Goal: Register for event/course

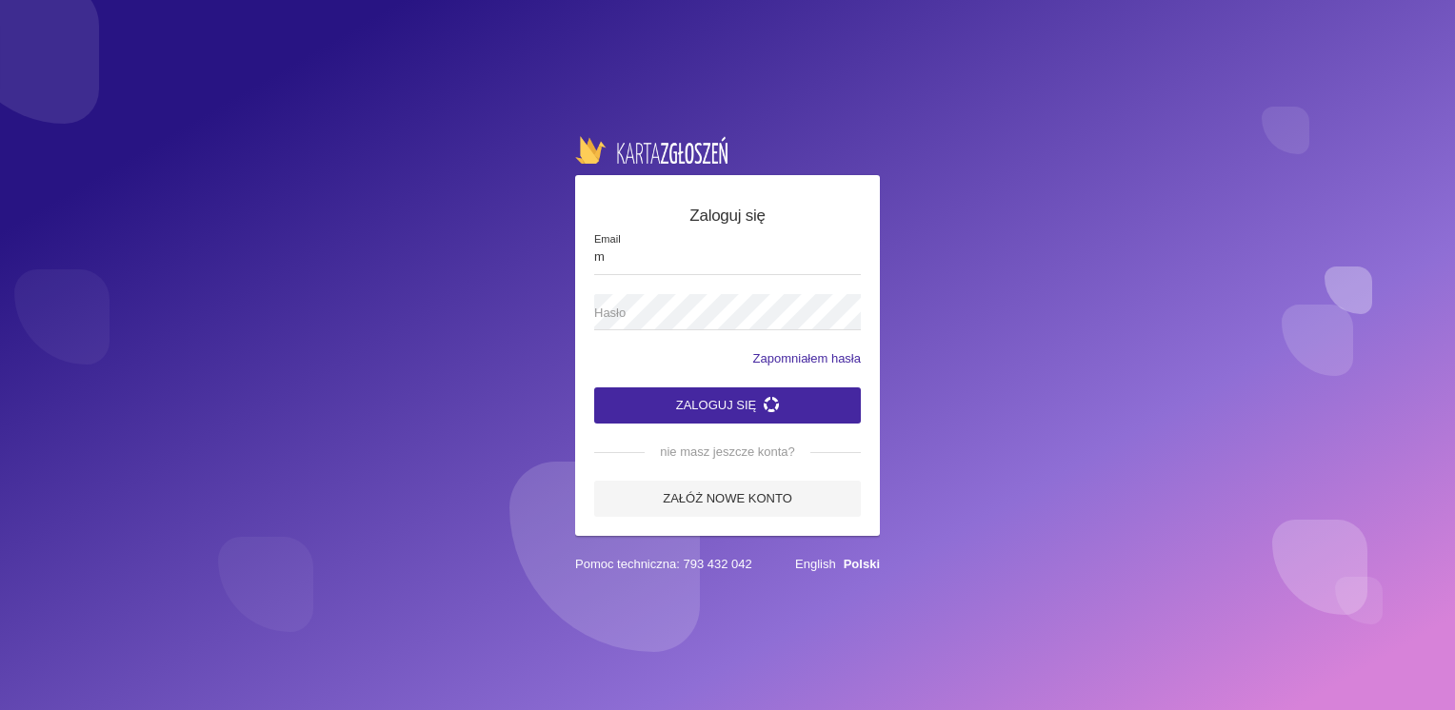
type input "[EMAIL_ADDRESS][DOMAIN_NAME]"
click at [661, 299] on label "Hasło" at bounding box center [727, 312] width 267 height 36
click at [721, 405] on button "Zaloguj się" at bounding box center [727, 405] width 267 height 36
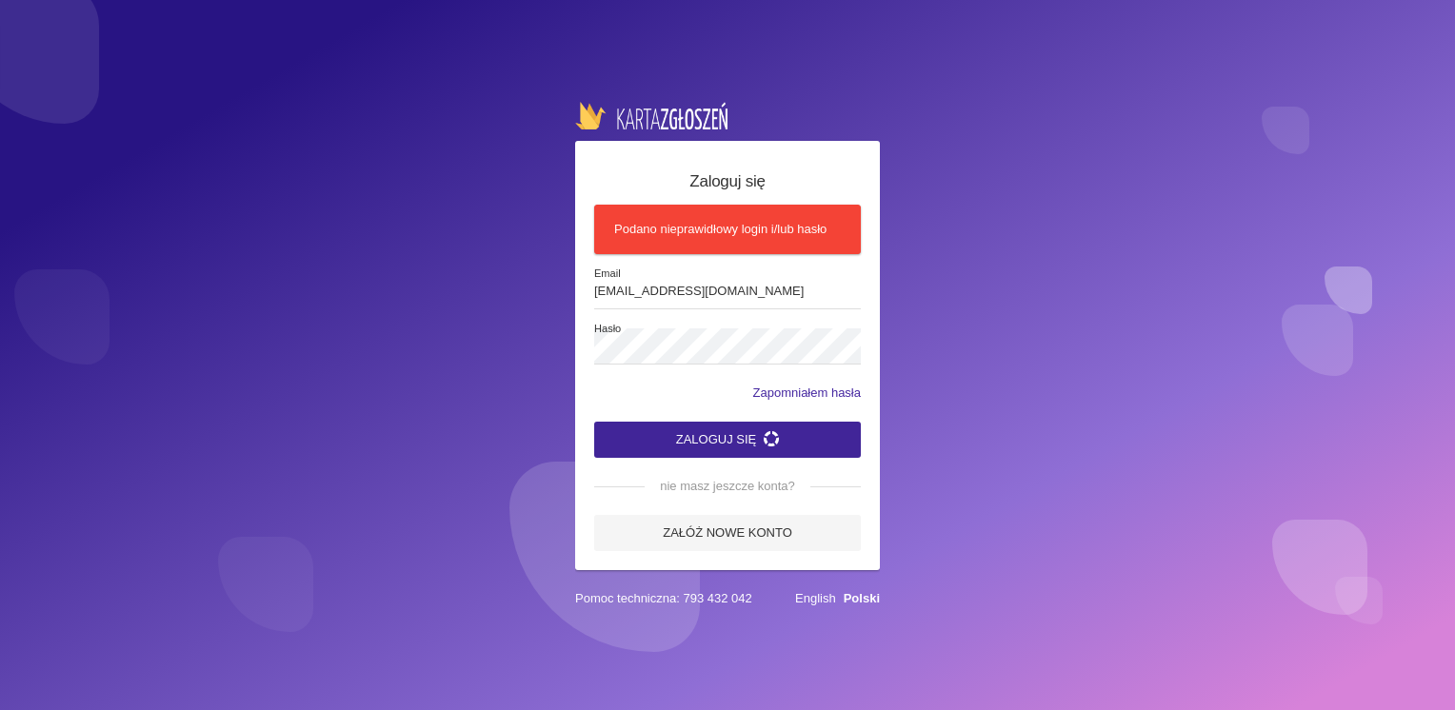
drag, startPoint x: 716, startPoint y: 435, endPoint x: 704, endPoint y: 435, distance: 11.4
drag, startPoint x: 704, startPoint y: 435, endPoint x: 686, endPoint y: 440, distance: 18.7
click at [686, 440] on button "Zaloguj się" at bounding box center [727, 440] width 267 height 36
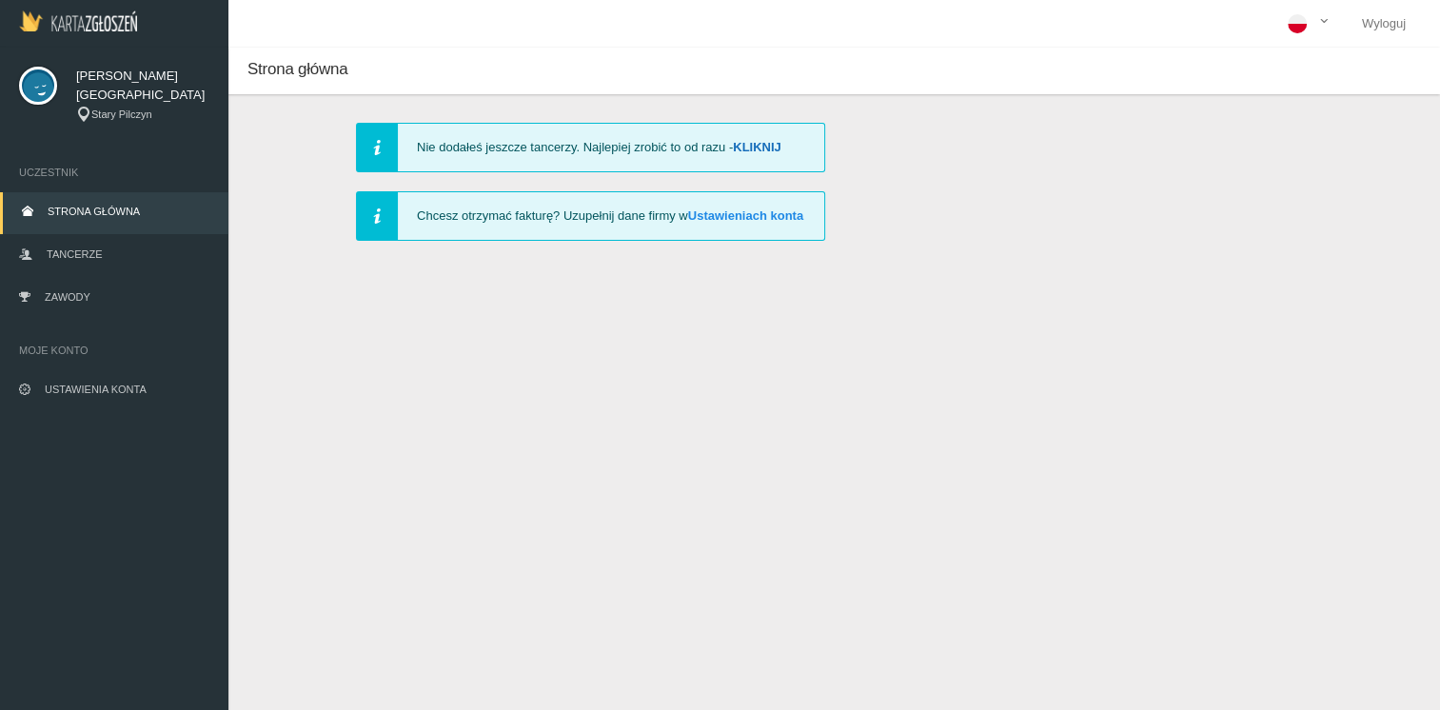
click at [754, 147] on link "Kliknij" at bounding box center [757, 147] width 49 height 14
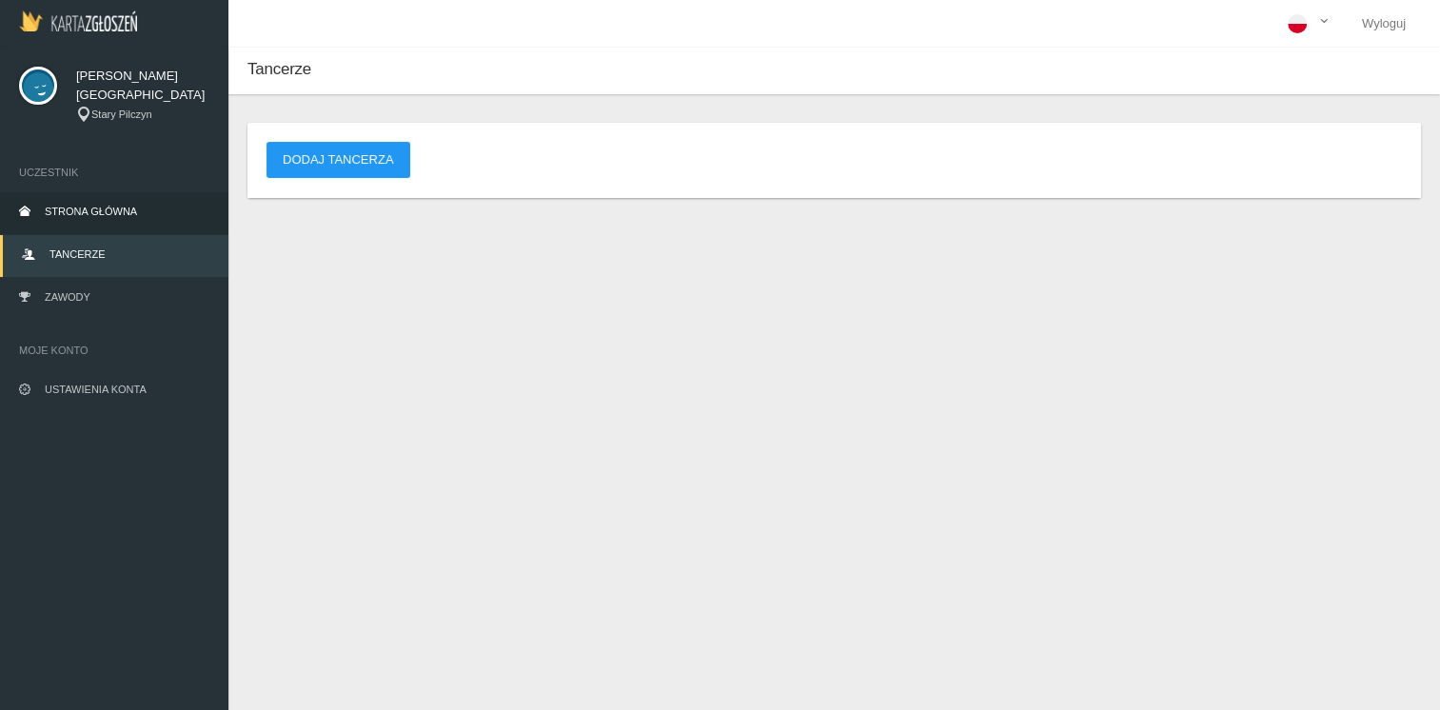
click at [104, 213] on span "Strona główna" at bounding box center [91, 211] width 92 height 11
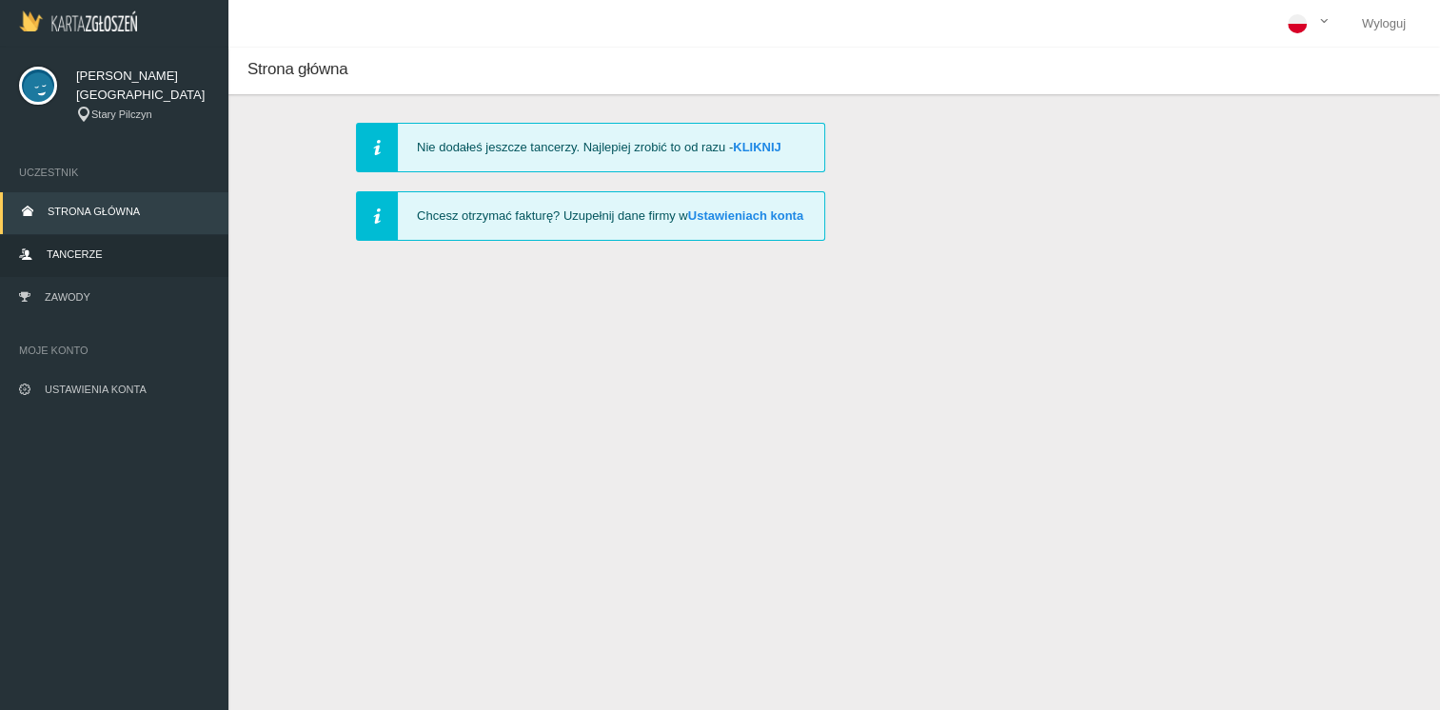
click at [88, 251] on span "Tancerze" at bounding box center [74, 253] width 55 height 11
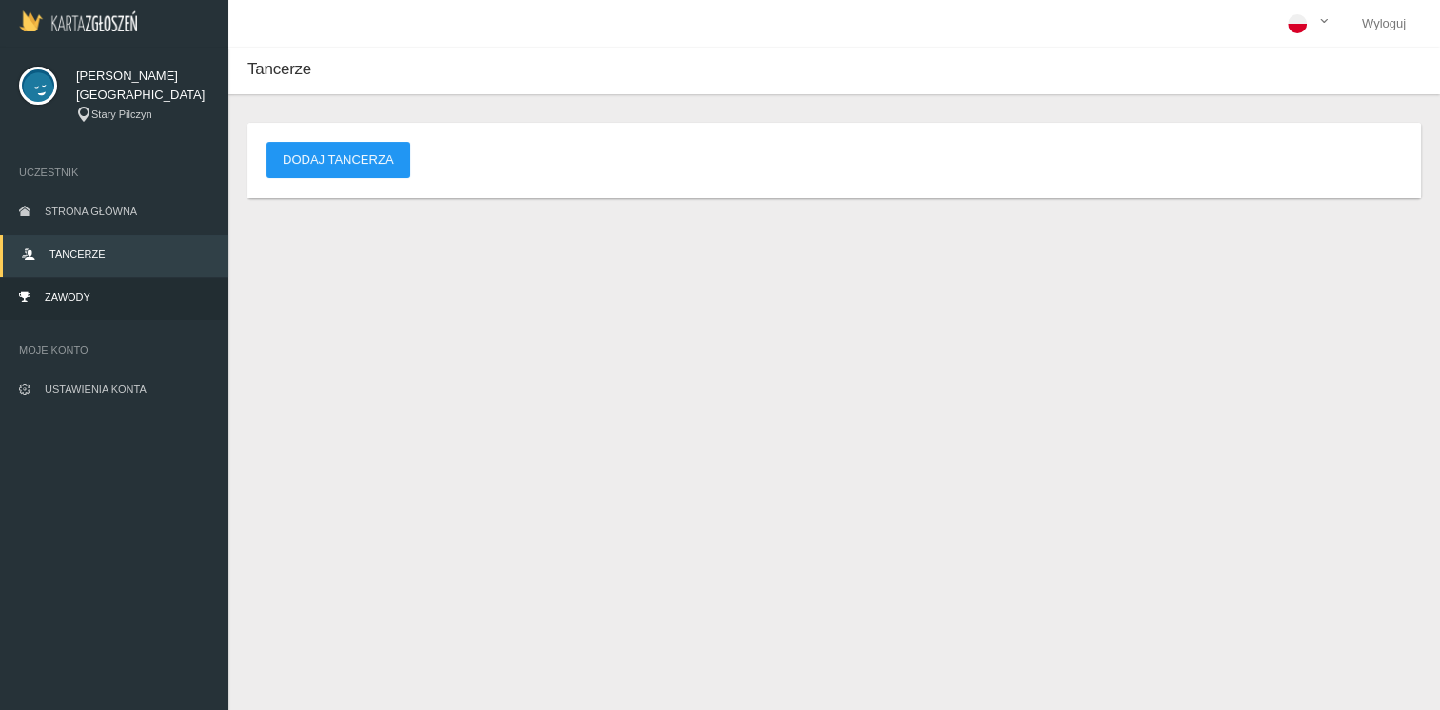
click at [80, 295] on span "Zawody" at bounding box center [68, 296] width 46 height 11
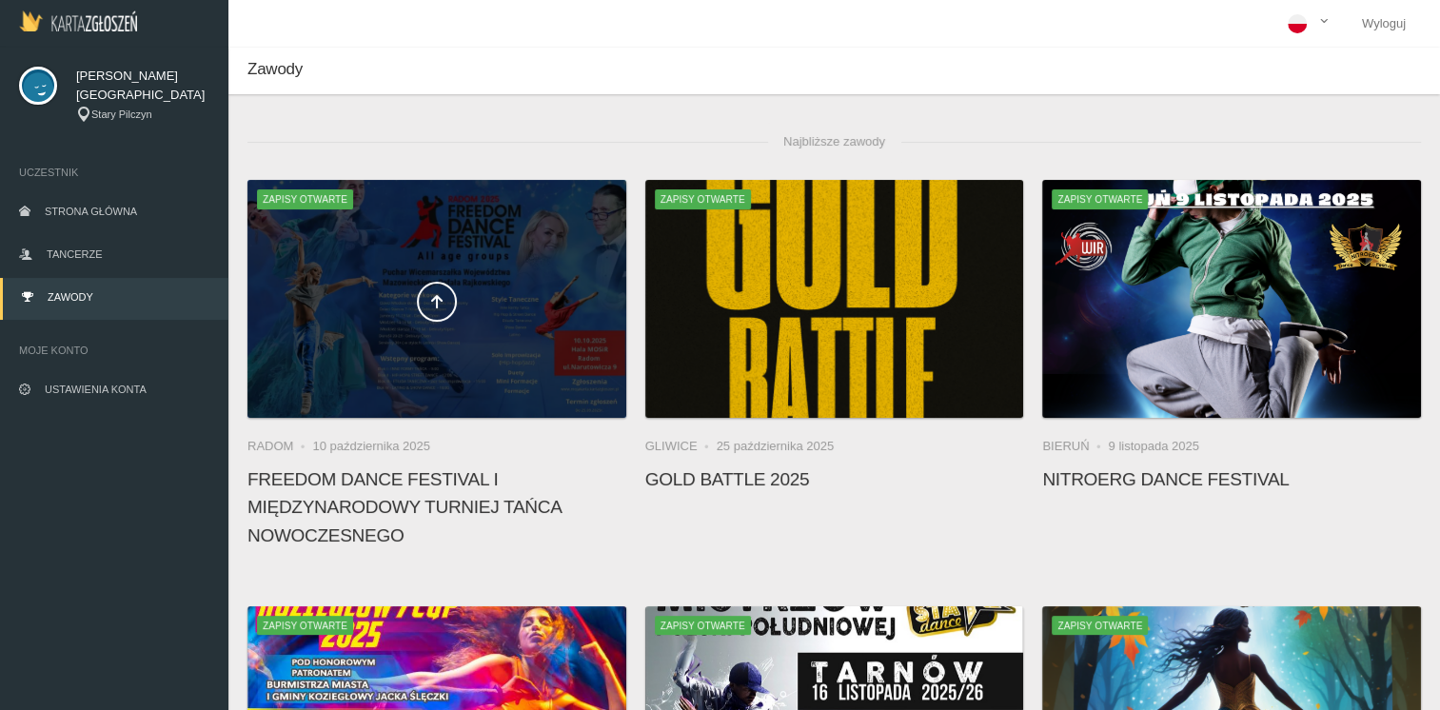
click at [415, 337] on div at bounding box center [436, 299] width 379 height 238
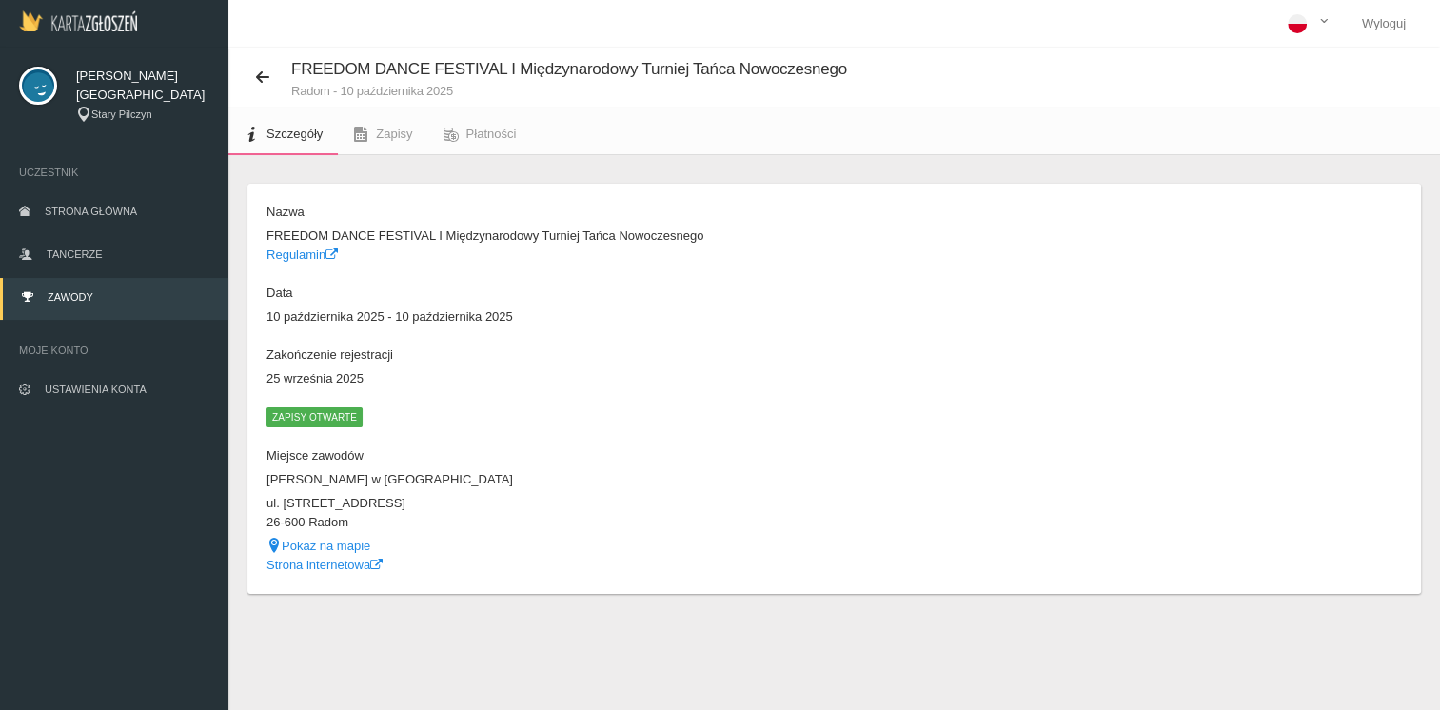
click at [314, 414] on span "Zapisy otwarte" at bounding box center [315, 416] width 96 height 19
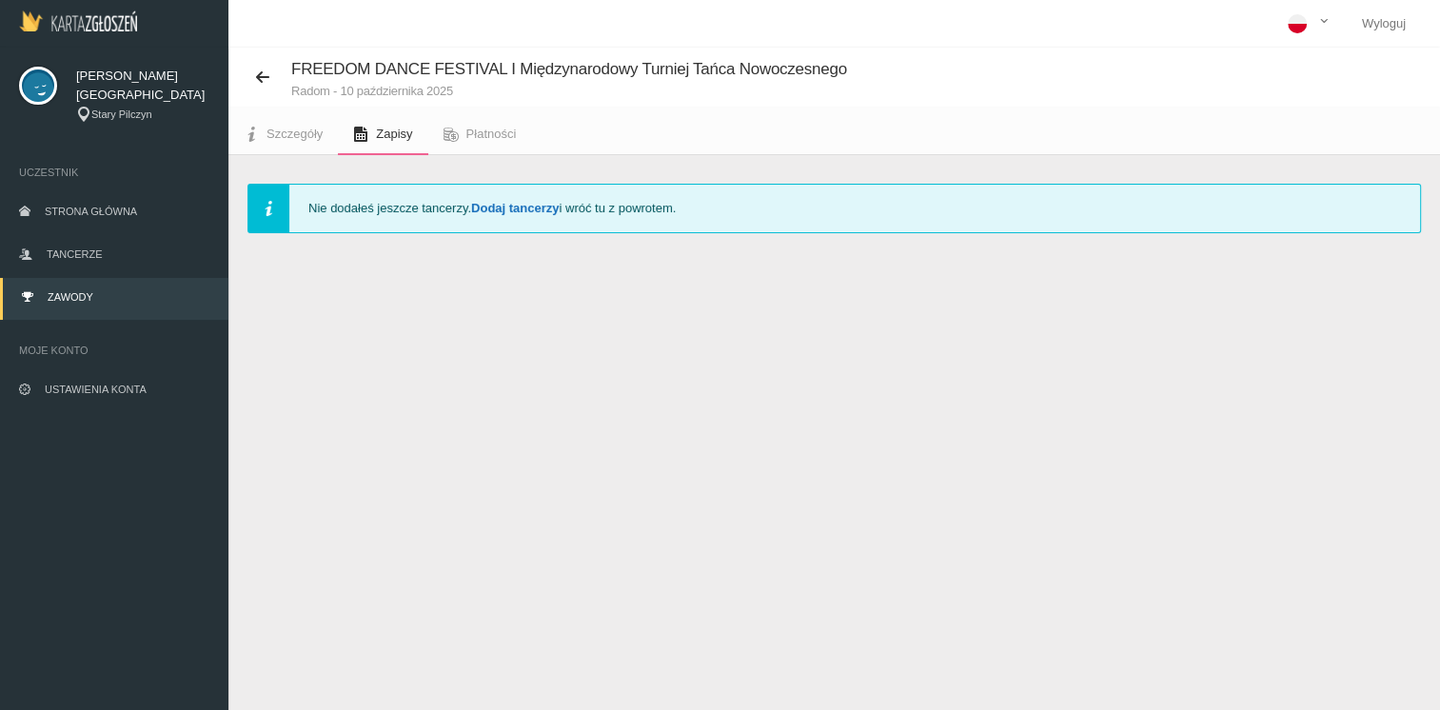
click at [521, 208] on link "Dodaj tancerzy" at bounding box center [515, 208] width 88 height 14
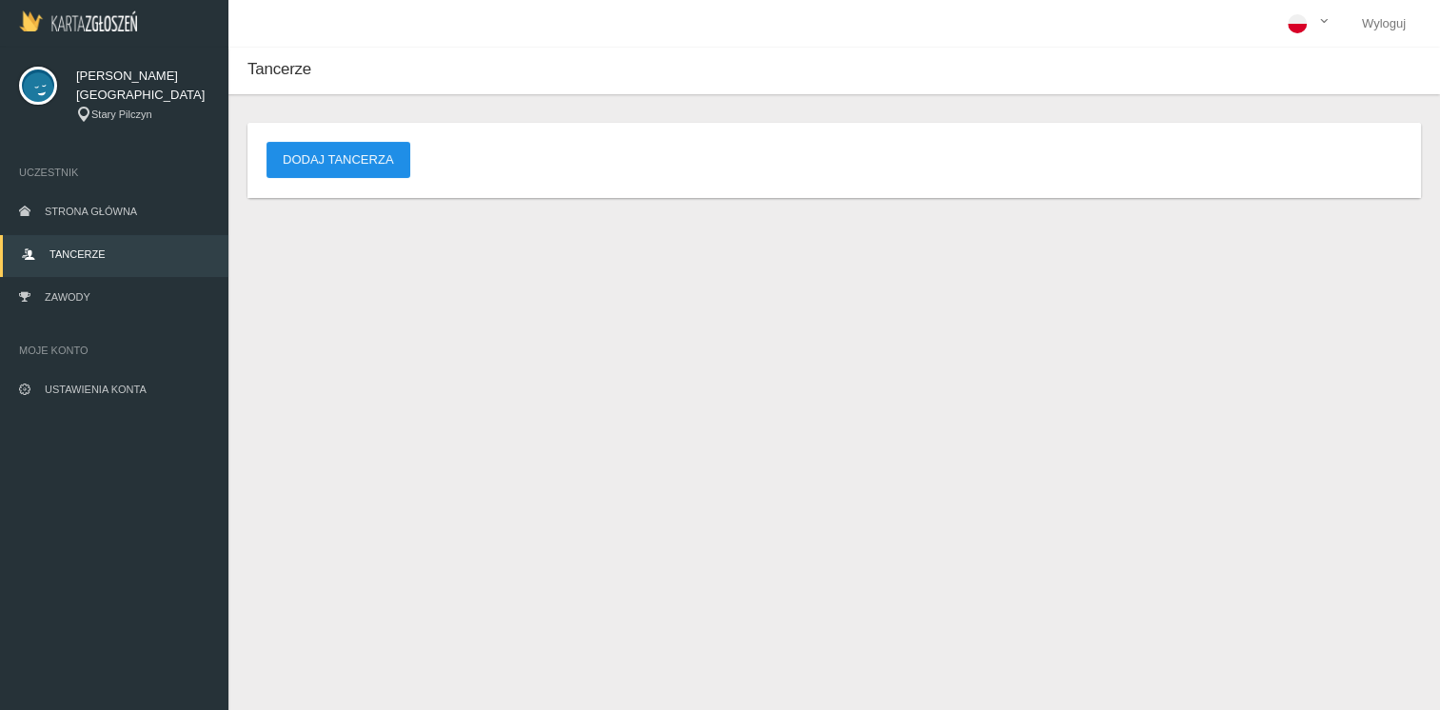
click at [368, 160] on button "Dodaj tancerza" at bounding box center [339, 160] width 144 height 36
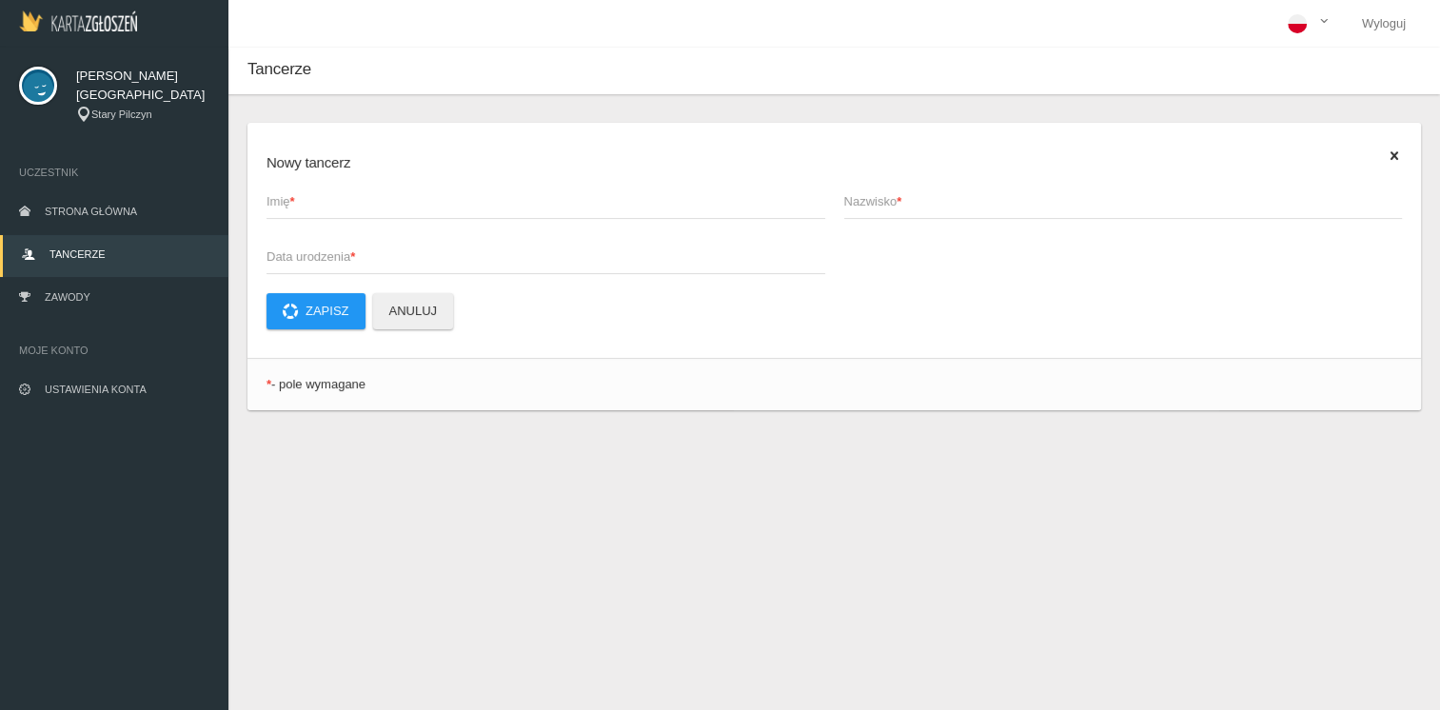
click at [301, 210] on span "Imię *" at bounding box center [537, 201] width 540 height 19
click at [301, 210] on input "Imię *" at bounding box center [546, 201] width 559 height 36
type input "J"
click at [69, 298] on span "Zawody" at bounding box center [68, 296] width 46 height 11
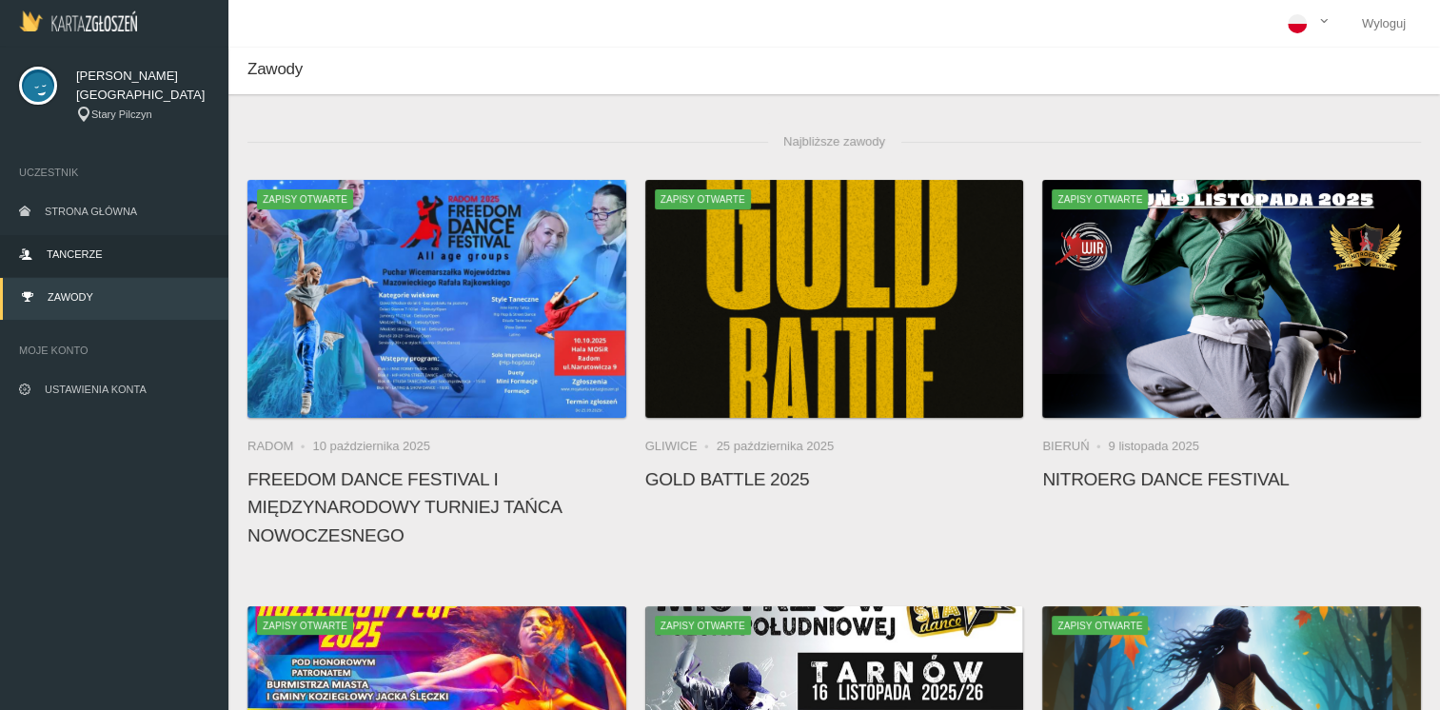
click at [81, 249] on span "Tancerze" at bounding box center [74, 253] width 55 height 11
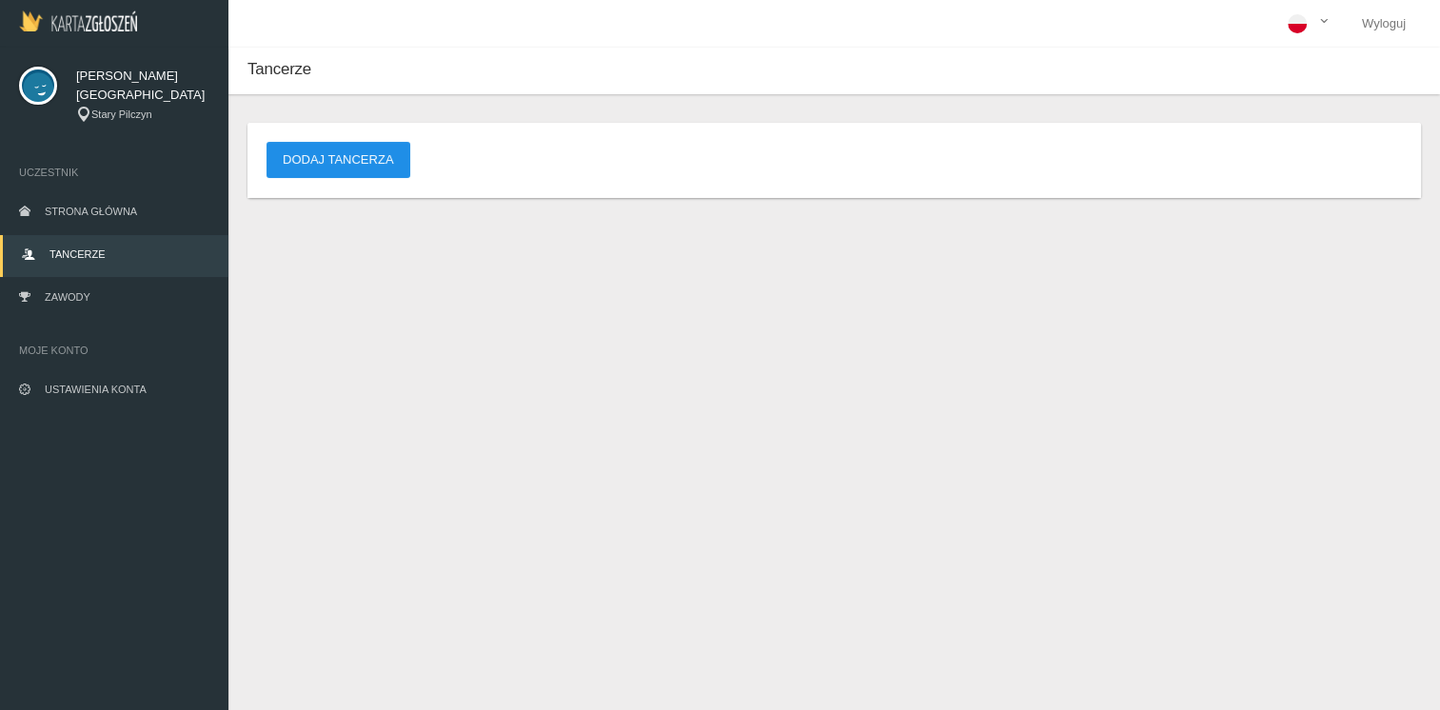
click at [341, 153] on button "Dodaj tancerza" at bounding box center [339, 160] width 144 height 36
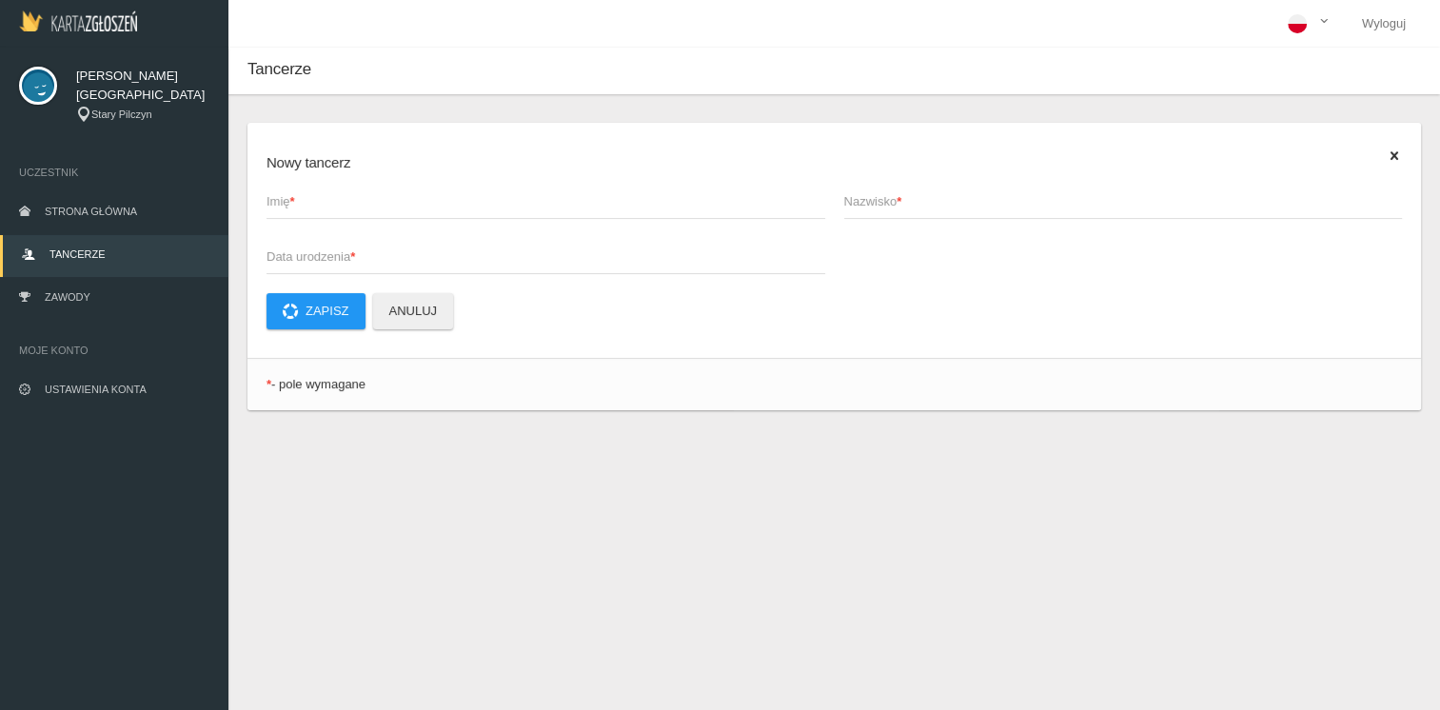
click at [317, 205] on span "Imię *" at bounding box center [537, 201] width 540 height 19
click at [317, 205] on input "Imię *" at bounding box center [546, 201] width 559 height 36
type input "[PERSON_NAME]"
click at [883, 196] on span "Nazwisko *" at bounding box center [1114, 201] width 540 height 19
click at [883, 196] on input "Nazwisko *" at bounding box center [1123, 201] width 559 height 36
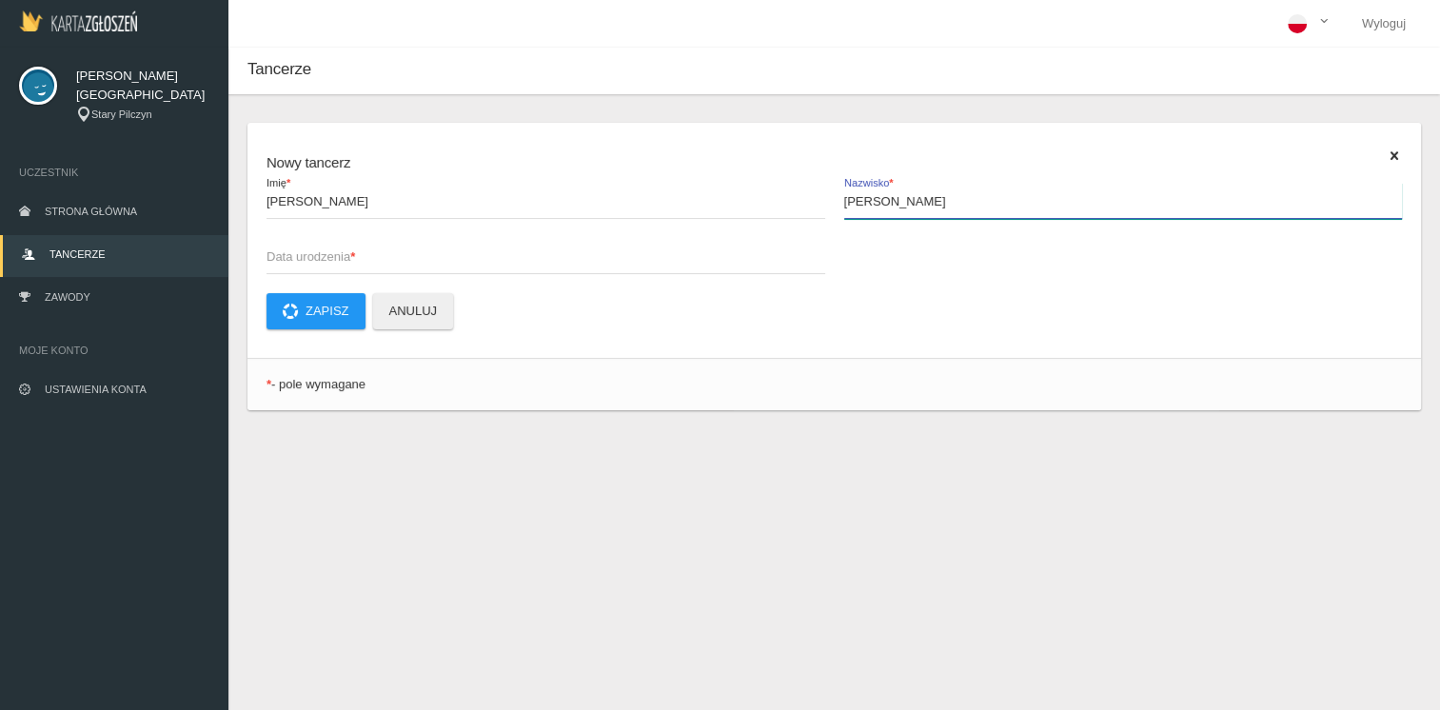
type input "[PERSON_NAME]"
click at [346, 257] on span "Data urodzenia *" at bounding box center [537, 256] width 540 height 19
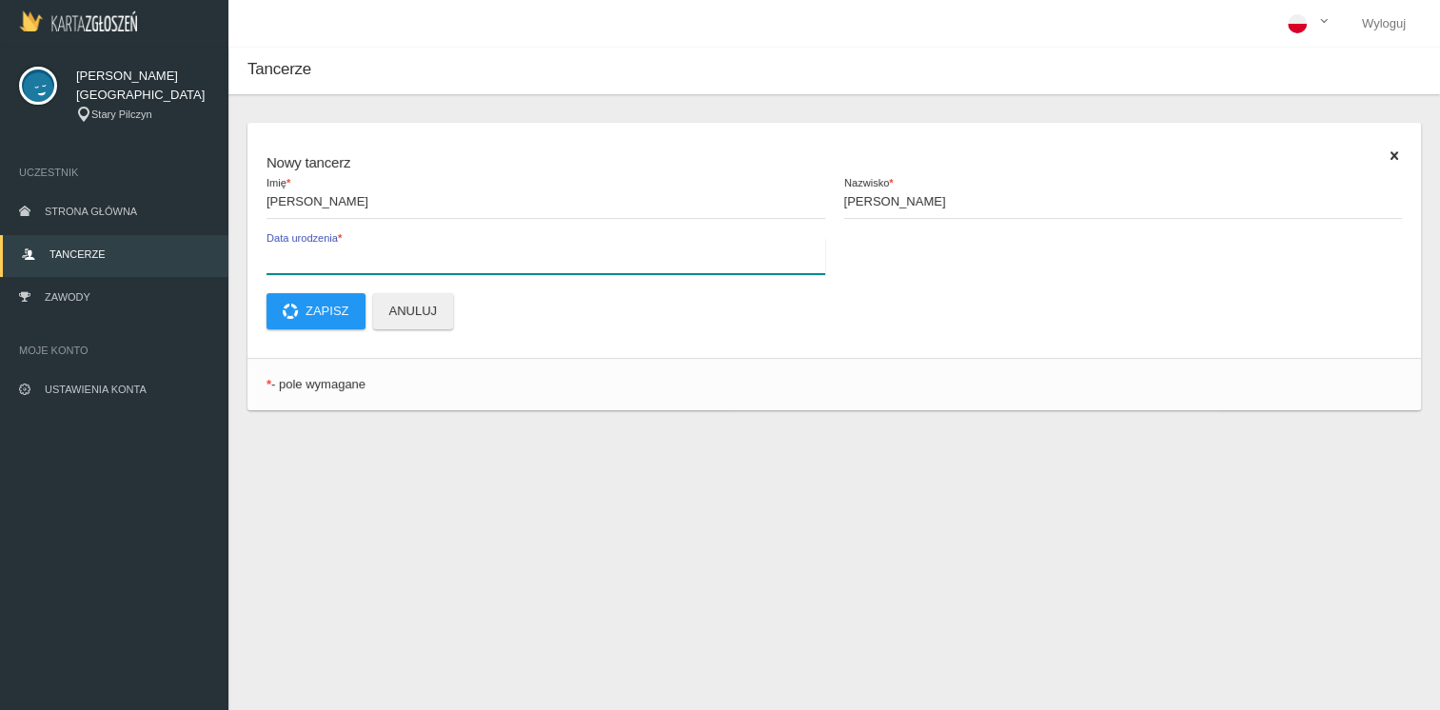
click at [346, 257] on input "Data urodzenia *" at bounding box center [546, 256] width 559 height 36
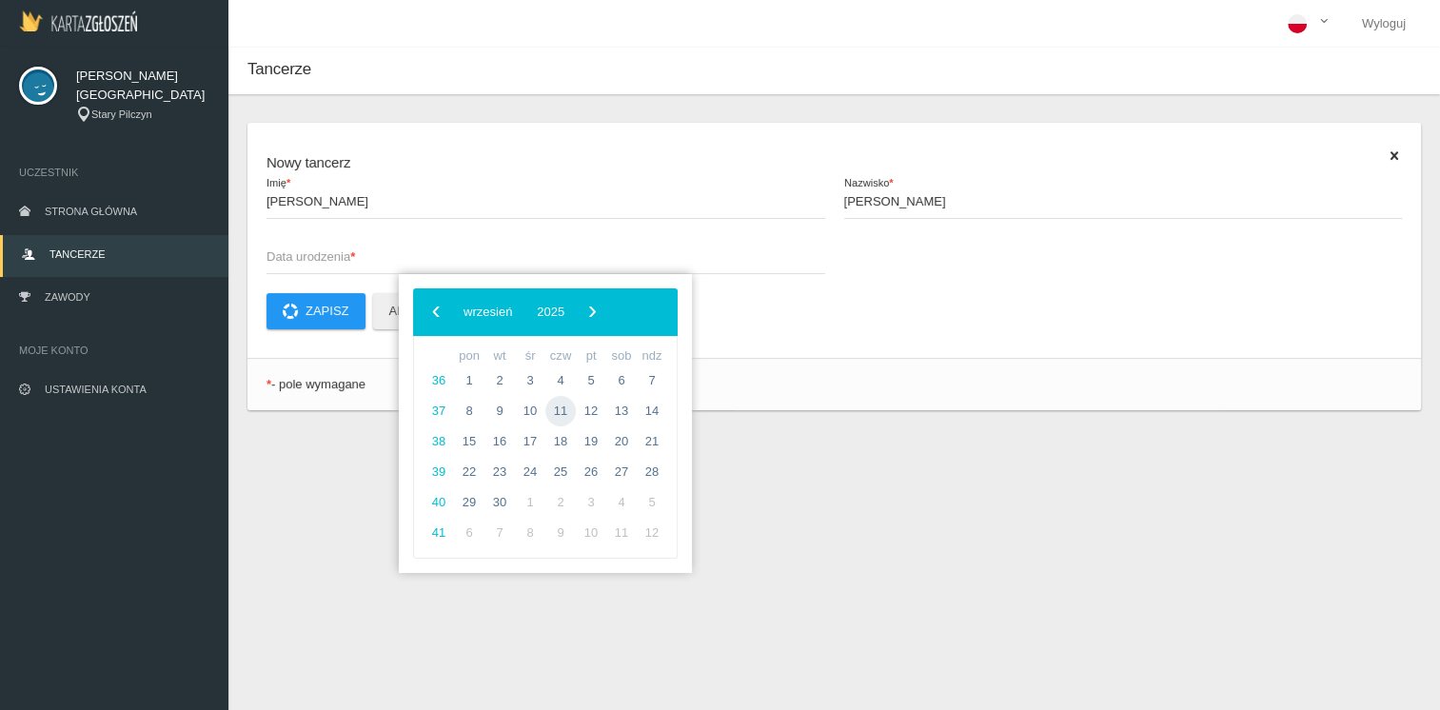
click at [564, 409] on span "11" at bounding box center [560, 411] width 30 height 30
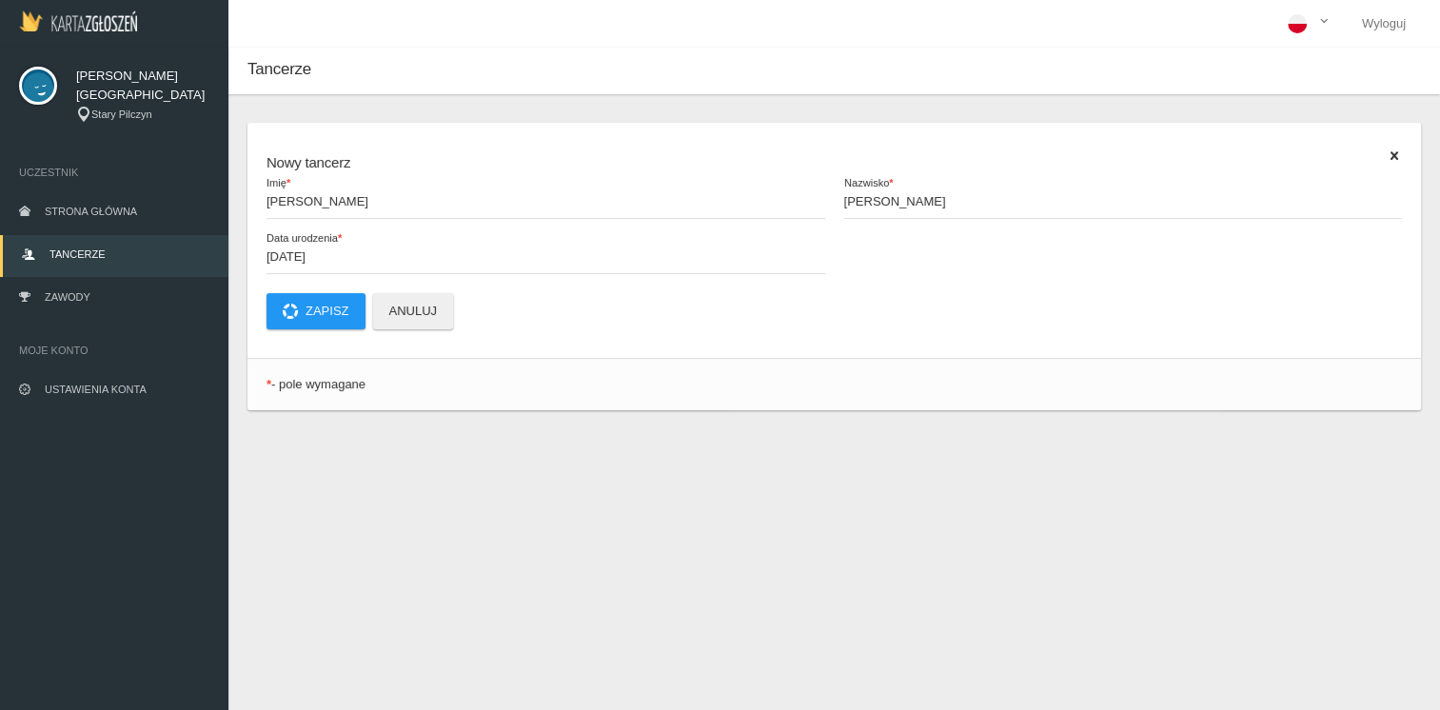
click at [319, 245] on span "Data urodzenia *" at bounding box center [567, 239] width 601 height 16
click at [319, 245] on input "[DATE]" at bounding box center [546, 256] width 559 height 36
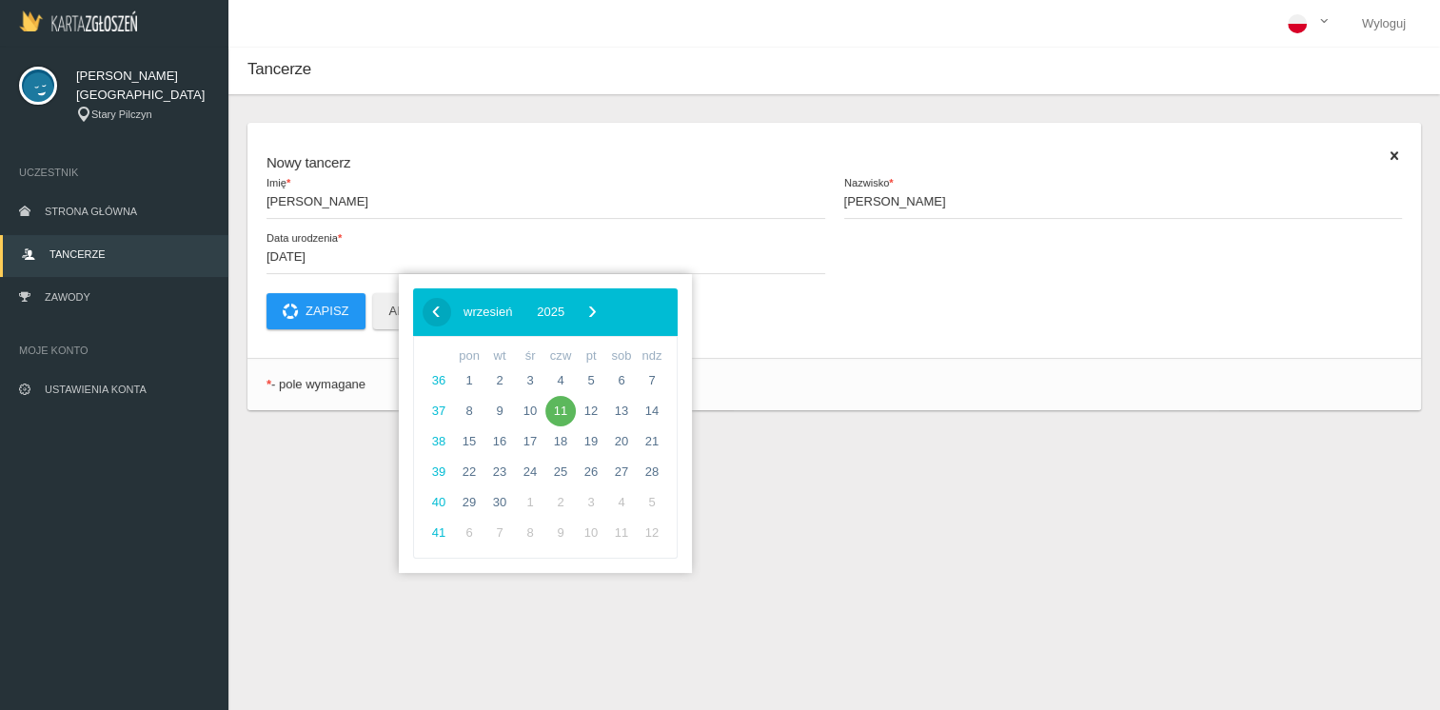
click at [436, 313] on span "‹" at bounding box center [436, 311] width 29 height 29
click at [544, 305] on span "2025" at bounding box center [531, 312] width 28 height 14
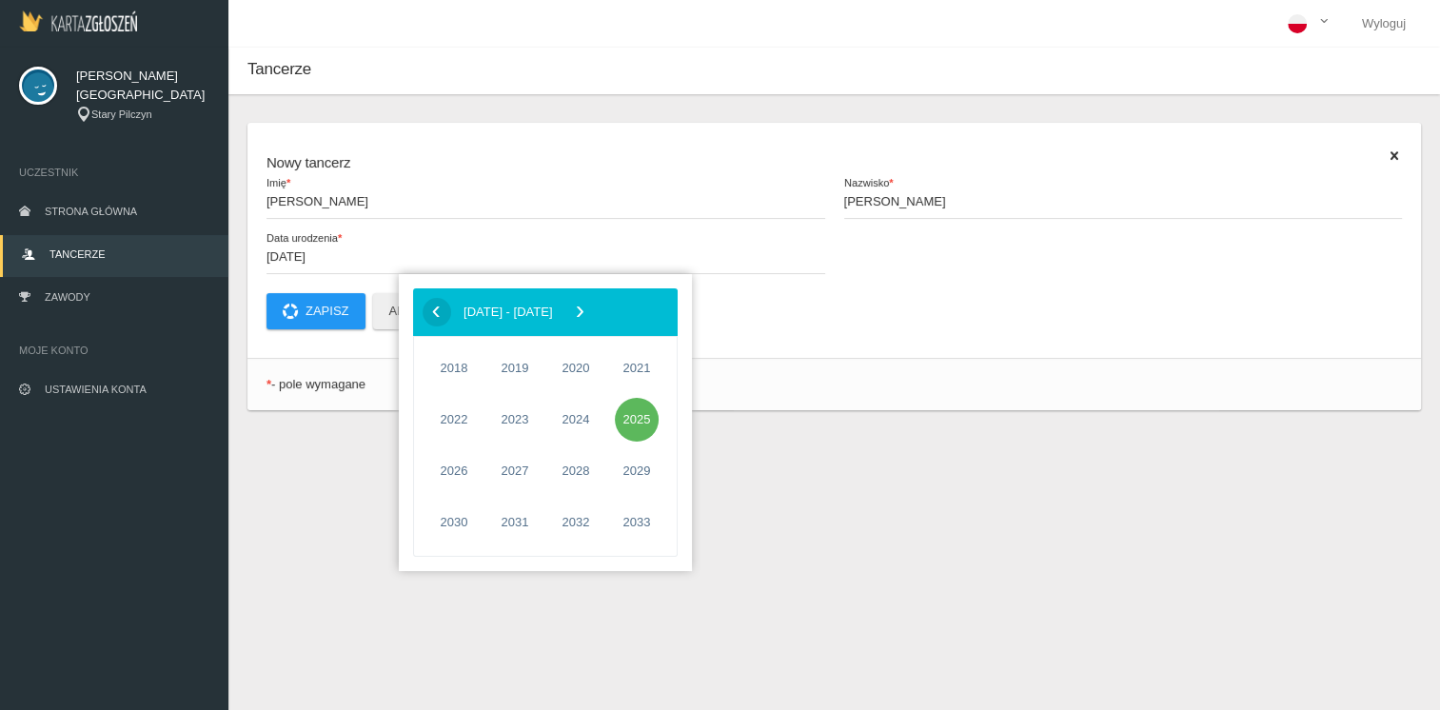
click at [438, 310] on span "‹" at bounding box center [436, 311] width 29 height 29
click at [643, 523] on span "2017" at bounding box center [637, 523] width 44 height 44
click at [467, 478] on span "lipiec" at bounding box center [471, 470] width 95 height 30
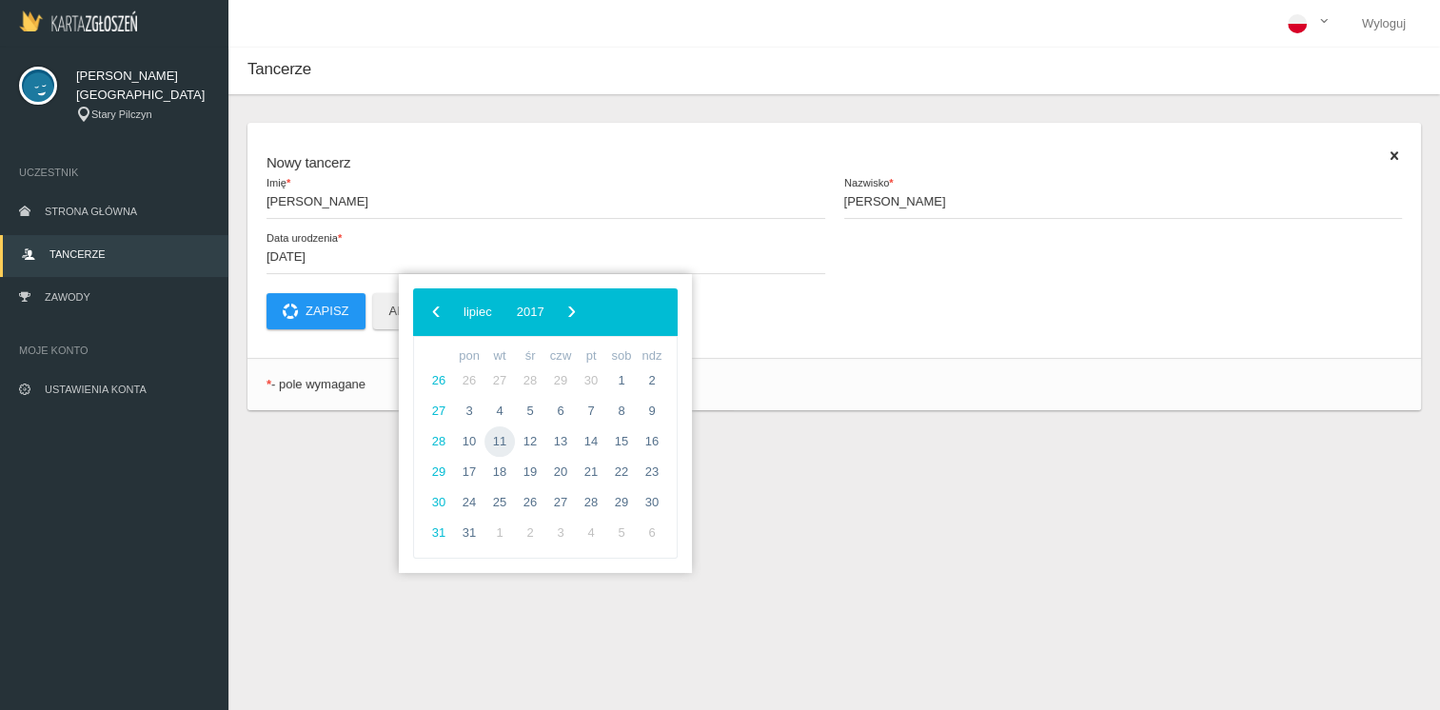
click at [493, 440] on span "11" at bounding box center [500, 441] width 30 height 30
type input "[DATE]"
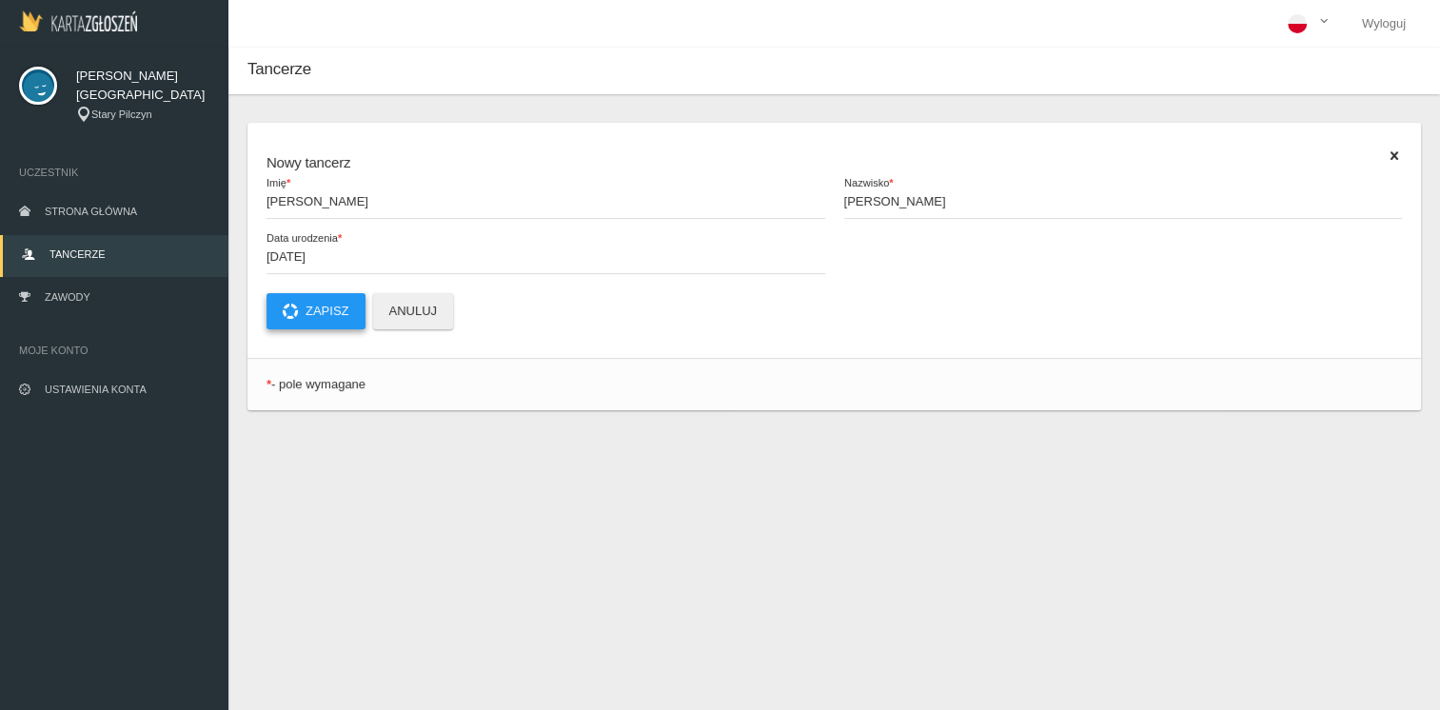
click at [326, 316] on button "Zapisz" at bounding box center [316, 311] width 99 height 36
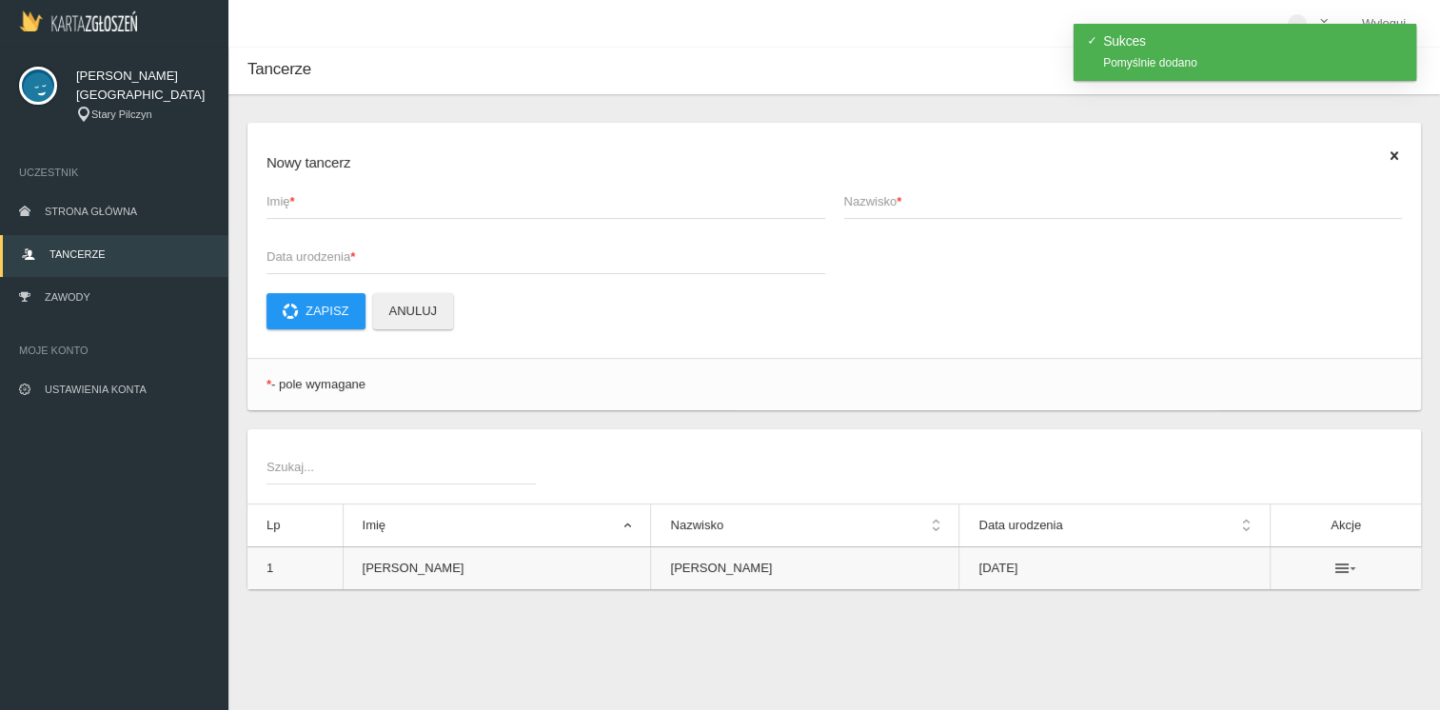
click at [1336, 568] on icon at bounding box center [1346, 568] width 21 height 15
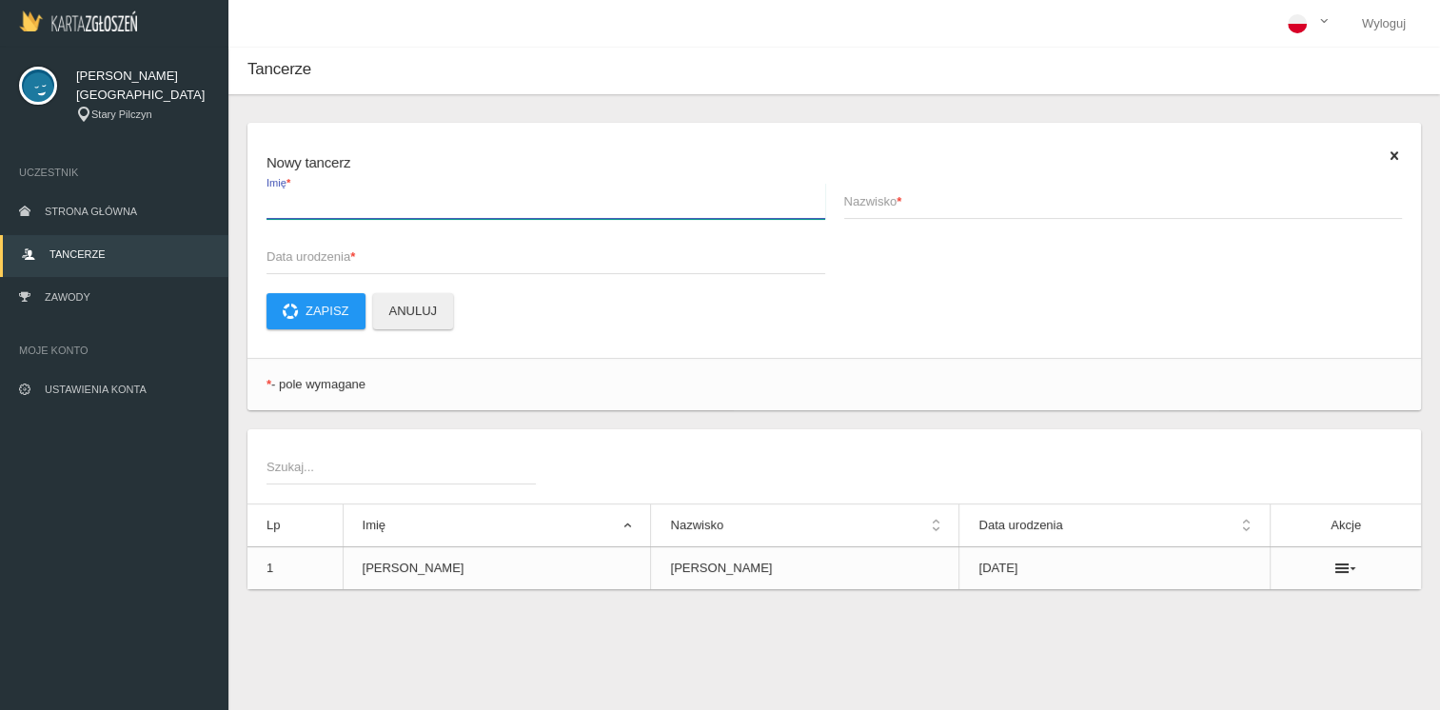
click at [346, 211] on input "Imię *" at bounding box center [546, 201] width 559 height 36
type input "[PERSON_NAME]"
click at [883, 207] on span "Nazwisko *" at bounding box center [1114, 201] width 540 height 19
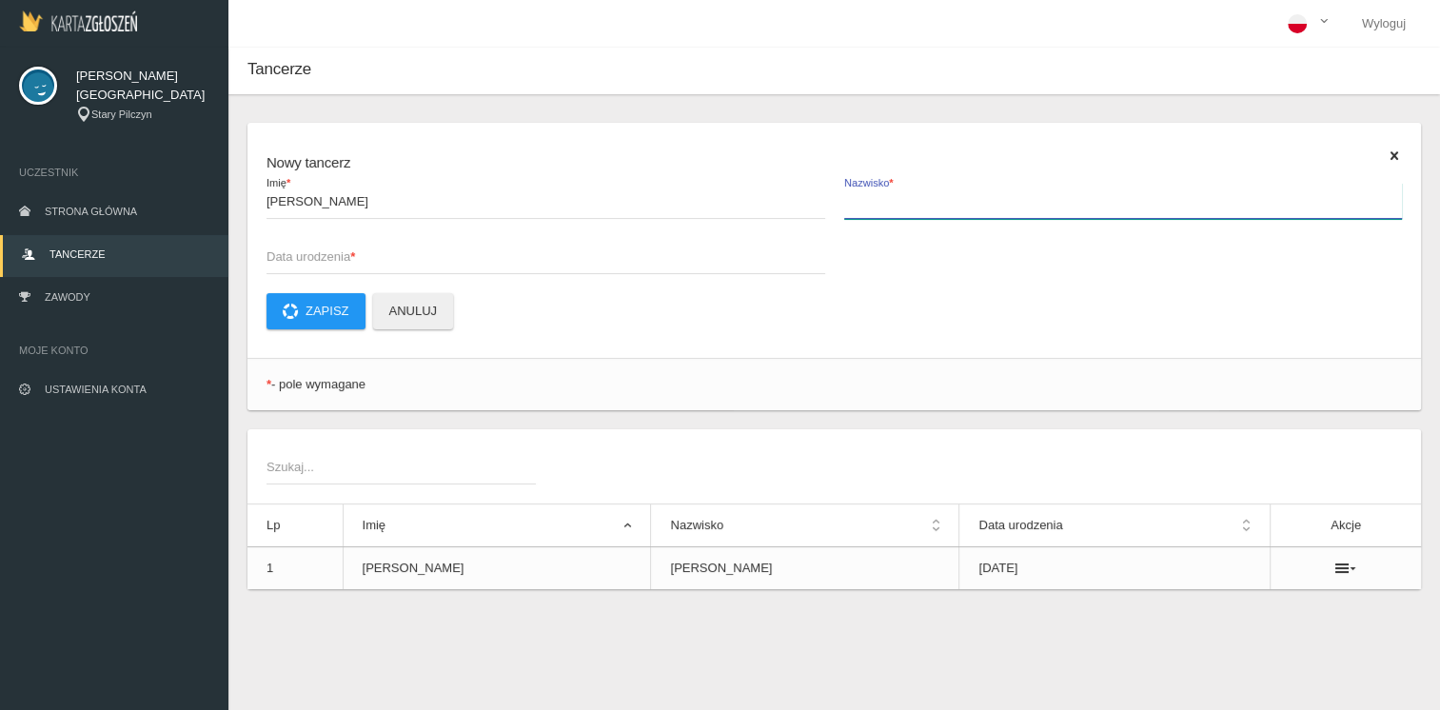
click at [883, 207] on input "Nazwisko *" at bounding box center [1123, 201] width 559 height 36
type input "Brzostowska"
click at [370, 252] on span "Data urodzenia *" at bounding box center [537, 256] width 540 height 19
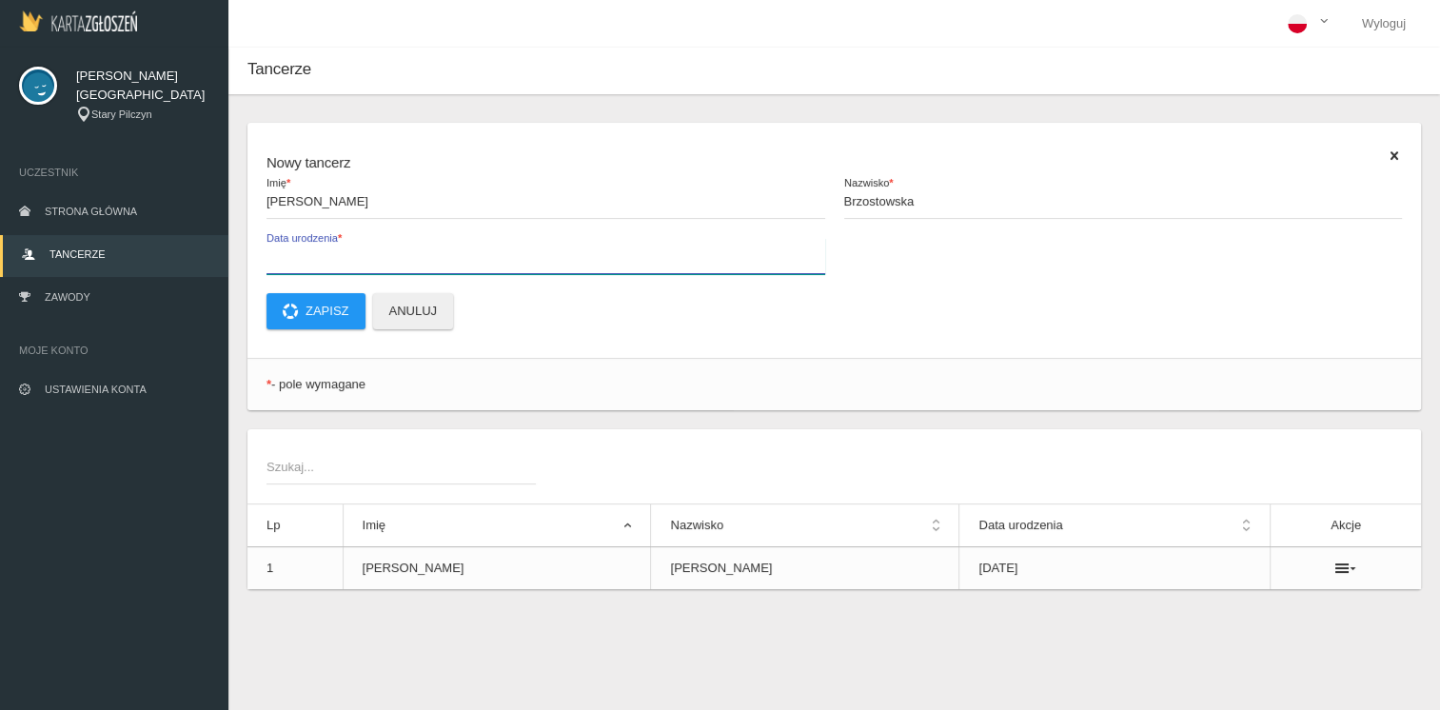
click at [370, 252] on input "Data urodzenia *" at bounding box center [546, 256] width 559 height 36
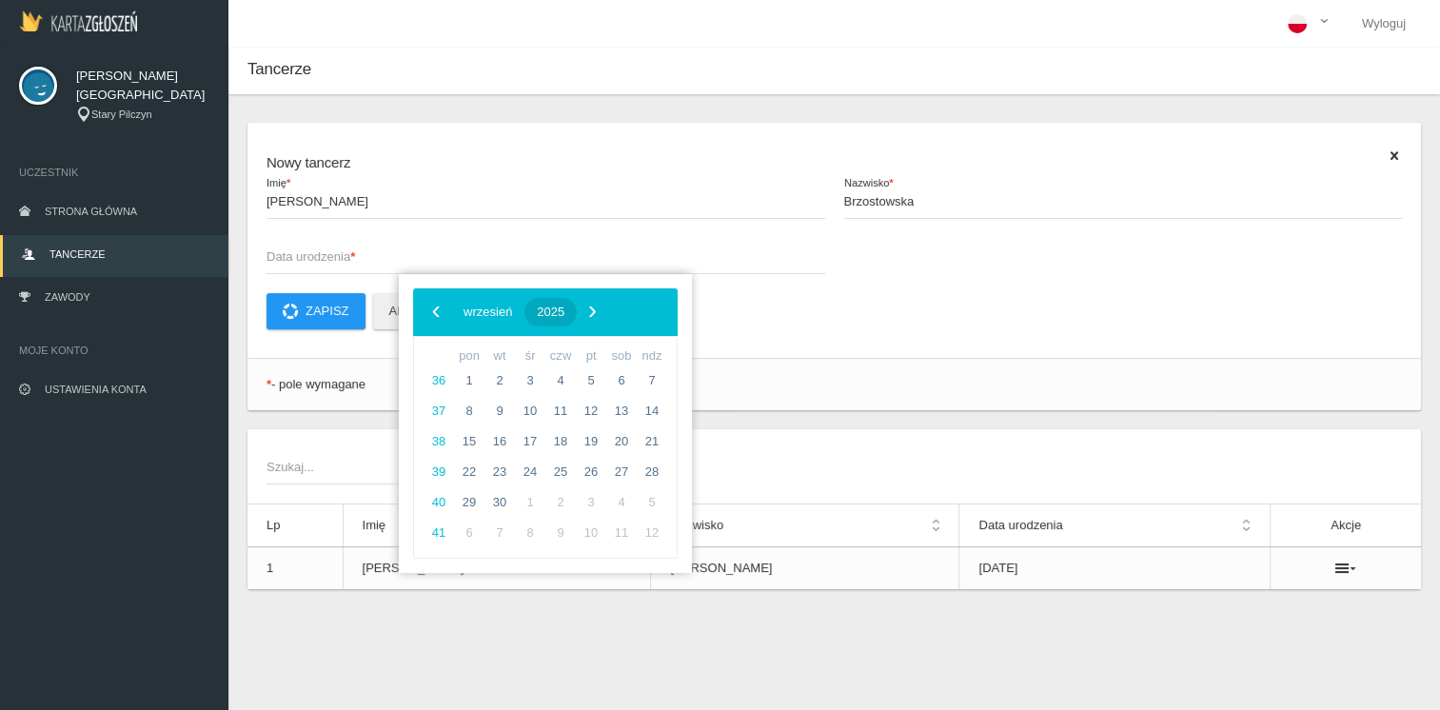
click at [577, 303] on button "2025" at bounding box center [551, 312] width 52 height 29
click at [437, 307] on span "‹" at bounding box center [436, 311] width 29 height 29
click at [634, 522] on span "2017" at bounding box center [637, 523] width 44 height 44
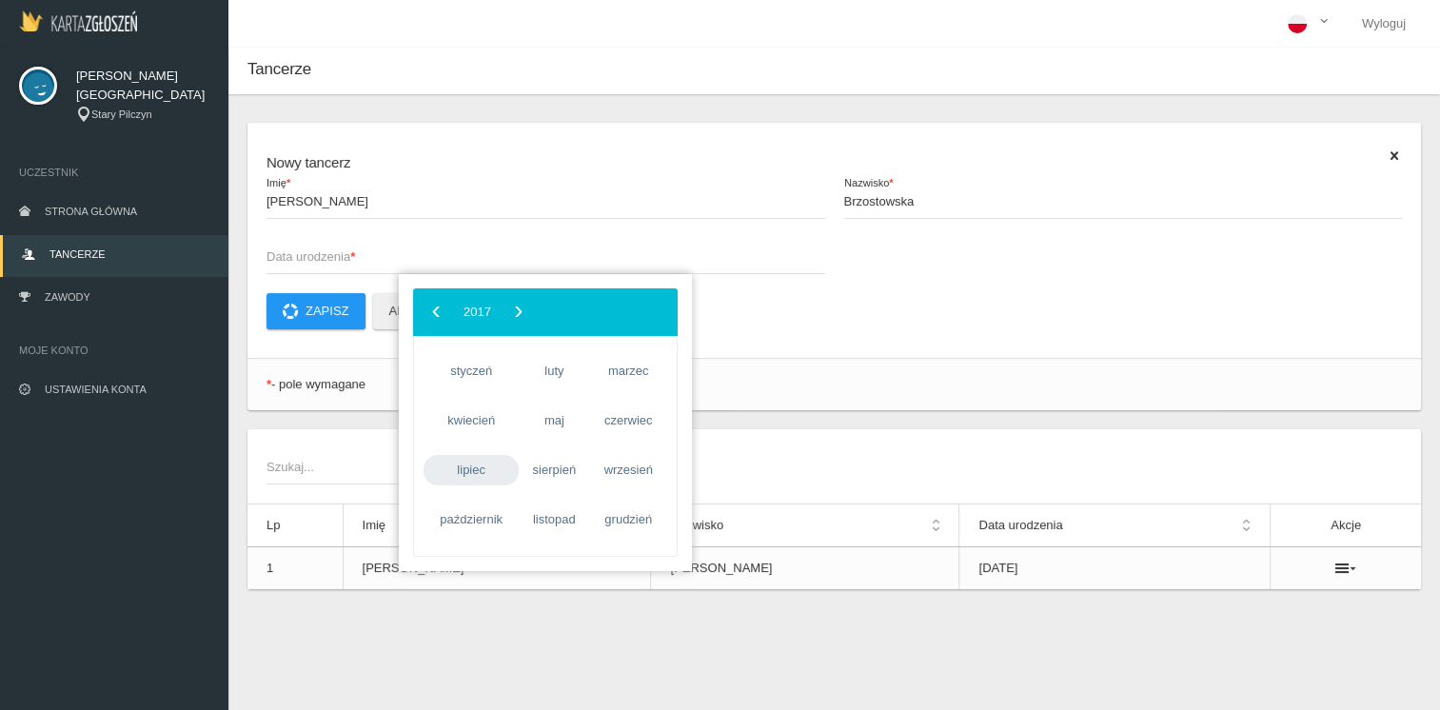
click at [481, 467] on span "lipiec" at bounding box center [471, 470] width 95 height 30
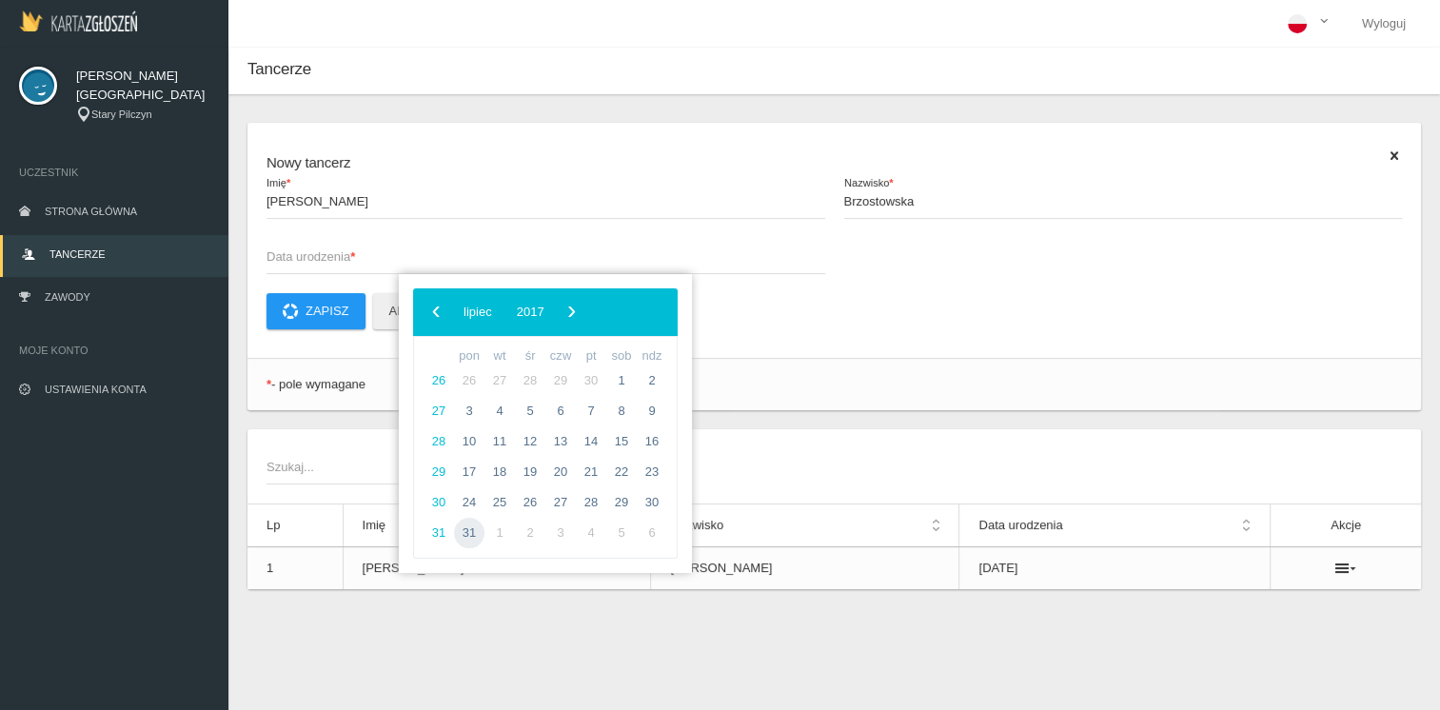
click at [468, 525] on span "31" at bounding box center [469, 533] width 30 height 30
type input "[DATE]"
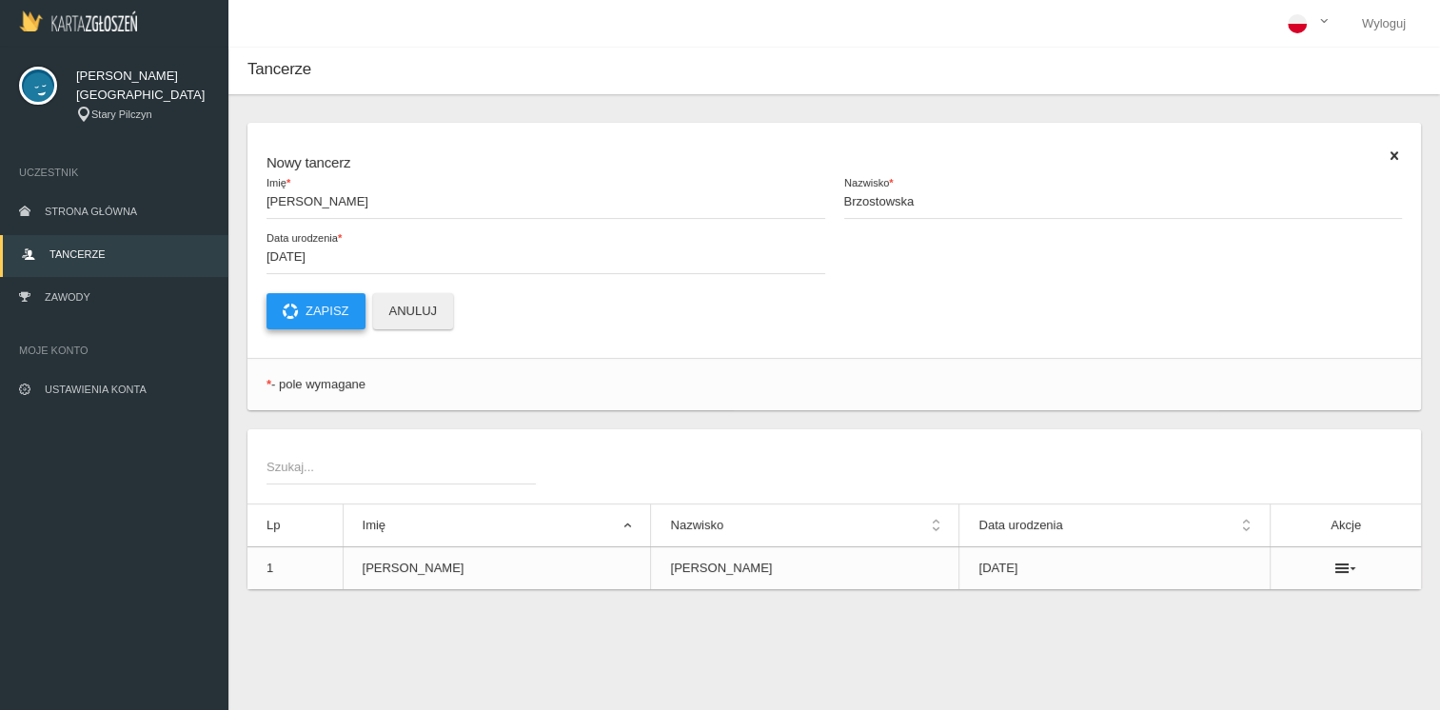
click at [312, 322] on button "Zapisz" at bounding box center [316, 311] width 99 height 36
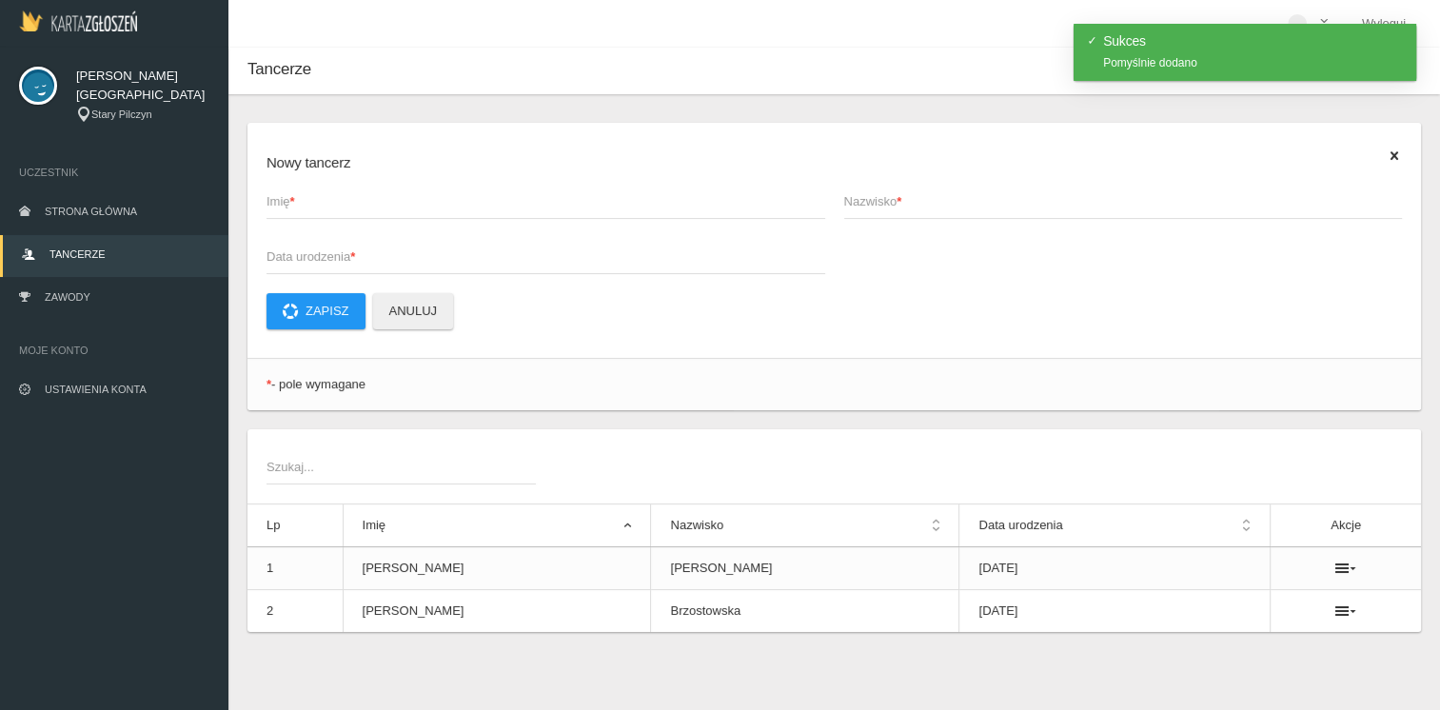
click at [381, 196] on span "Imię *" at bounding box center [537, 201] width 540 height 19
click at [381, 196] on input "Imię *" at bounding box center [546, 201] width 559 height 36
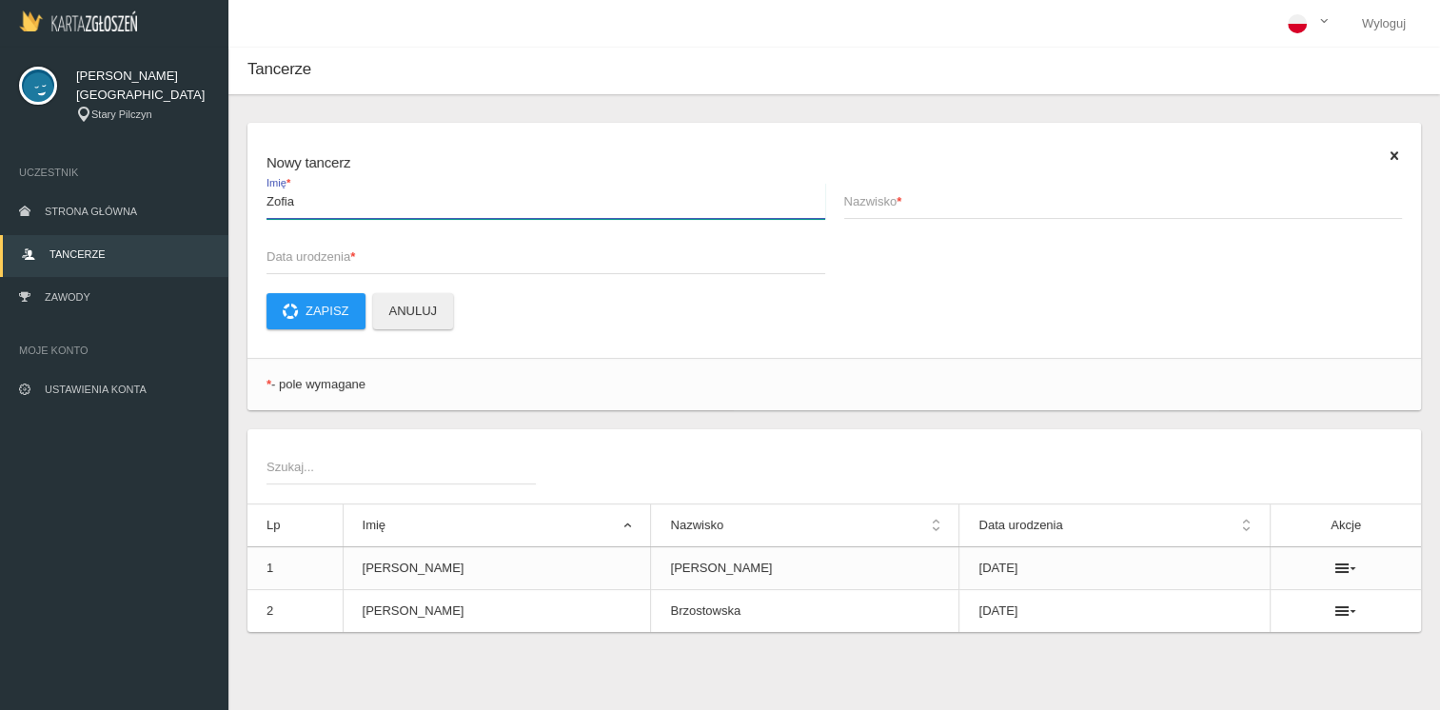
type input "Zofia"
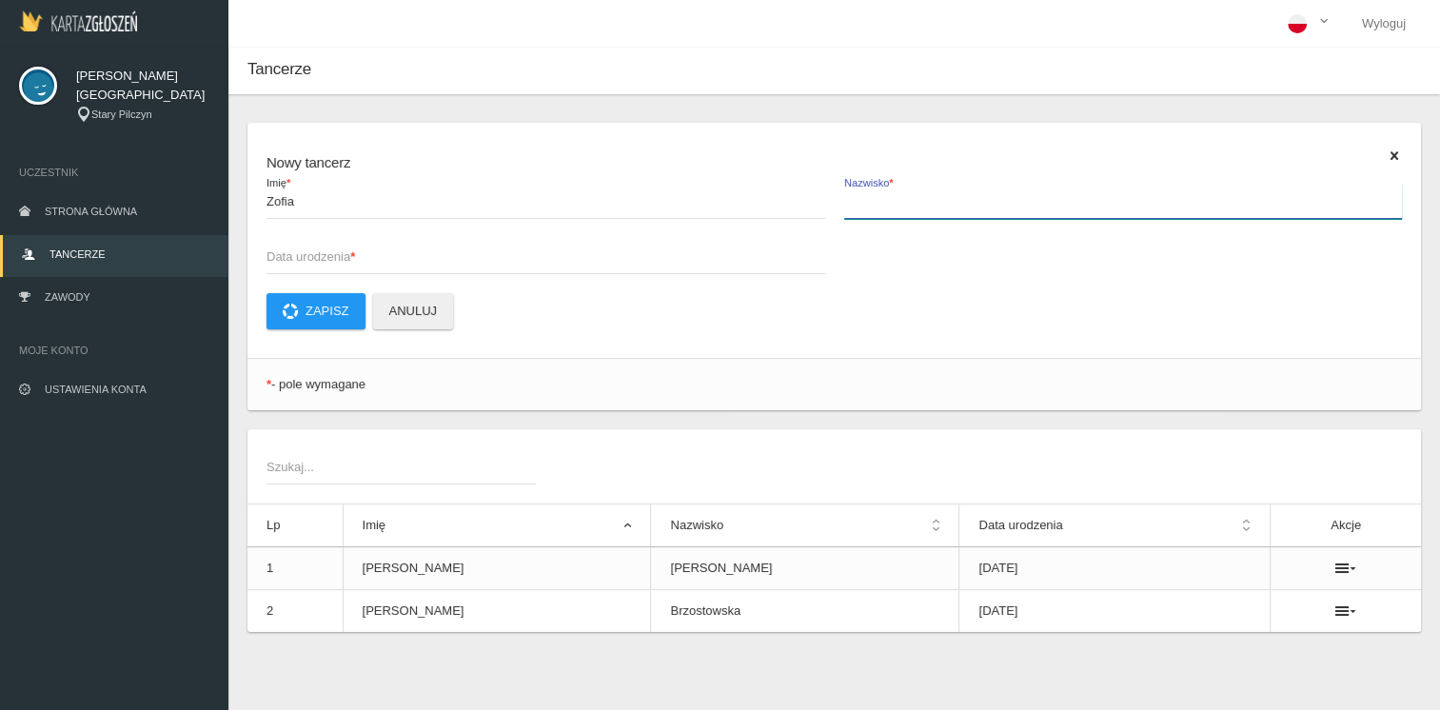
click at [914, 211] on input "Nazwisko *" at bounding box center [1123, 201] width 559 height 36
type input "Całka"
click at [368, 260] on span "Data urodzenia *" at bounding box center [537, 256] width 540 height 19
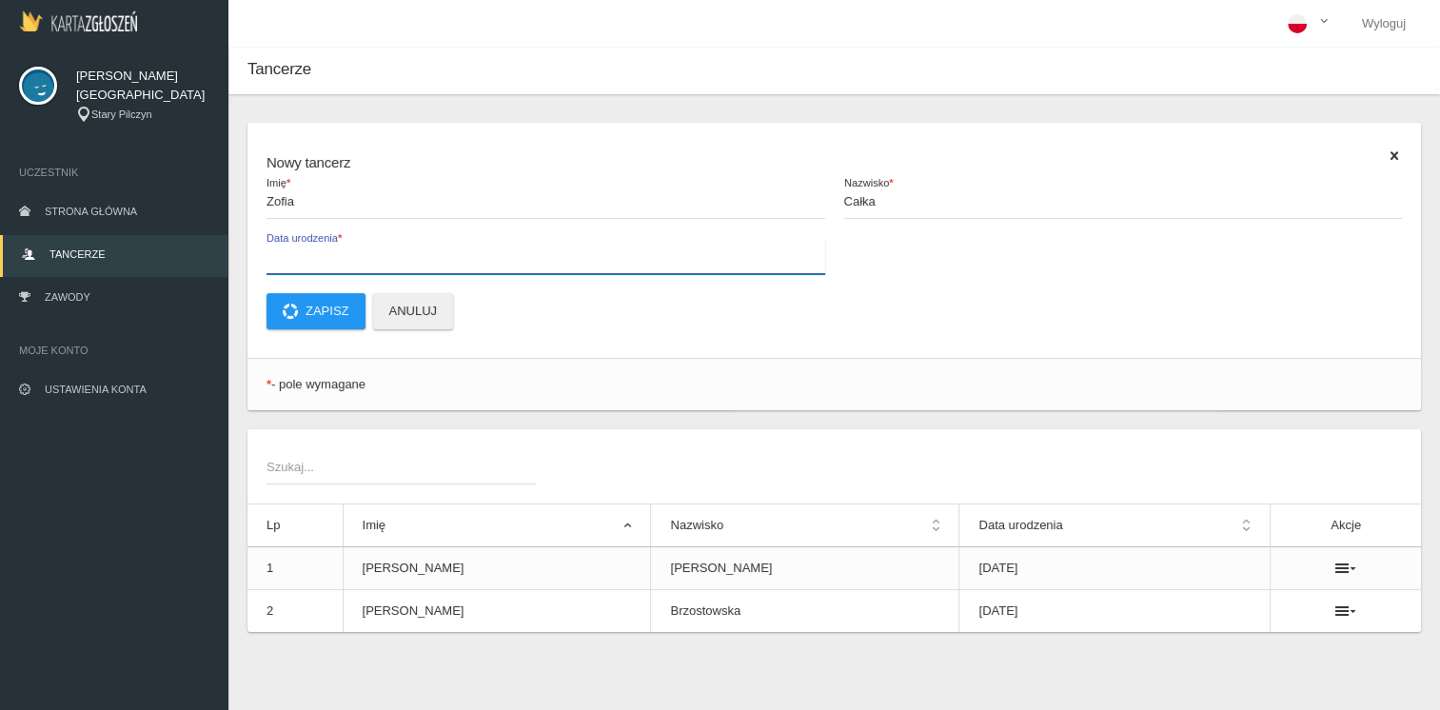
click at [368, 260] on input "Data urodzenia *" at bounding box center [546, 256] width 559 height 36
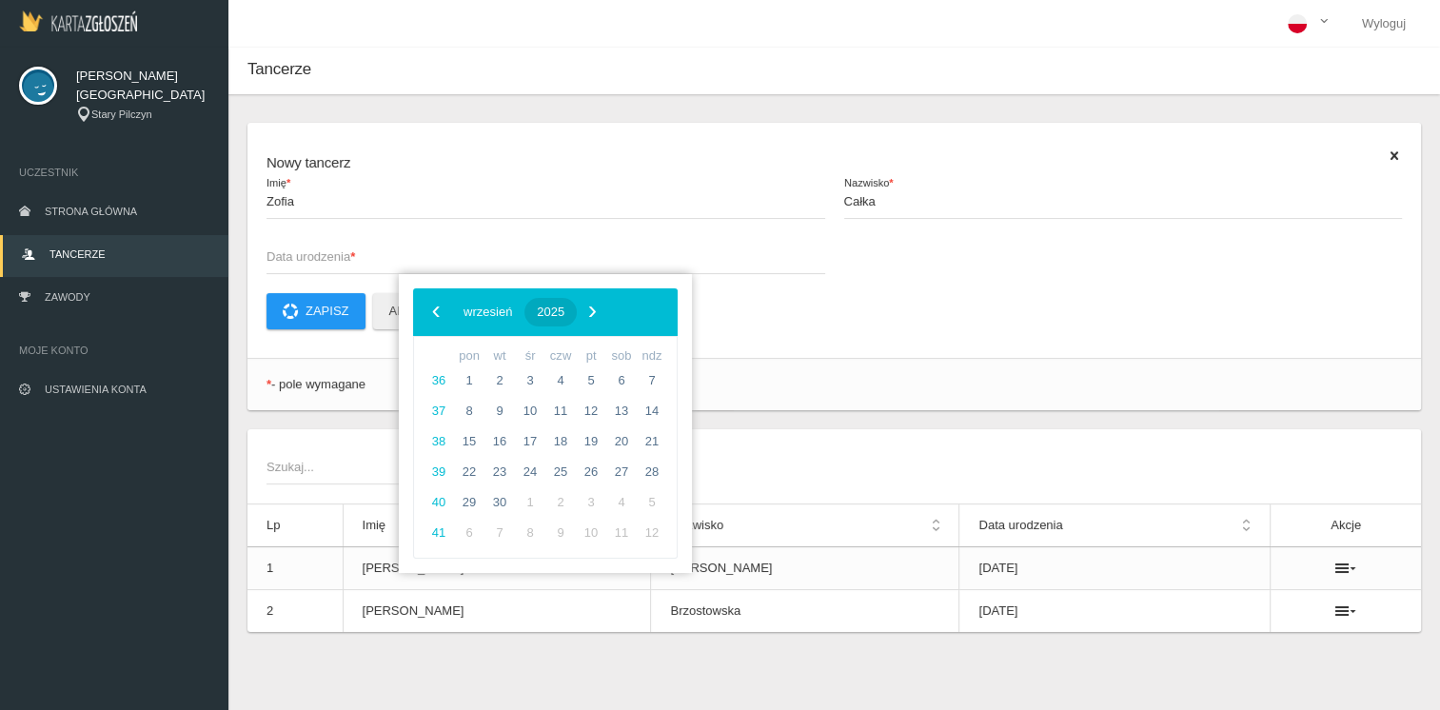
click at [564, 315] on span "2025" at bounding box center [551, 312] width 28 height 14
click at [437, 307] on span "‹" at bounding box center [436, 311] width 29 height 29
click at [635, 516] on span "2017" at bounding box center [637, 523] width 44 height 44
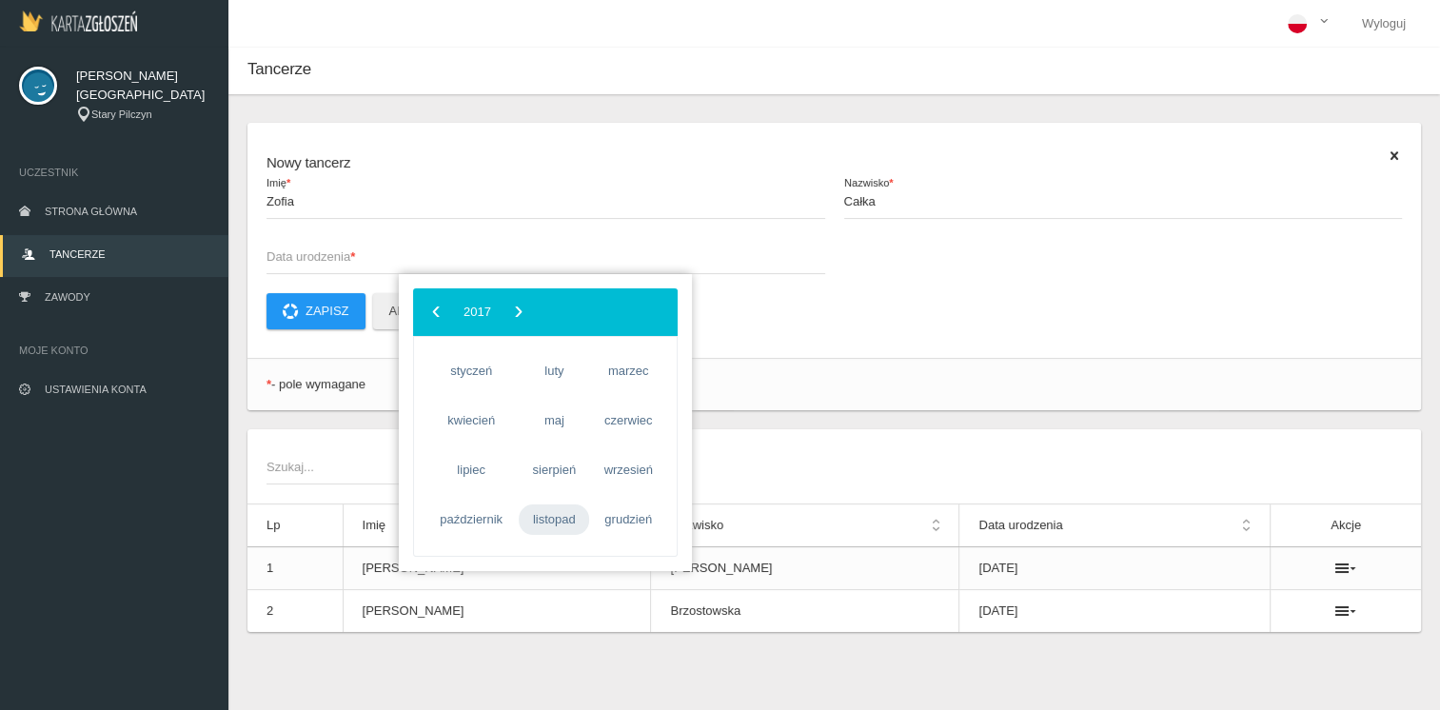
click at [552, 521] on span "listopad" at bounding box center [554, 520] width 70 height 30
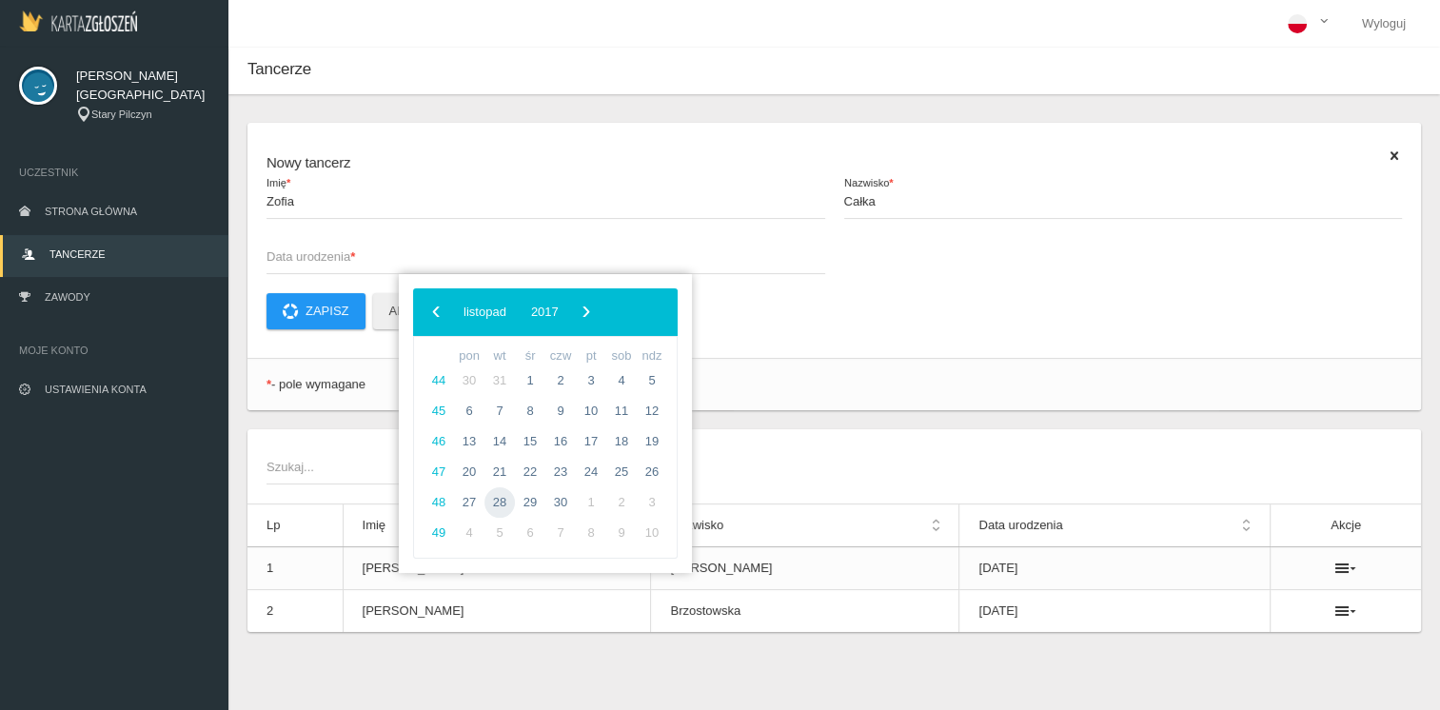
click at [508, 502] on span "28" at bounding box center [500, 502] width 30 height 30
type input "[DATE]"
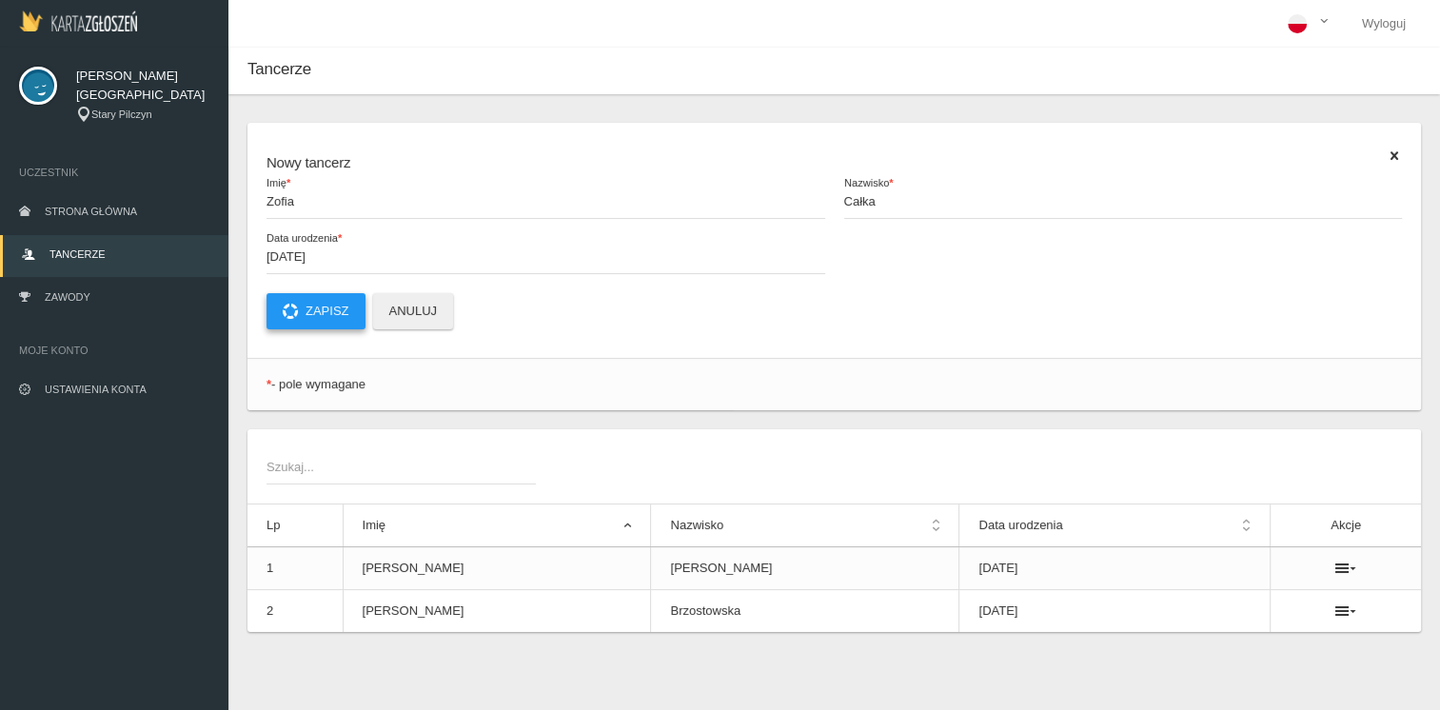
click at [318, 307] on button "Zapisz" at bounding box center [316, 311] width 99 height 36
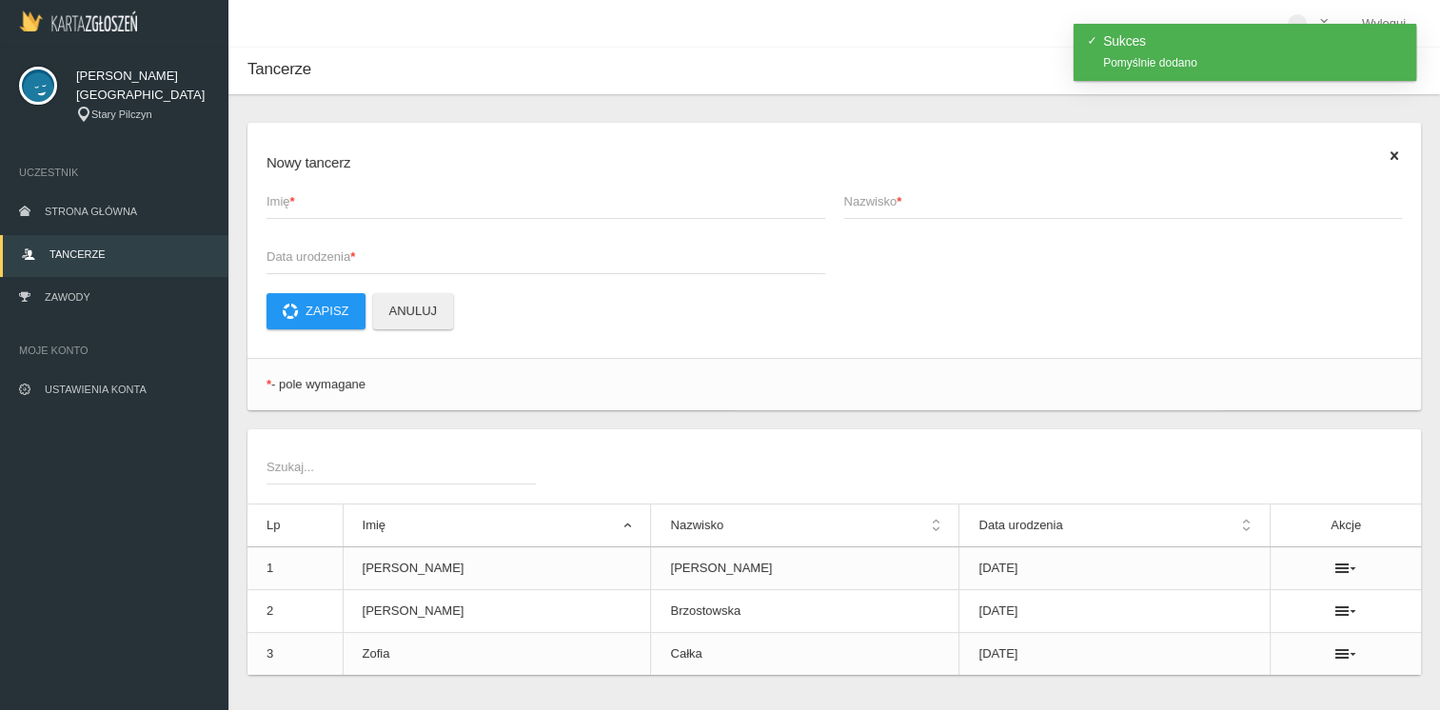
click at [324, 204] on span "Imię *" at bounding box center [537, 201] width 540 height 19
click at [324, 204] on input "Imię *" at bounding box center [546, 201] width 559 height 36
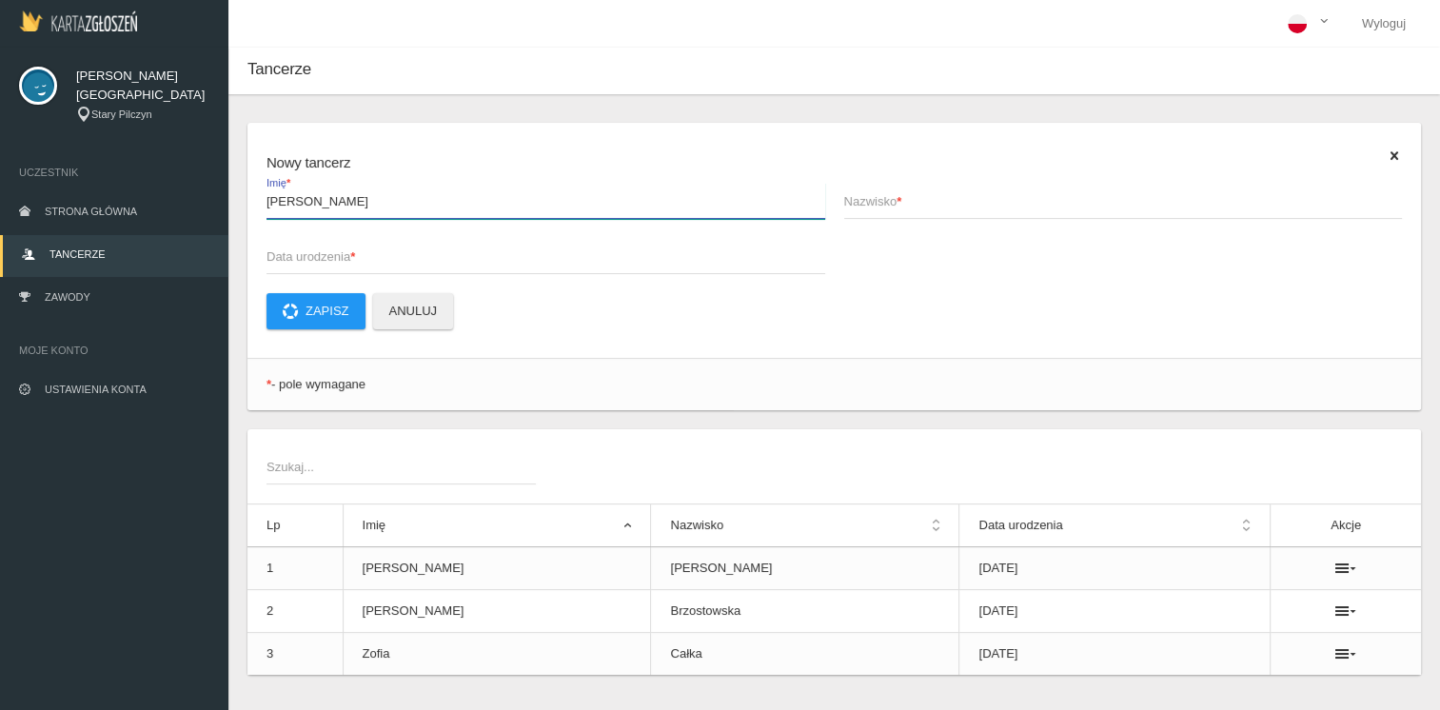
type input "[PERSON_NAME]"
click at [920, 192] on span "Nazwisko *" at bounding box center [1114, 201] width 540 height 19
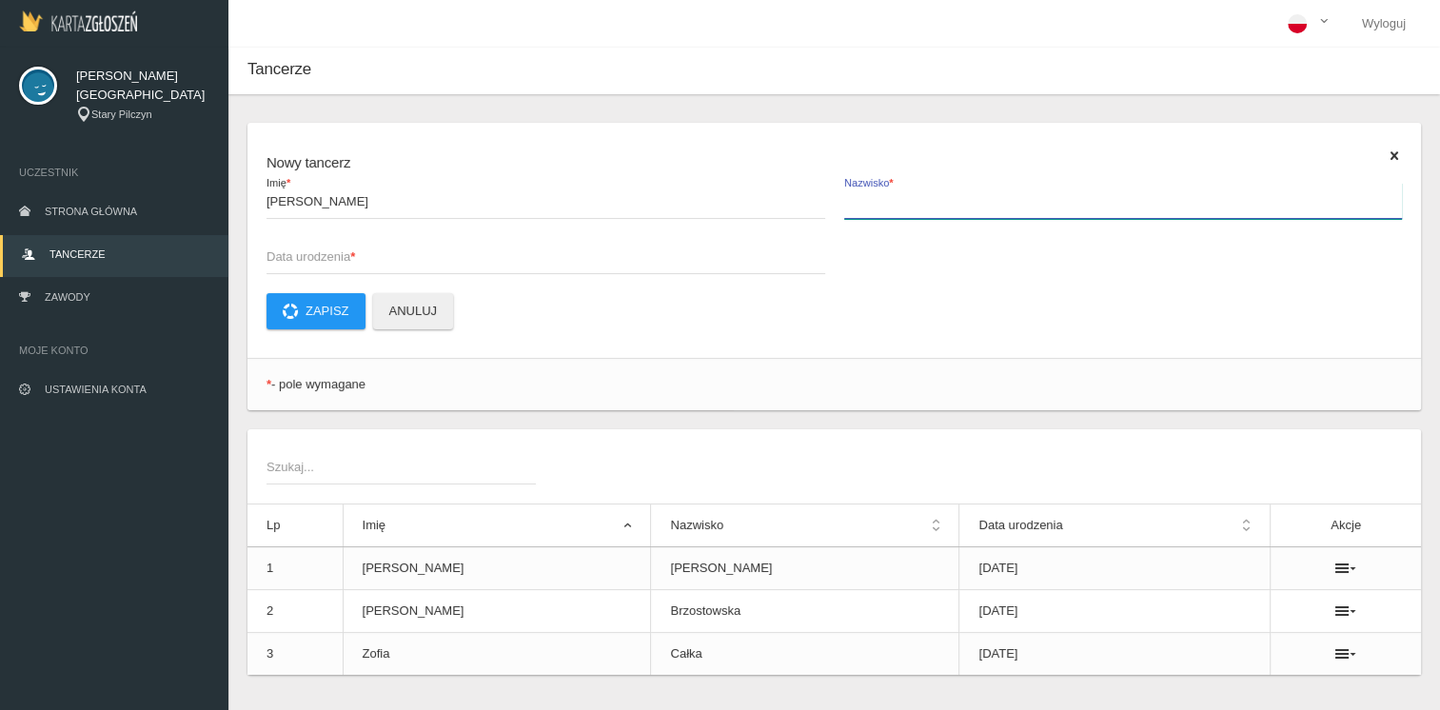
click at [920, 192] on input "Nazwisko *" at bounding box center [1123, 201] width 559 height 36
type input "Kocot"
click at [362, 257] on span "Data urodzenia *" at bounding box center [537, 256] width 540 height 19
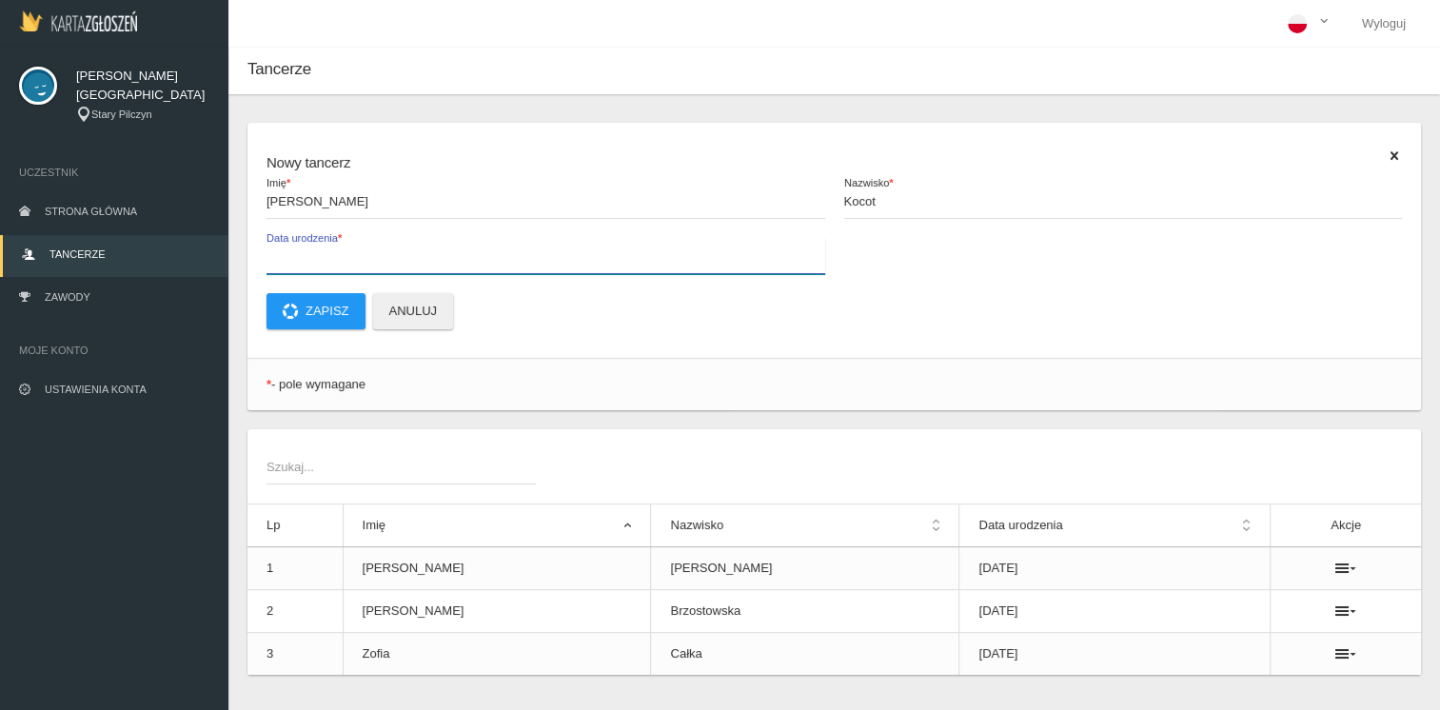
click at [362, 257] on input "Data urodzenia *" at bounding box center [546, 256] width 559 height 36
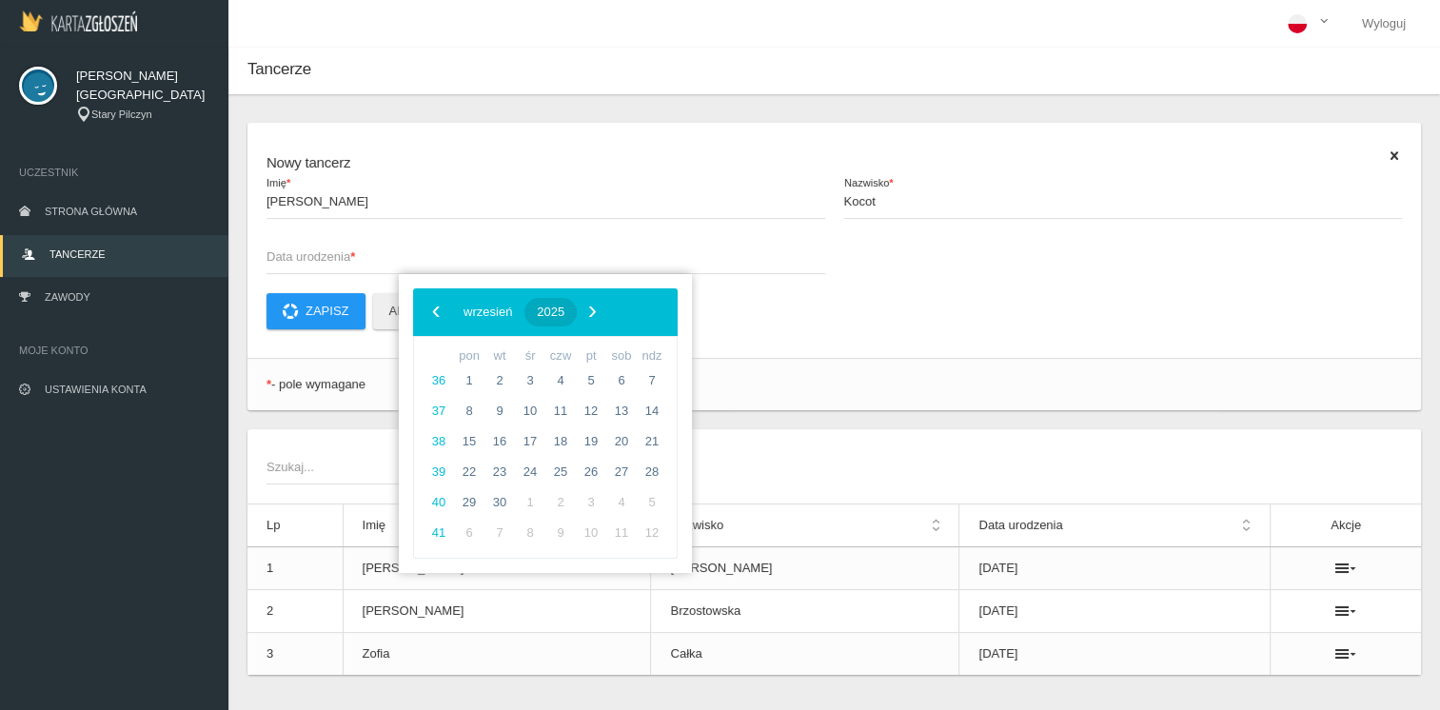
click at [577, 318] on button "2025" at bounding box center [551, 312] width 52 height 29
click at [432, 310] on span "‹" at bounding box center [436, 311] width 29 height 29
click at [625, 516] on span "2017" at bounding box center [637, 523] width 44 height 44
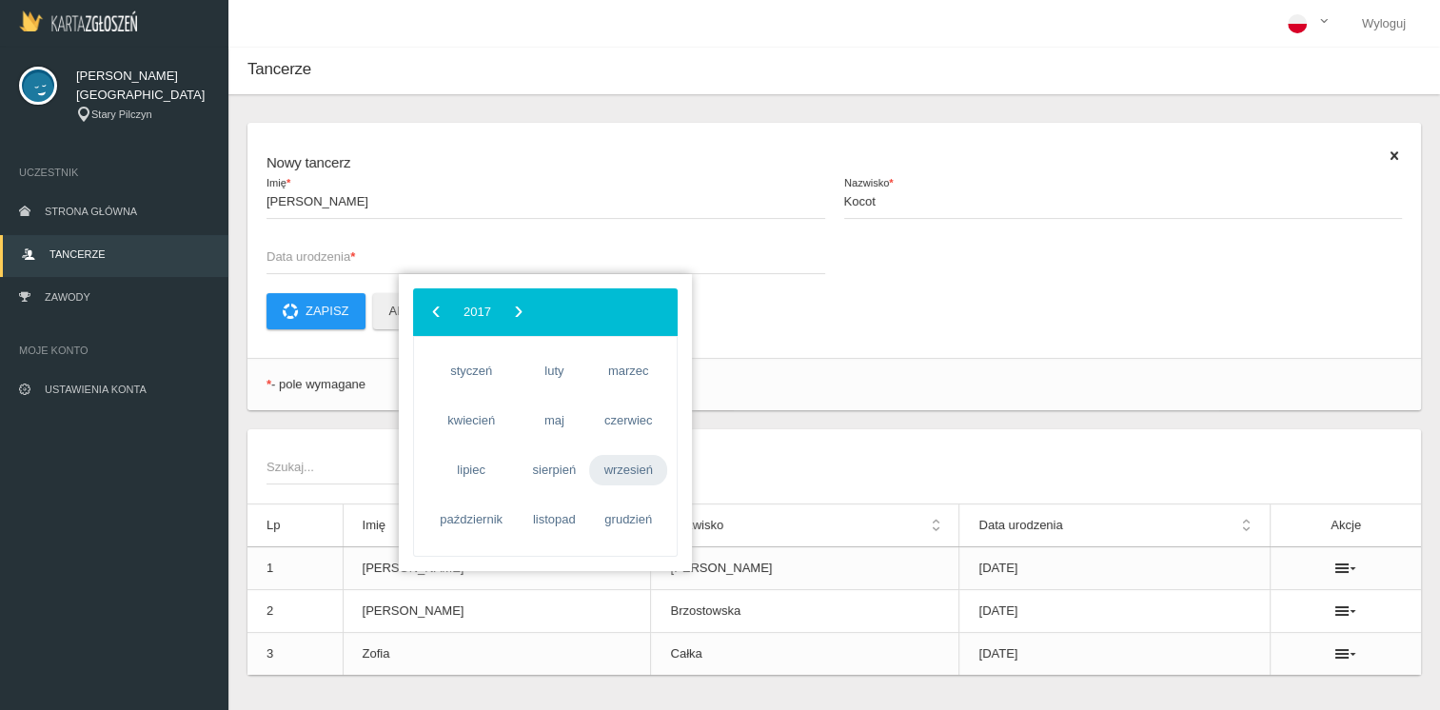
click at [618, 476] on span "wrzesień" at bounding box center [628, 470] width 78 height 30
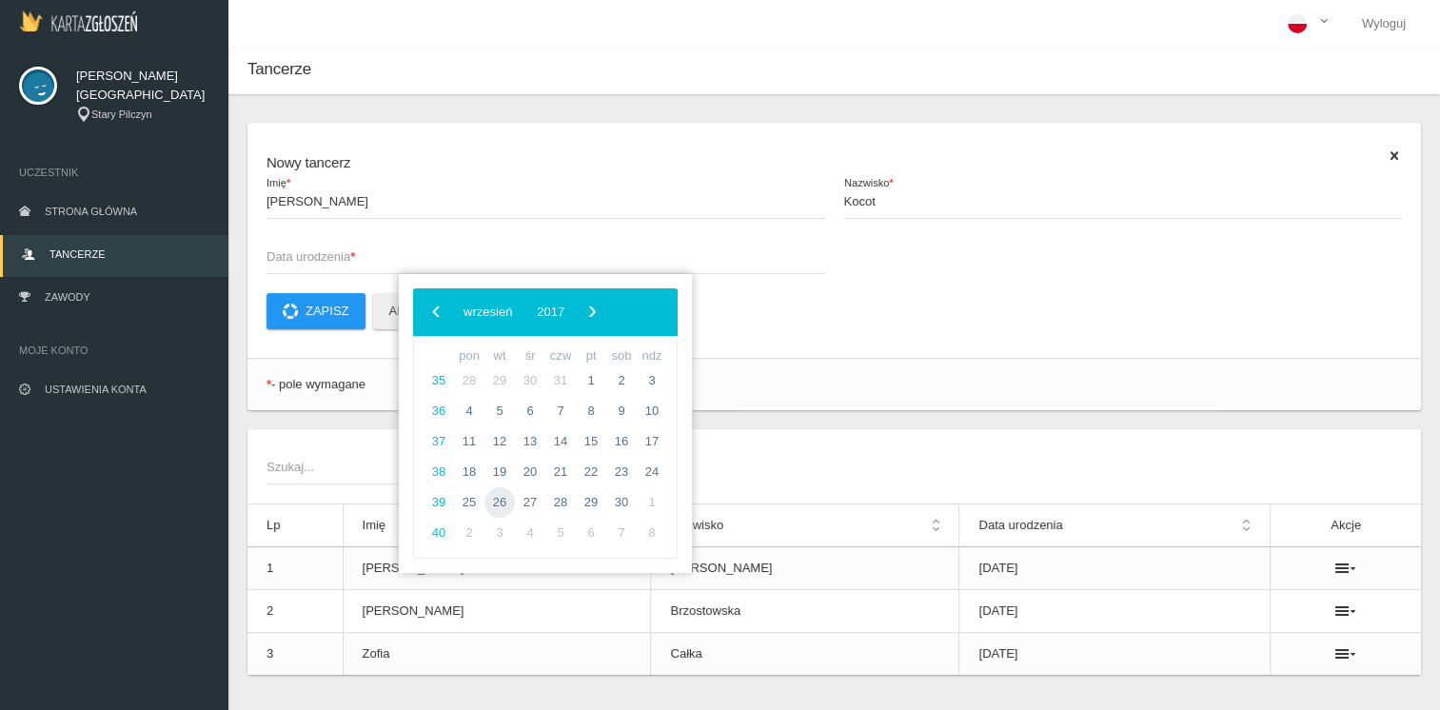
click at [505, 505] on span "26" at bounding box center [500, 502] width 30 height 30
type input "[DATE]"
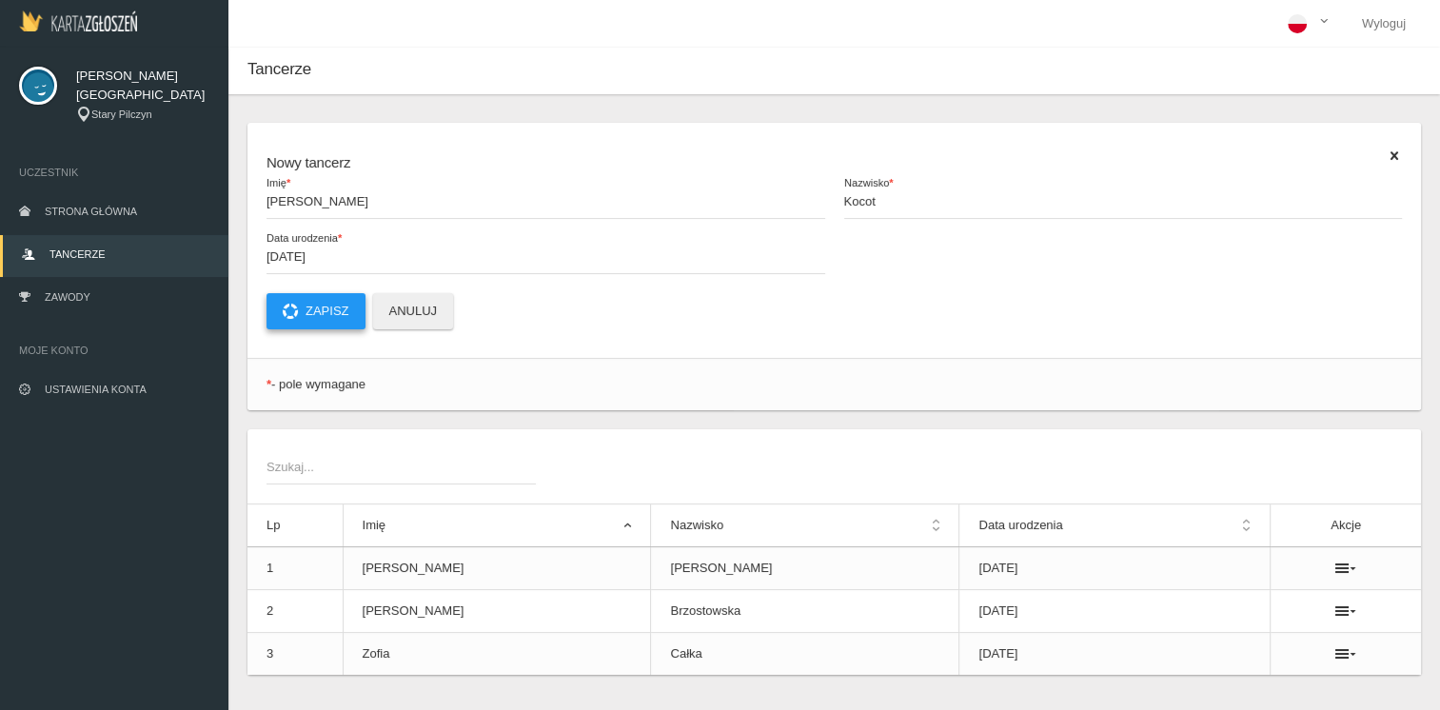
click at [343, 317] on button "Zapisz" at bounding box center [316, 311] width 99 height 36
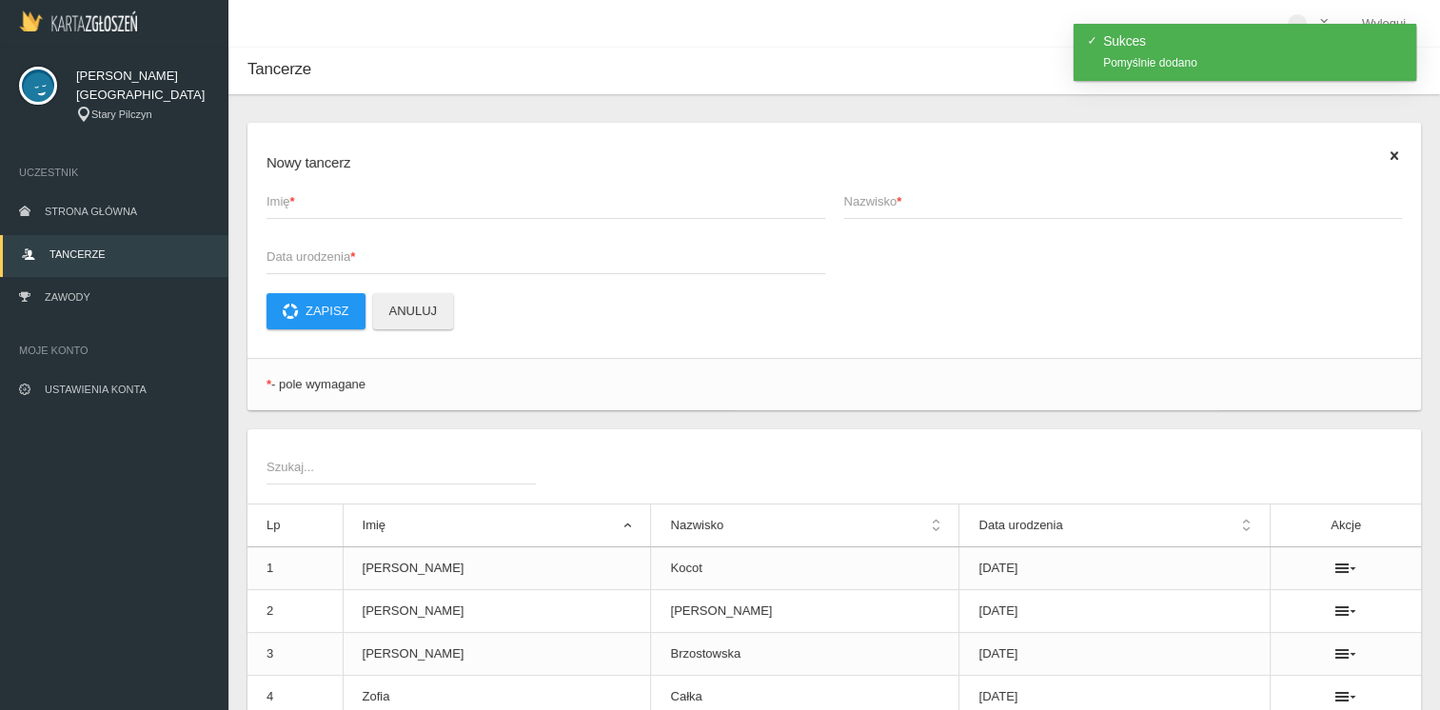
click at [381, 207] on span "Imię *" at bounding box center [537, 201] width 540 height 19
click at [381, 207] on input "Imię *" at bounding box center [546, 201] width 559 height 36
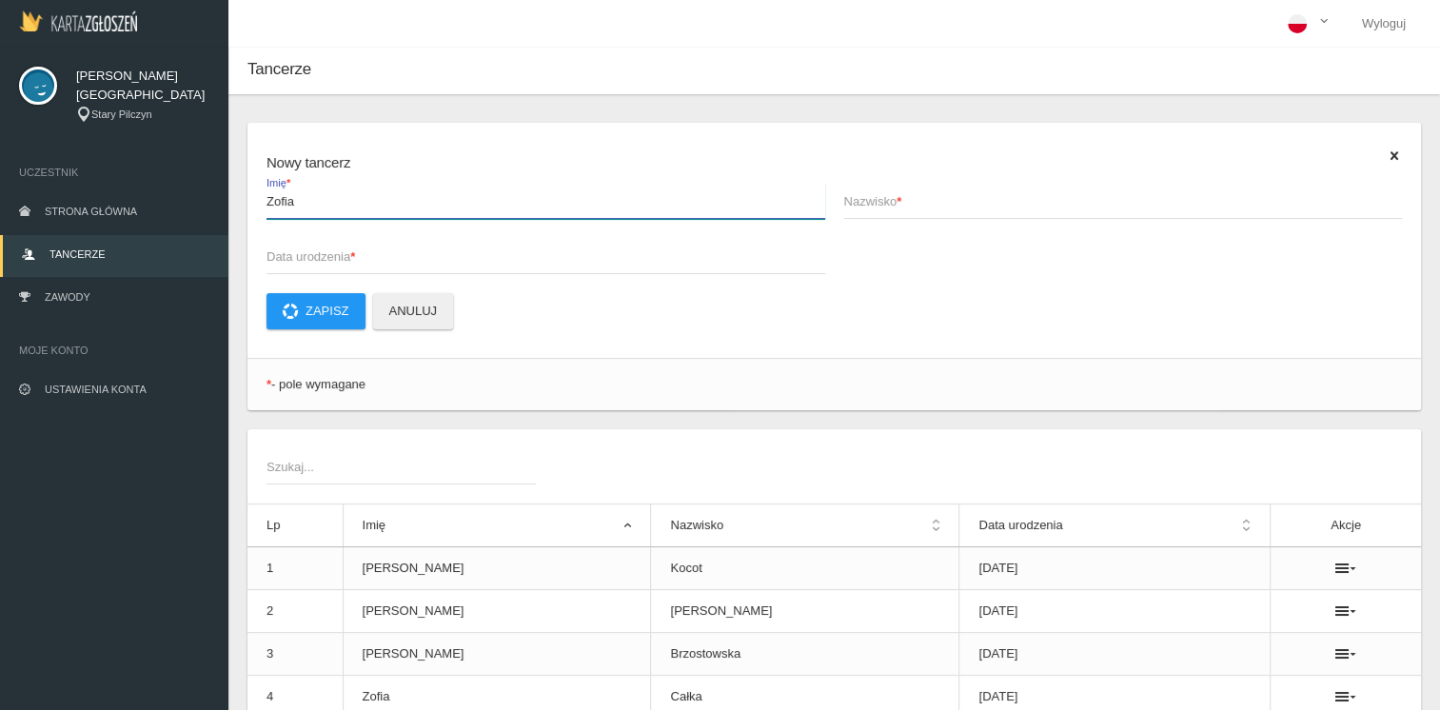
type input "Zofia"
click at [873, 208] on span "Nazwisko *" at bounding box center [1114, 201] width 540 height 19
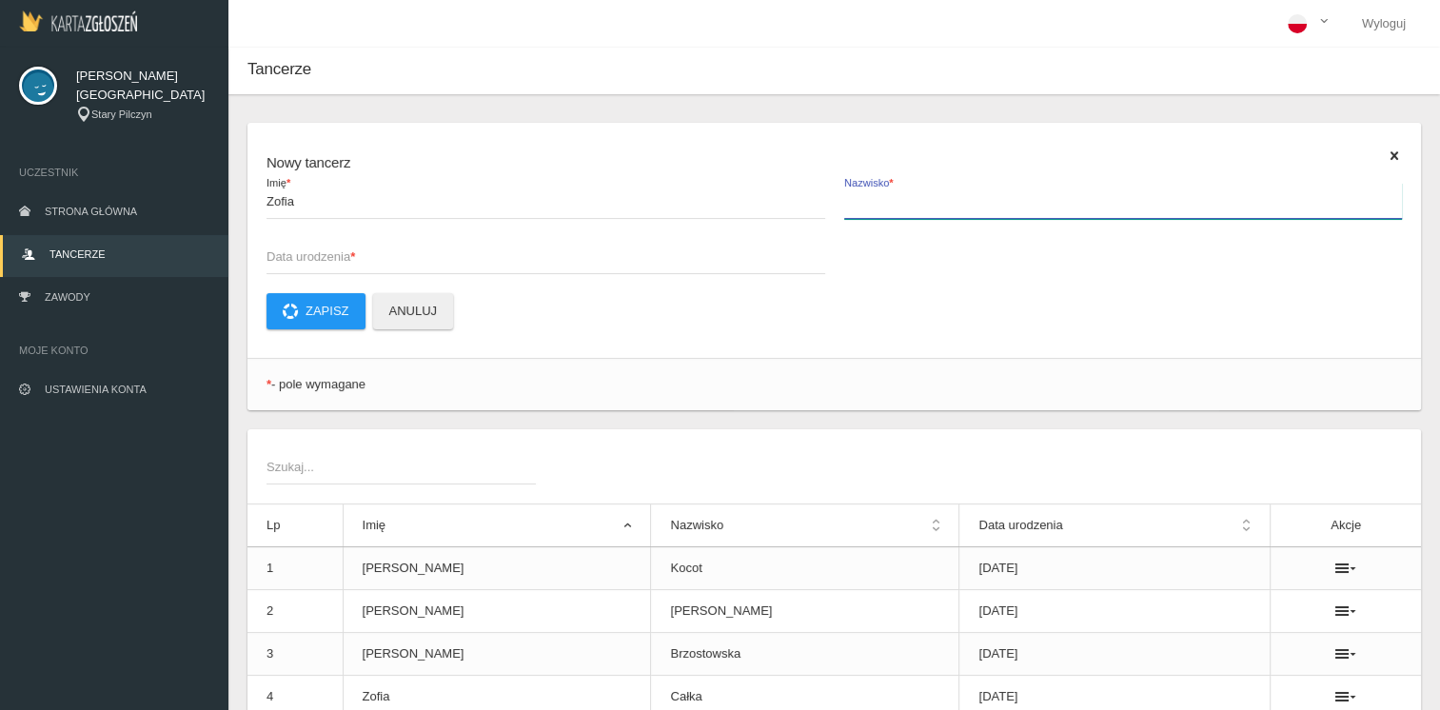
click at [873, 208] on input "Nazwisko *" at bounding box center [1123, 201] width 559 height 36
type input "Kurach"
click at [314, 261] on span "Data urodzenia *" at bounding box center [537, 256] width 540 height 19
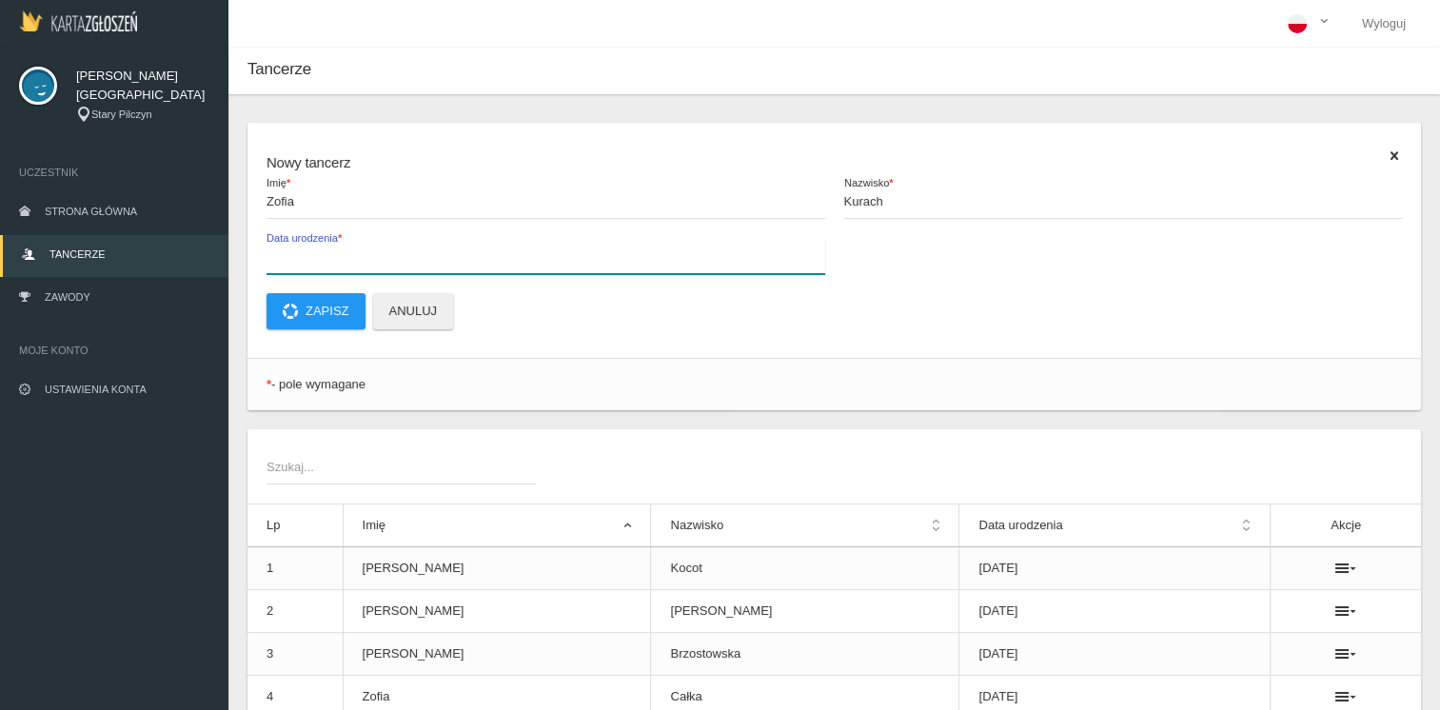
click at [314, 261] on input "Data urodzenia *" at bounding box center [546, 256] width 559 height 36
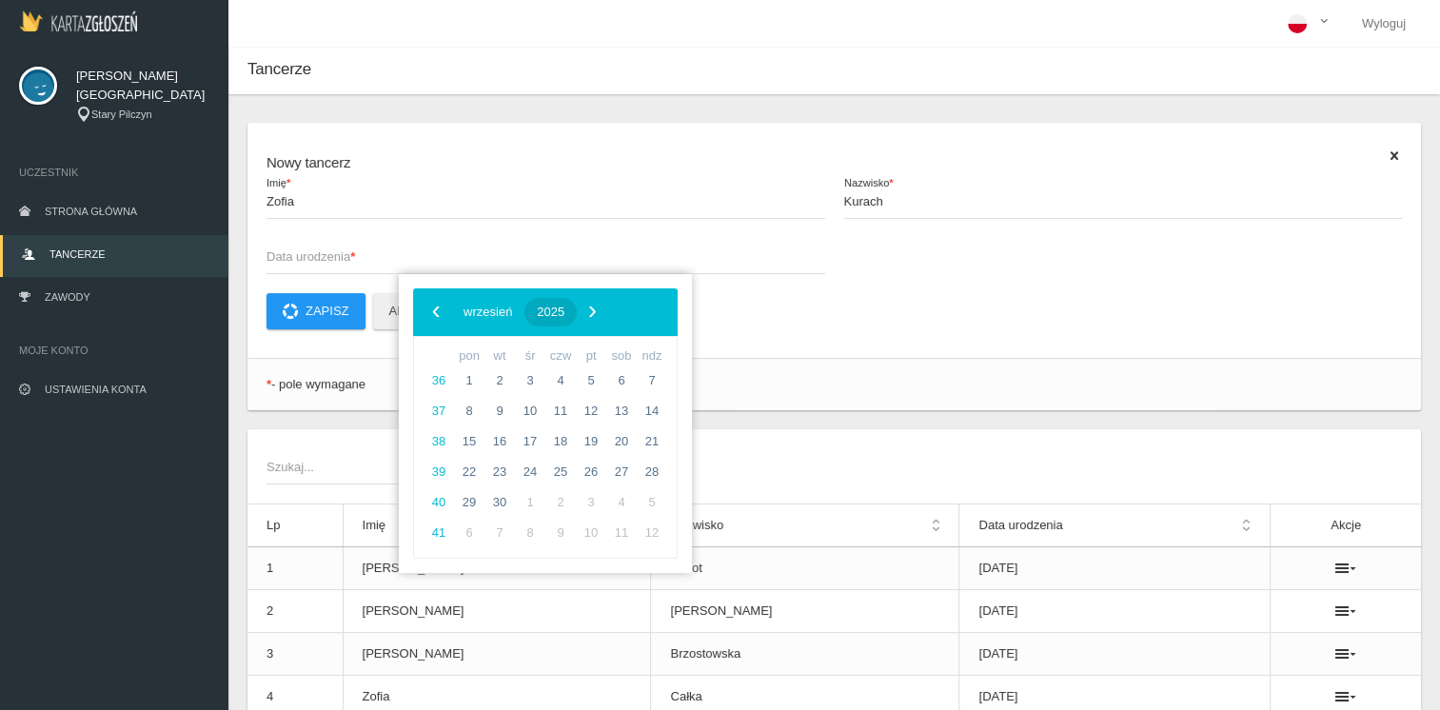
click at [564, 317] on span "2025" at bounding box center [551, 312] width 28 height 14
click at [434, 304] on span "‹" at bounding box center [436, 311] width 29 height 29
click at [639, 513] on span "2017" at bounding box center [637, 523] width 44 height 44
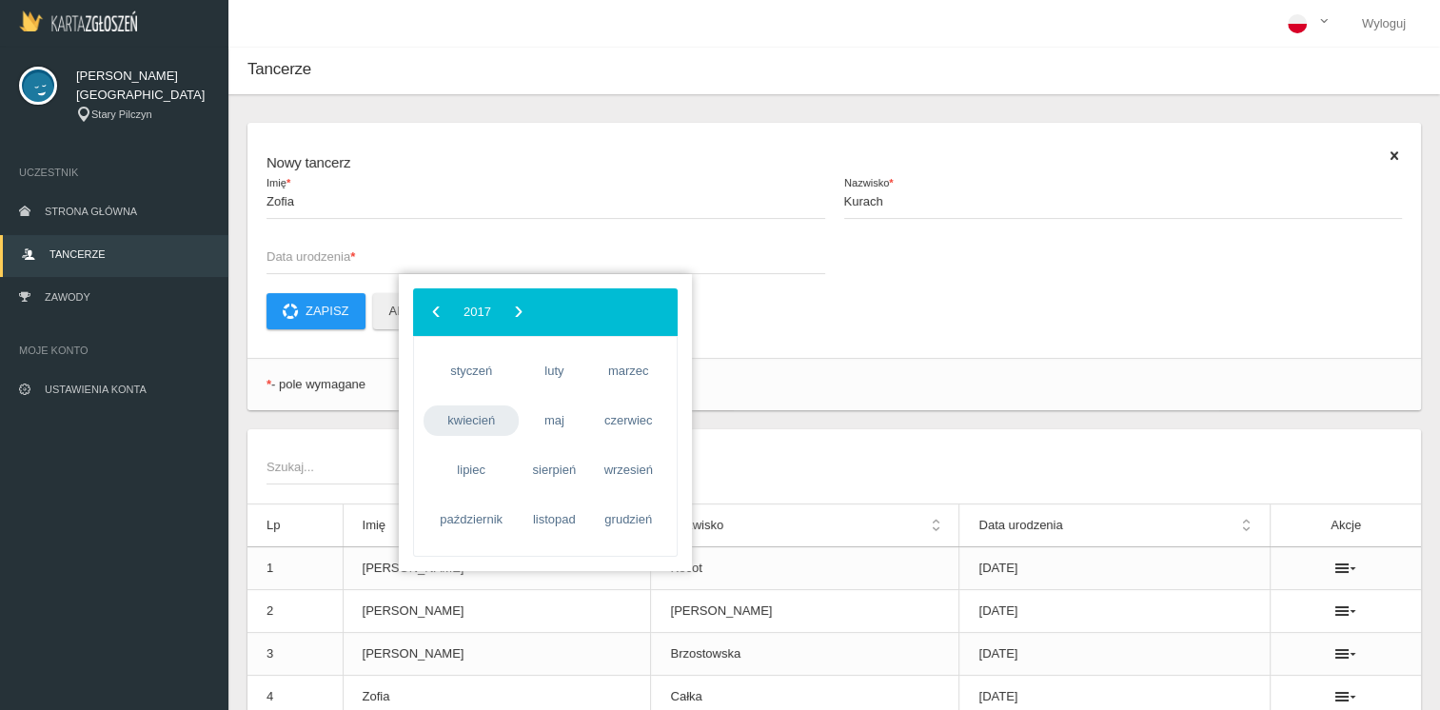
click at [489, 412] on span "kwiecień" at bounding box center [471, 421] width 95 height 30
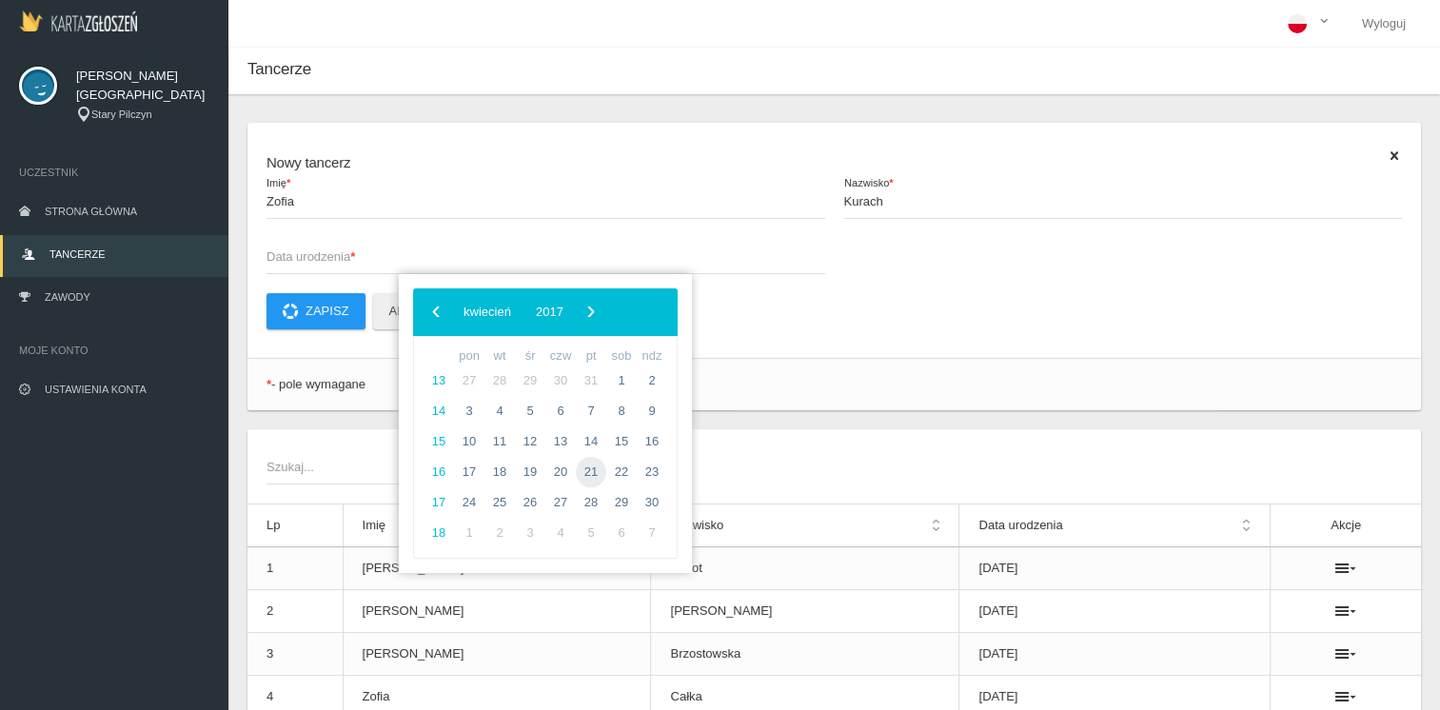
click at [590, 473] on span "21" at bounding box center [591, 472] width 30 height 30
type input "[DATE]"
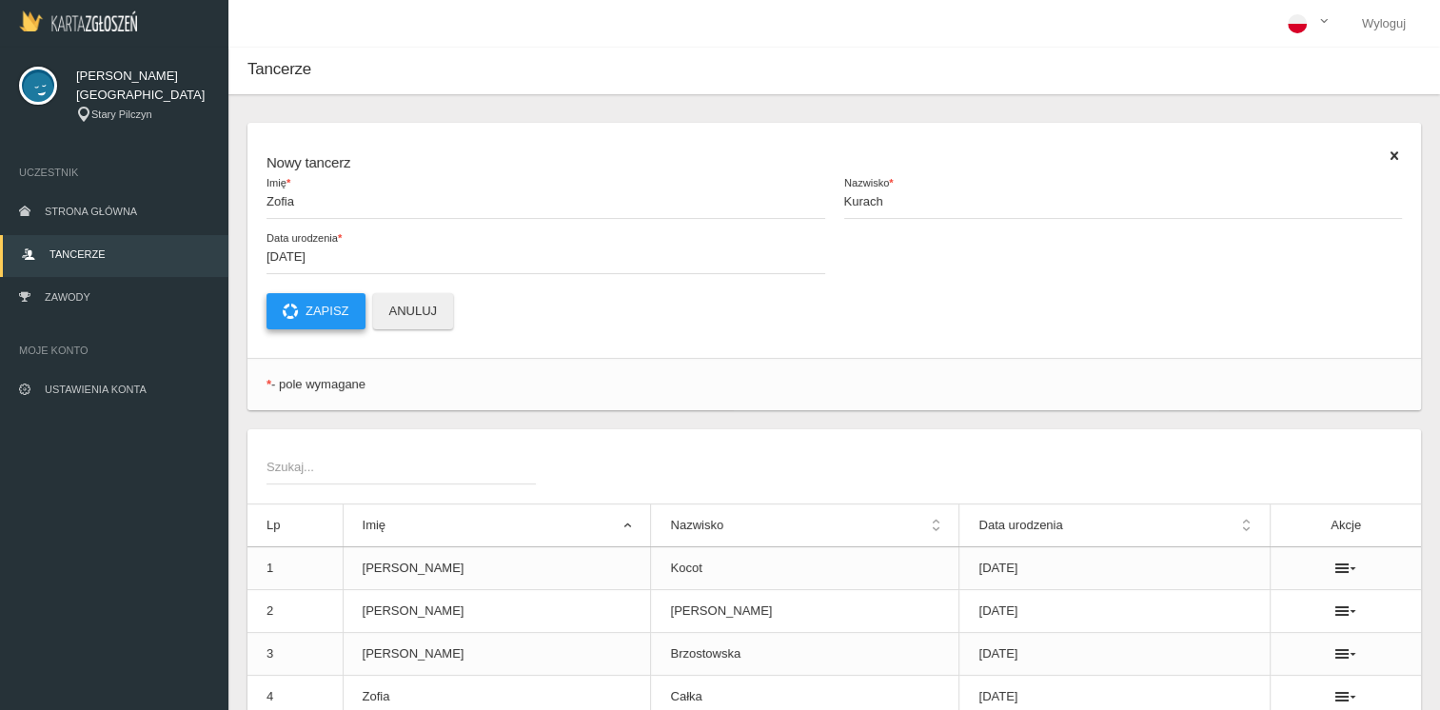
click at [319, 309] on button "Zapisz" at bounding box center [316, 311] width 99 height 36
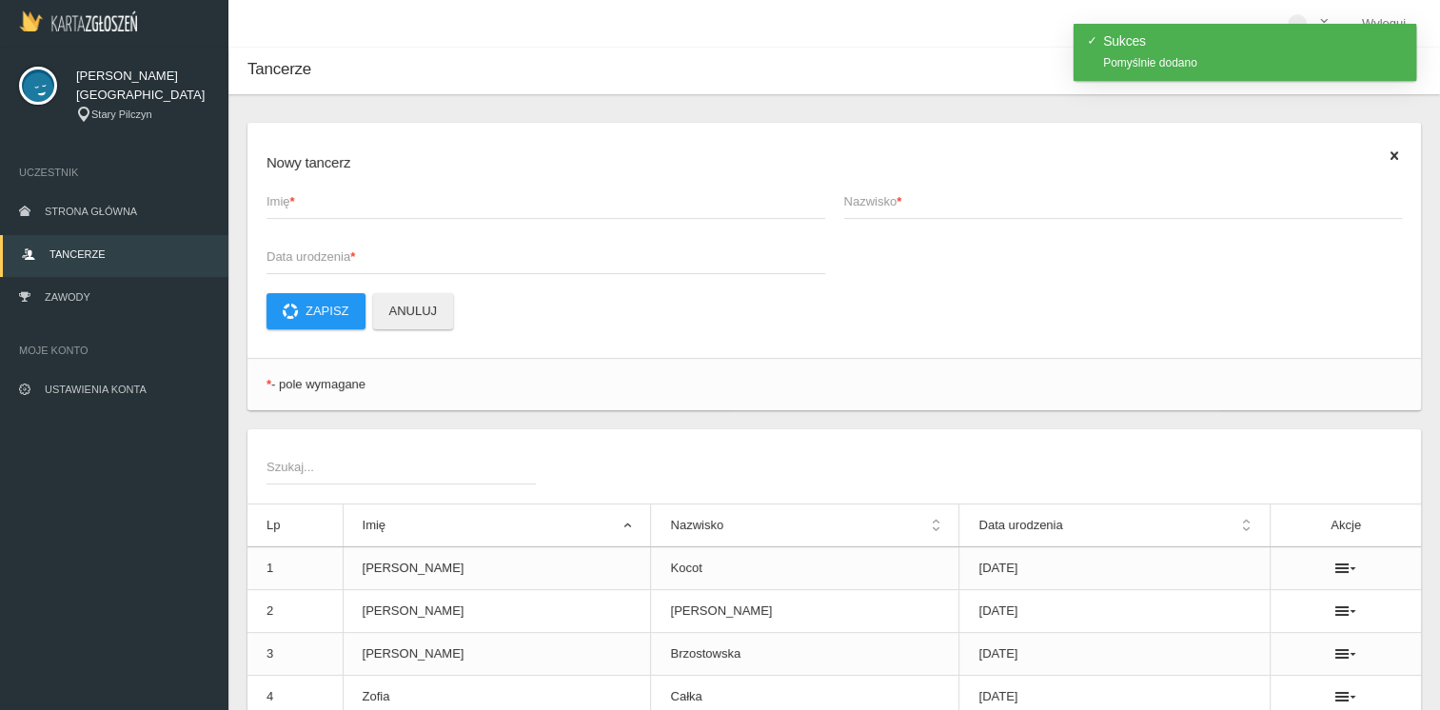
click at [339, 206] on span "Imię *" at bounding box center [537, 201] width 540 height 19
click at [339, 206] on input "Imię *" at bounding box center [546, 201] width 559 height 36
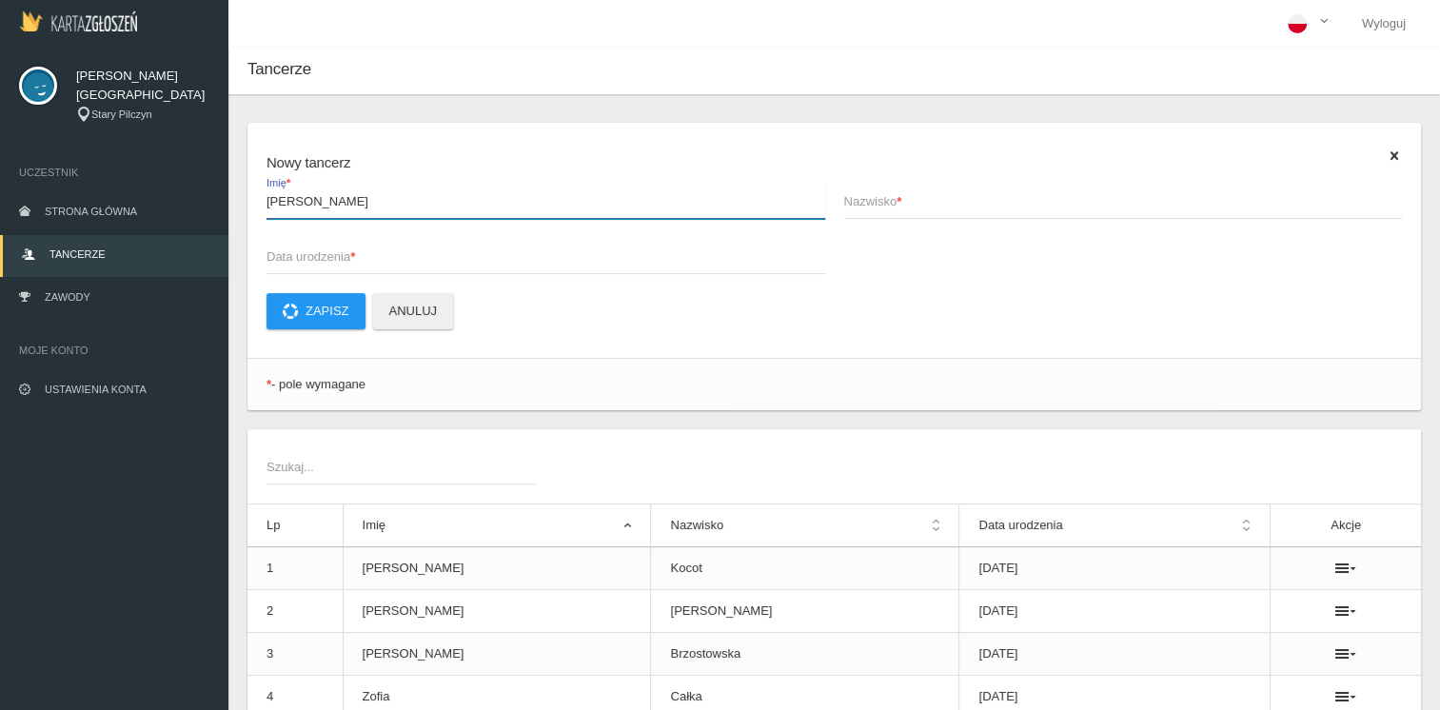
type input "[PERSON_NAME]"
click at [882, 199] on span "Nazwisko *" at bounding box center [1114, 201] width 540 height 19
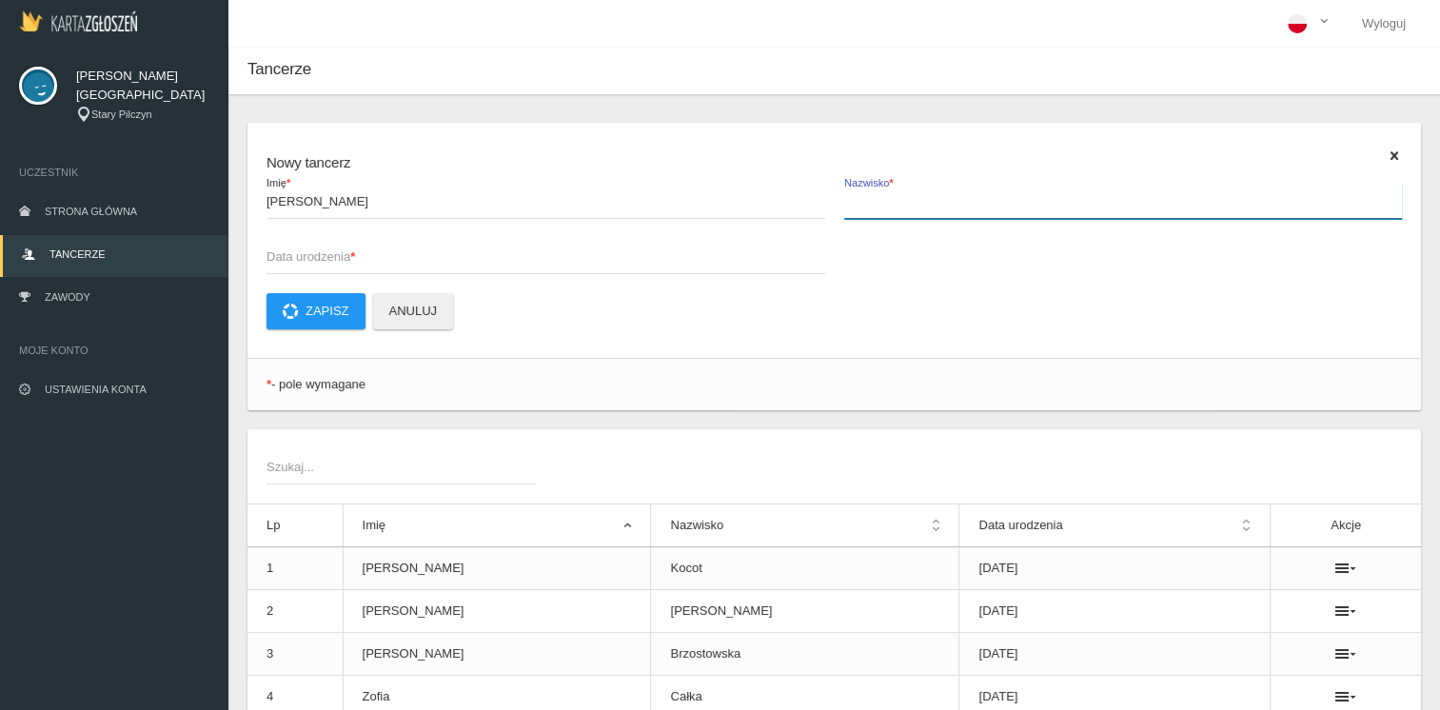
click at [882, 199] on input "Nazwisko *" at bounding box center [1123, 201] width 559 height 36
type input "Mąkowska"
click at [320, 260] on span "Data urodzenia *" at bounding box center [537, 256] width 540 height 19
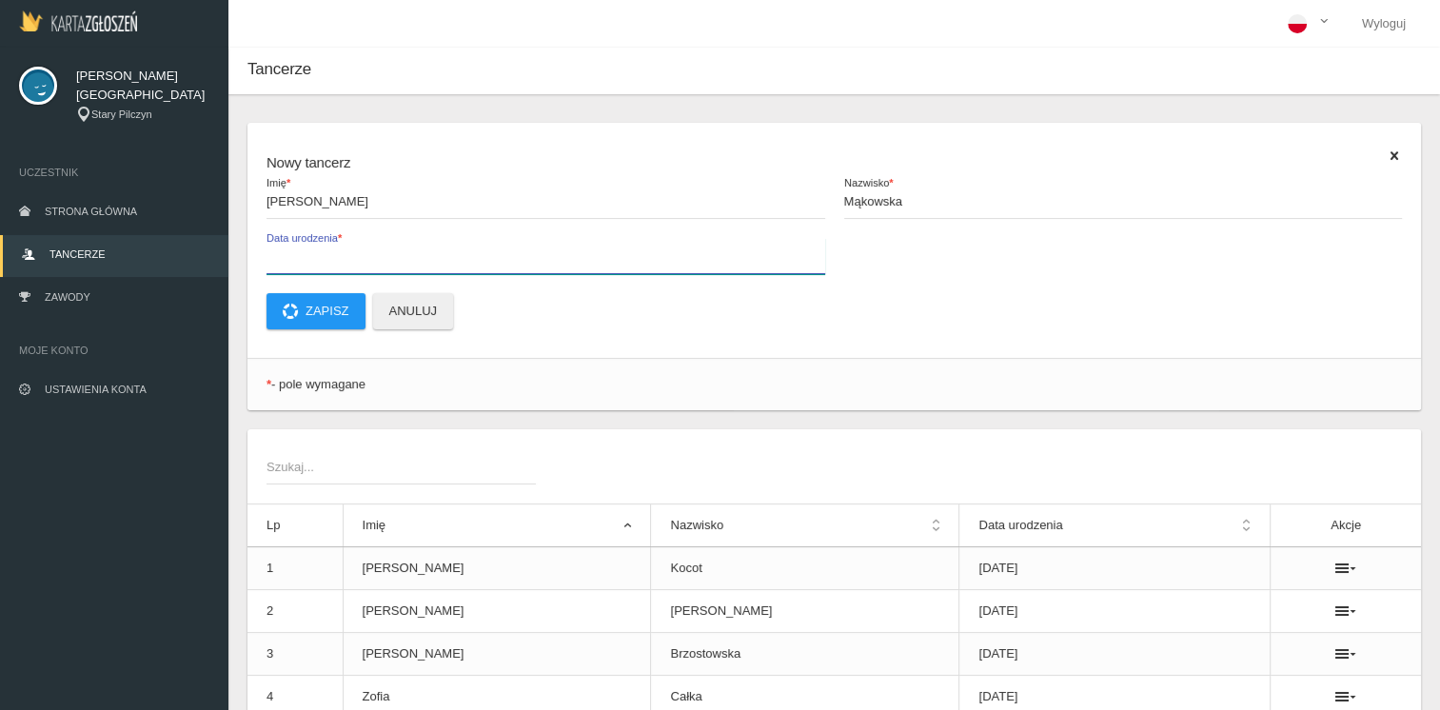
click at [320, 260] on input "Data urodzenia *" at bounding box center [546, 256] width 559 height 36
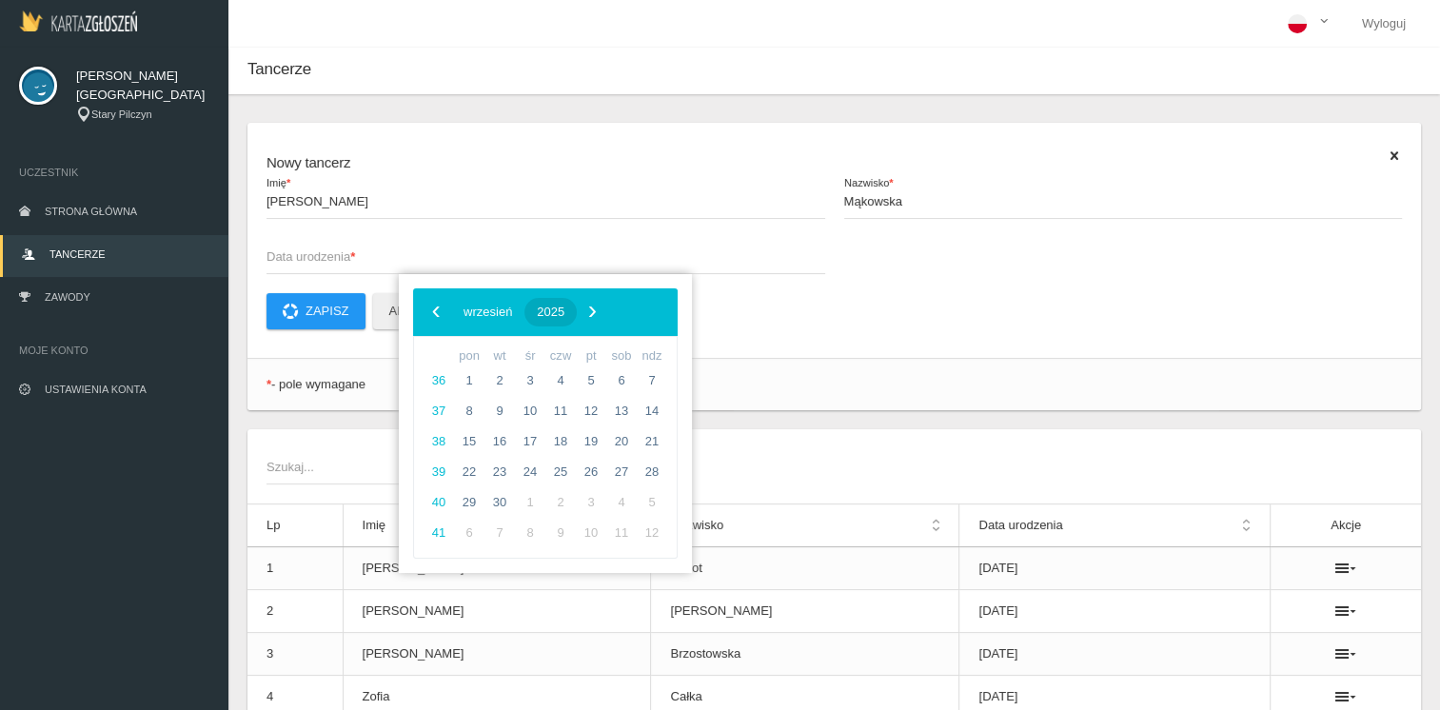
click at [577, 305] on button "2025" at bounding box center [551, 312] width 52 height 29
click at [426, 310] on span "‹" at bounding box center [436, 311] width 29 height 29
click at [650, 515] on span "2017" at bounding box center [637, 523] width 44 height 44
click at [637, 371] on span "marzec" at bounding box center [628, 371] width 78 height 30
click at [566, 493] on span "30" at bounding box center [560, 502] width 30 height 30
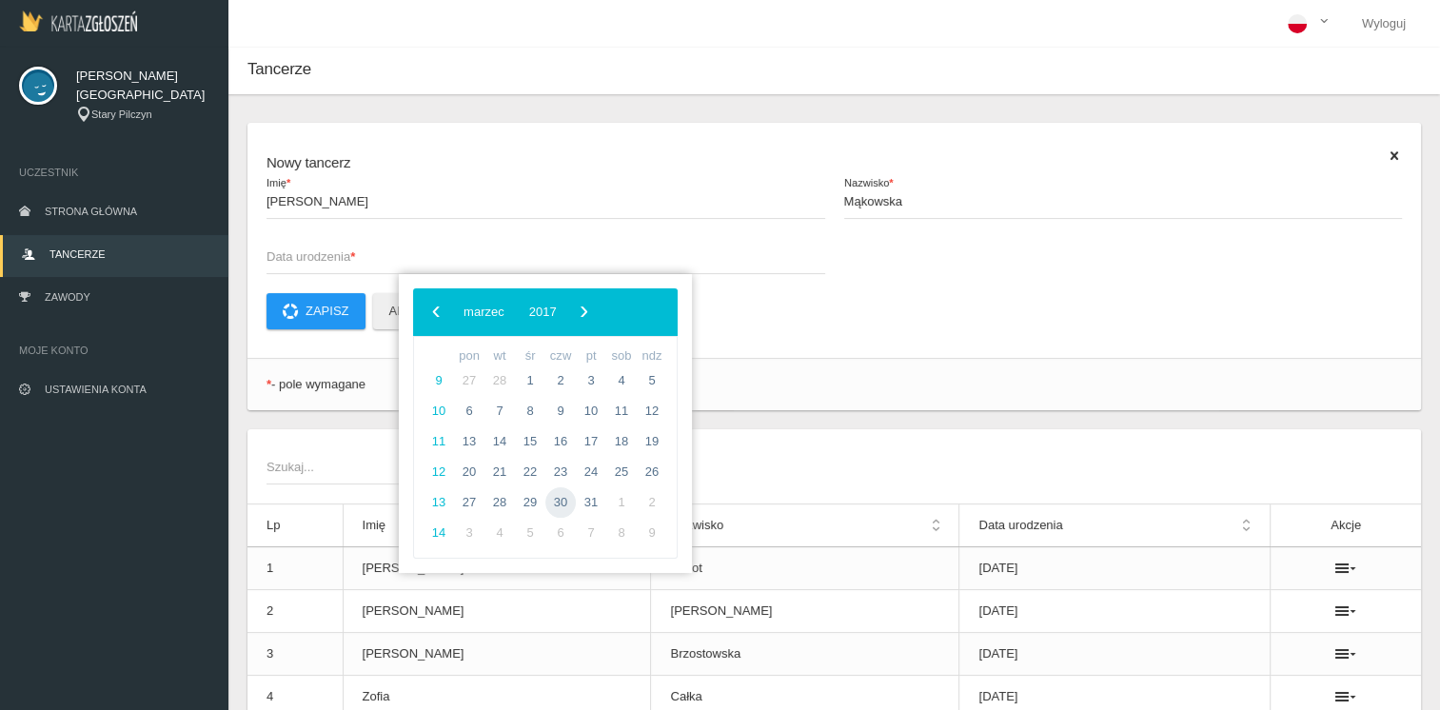
type input "[DATE]"
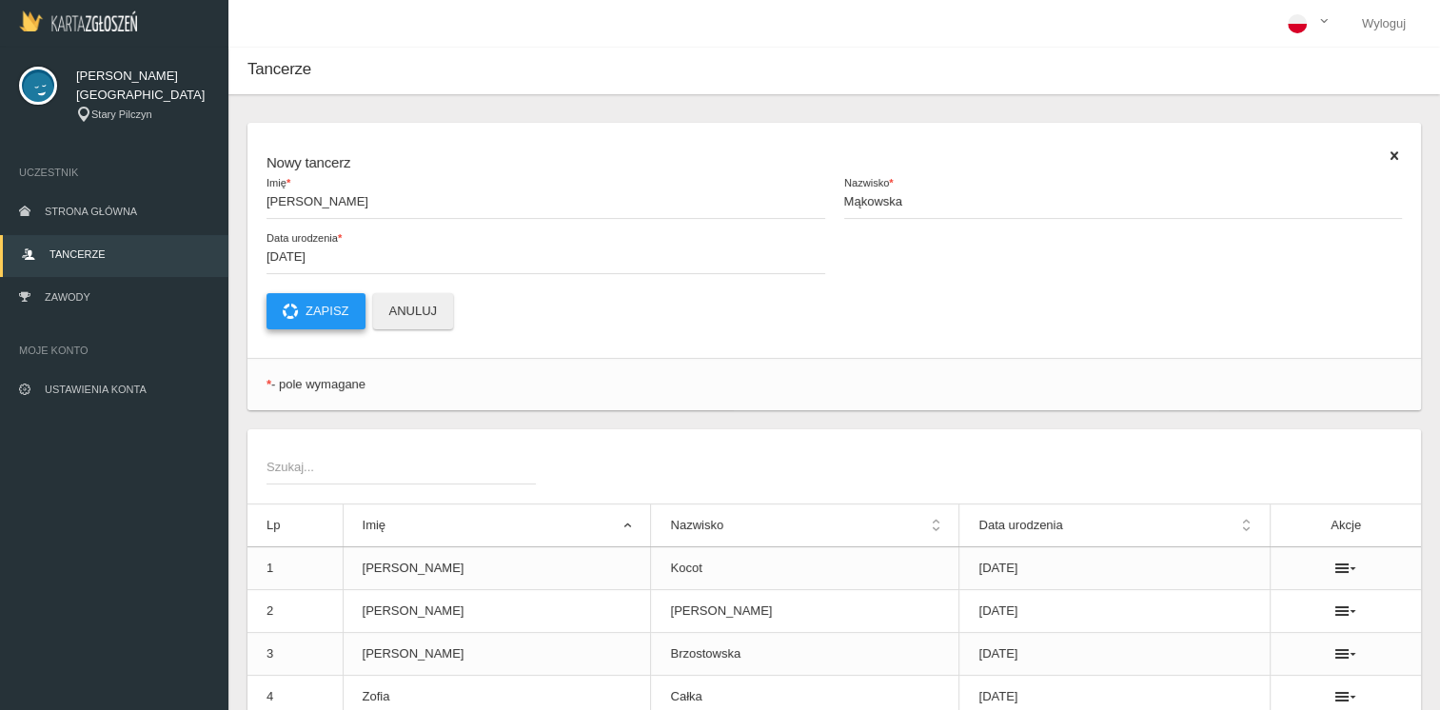
click at [324, 309] on button "Zapisz" at bounding box center [316, 311] width 99 height 36
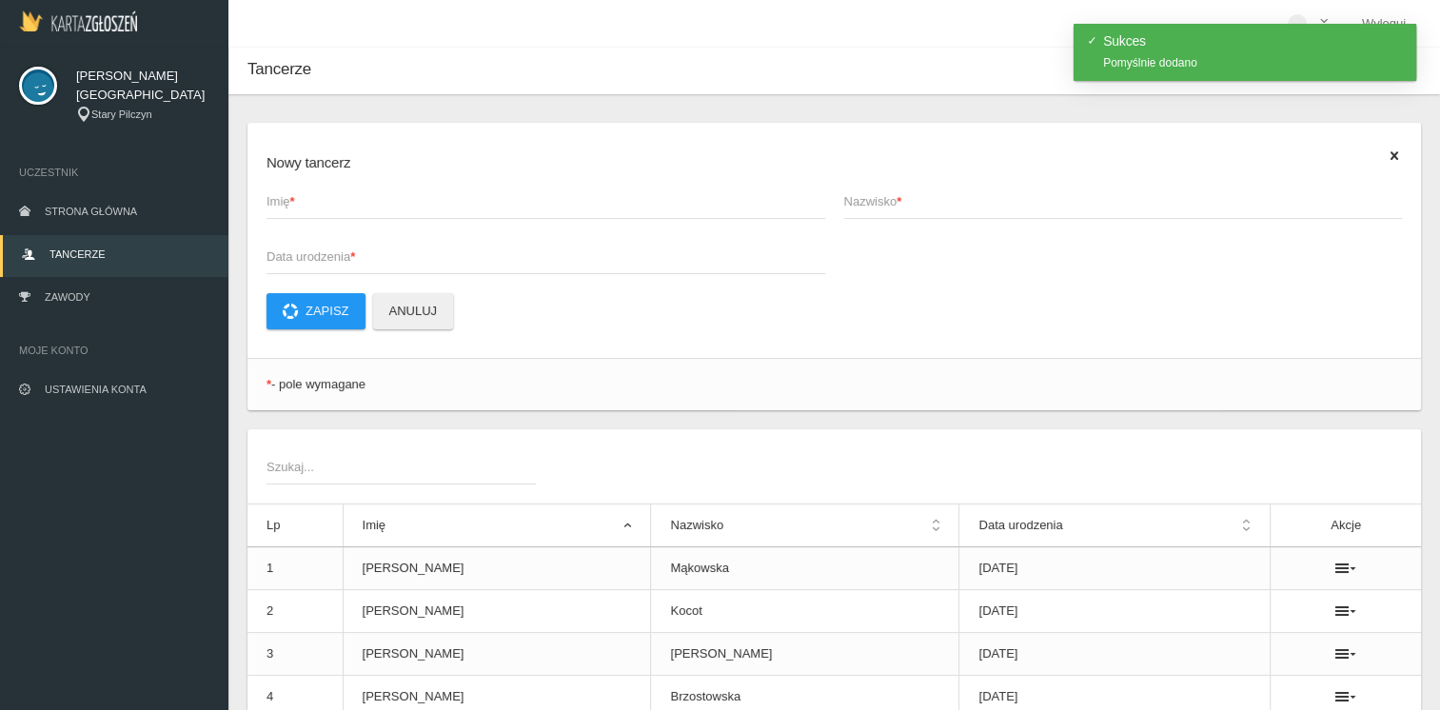
click at [383, 208] on span "Imię *" at bounding box center [537, 201] width 540 height 19
click at [383, 208] on input "Imię *" at bounding box center [546, 201] width 559 height 36
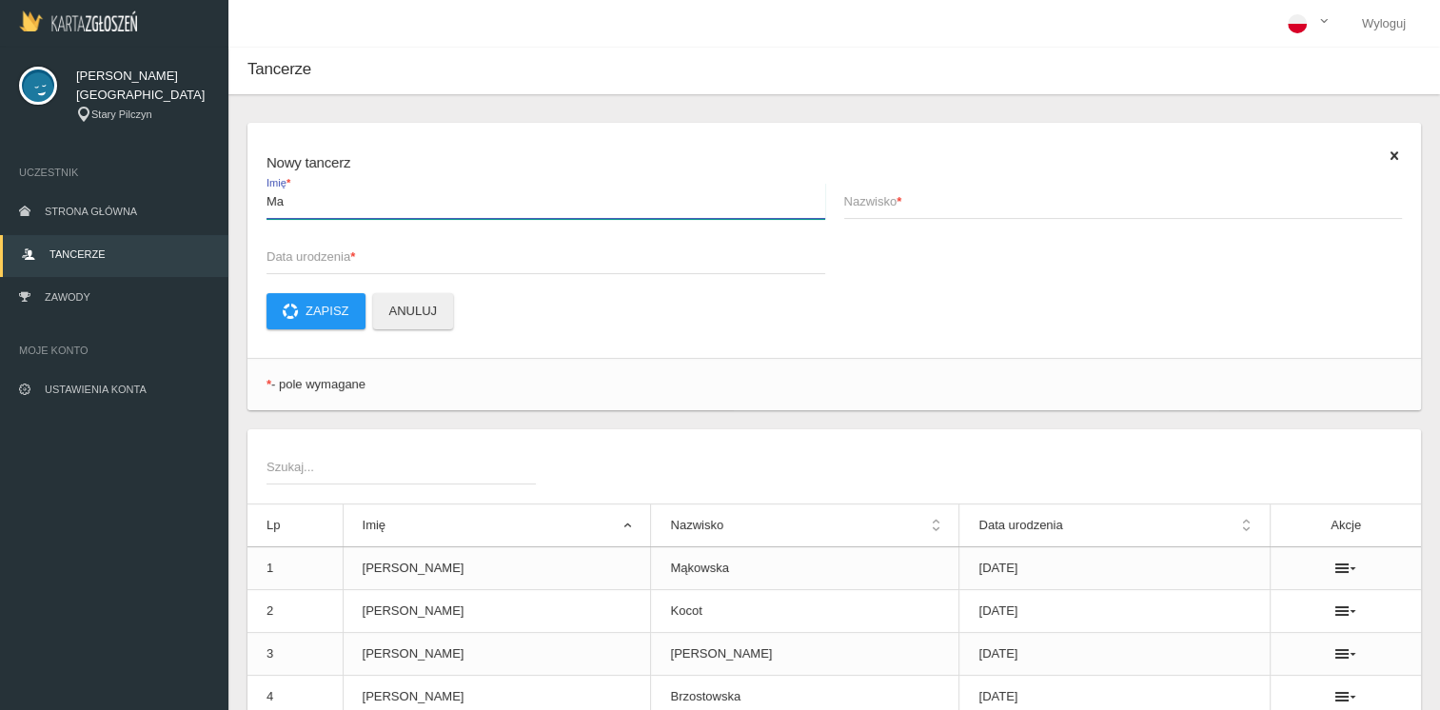
type input "M"
type input "[PERSON_NAME]"
click at [892, 200] on span "Nazwisko *" at bounding box center [1114, 201] width 540 height 19
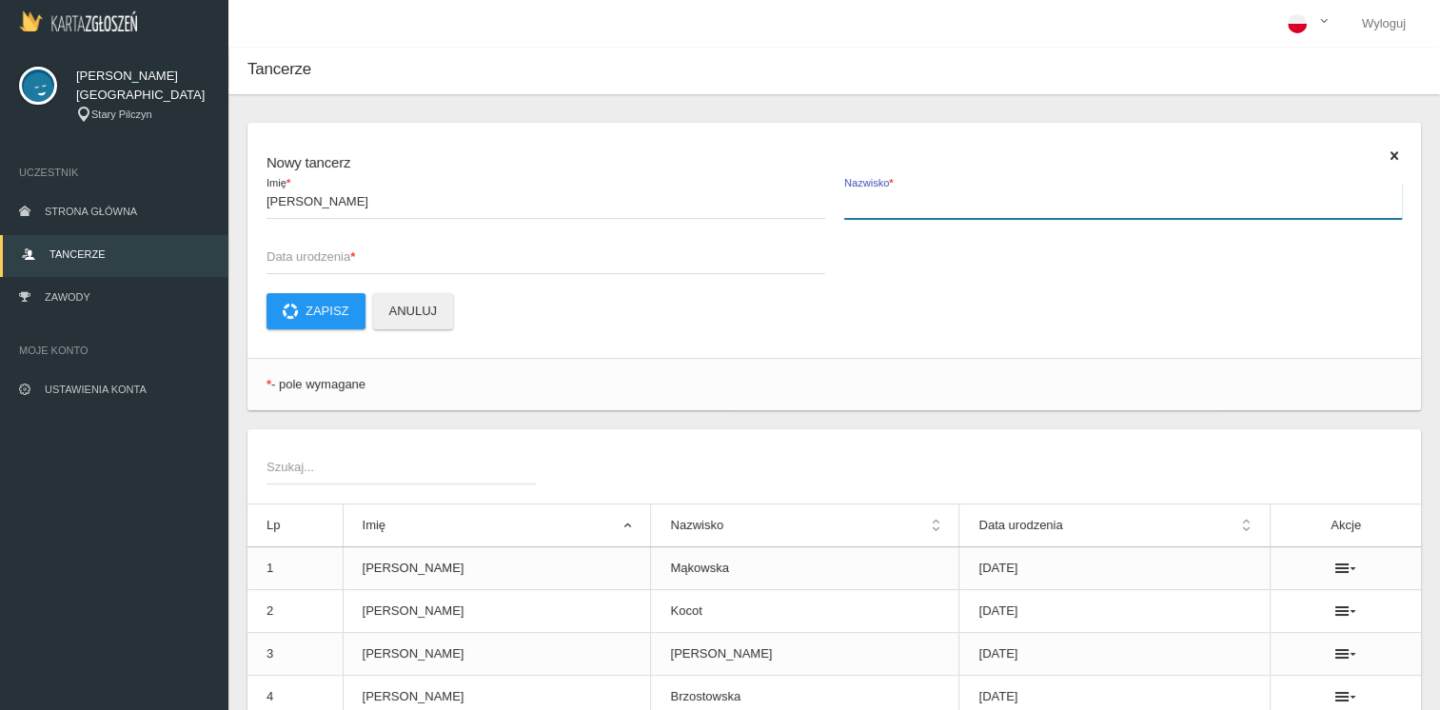
click at [892, 200] on input "Nazwisko *" at bounding box center [1123, 201] width 559 height 36
type input "Paziewska"
click at [420, 260] on span "Data urodzenia *" at bounding box center [537, 256] width 540 height 19
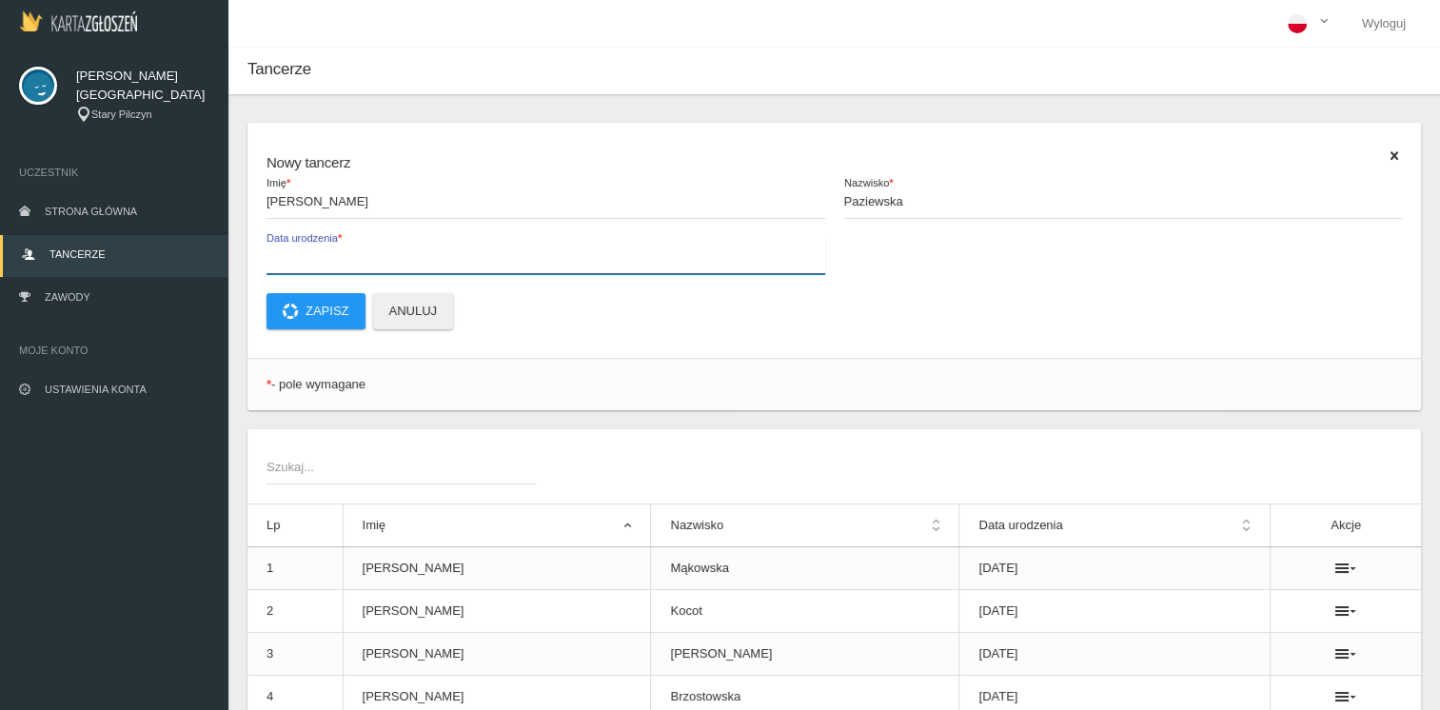
click at [420, 260] on input "Data urodzenia *" at bounding box center [546, 256] width 559 height 36
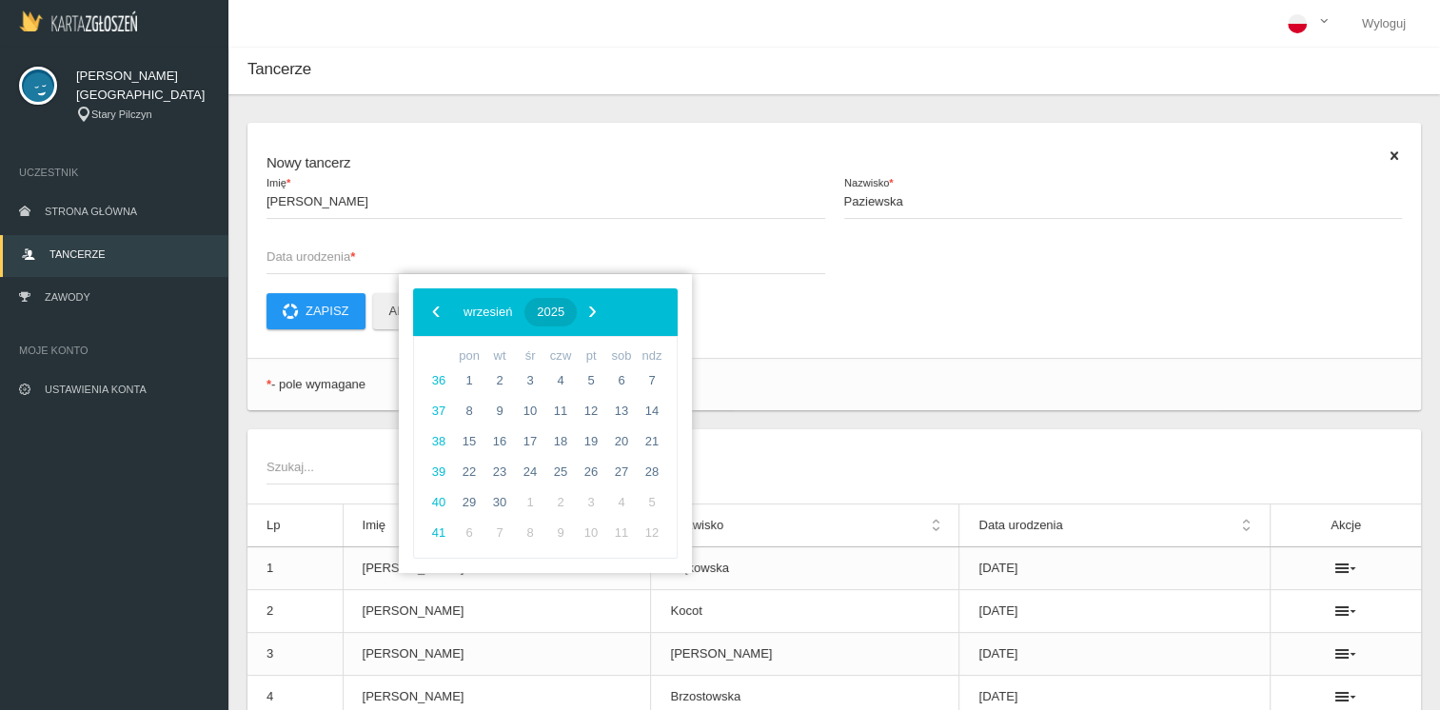
click at [564, 318] on span "2025" at bounding box center [551, 312] width 28 height 14
click at [432, 307] on span "‹" at bounding box center [436, 311] width 29 height 29
click at [625, 516] on span "2017" at bounding box center [637, 523] width 44 height 44
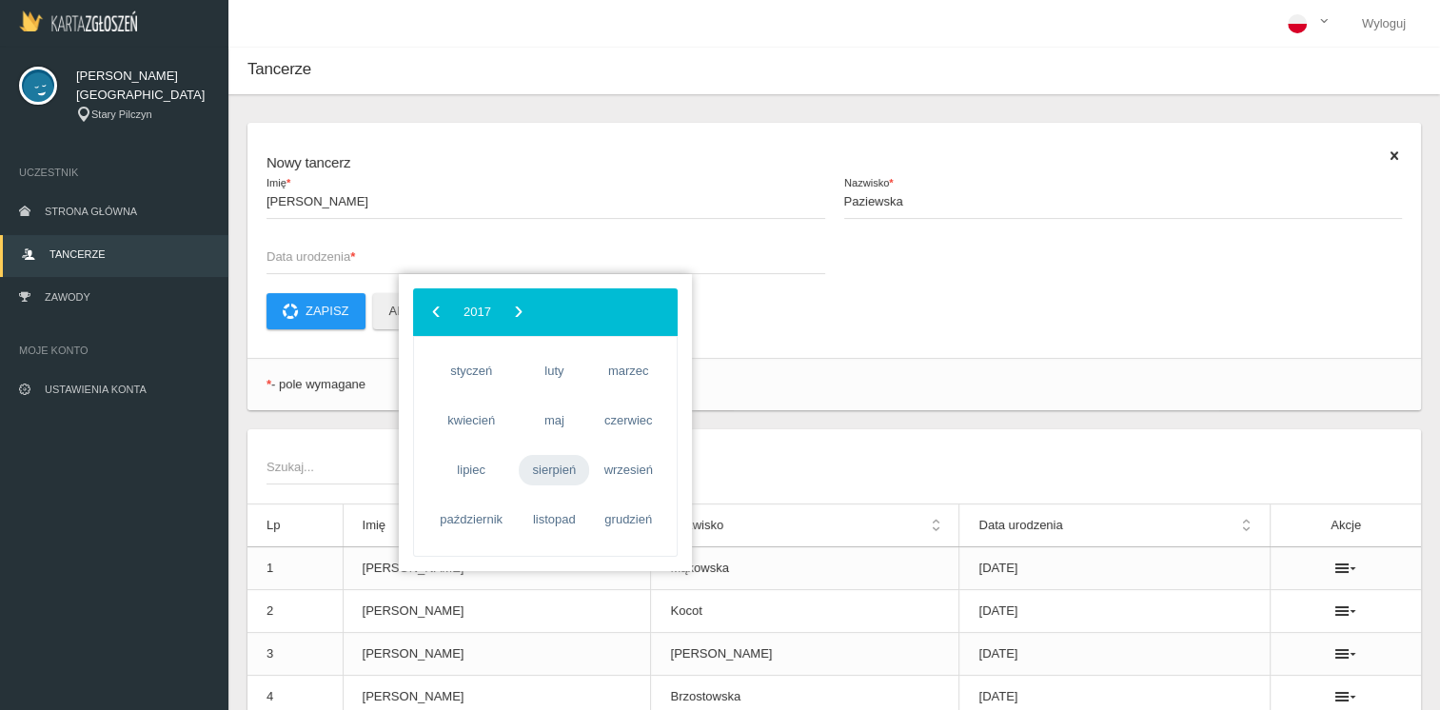
click at [564, 475] on span "sierpień" at bounding box center [554, 470] width 70 height 30
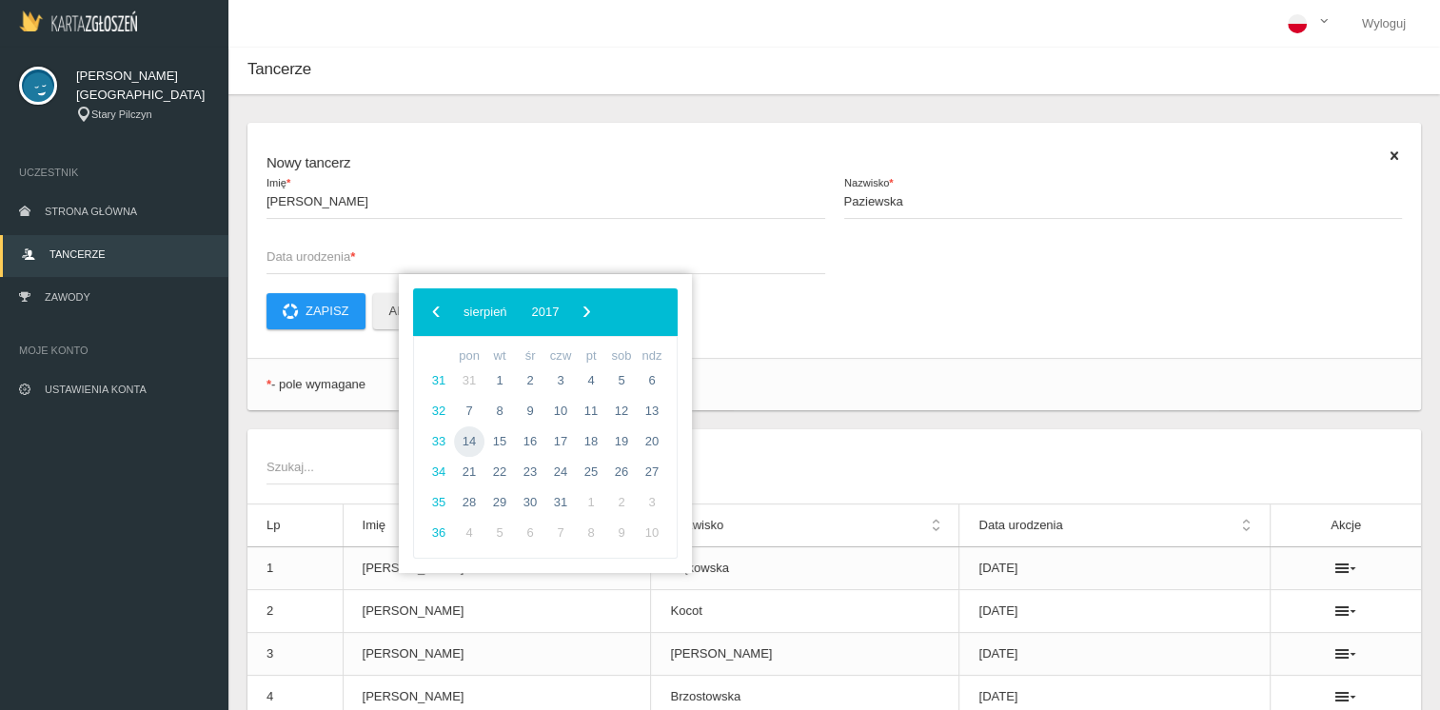
click at [470, 440] on span "14" at bounding box center [469, 441] width 30 height 30
type input "[DATE]"
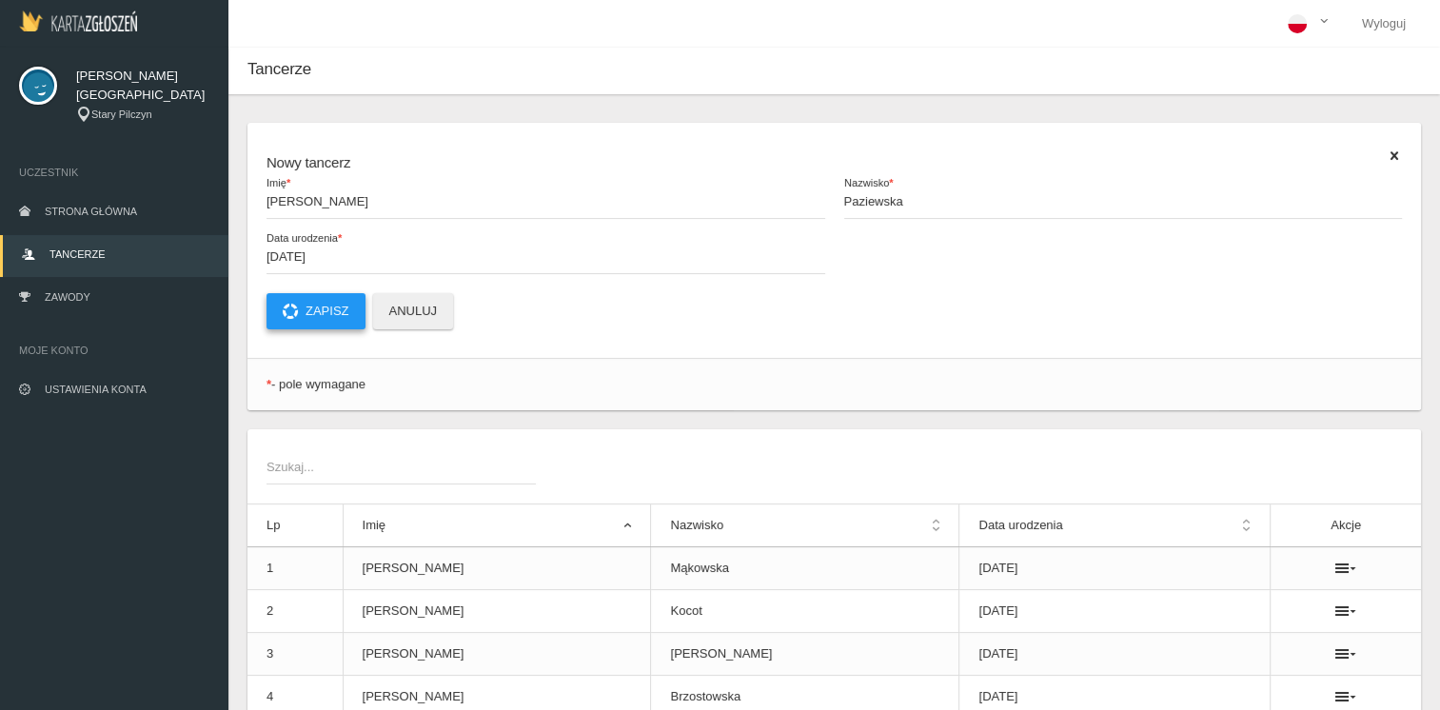
click at [328, 310] on button "Zapisz" at bounding box center [316, 311] width 99 height 36
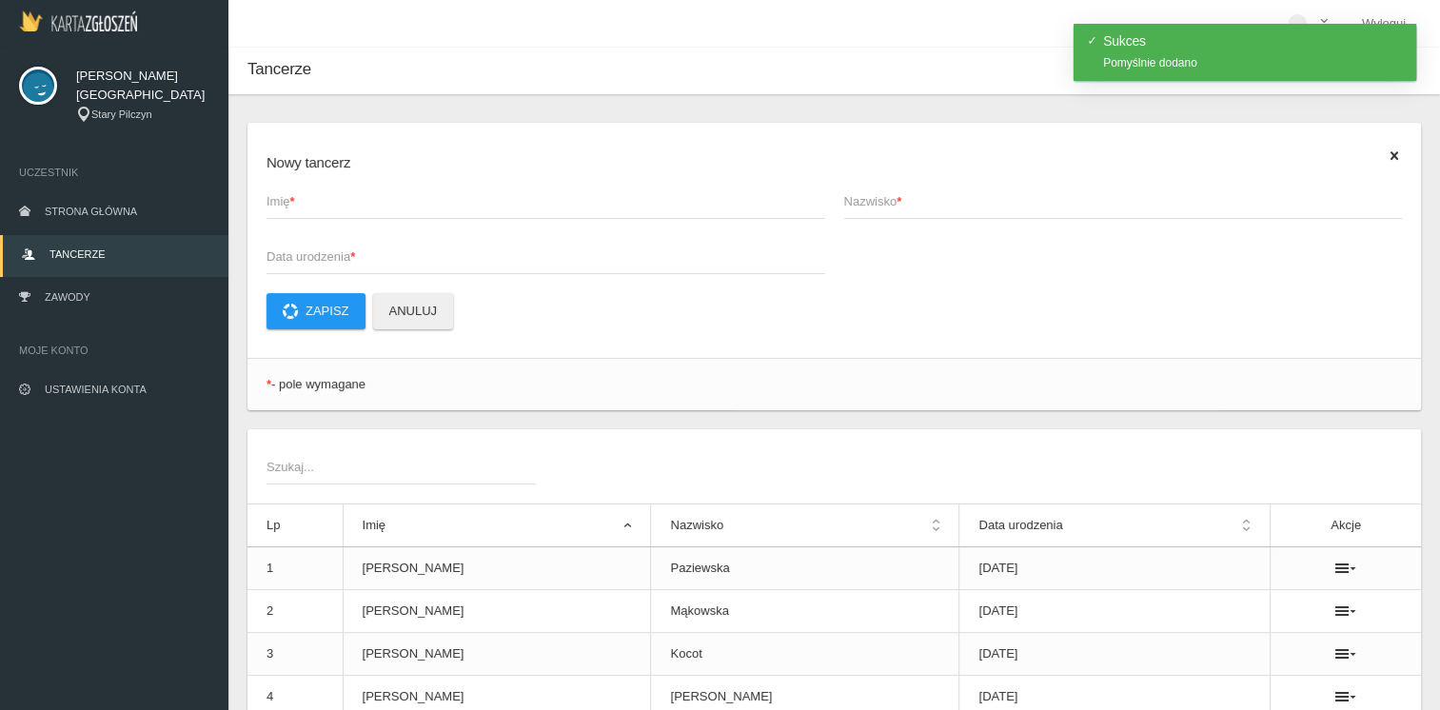
click at [367, 204] on span "Imię *" at bounding box center [537, 201] width 540 height 19
click at [367, 204] on input "Imię *" at bounding box center [546, 201] width 559 height 36
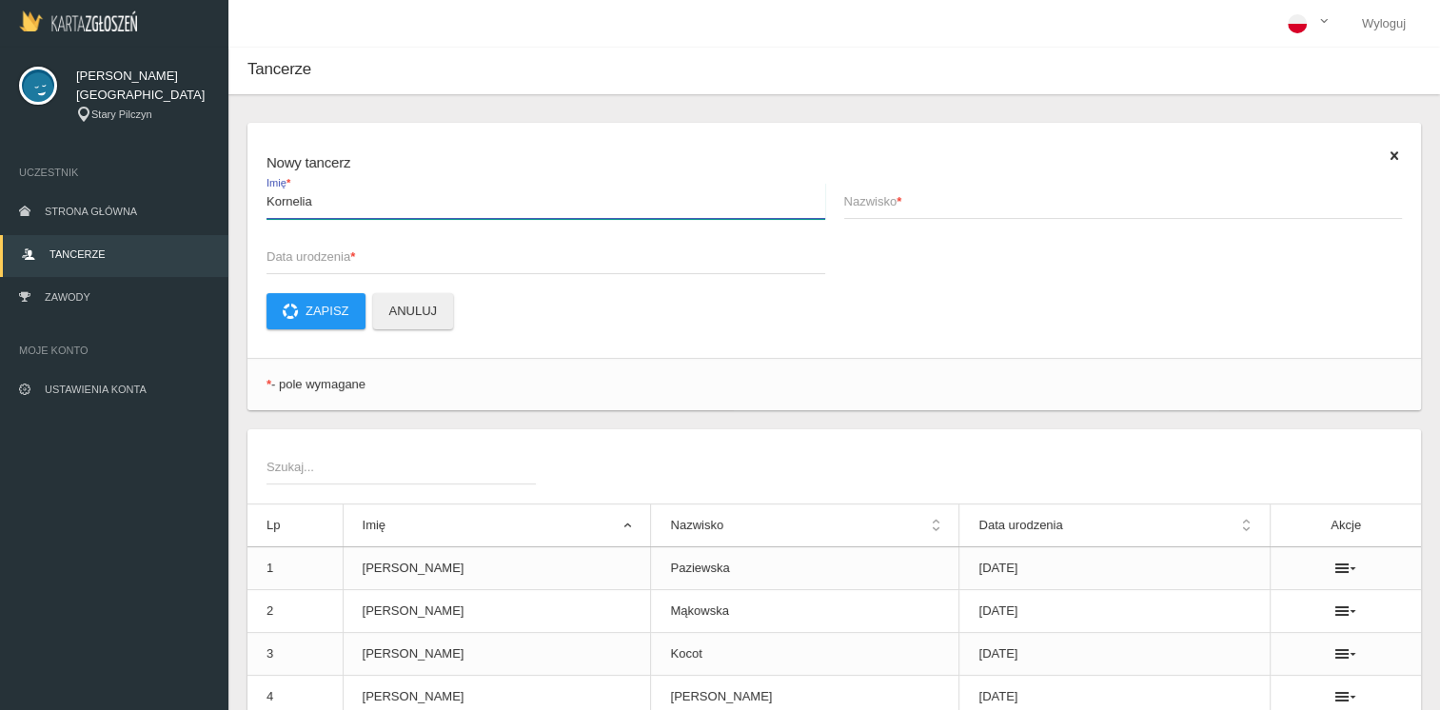
type input "Kornelia"
click at [895, 207] on span "Nazwisko *" at bounding box center [1114, 201] width 540 height 19
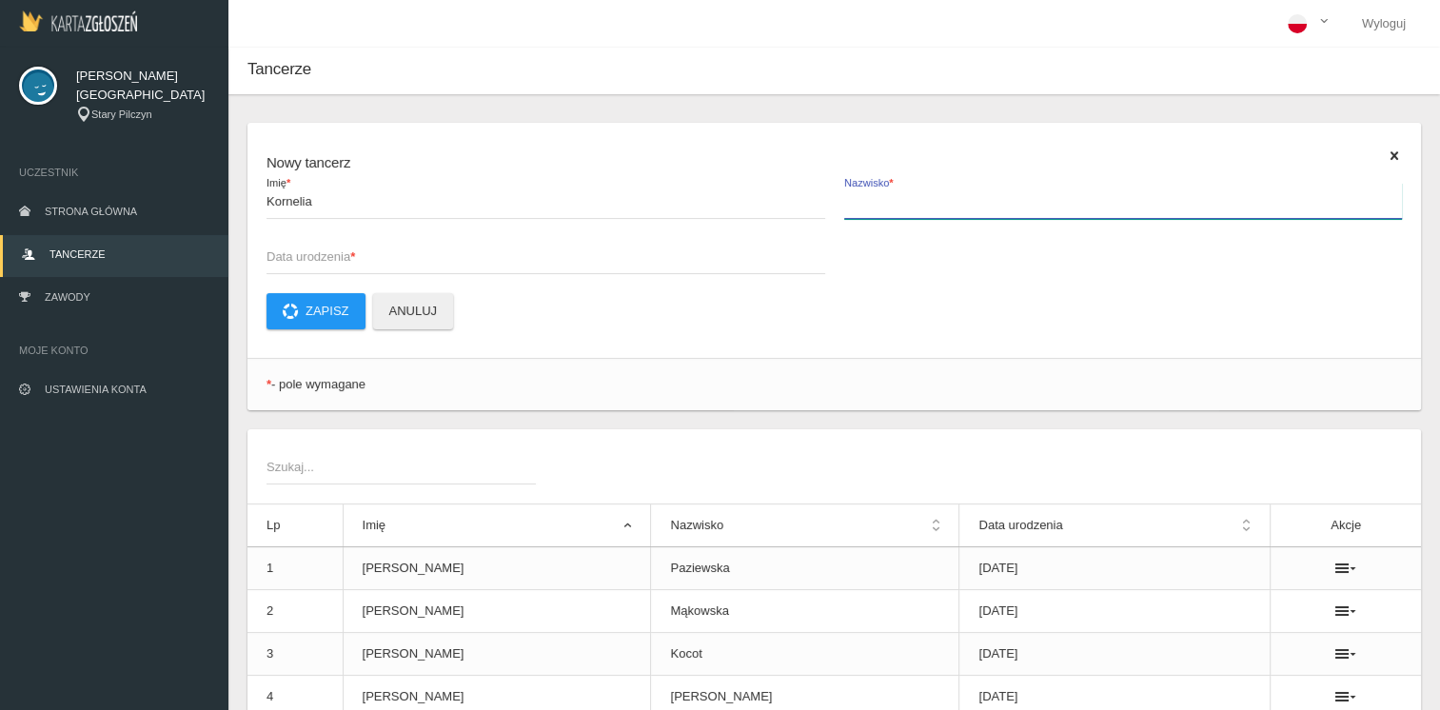
click at [895, 207] on input "Nazwisko *" at bounding box center [1123, 201] width 559 height 36
type input "[PERSON_NAME]"
click at [325, 259] on span "Data urodzenia *" at bounding box center [537, 256] width 540 height 19
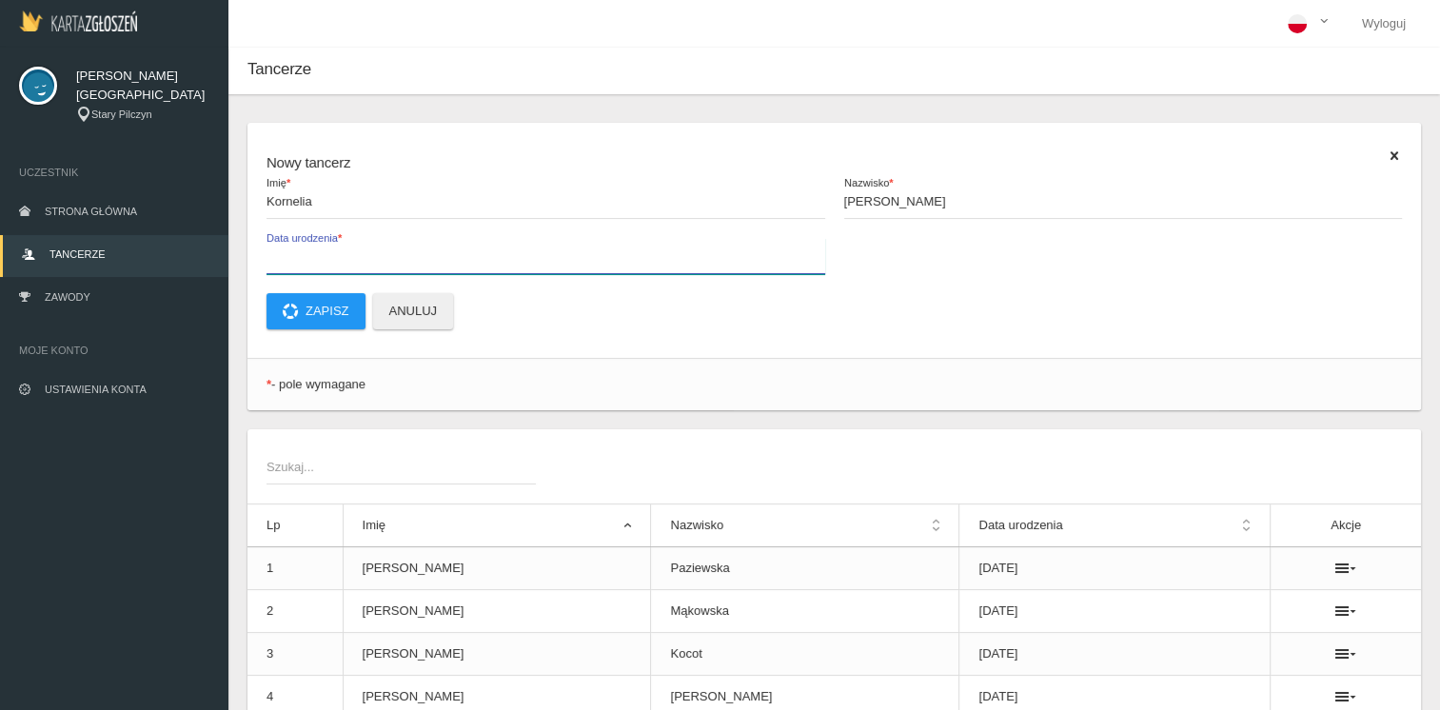
click at [325, 259] on input "Data urodzenia *" at bounding box center [546, 256] width 559 height 36
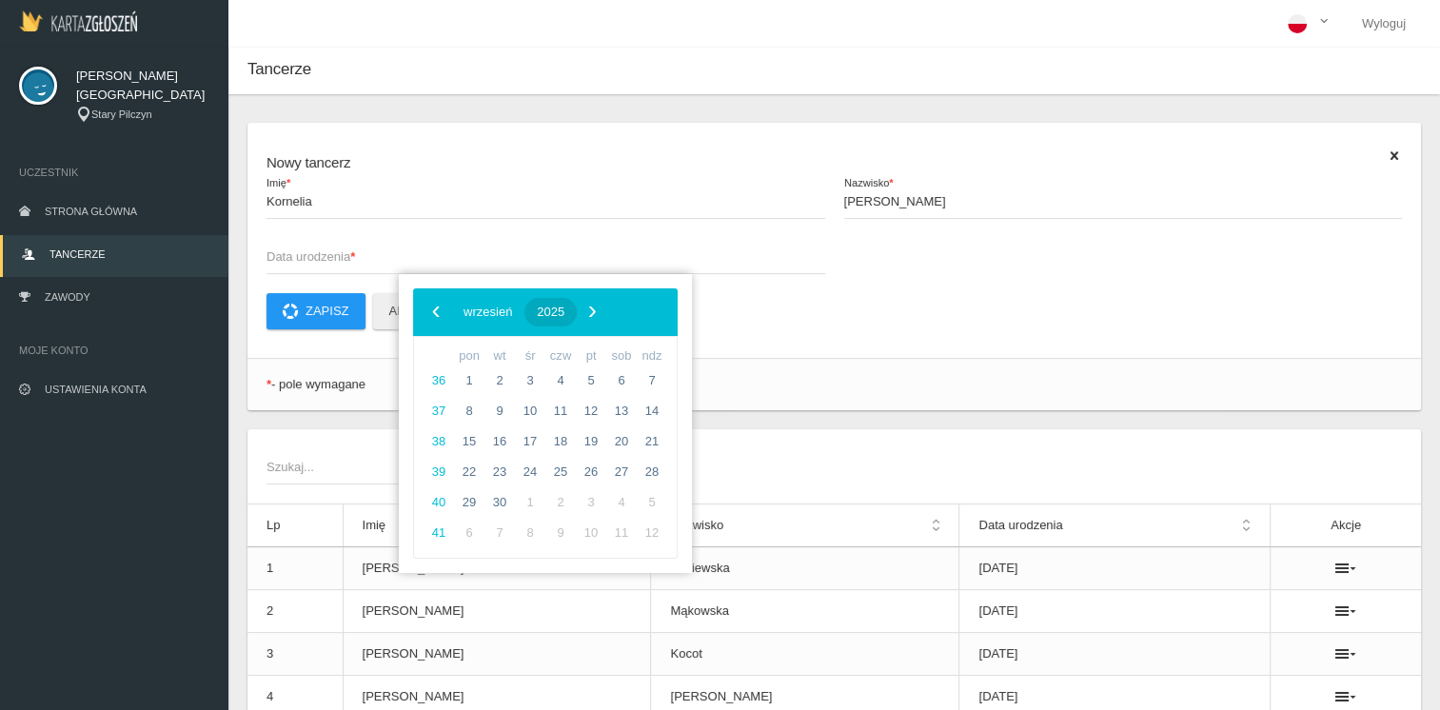
click at [564, 308] on span "2025" at bounding box center [551, 312] width 28 height 14
click at [434, 307] on span "‹" at bounding box center [436, 311] width 29 height 29
click at [635, 507] on span "2017" at bounding box center [637, 523] width 44 height 44
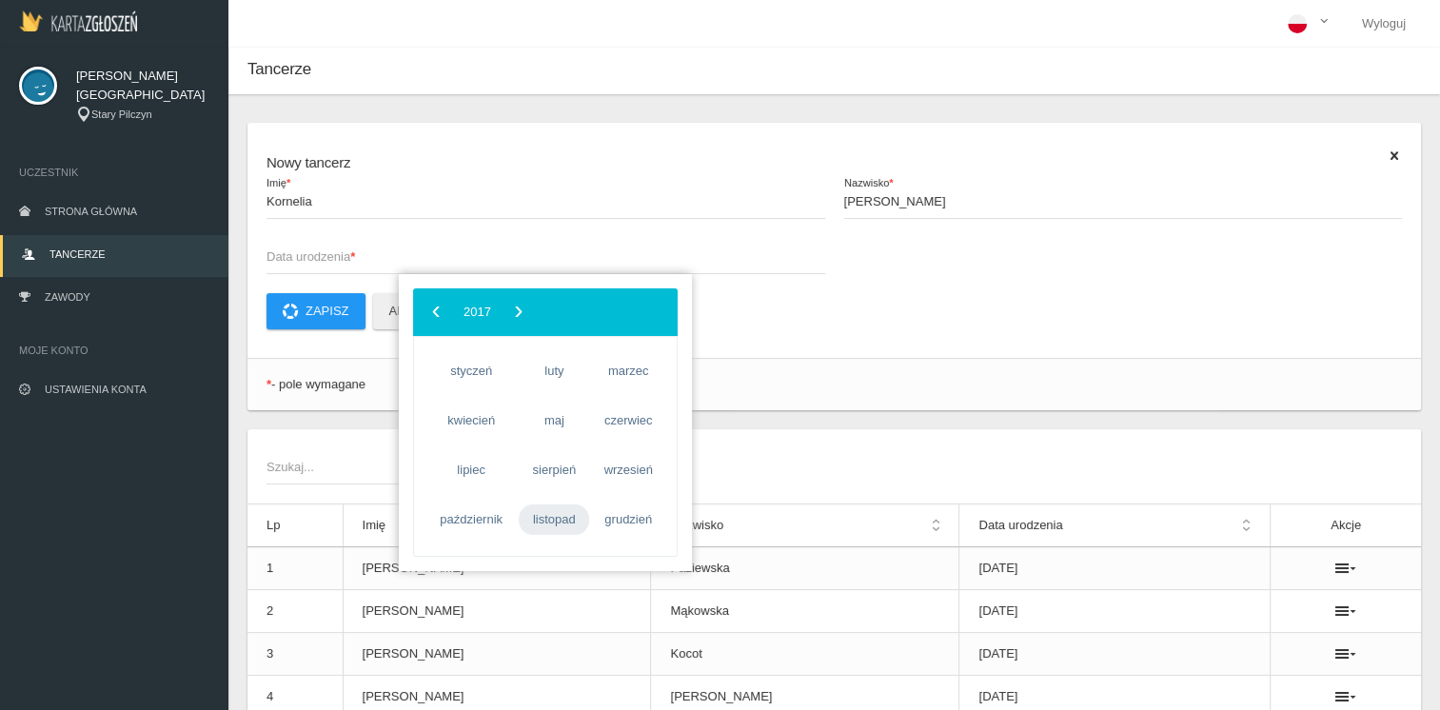
click at [557, 516] on span "listopad" at bounding box center [554, 520] width 70 height 30
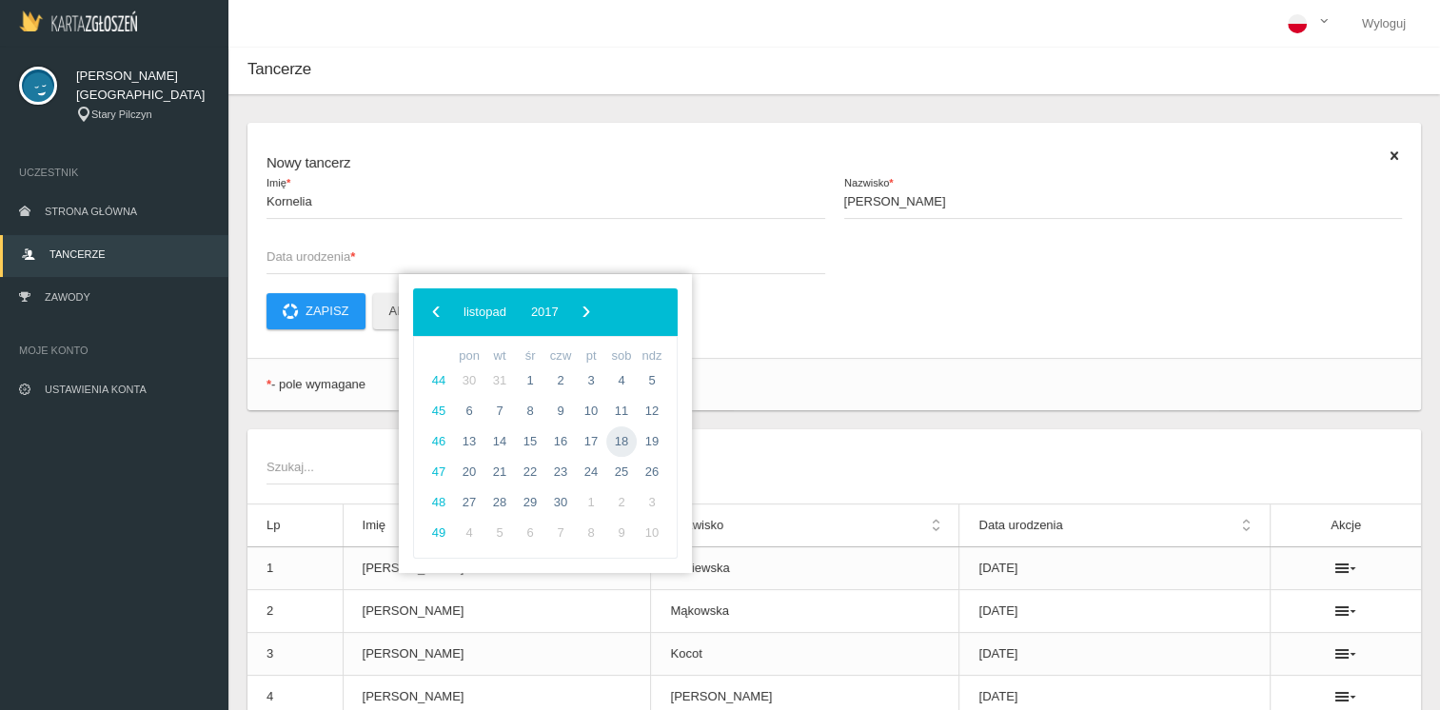
click at [622, 440] on span "18" at bounding box center [621, 441] width 30 height 30
type input "[DATE]"
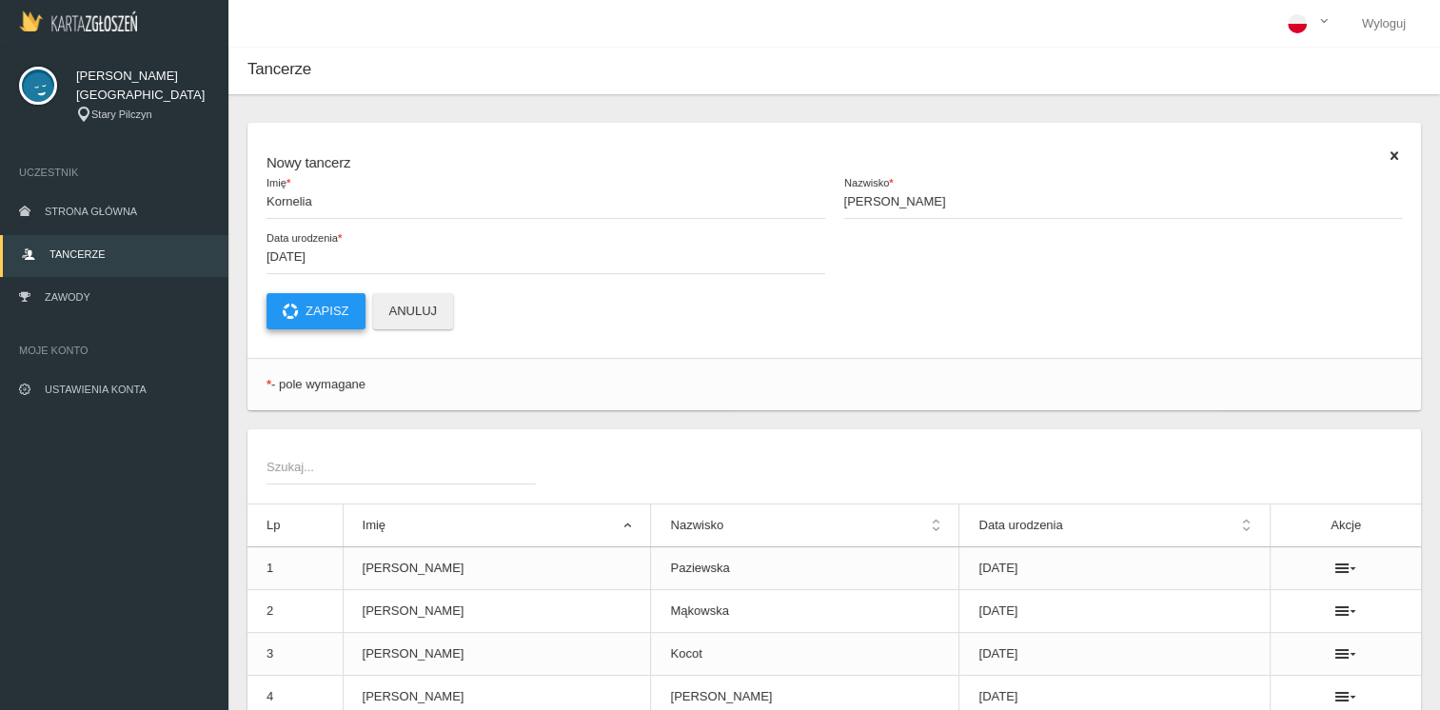
click at [320, 307] on button "Zapisz" at bounding box center [316, 311] width 99 height 36
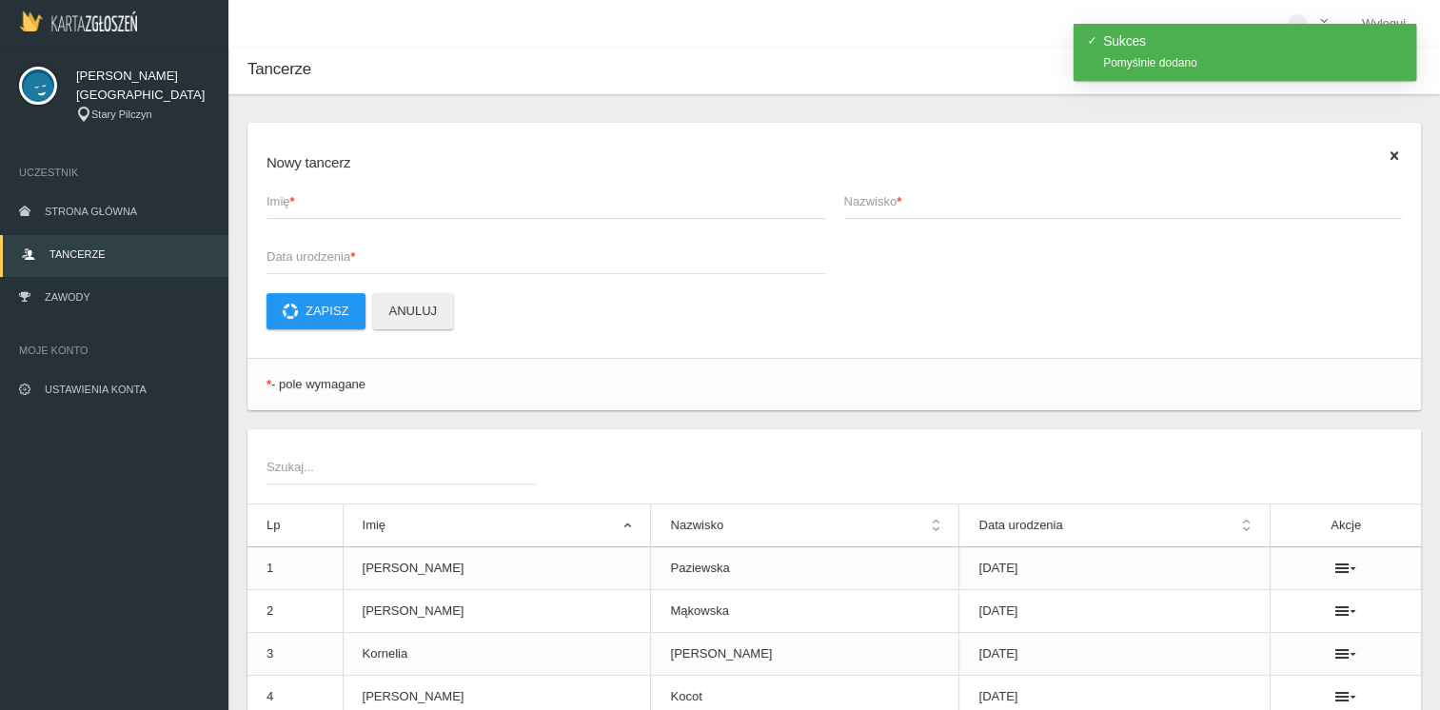
click at [320, 210] on span "Imię *" at bounding box center [537, 201] width 540 height 19
click at [320, 210] on input "Imię *" at bounding box center [546, 201] width 559 height 36
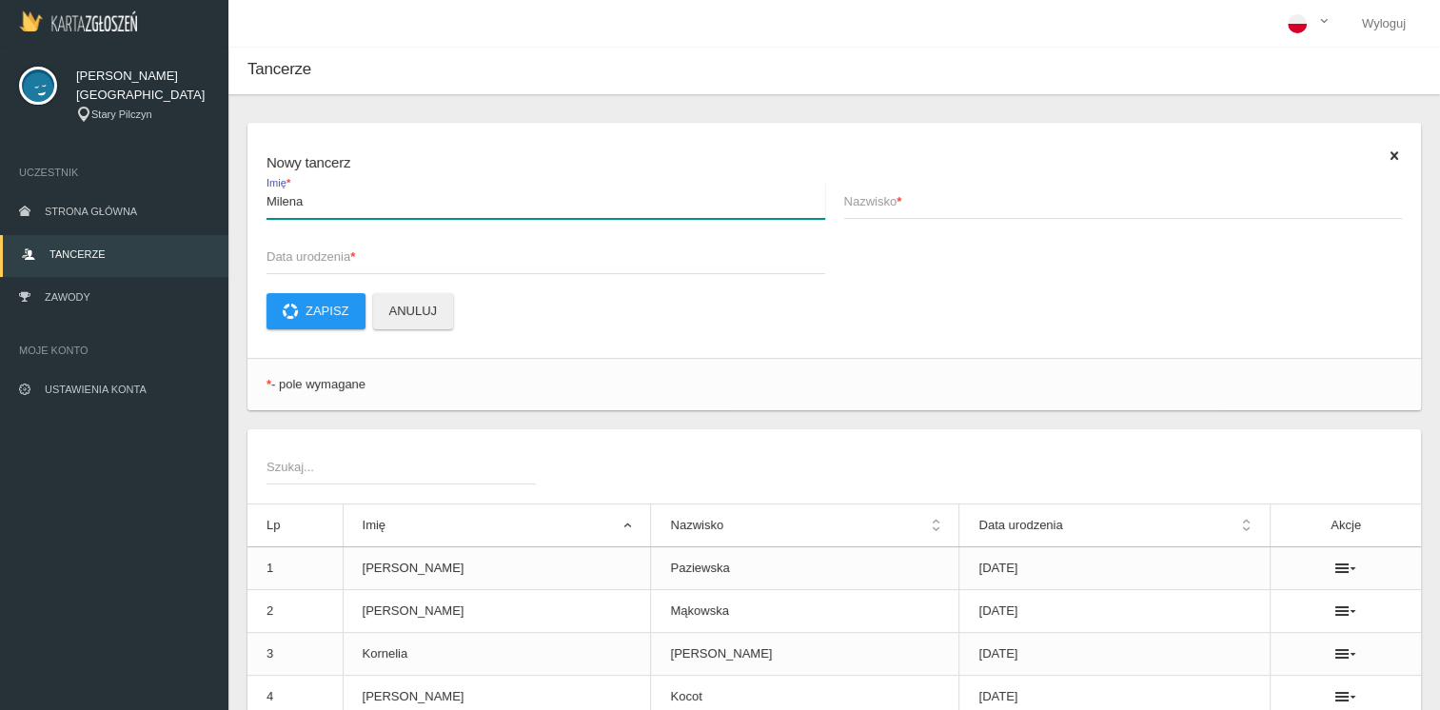
type input "Milena"
click at [876, 201] on span "Nazwisko *" at bounding box center [1114, 201] width 540 height 19
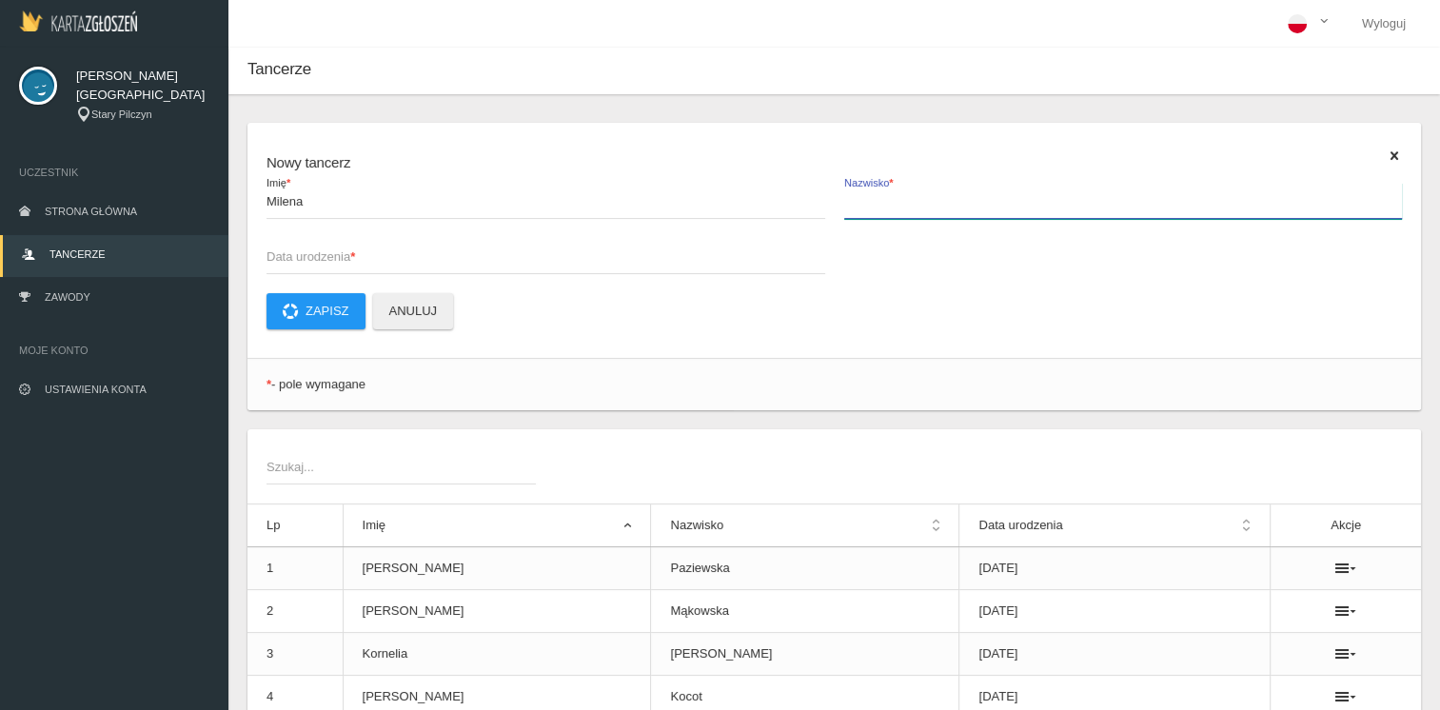
click at [876, 201] on input "Nazwisko *" at bounding box center [1123, 201] width 559 height 36
type input "Wojdat"
click at [314, 253] on span "Data urodzenia *" at bounding box center [537, 256] width 540 height 19
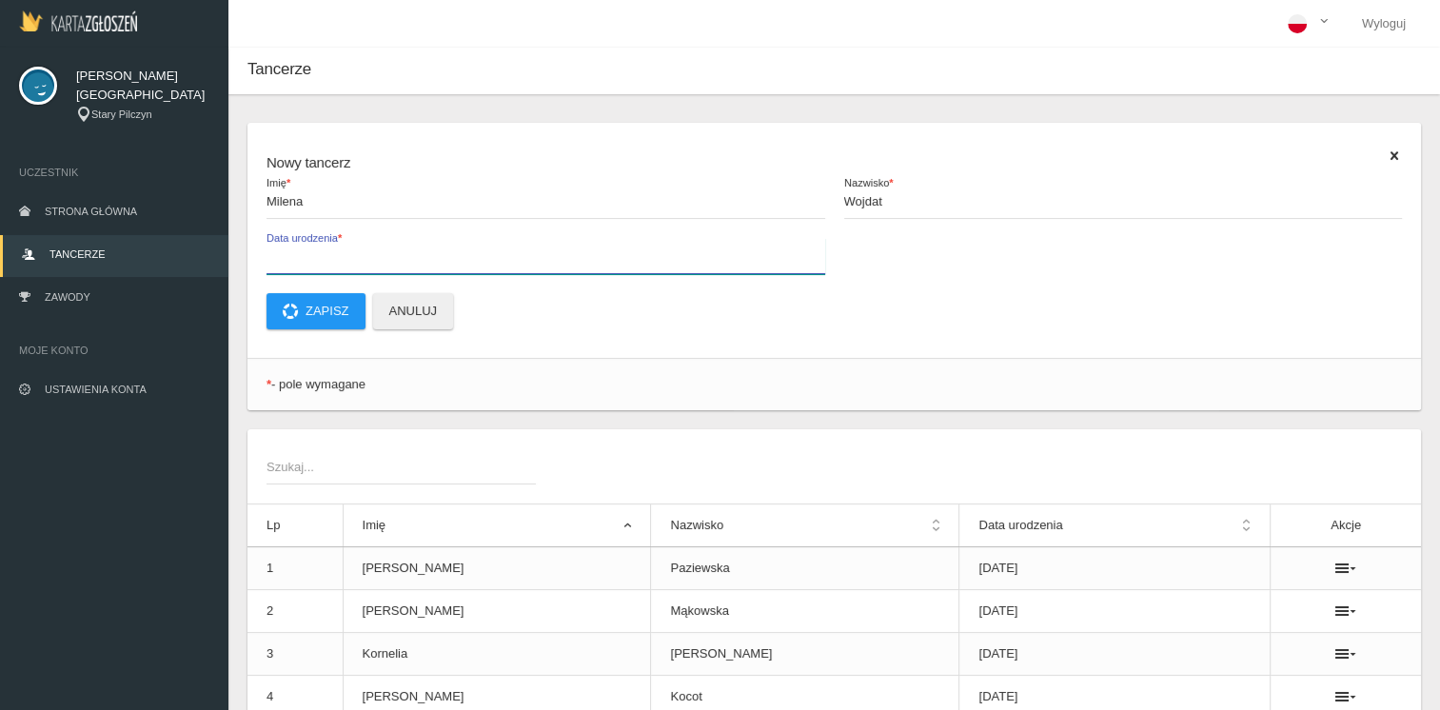
click at [314, 253] on input "Data urodzenia *" at bounding box center [546, 256] width 559 height 36
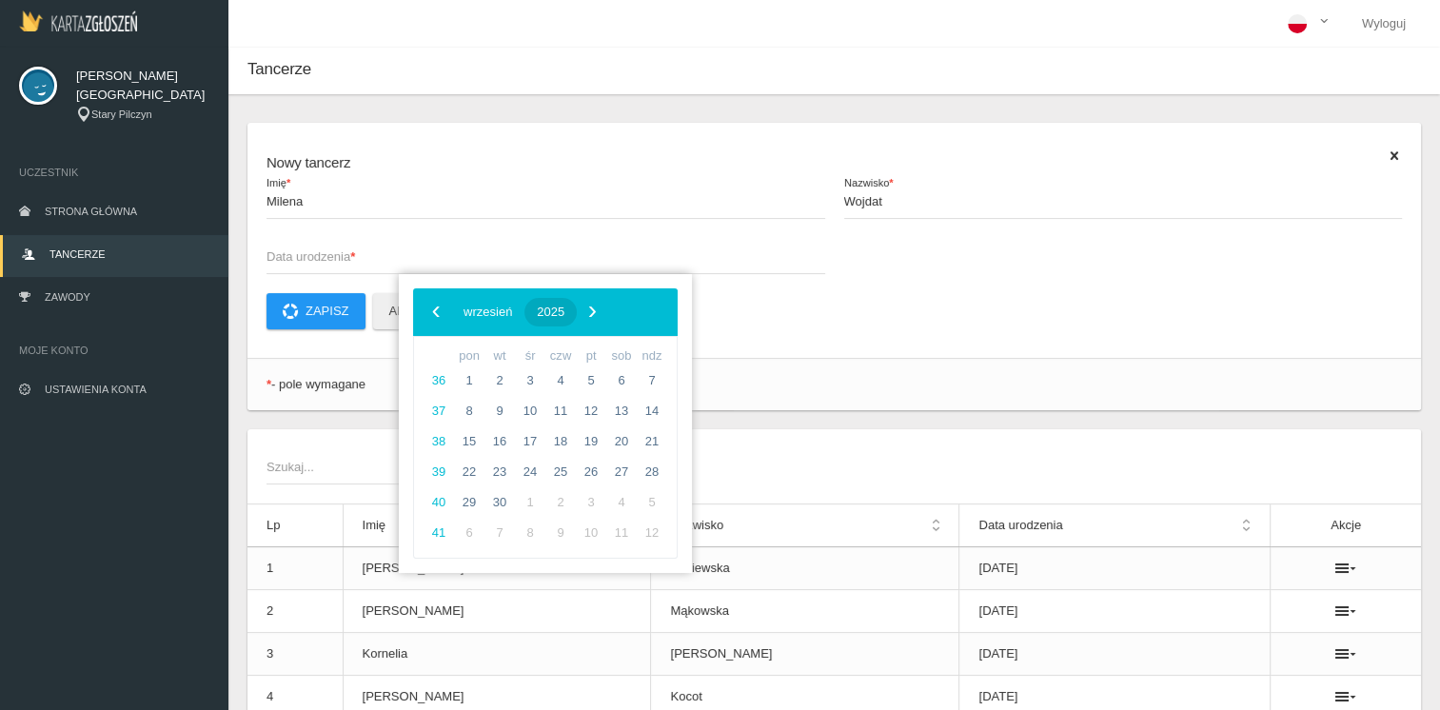
click at [564, 312] on span "2025" at bounding box center [551, 312] width 28 height 14
click at [433, 307] on span "‹" at bounding box center [436, 311] width 29 height 29
click at [617, 514] on span "2017" at bounding box center [637, 523] width 44 height 44
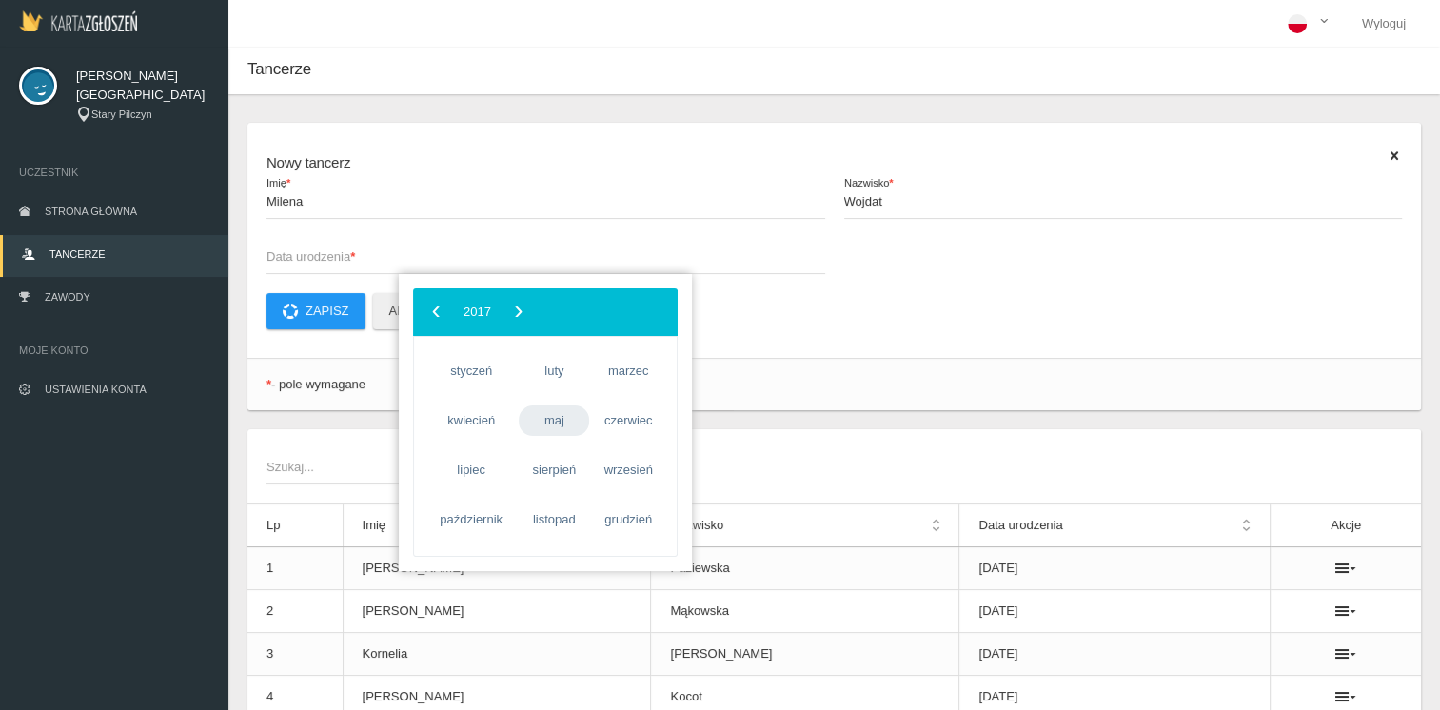
click at [549, 424] on span "maj" at bounding box center [554, 421] width 70 height 30
click at [593, 466] on span "26" at bounding box center [591, 472] width 30 height 30
type input "[DATE]"
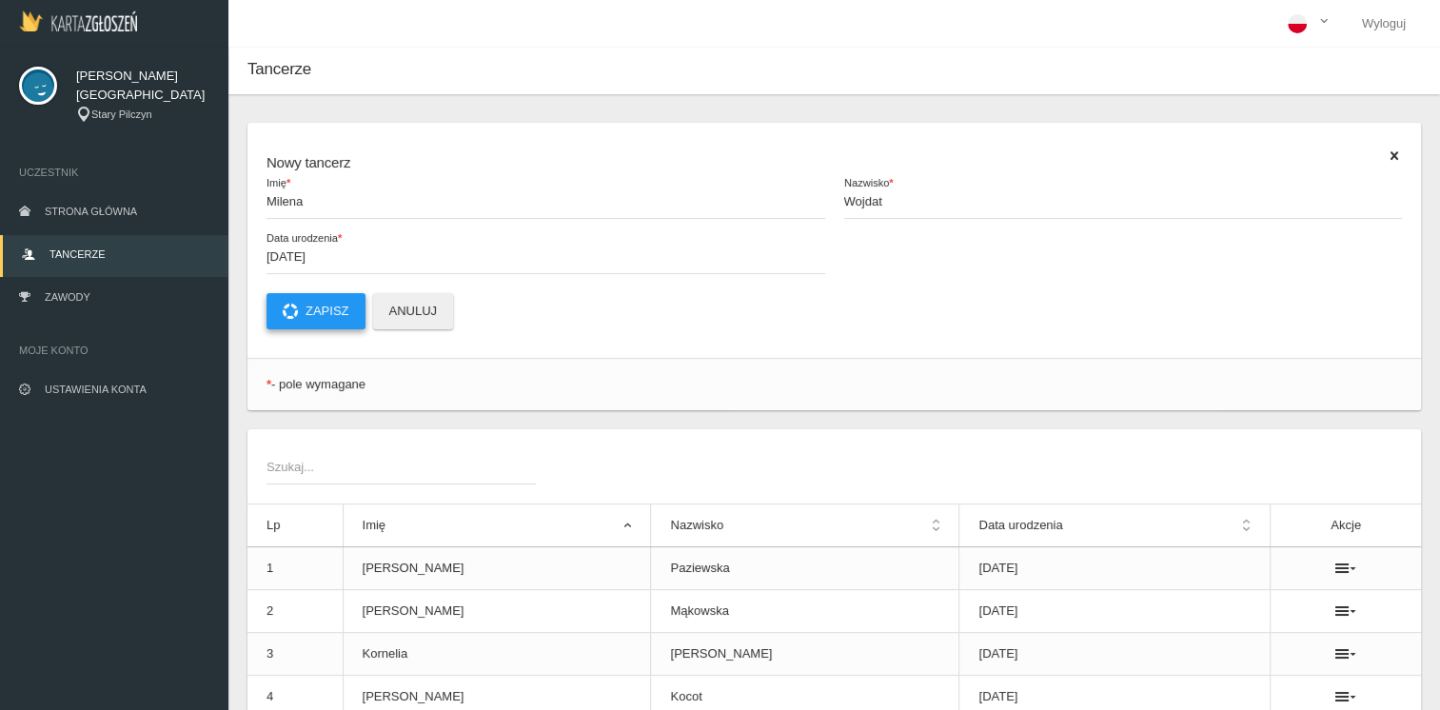
click at [322, 305] on button "Zapisz" at bounding box center [316, 311] width 99 height 36
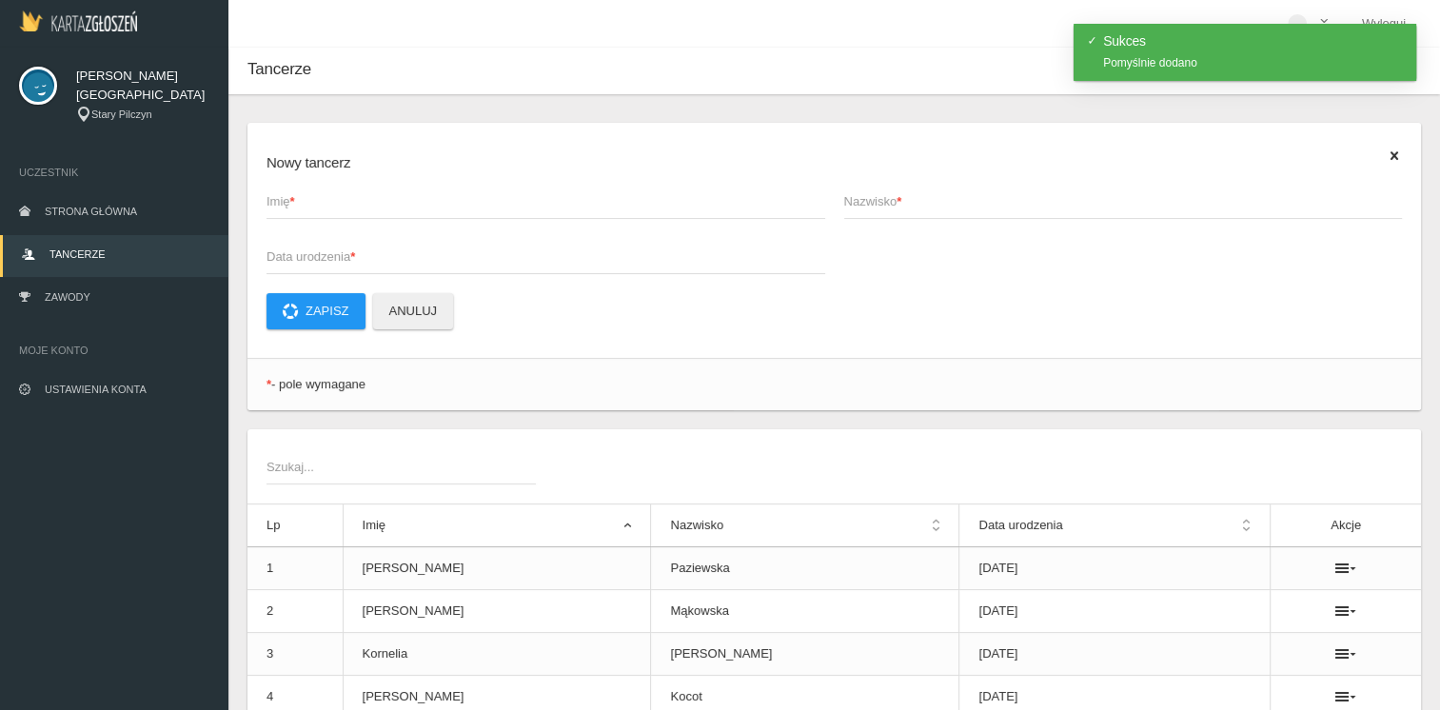
click at [336, 204] on span "Imię *" at bounding box center [537, 201] width 540 height 19
click at [336, 204] on input "Imię *" at bounding box center [546, 201] width 559 height 36
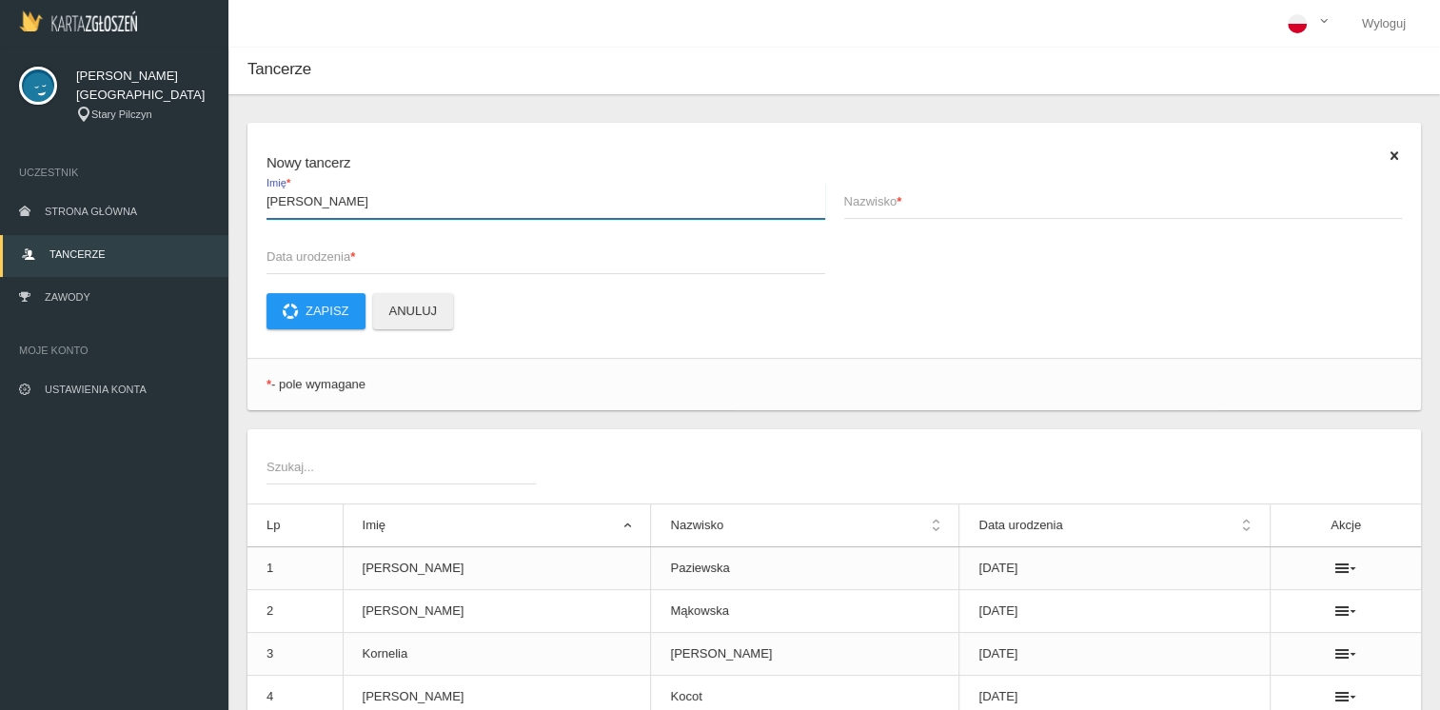
type input "[PERSON_NAME]"
click at [879, 209] on span "Nazwisko *" at bounding box center [1114, 201] width 540 height 19
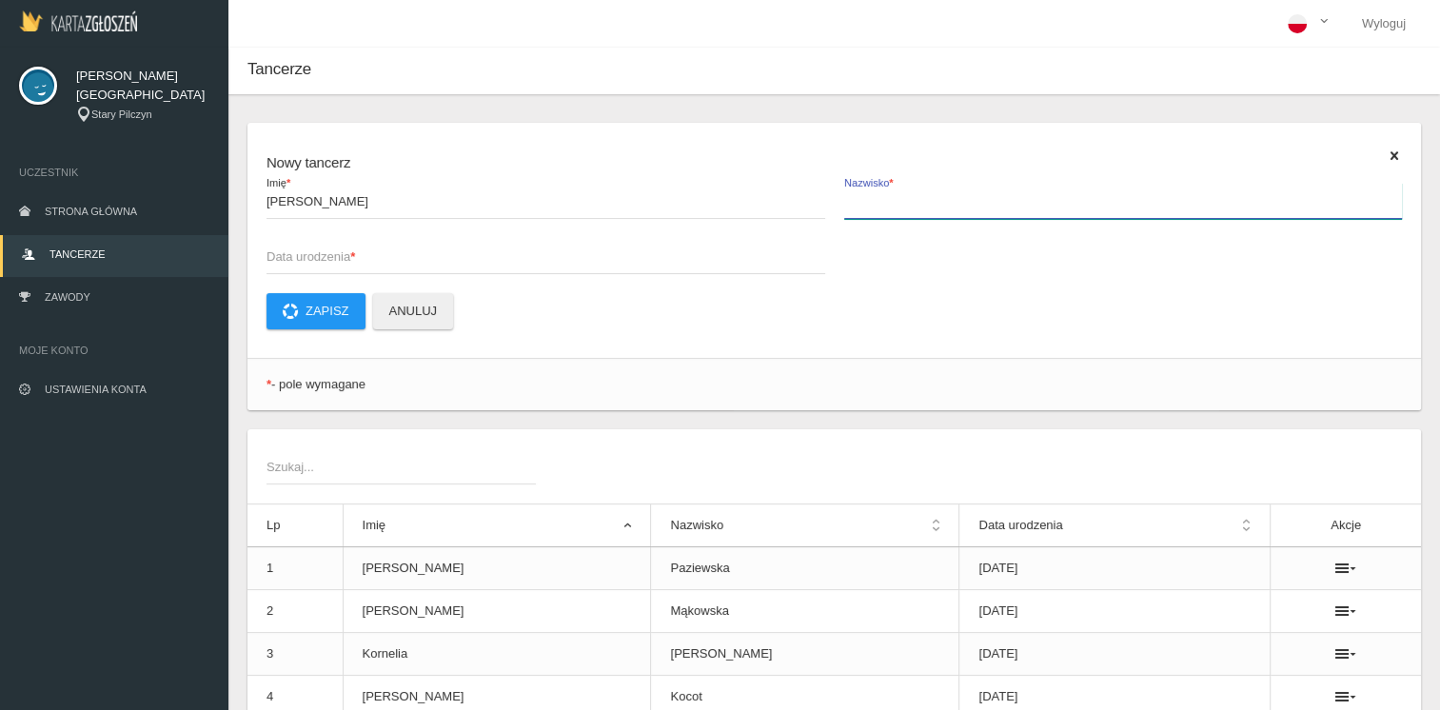
click at [879, 209] on input "Nazwisko *" at bounding box center [1123, 201] width 559 height 36
type input "Żuraw"
click at [316, 257] on span "Data urodzenia *" at bounding box center [537, 256] width 540 height 19
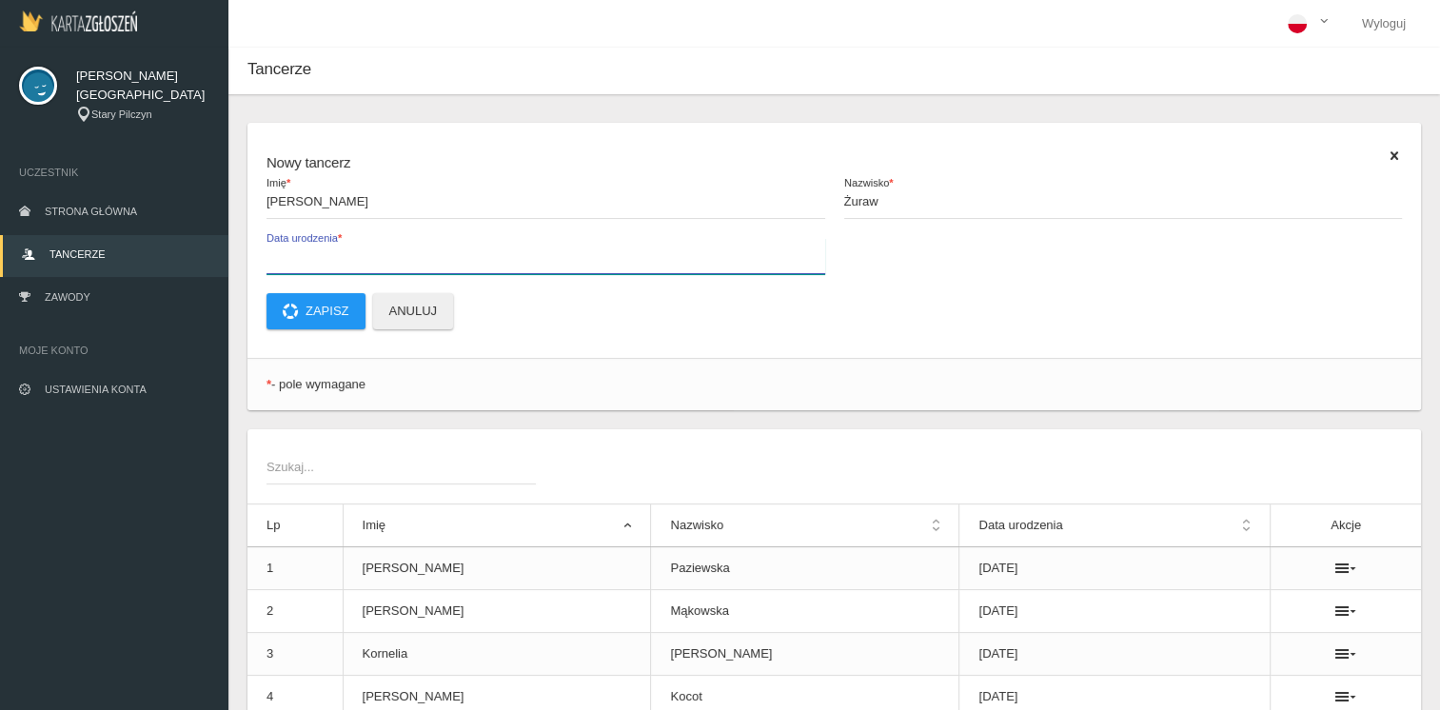
click at [316, 257] on input "Data urodzenia *" at bounding box center [546, 256] width 559 height 36
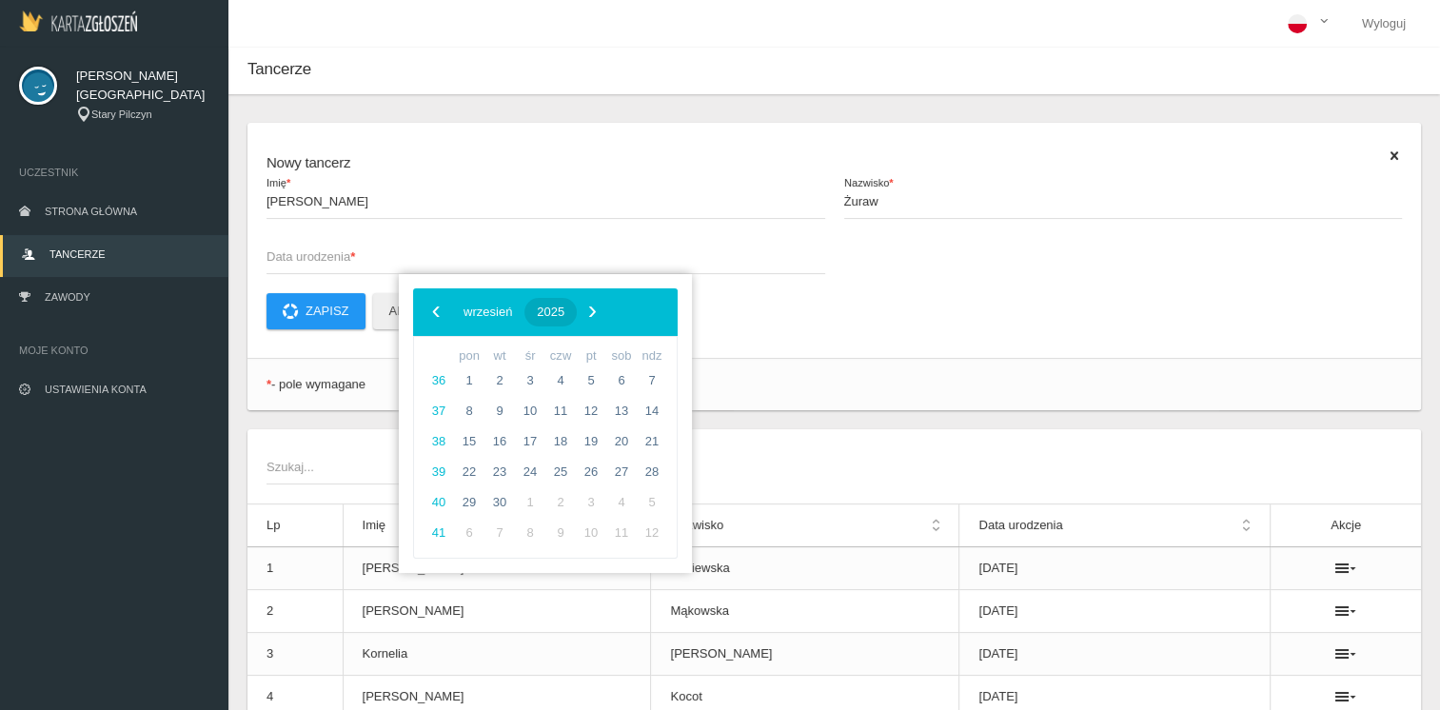
click at [564, 313] on span "2025" at bounding box center [551, 312] width 28 height 14
click at [437, 307] on span "‹" at bounding box center [436, 311] width 29 height 29
click at [625, 524] on span "2017" at bounding box center [637, 523] width 44 height 44
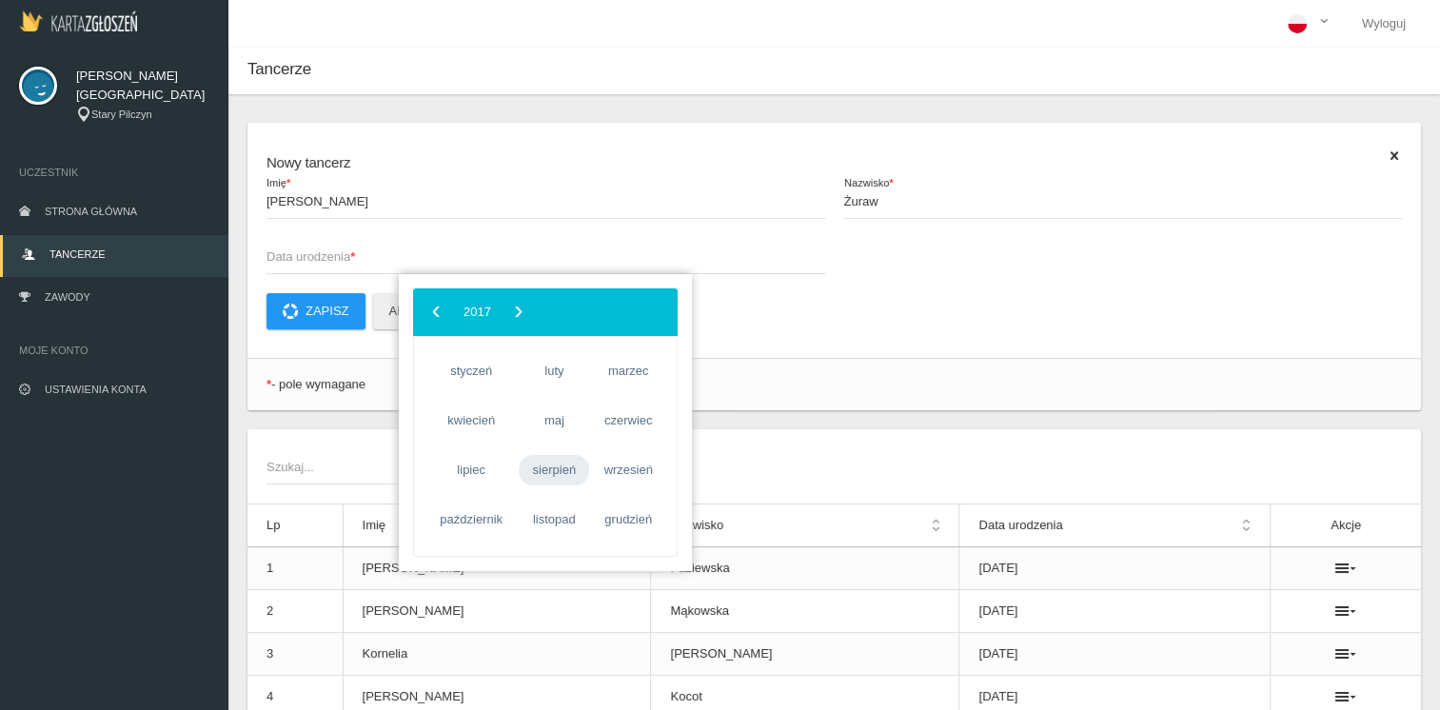
click at [560, 473] on span "sierpień" at bounding box center [554, 470] width 70 height 30
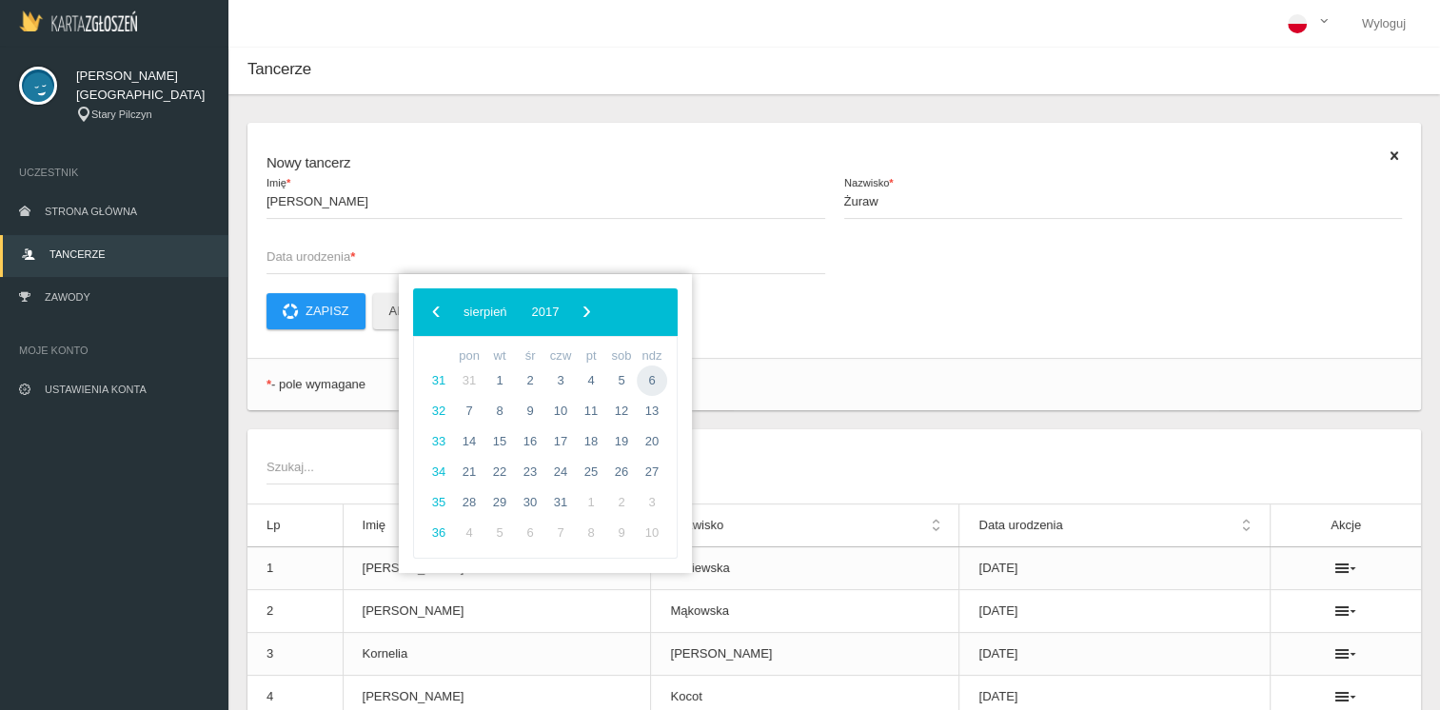
click at [648, 381] on span "6" at bounding box center [652, 381] width 30 height 30
type input "[DATE]"
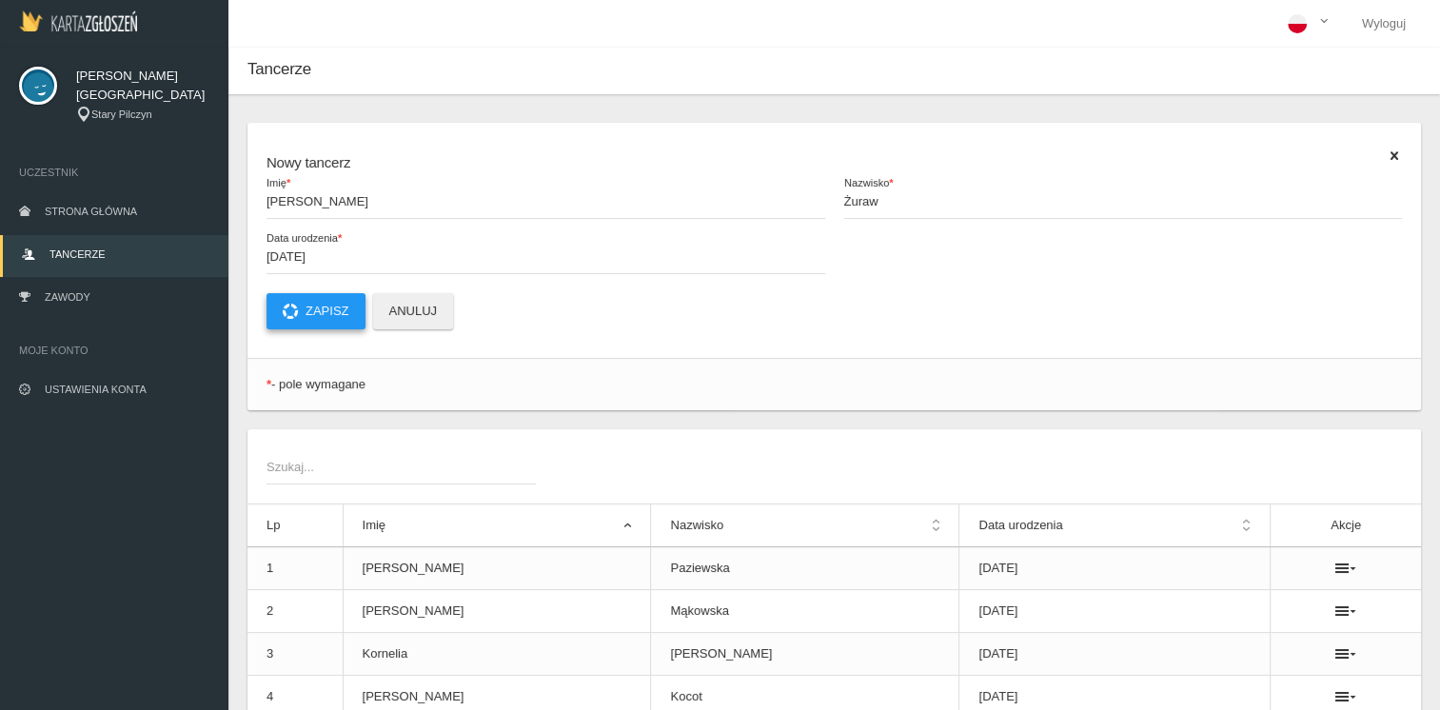
click at [331, 303] on button "Zapisz" at bounding box center [316, 311] width 99 height 36
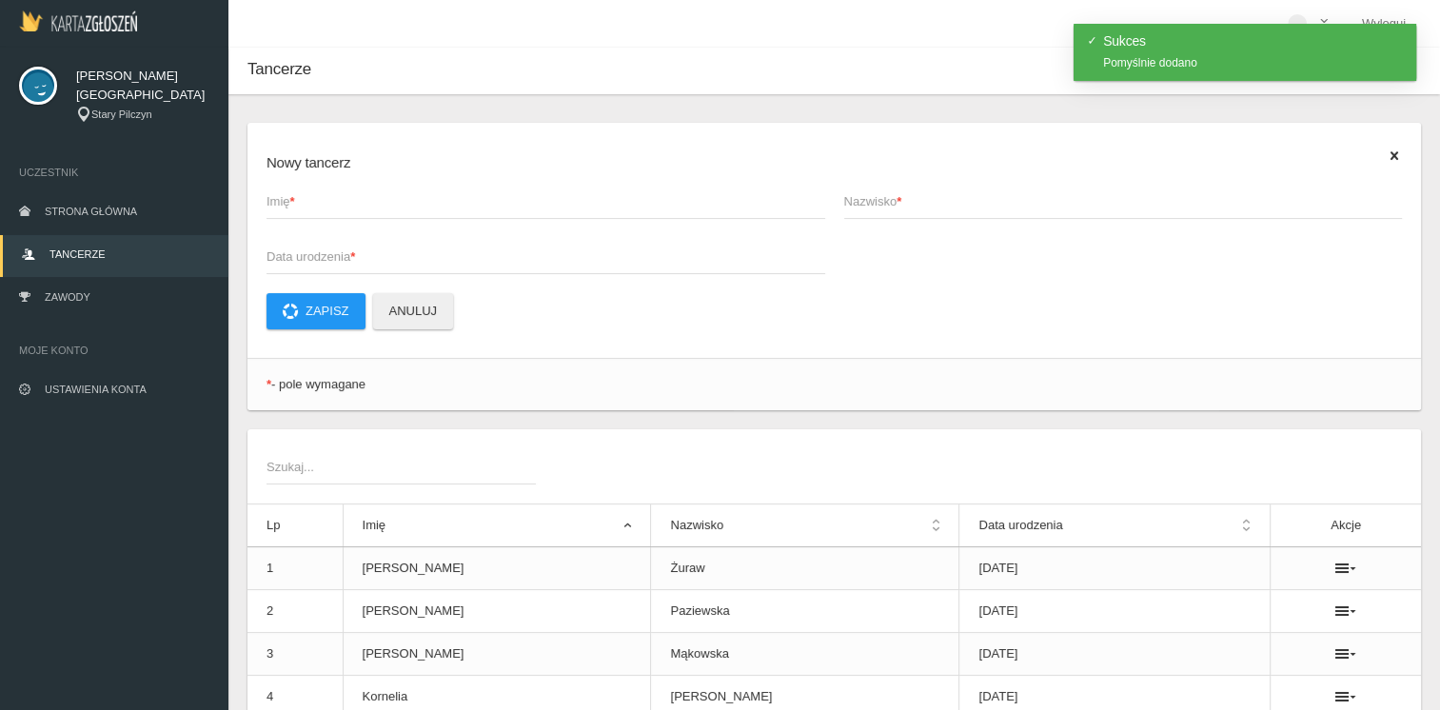
click at [389, 202] on span "Imię *" at bounding box center [537, 201] width 540 height 19
click at [389, 202] on input "Imię *" at bounding box center [546, 201] width 559 height 36
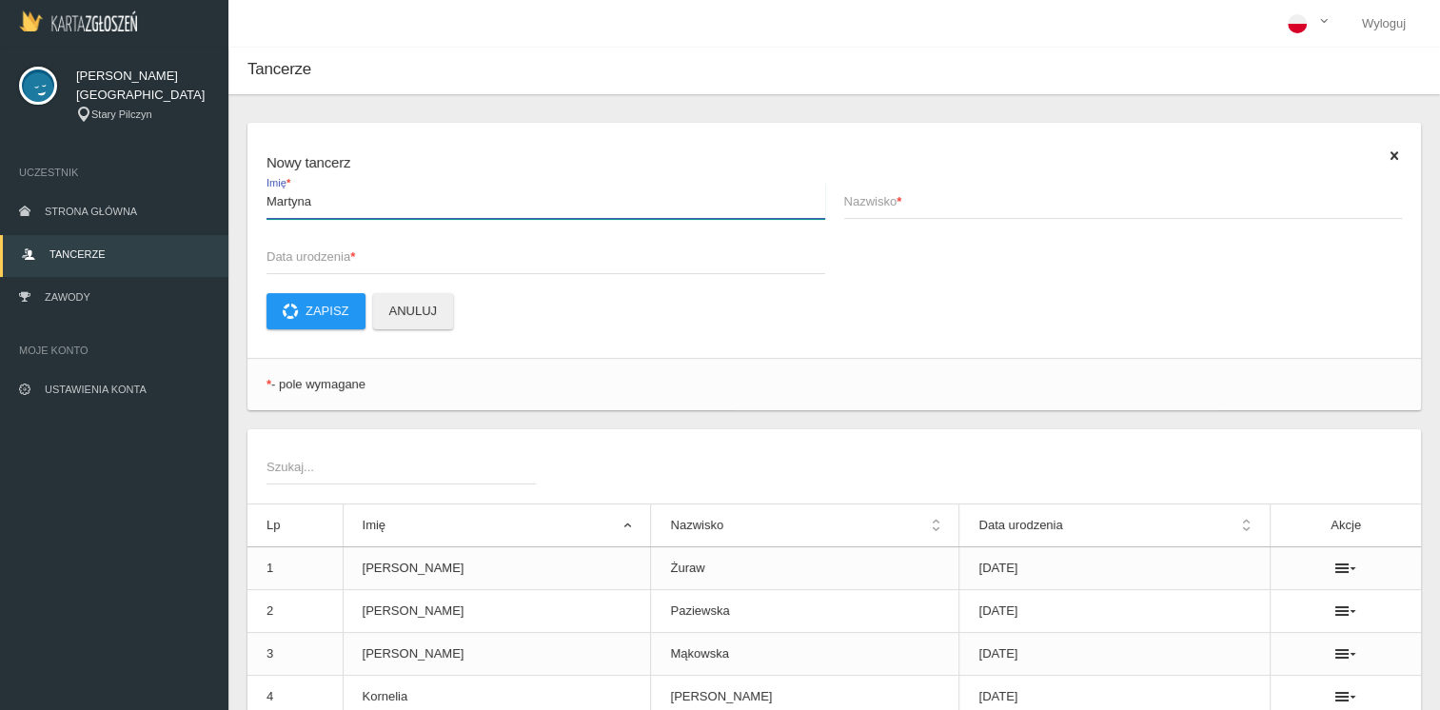
type input "Martyna"
click at [882, 204] on span "Nazwisko *" at bounding box center [1114, 201] width 540 height 19
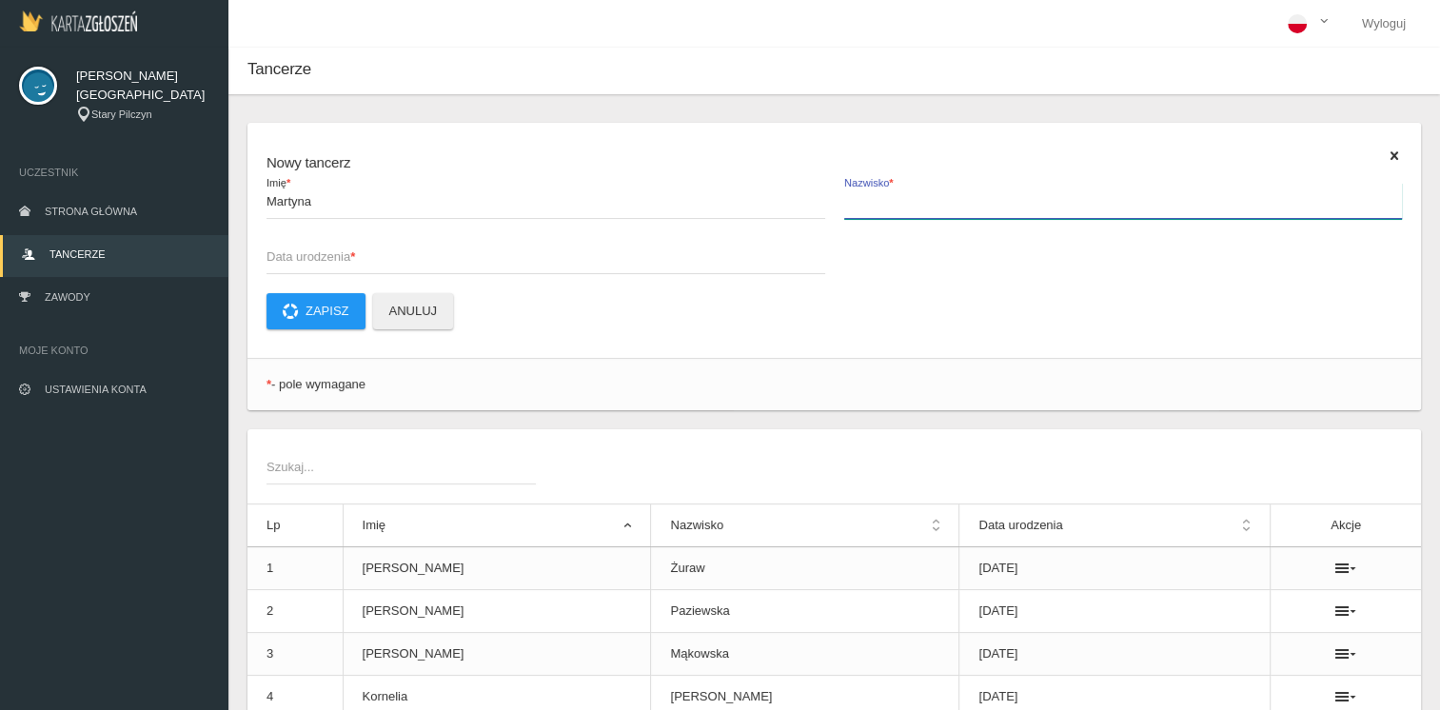
click at [882, 204] on input "Nazwisko *" at bounding box center [1123, 201] width 559 height 36
type input "[PERSON_NAME]"
click at [312, 260] on span "Data urodzenia *" at bounding box center [537, 256] width 540 height 19
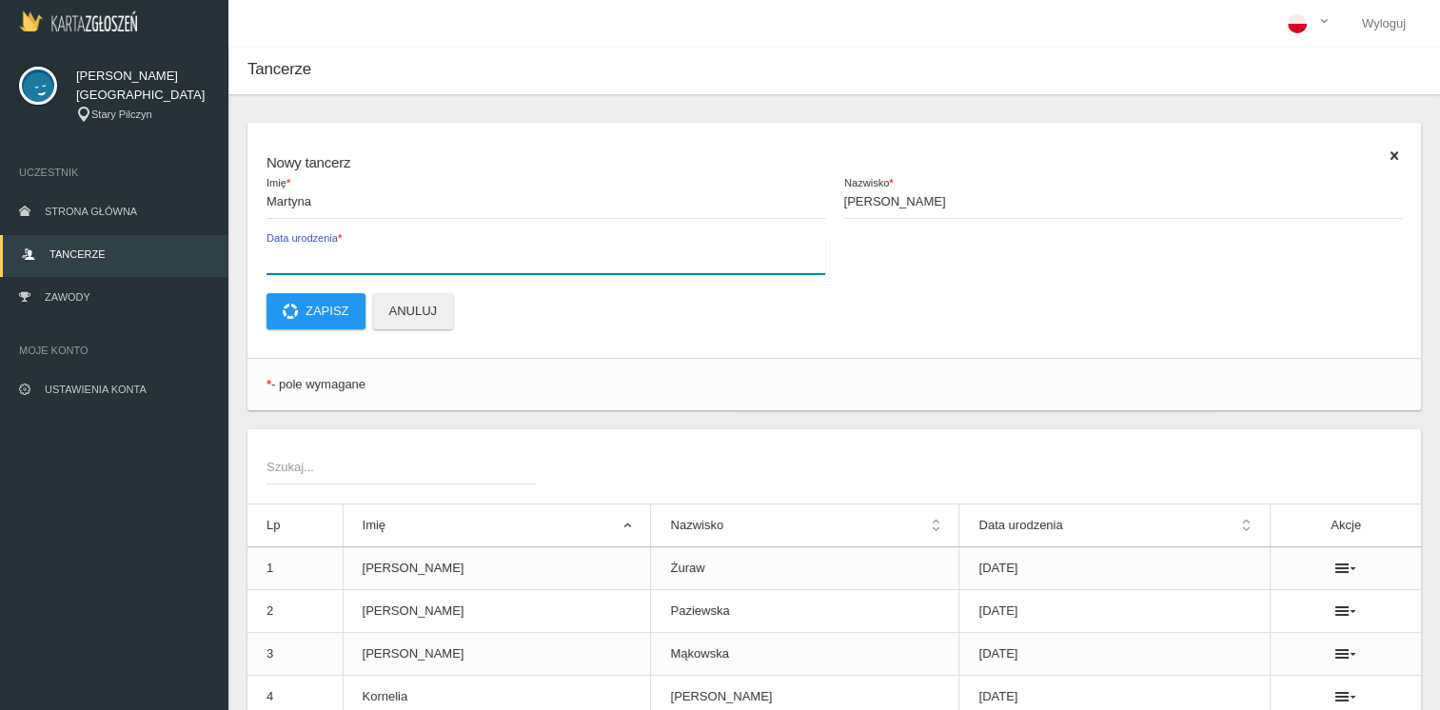
click at [312, 260] on input "Data urodzenia *" at bounding box center [546, 256] width 559 height 36
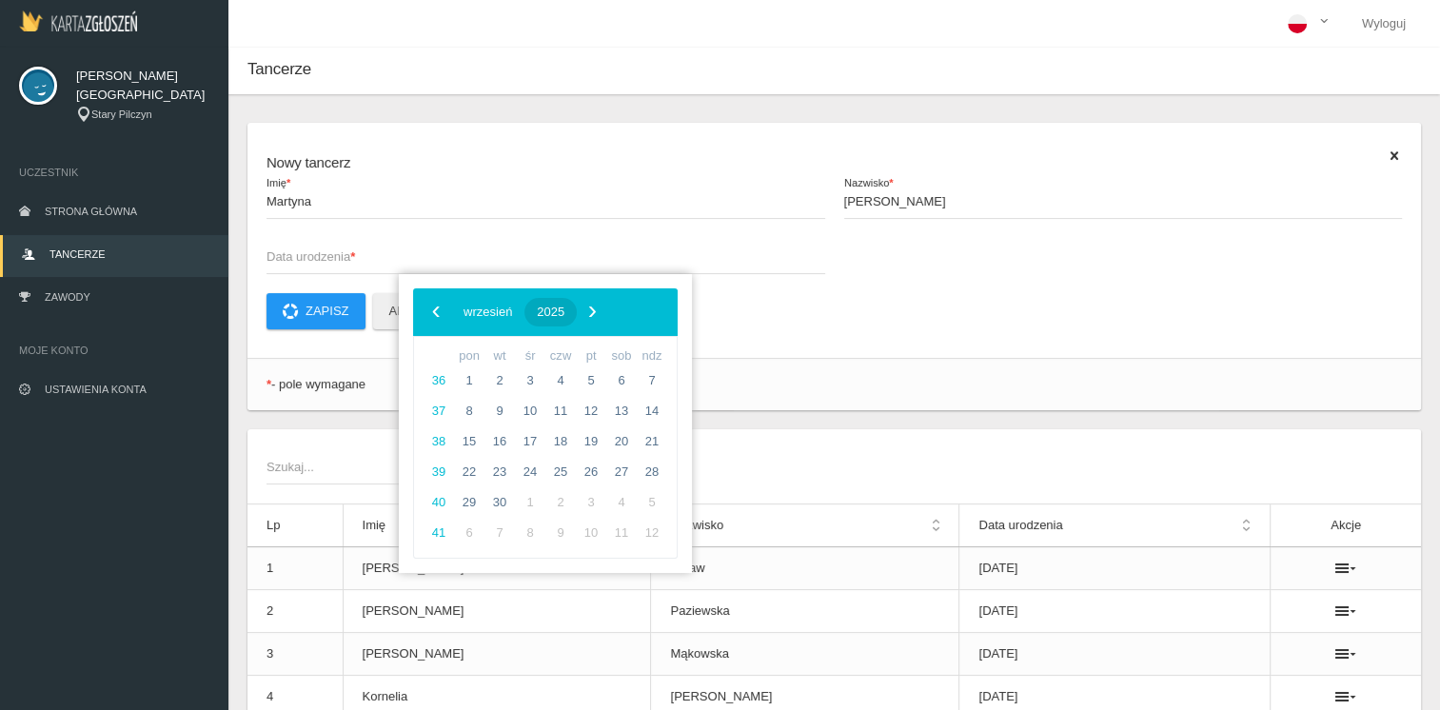
click at [564, 309] on span "2025" at bounding box center [551, 312] width 28 height 14
click at [456, 359] on span "2018" at bounding box center [454, 368] width 44 height 44
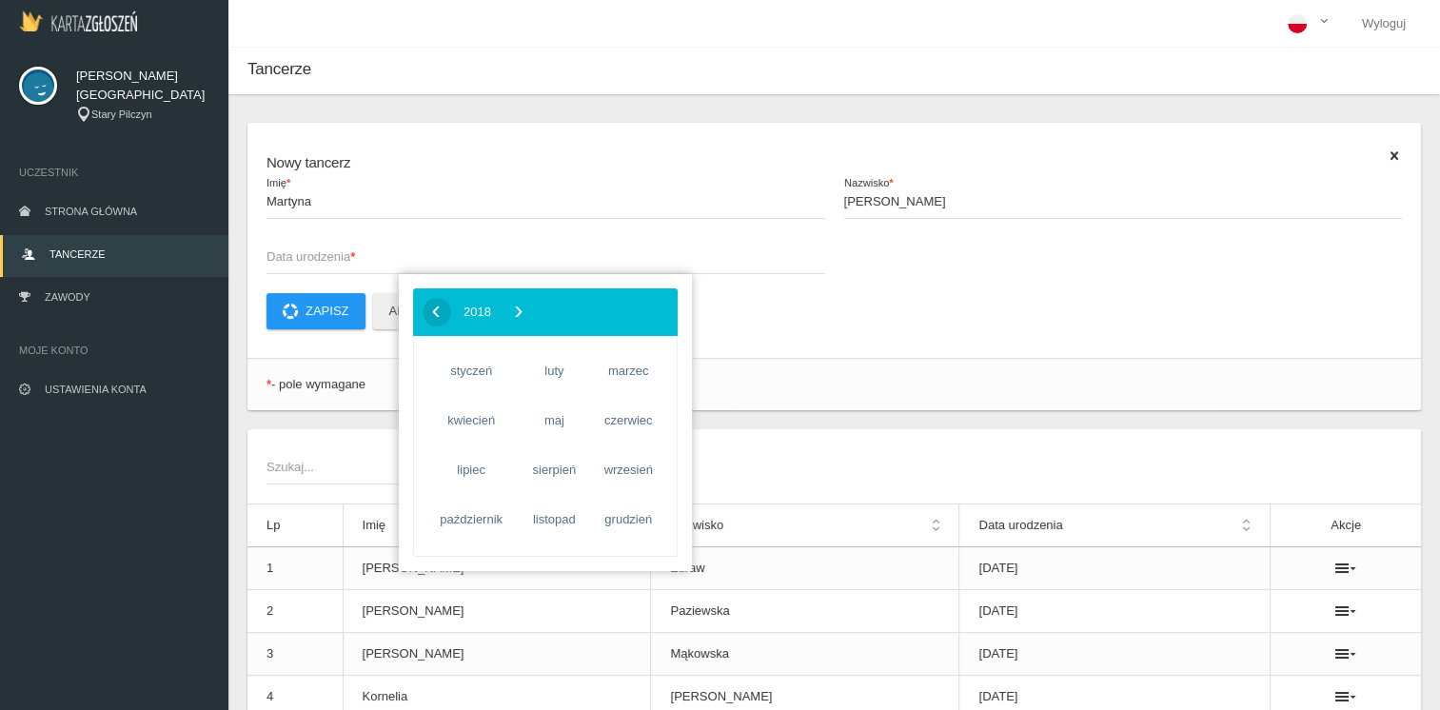
click at [438, 308] on span "‹" at bounding box center [436, 311] width 29 height 29
click at [632, 421] on span "czerwiec" at bounding box center [628, 421] width 78 height 30
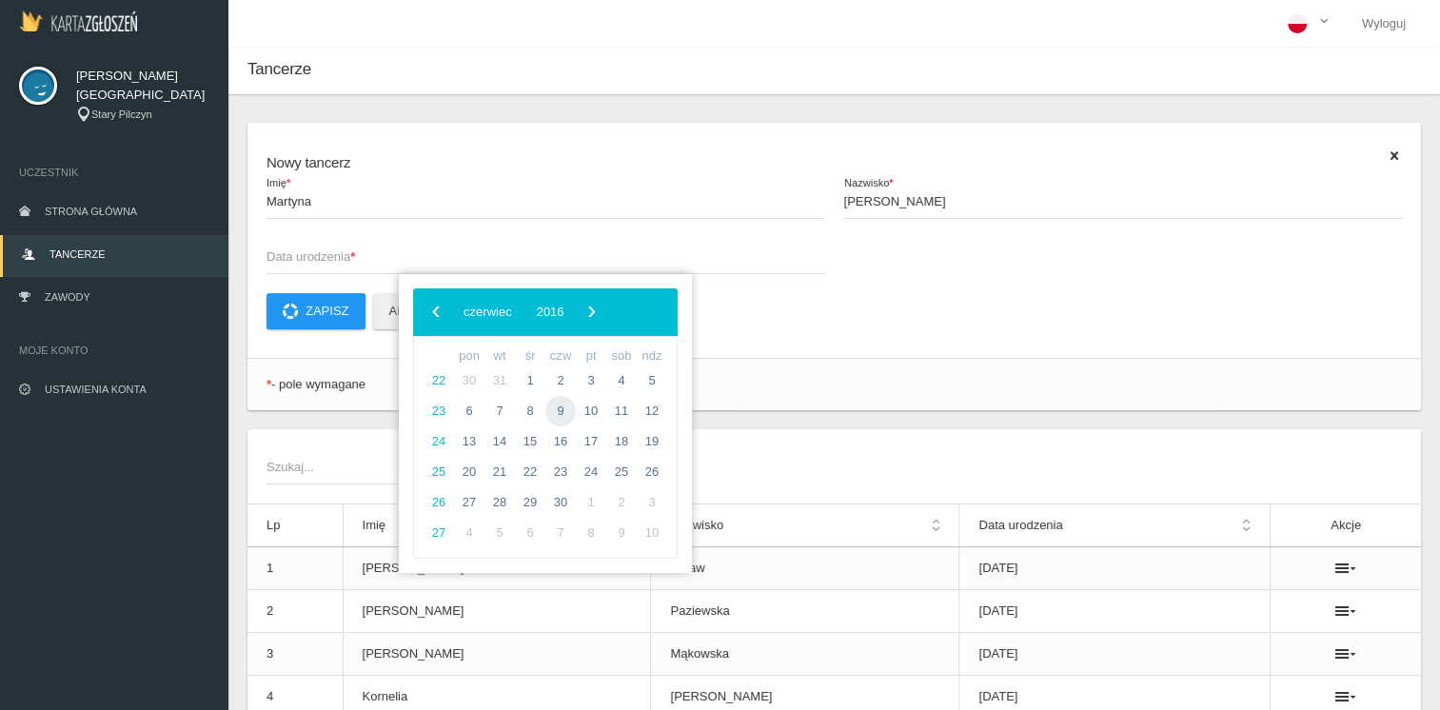
click at [564, 413] on span "9" at bounding box center [560, 411] width 30 height 30
type input "[DATE]"
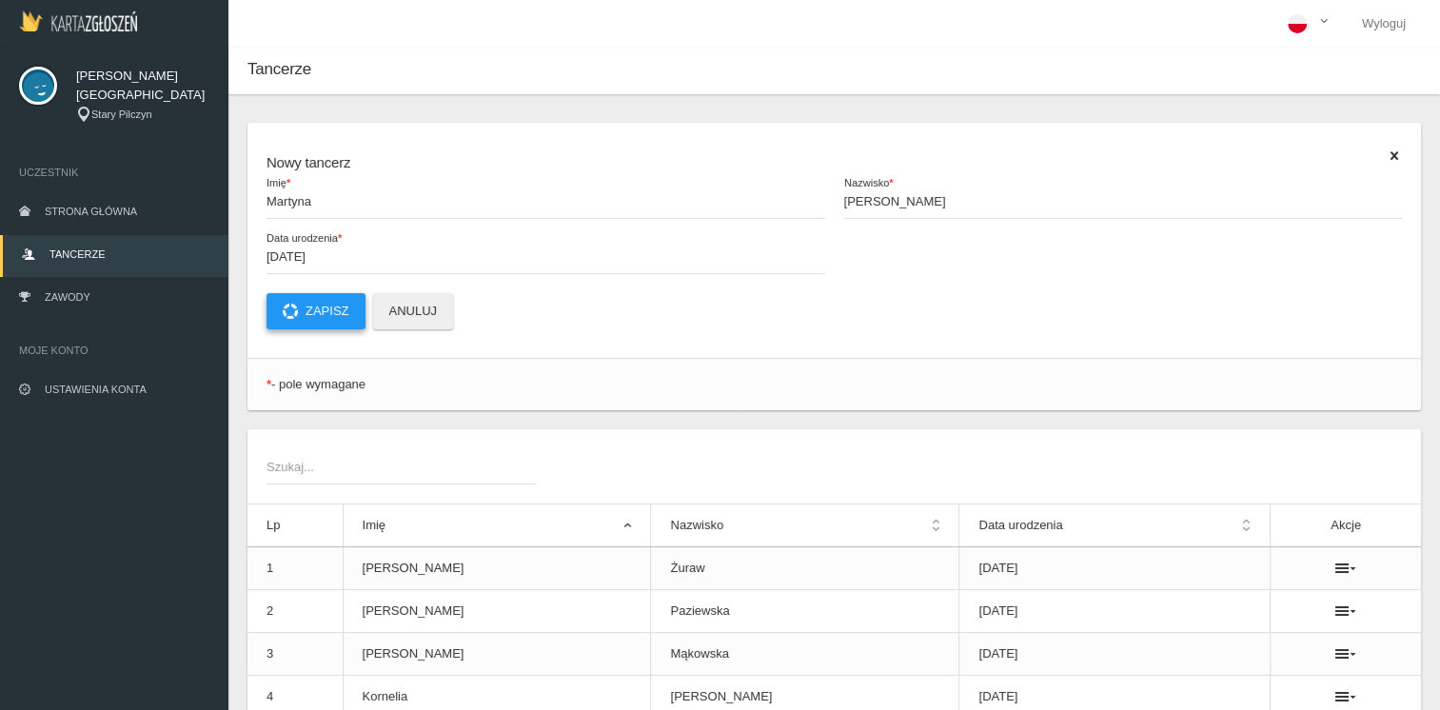
click at [334, 306] on button "Zapisz" at bounding box center [316, 311] width 99 height 36
click at [293, 205] on strong "*" at bounding box center [292, 201] width 5 height 14
click at [293, 205] on input "Imię *" at bounding box center [546, 201] width 559 height 36
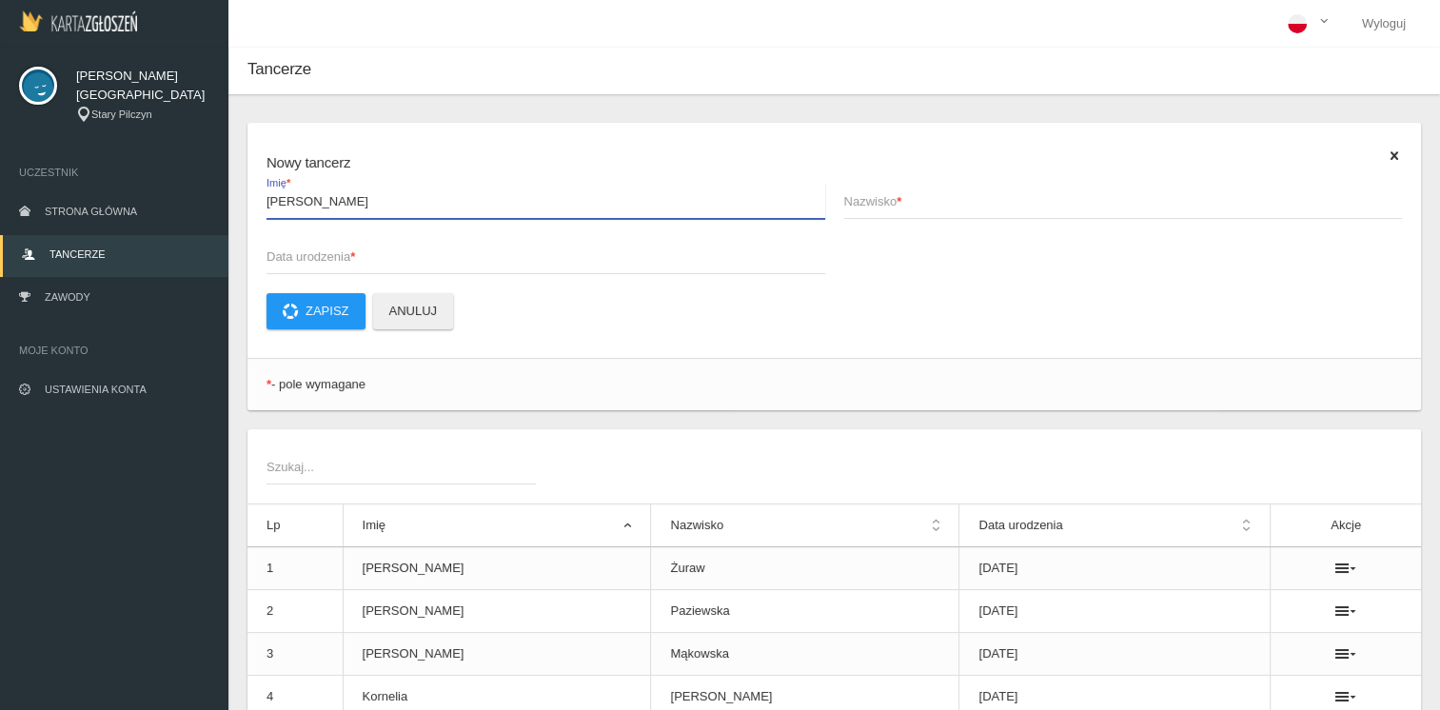
type input "[PERSON_NAME]"
click at [862, 210] on span "Nazwisko *" at bounding box center [1114, 201] width 540 height 19
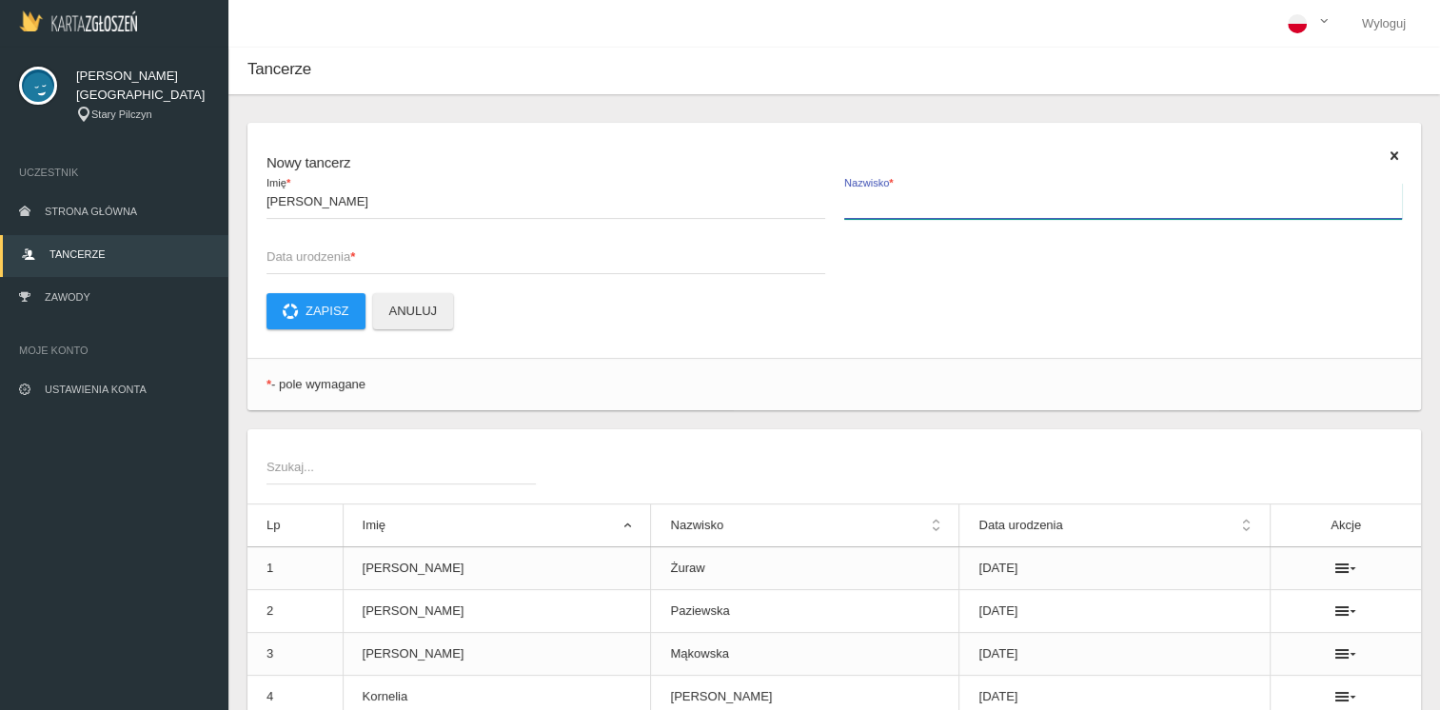
click at [862, 210] on input "Nazwisko *" at bounding box center [1123, 201] width 559 height 36
type input "Paziewska"
click at [345, 249] on span "Data urodzenia *" at bounding box center [537, 256] width 540 height 19
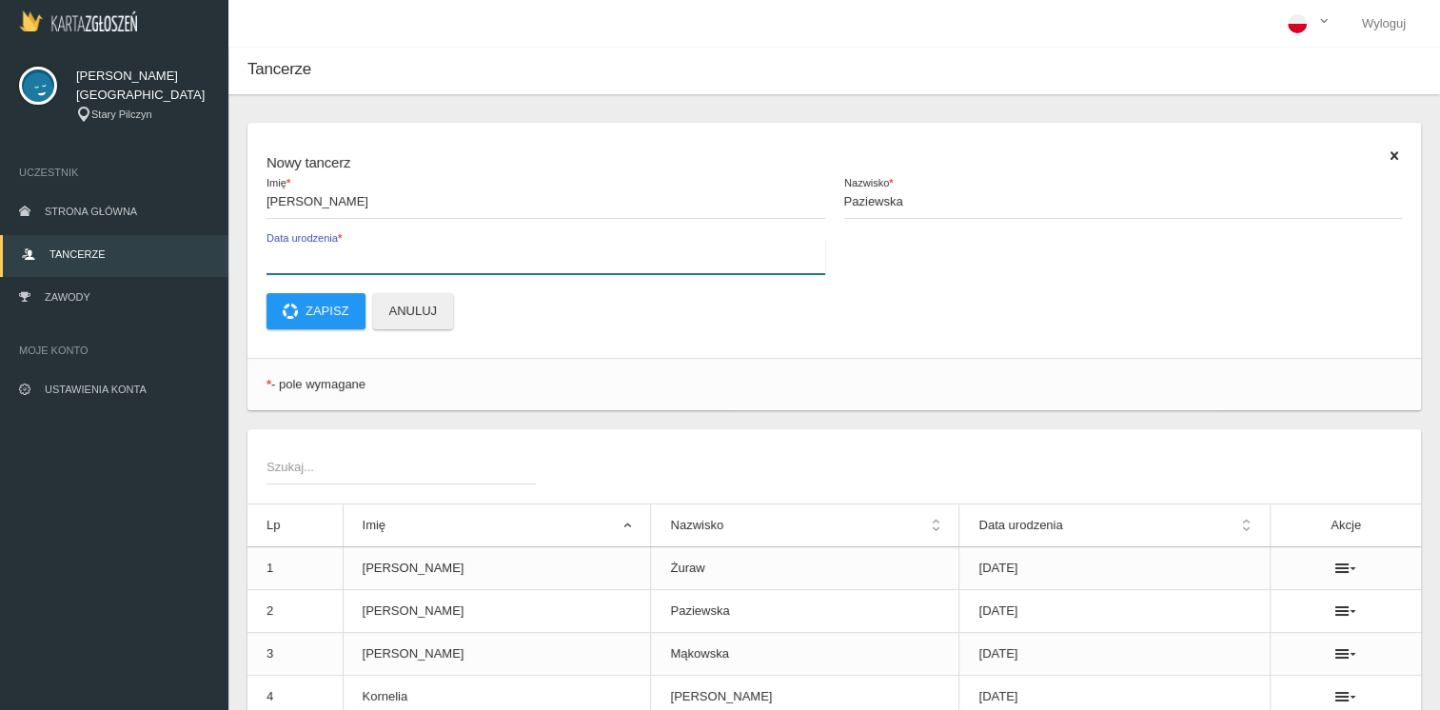
click at [345, 249] on input "Data urodzenia *" at bounding box center [546, 256] width 559 height 36
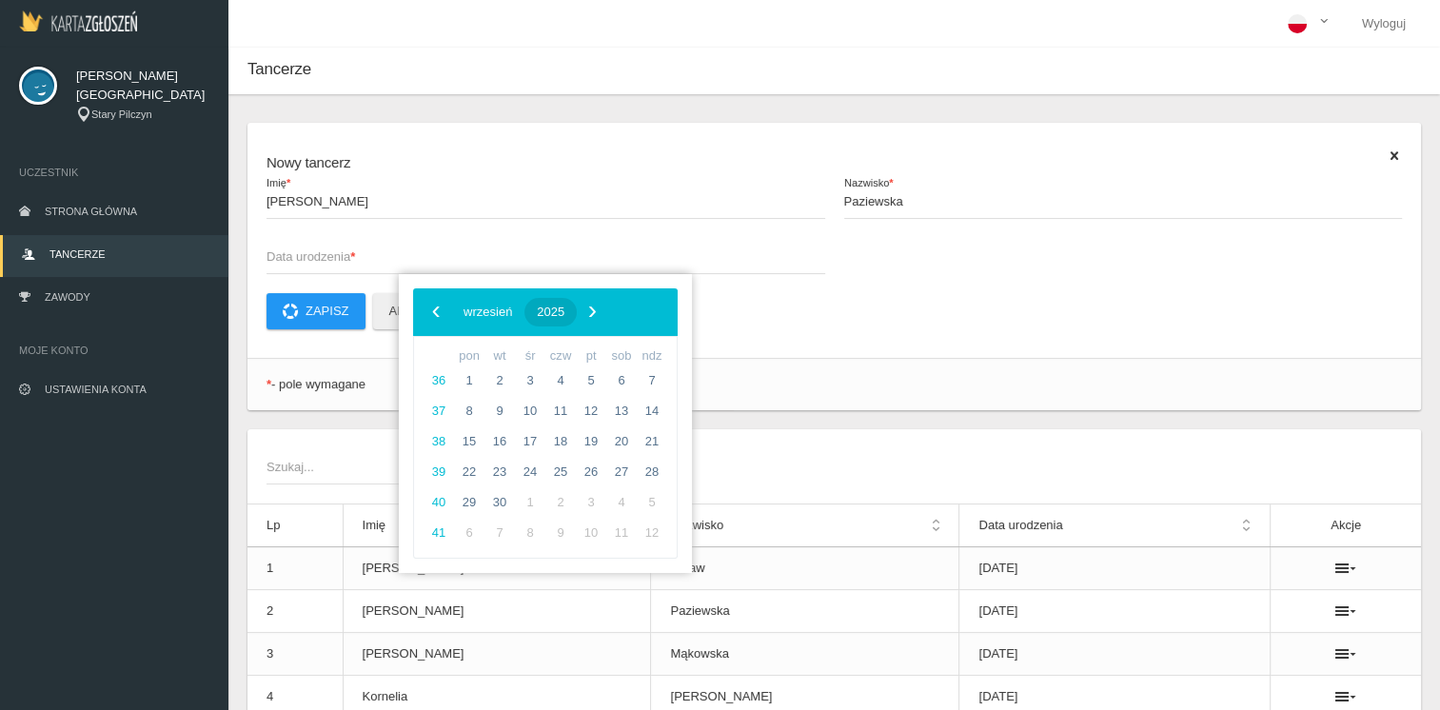
click at [577, 320] on button "2025" at bounding box center [551, 312] width 52 height 29
click at [431, 311] on span "‹" at bounding box center [436, 311] width 29 height 29
click at [503, 525] on span "2015" at bounding box center [515, 523] width 44 height 44
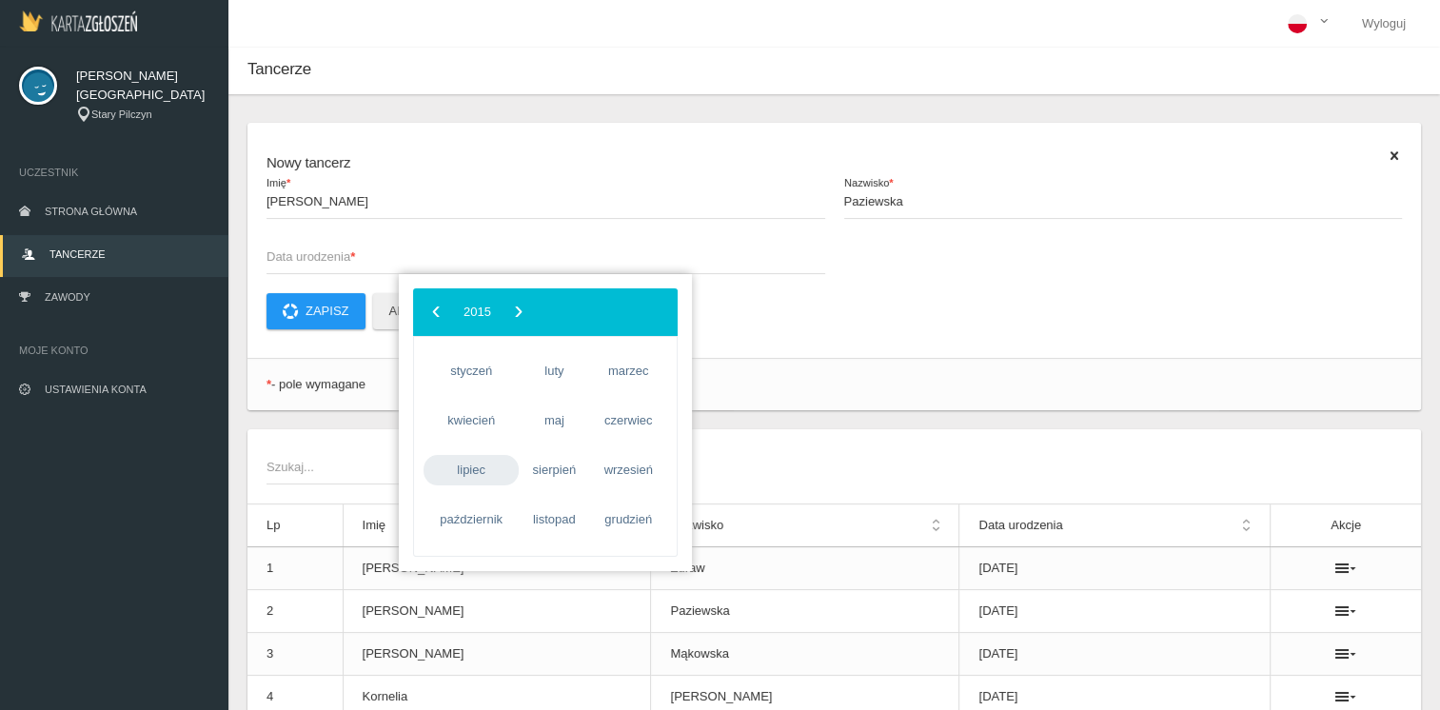
click at [480, 468] on span "lipiec" at bounding box center [471, 470] width 95 height 30
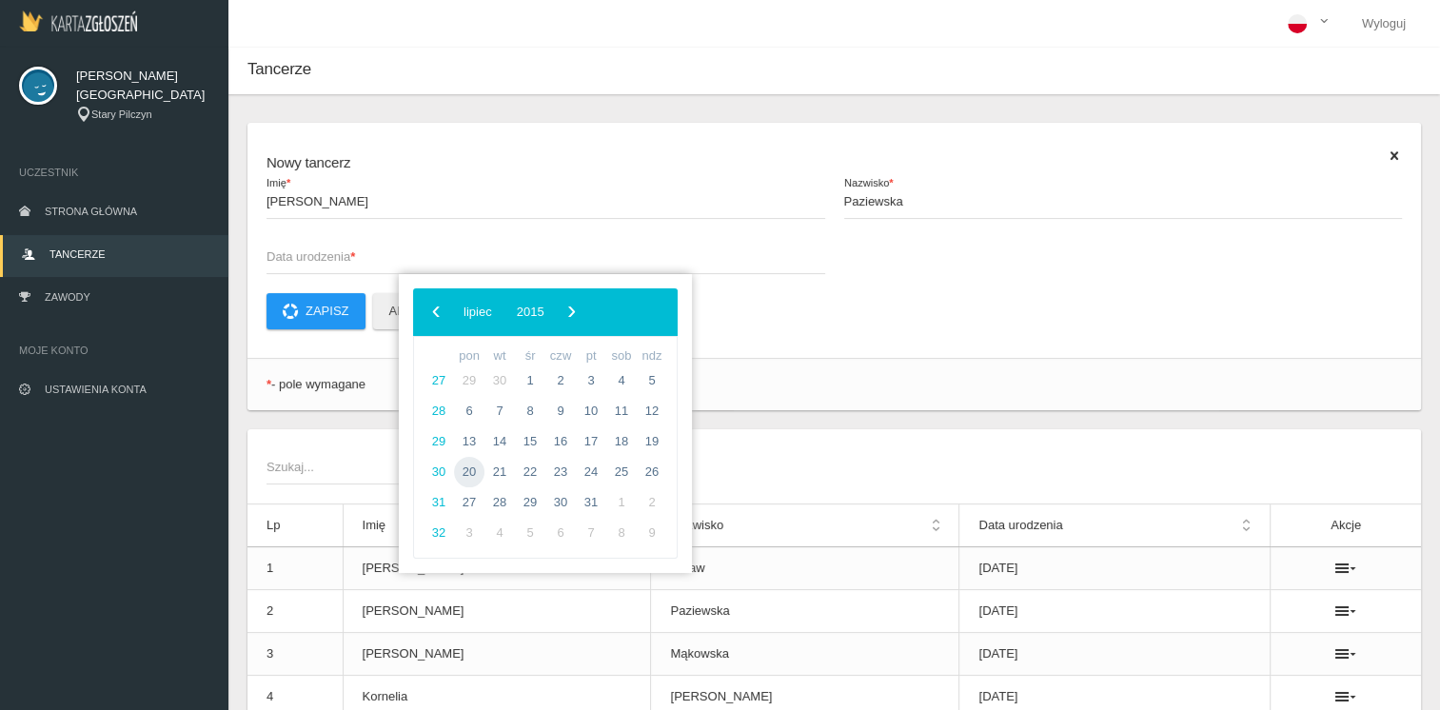
click at [480, 468] on span "20" at bounding box center [469, 472] width 30 height 30
type input "[DATE]"
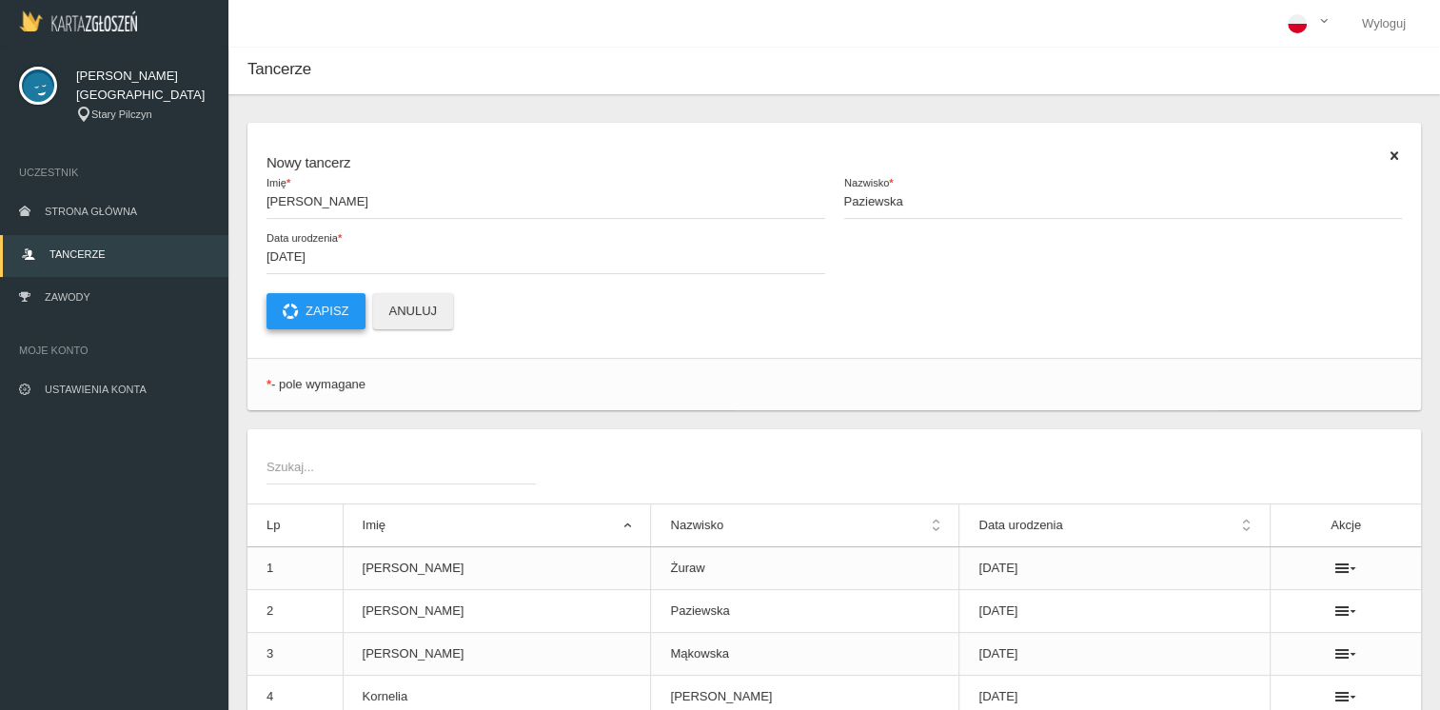
click at [334, 316] on button "Zapisz" at bounding box center [316, 311] width 99 height 36
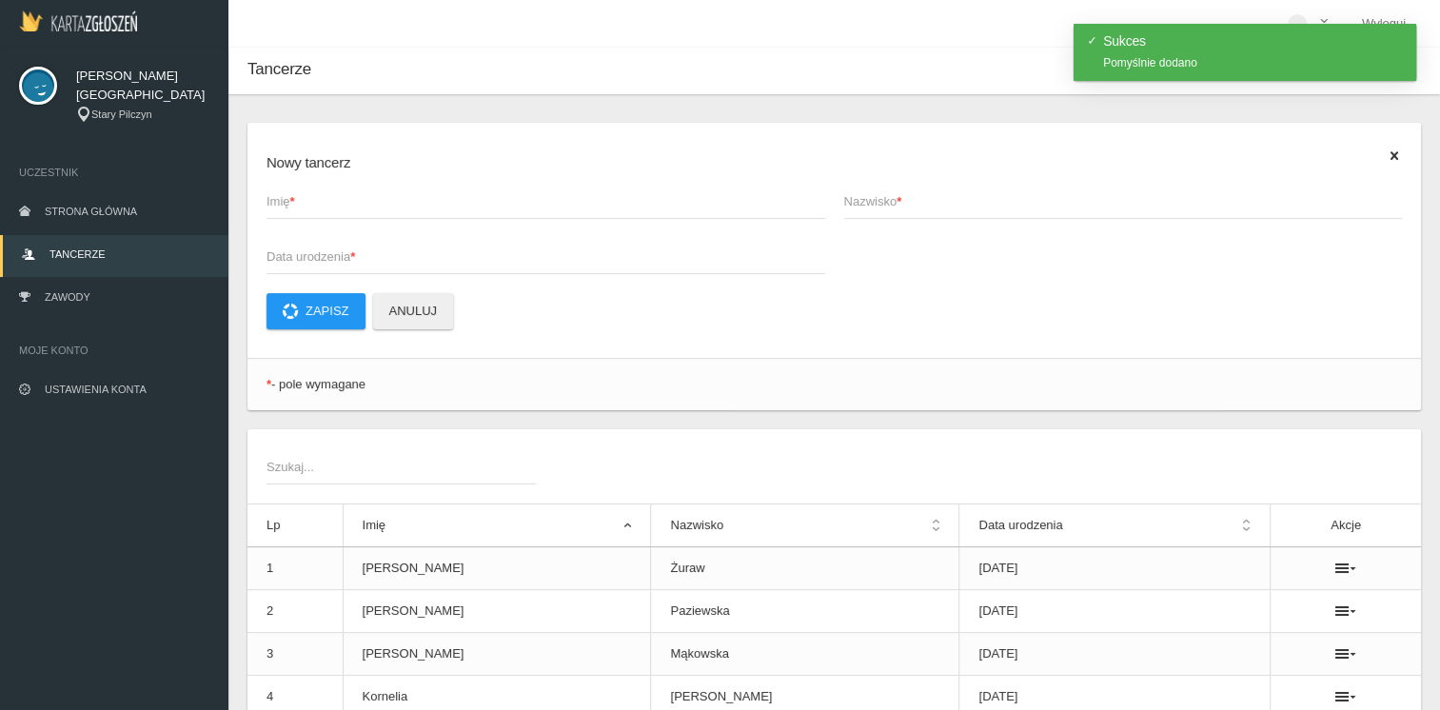
click at [308, 207] on span "Imię *" at bounding box center [537, 201] width 540 height 19
click at [308, 207] on input "Imię *" at bounding box center [546, 201] width 559 height 36
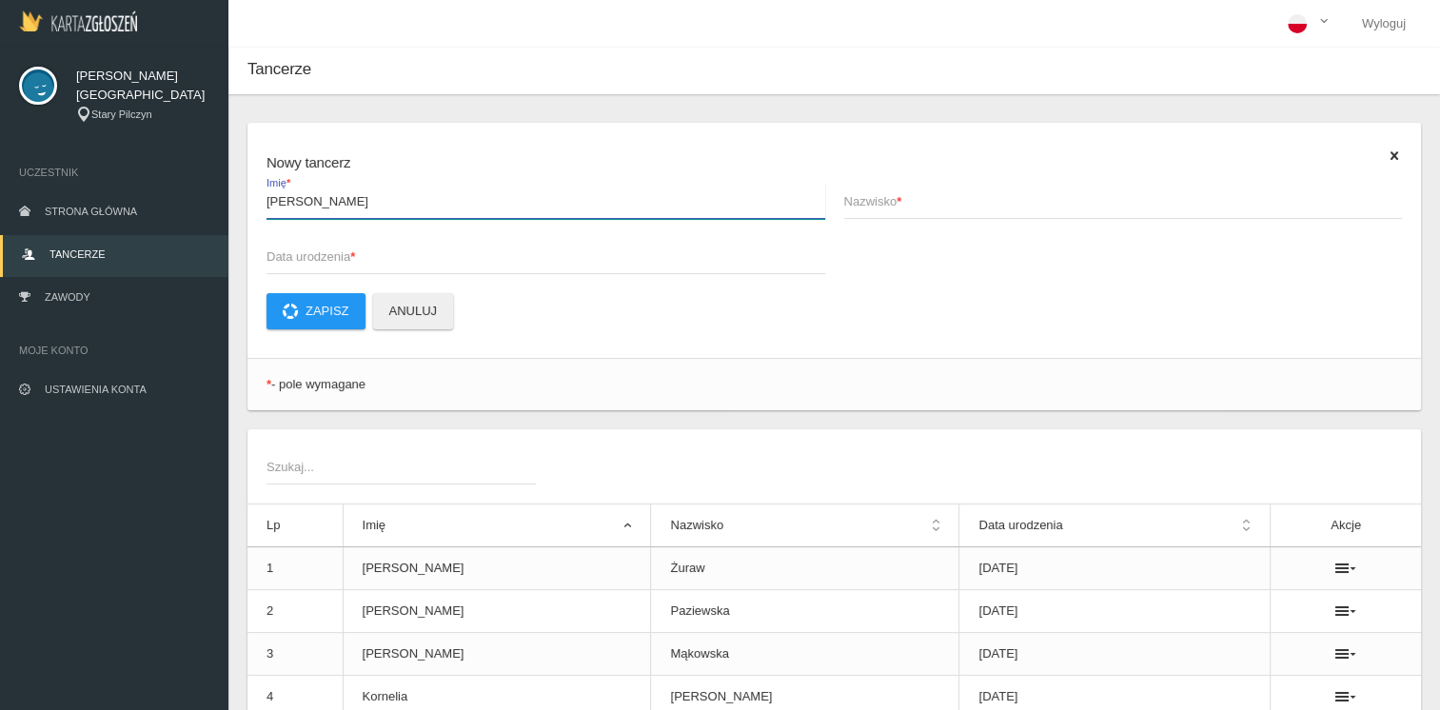
type input "[PERSON_NAME]"
click at [873, 192] on span "Nazwisko *" at bounding box center [1114, 201] width 540 height 19
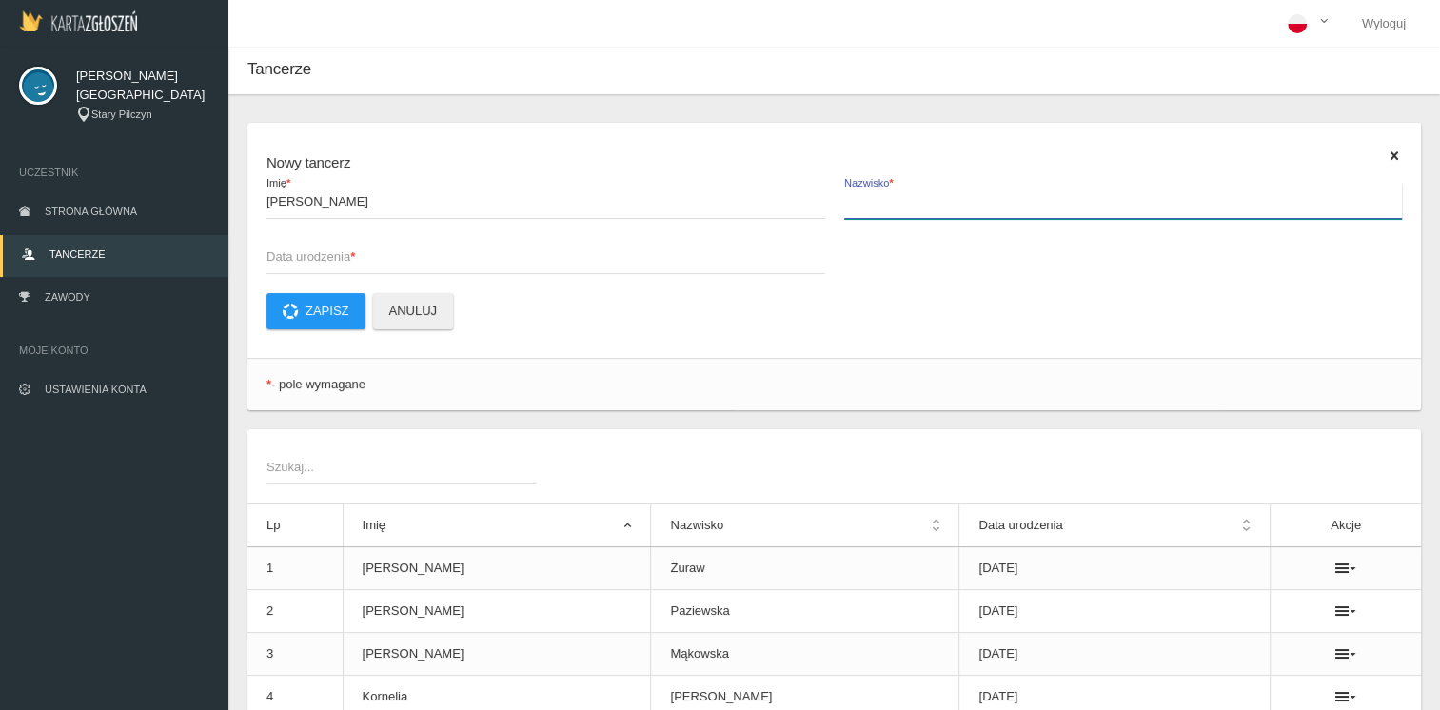
click at [873, 192] on input "Nazwisko *" at bounding box center [1123, 201] width 559 height 36
type input "Wach"
click at [339, 247] on span "Data urodzenia *" at bounding box center [537, 256] width 540 height 19
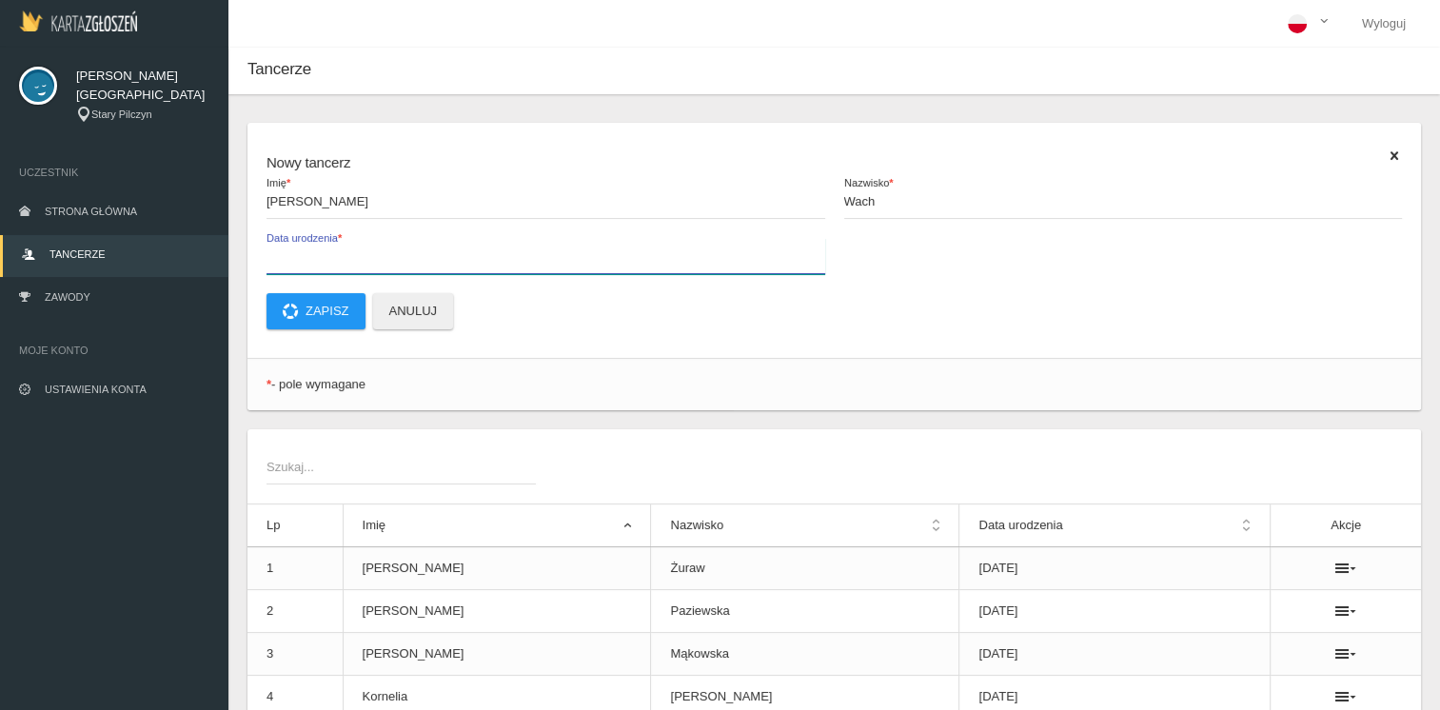
click at [339, 247] on input "Data urodzenia *" at bounding box center [546, 256] width 559 height 36
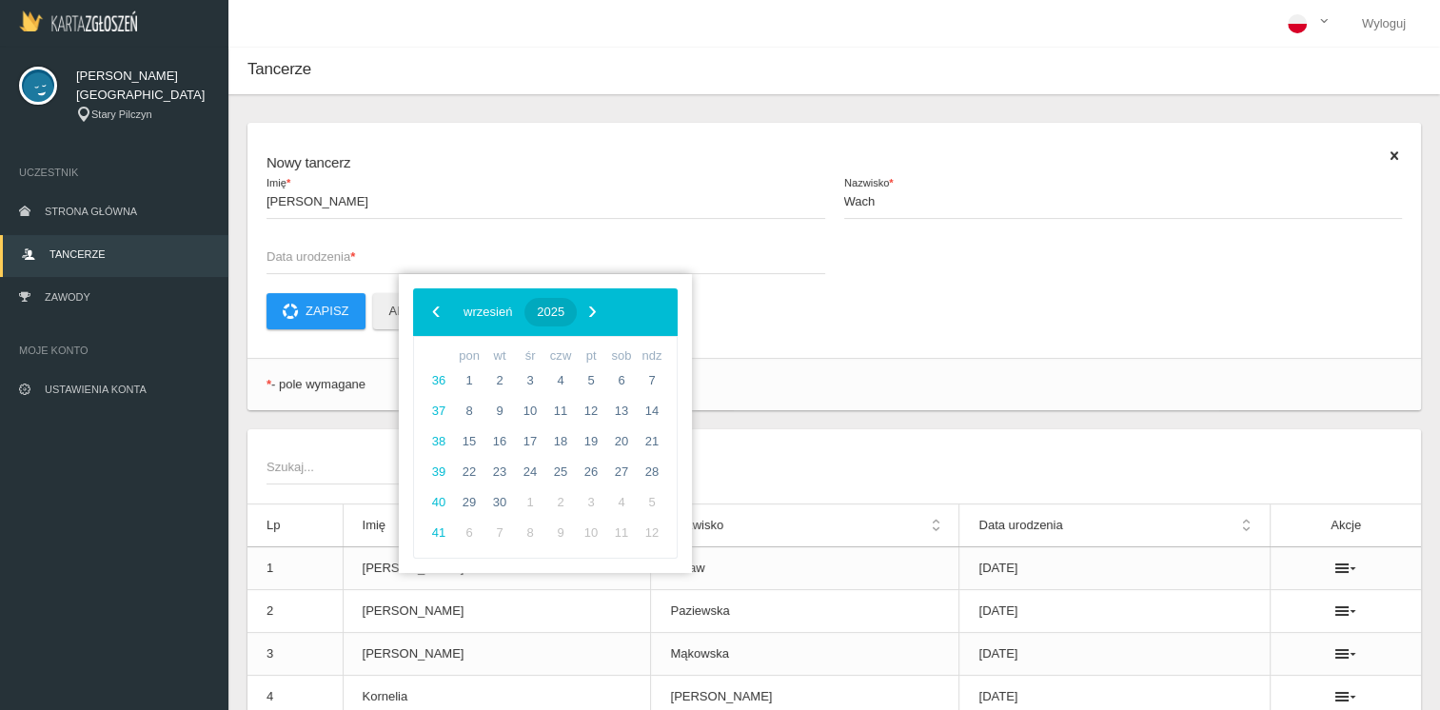
click at [564, 316] on span "2025" at bounding box center [551, 312] width 28 height 14
click at [431, 313] on span "‹" at bounding box center [436, 311] width 29 height 29
click at [522, 520] on span "2015" at bounding box center [515, 523] width 44 height 44
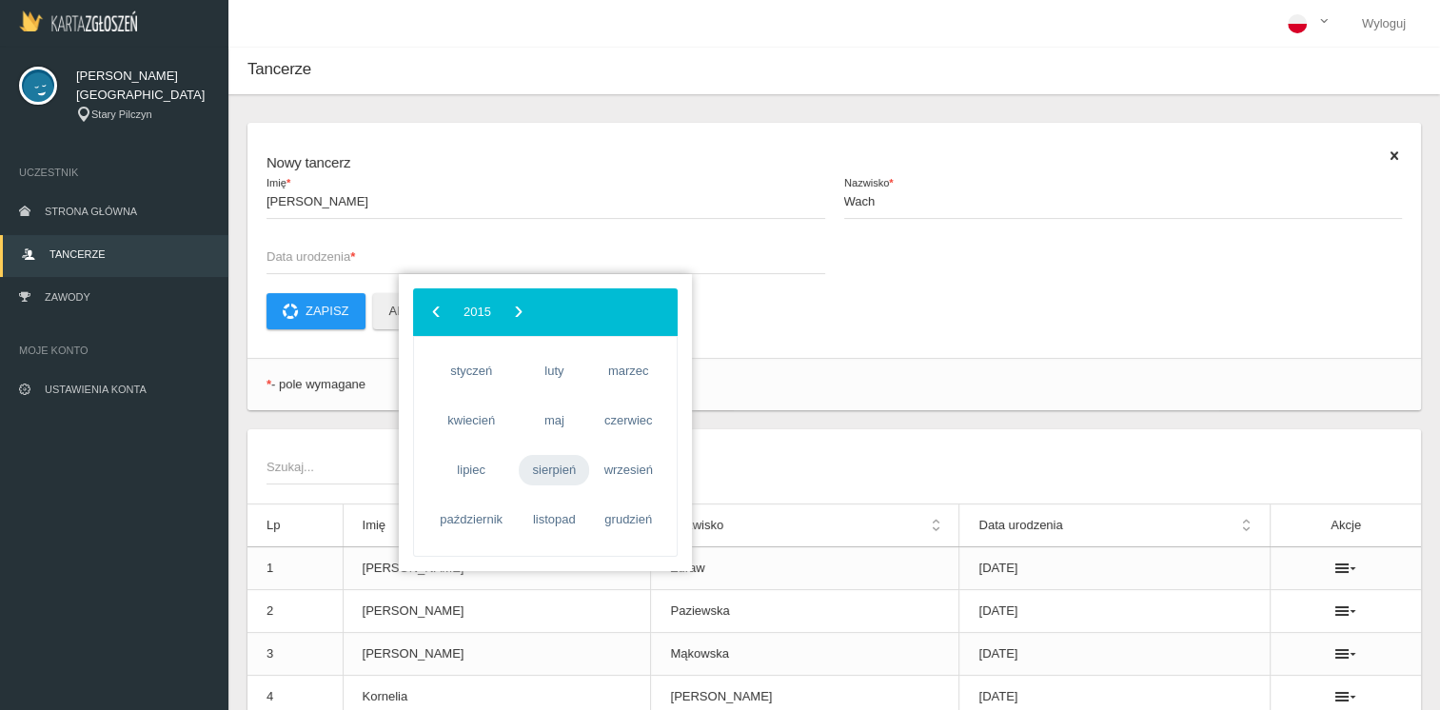
click at [560, 464] on span "sierpień" at bounding box center [554, 470] width 70 height 30
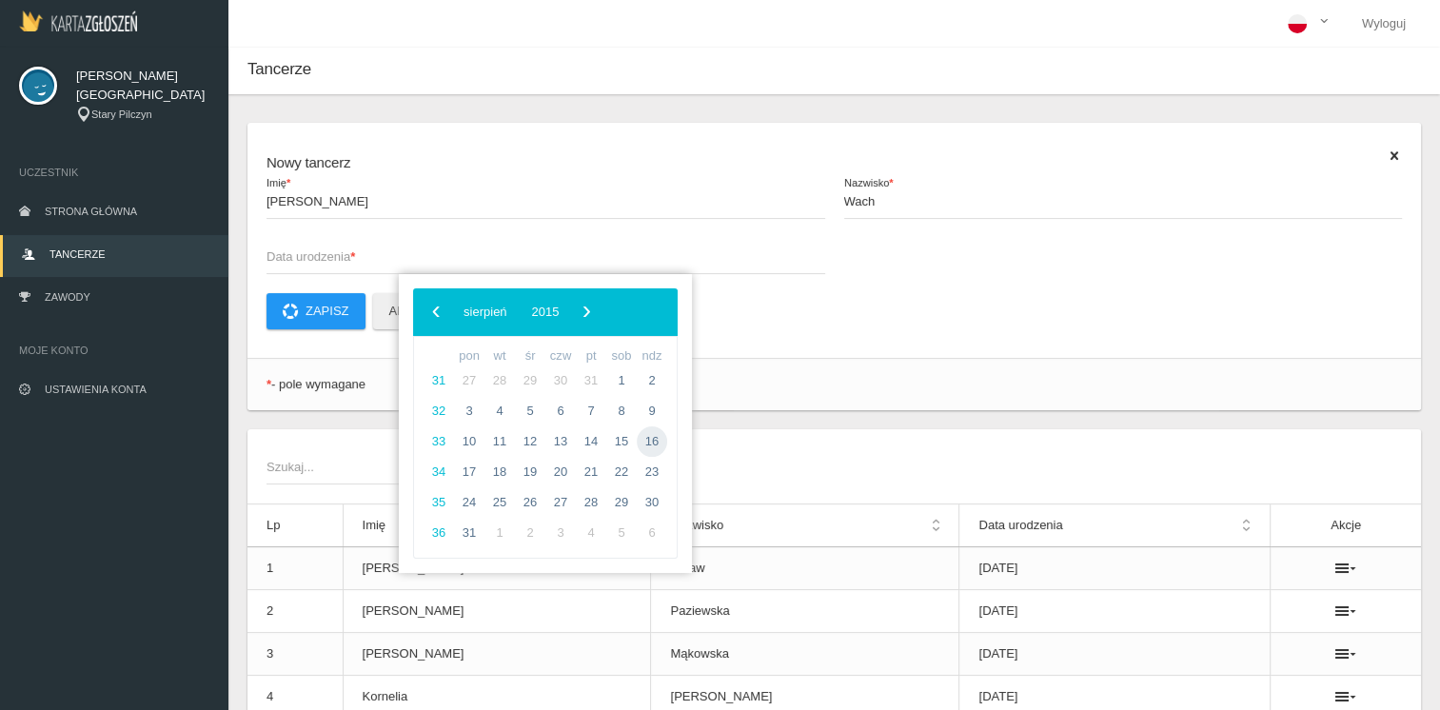
click at [647, 436] on span "16" at bounding box center [652, 441] width 30 height 30
type input "[DATE]"
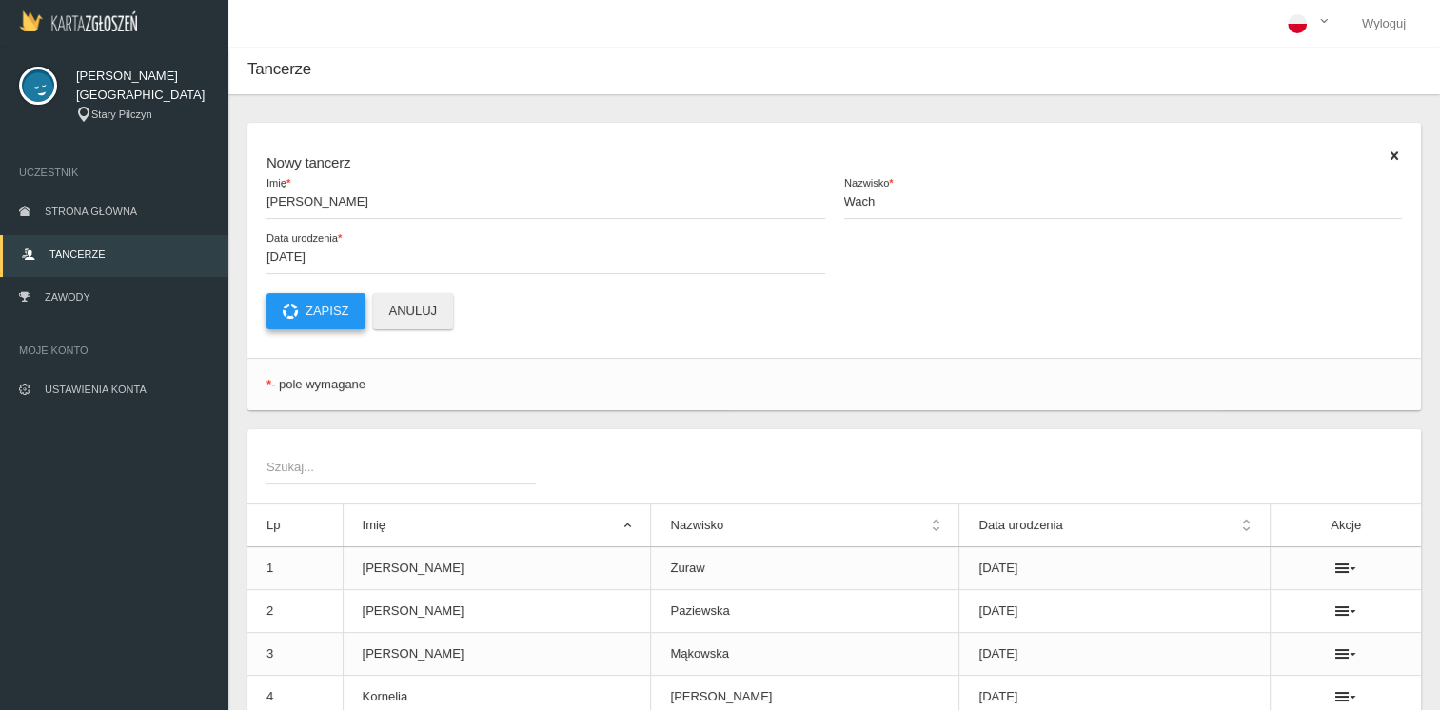
click at [329, 307] on button "Zapisz" at bounding box center [316, 311] width 99 height 36
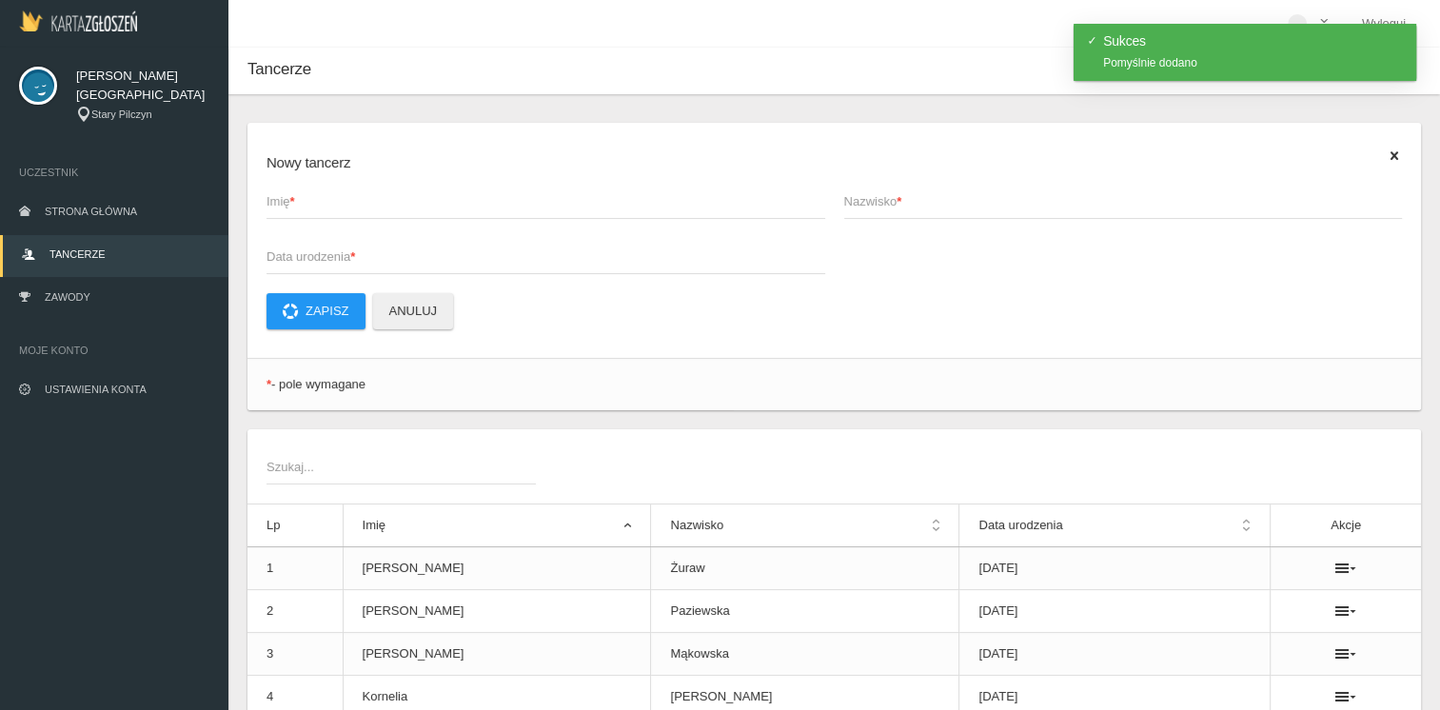
click at [319, 207] on span "Imię *" at bounding box center [537, 201] width 540 height 19
click at [319, 207] on input "Imię *" at bounding box center [546, 201] width 559 height 36
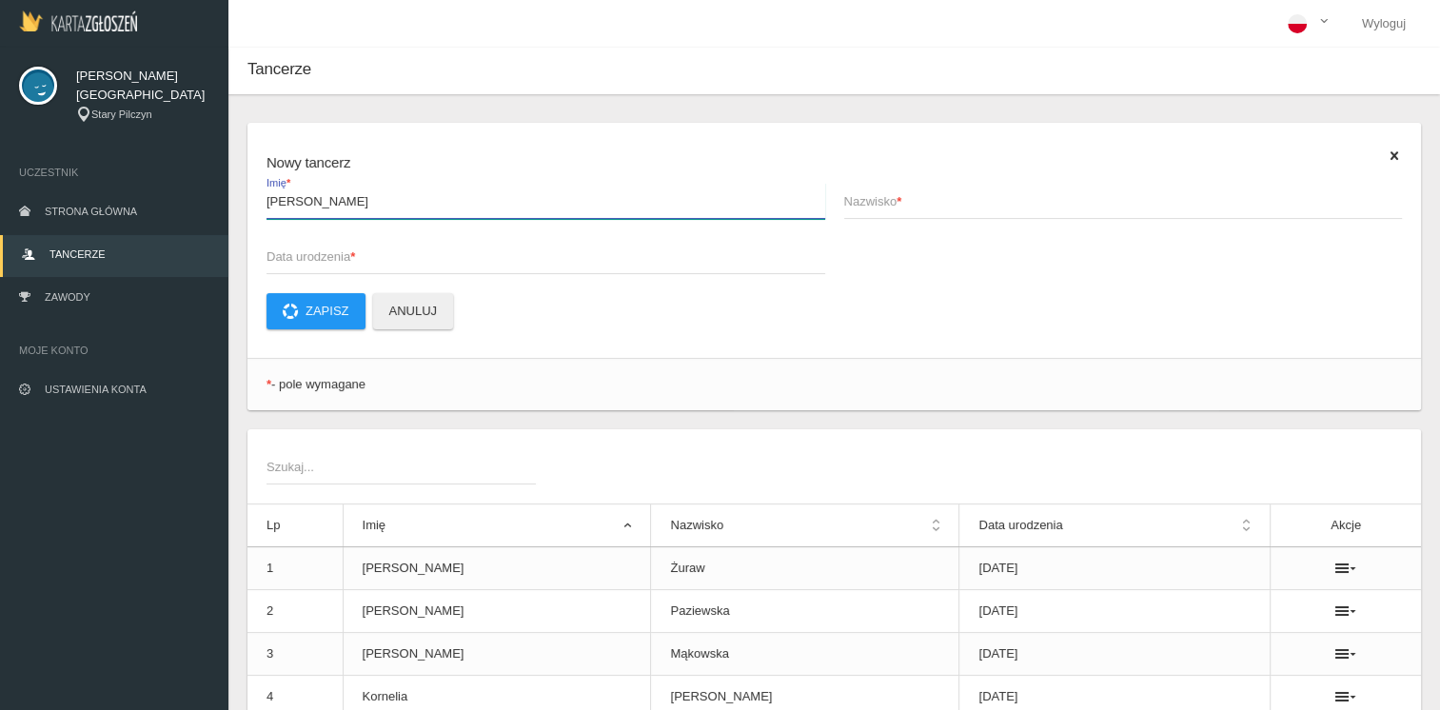
type input "[PERSON_NAME]"
click at [876, 208] on span "Nazwisko *" at bounding box center [1114, 201] width 540 height 19
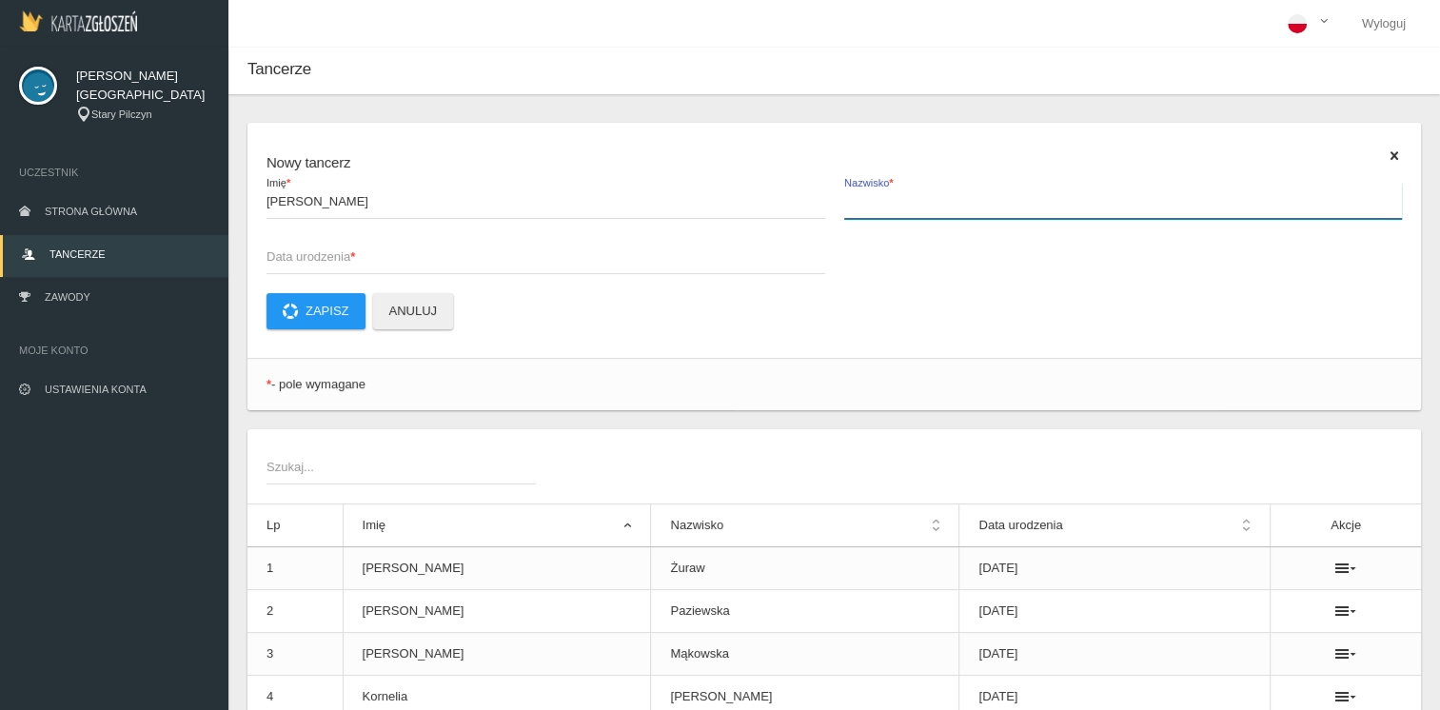
click at [876, 208] on input "Nazwisko *" at bounding box center [1123, 201] width 559 height 36
type input "Wolska"
click at [327, 254] on span "Data urodzenia *" at bounding box center [537, 256] width 540 height 19
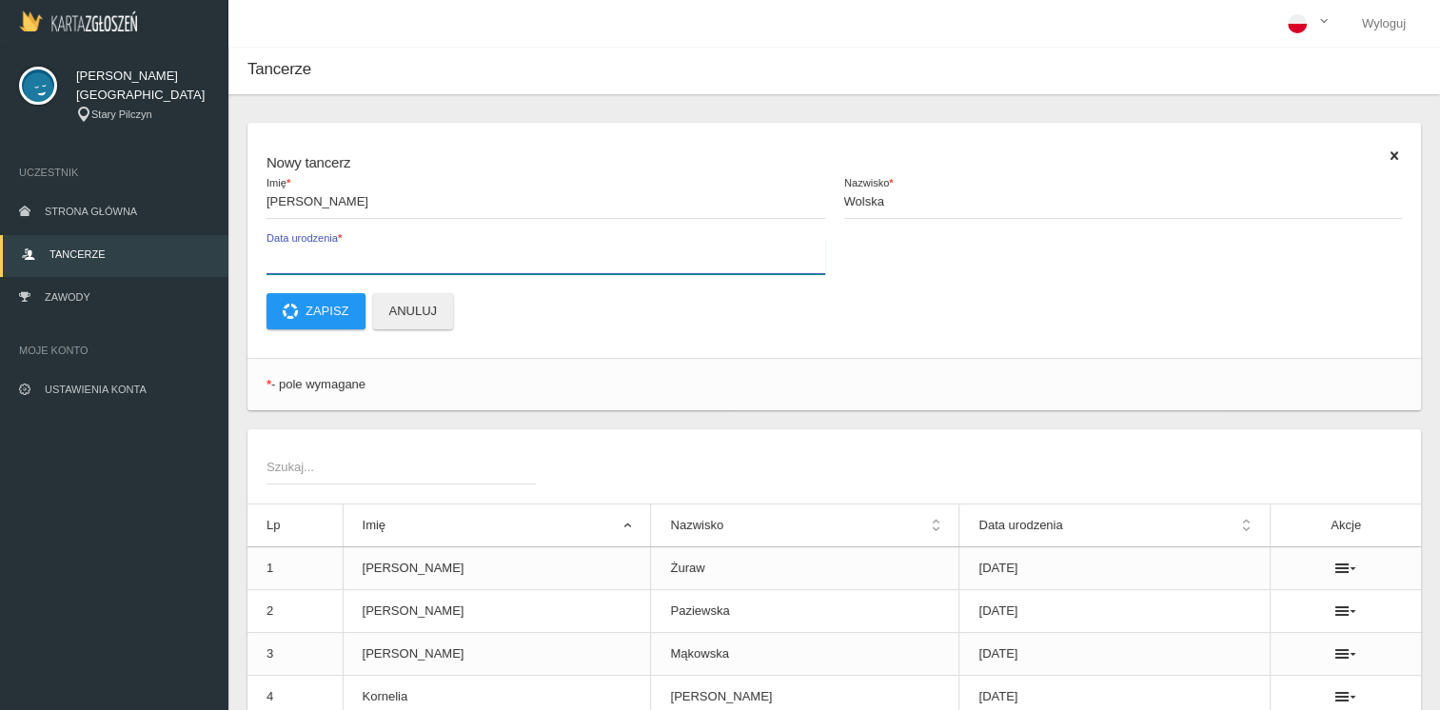
click at [327, 254] on input "Data urodzenia *" at bounding box center [546, 256] width 559 height 36
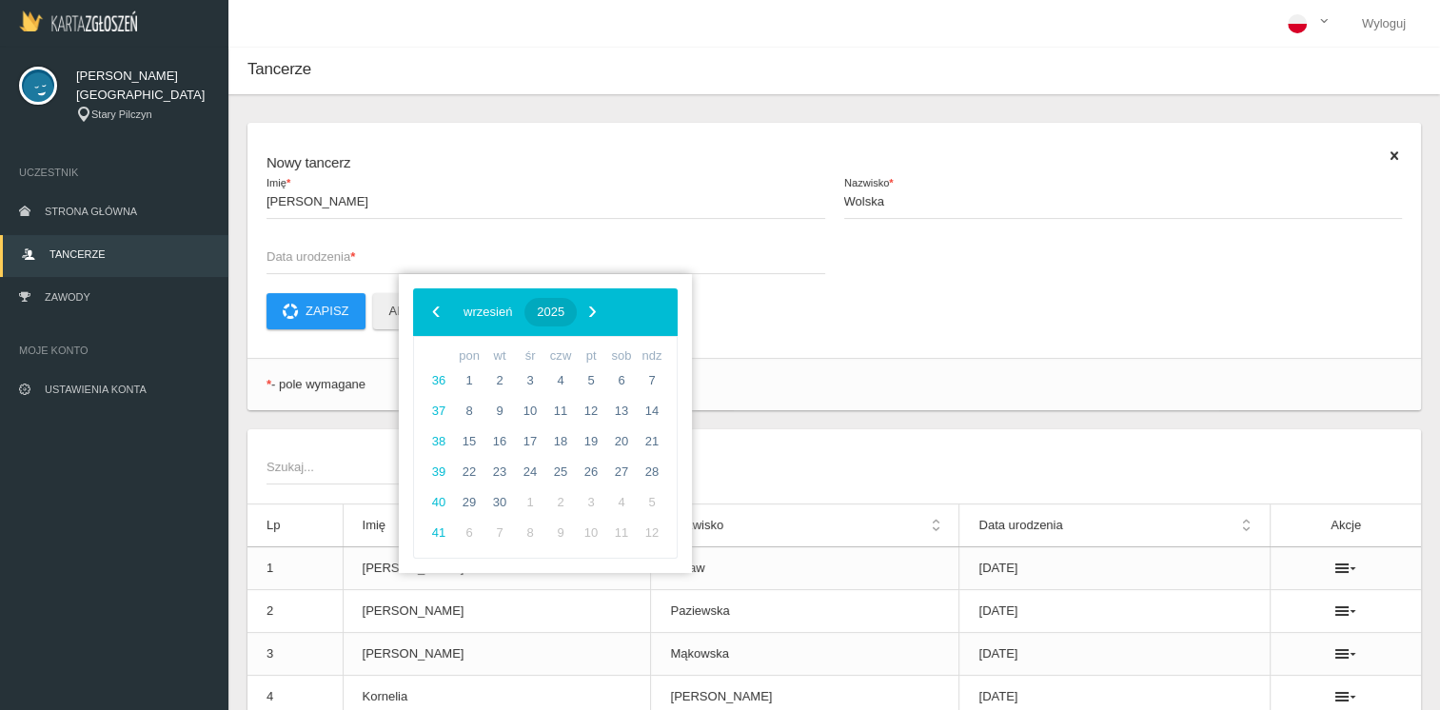
click at [564, 307] on span "2025" at bounding box center [551, 312] width 28 height 14
click at [442, 307] on span "‹" at bounding box center [436, 311] width 29 height 29
click at [506, 514] on span "2015" at bounding box center [515, 523] width 44 height 44
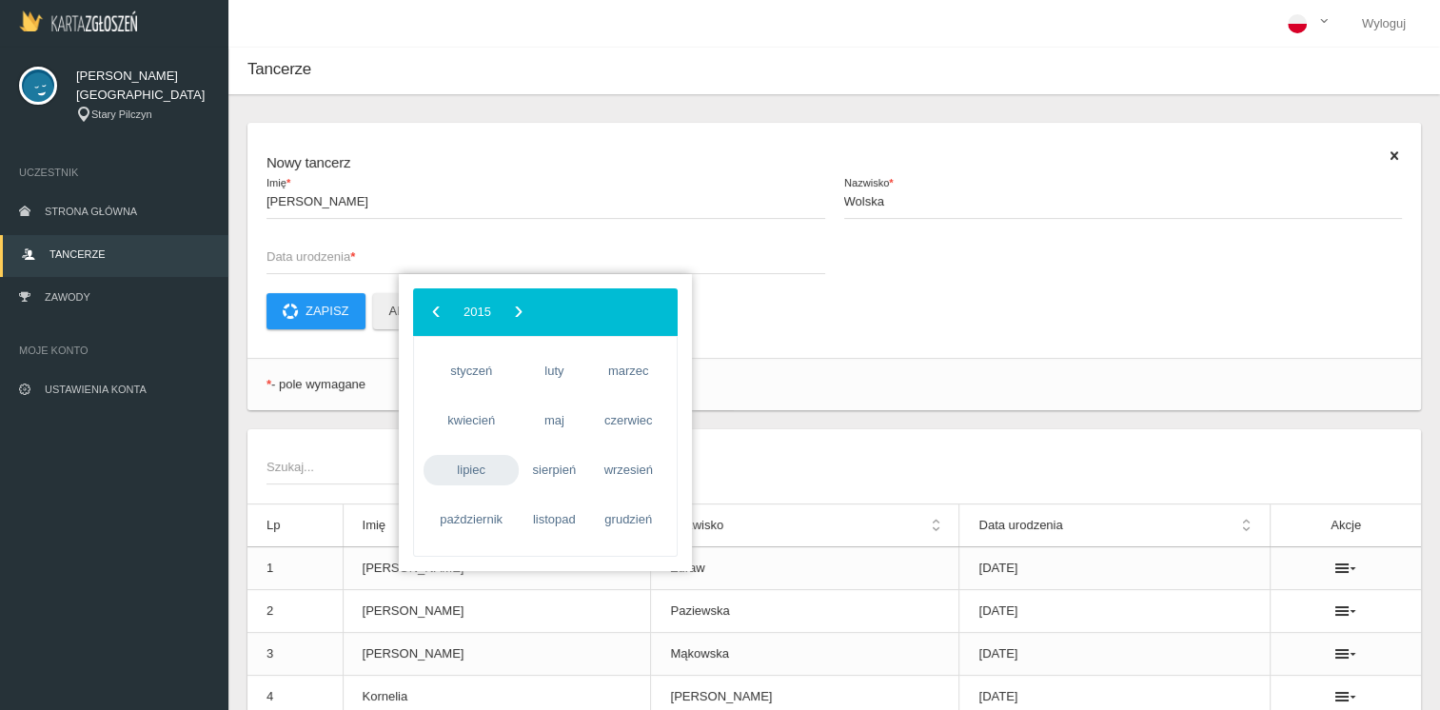
click at [482, 470] on span "lipiec" at bounding box center [471, 470] width 95 height 30
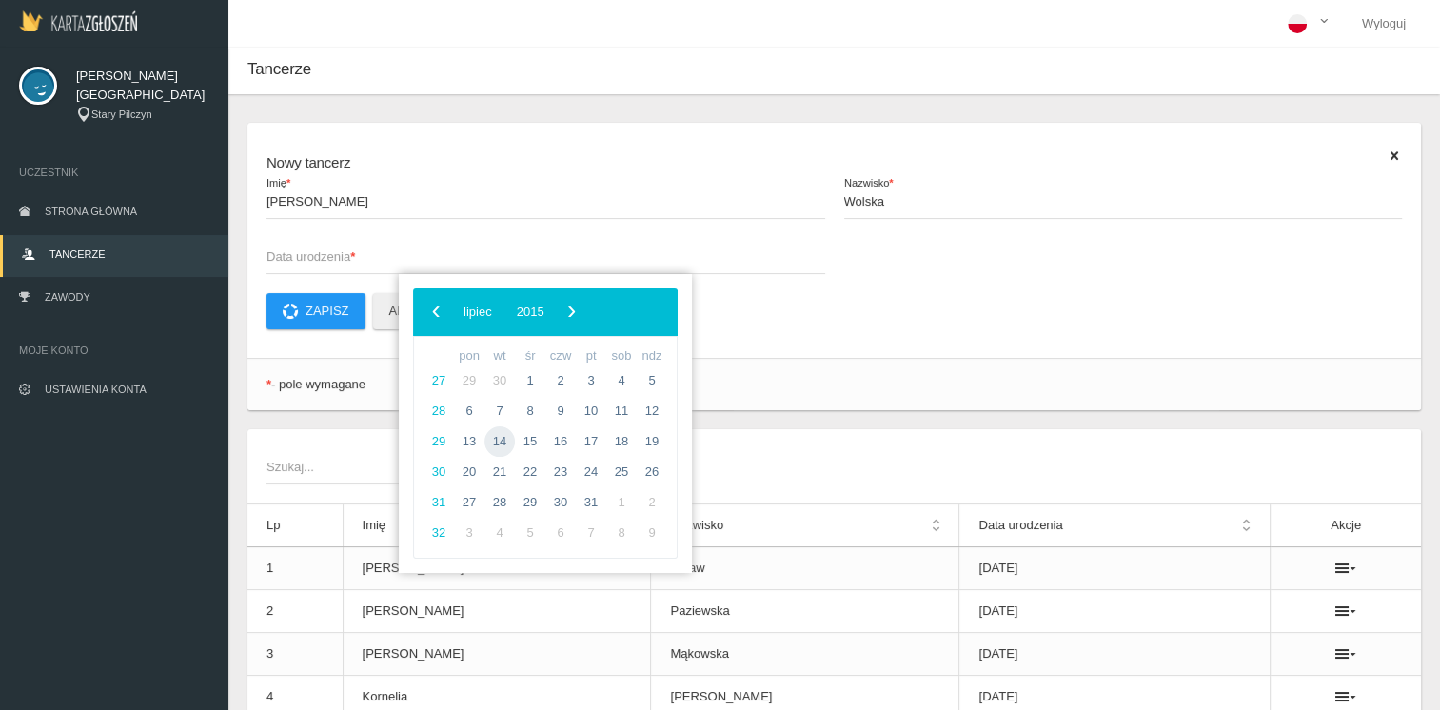
click at [503, 445] on span "14" at bounding box center [500, 441] width 30 height 30
type input "[DATE]"
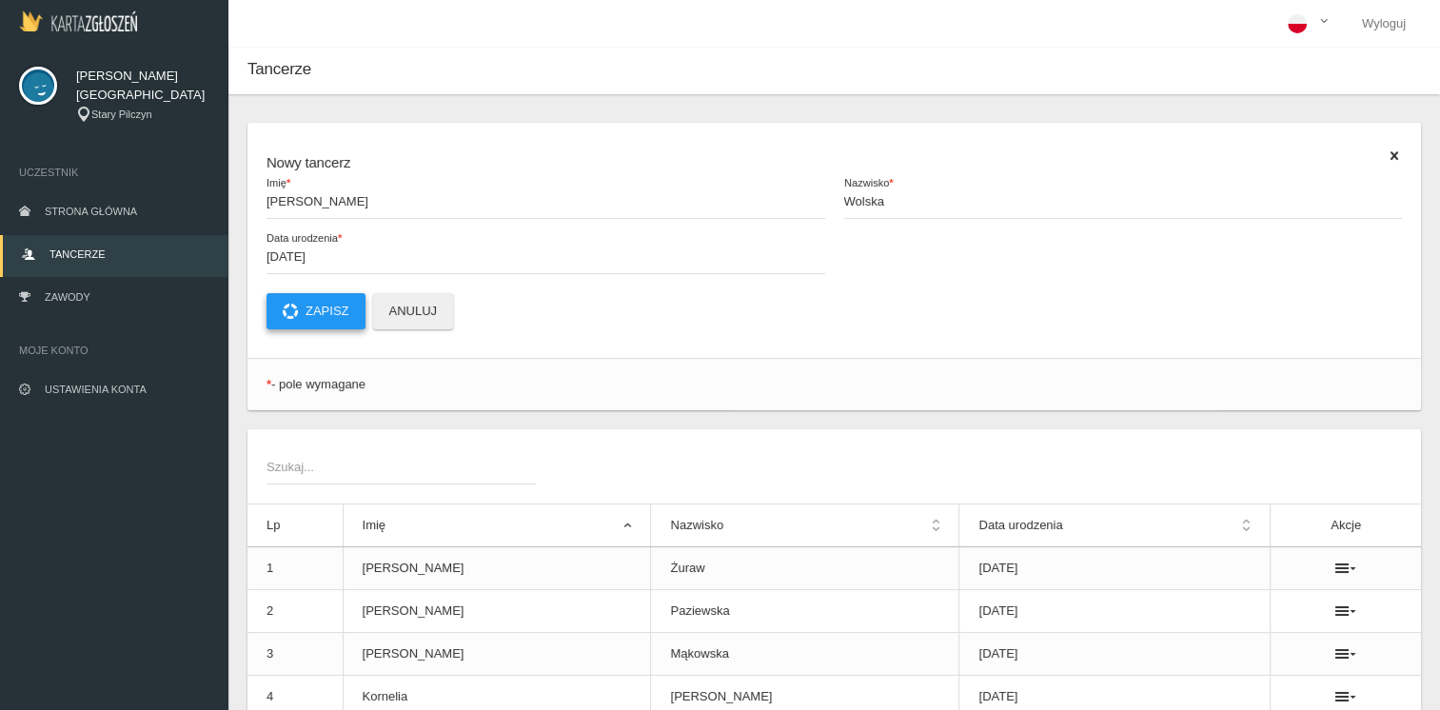
click at [325, 303] on button "Zapisz" at bounding box center [316, 311] width 99 height 36
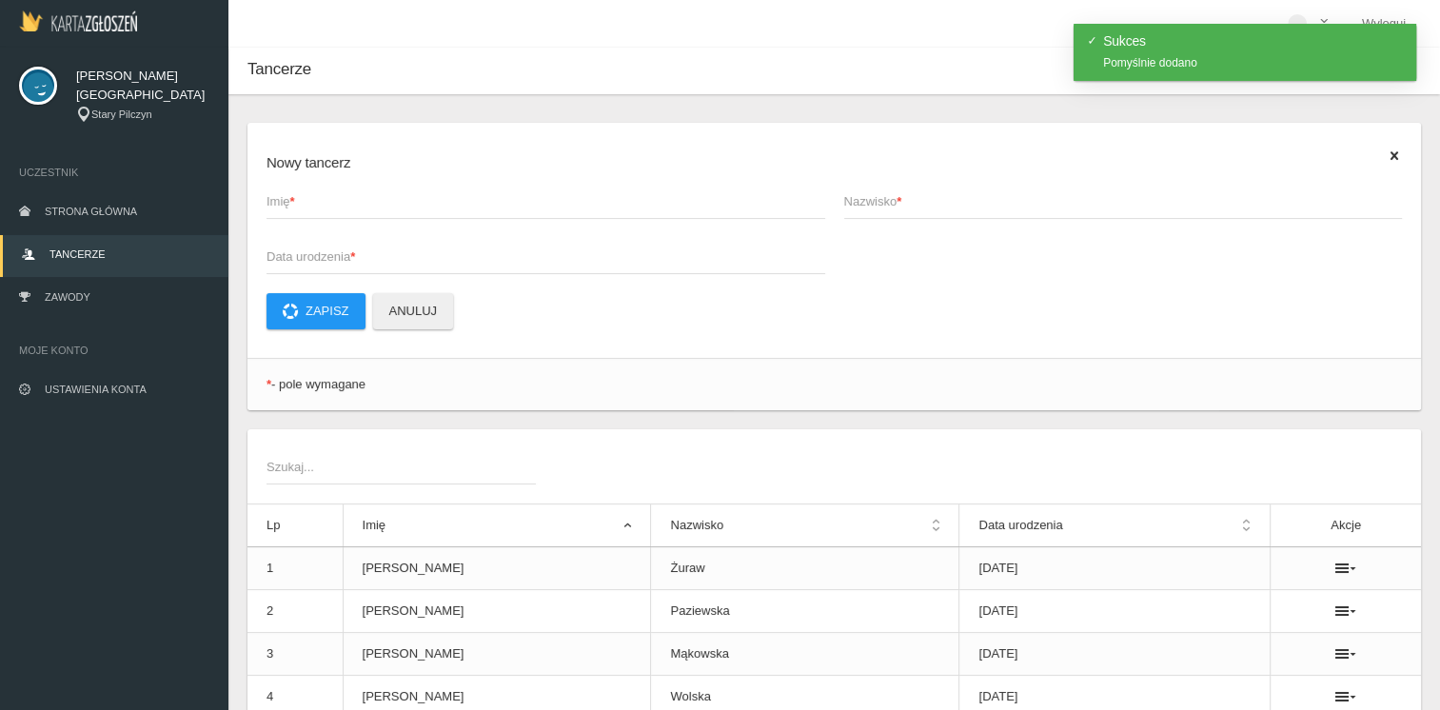
click at [872, 65] on div "Tancerze" at bounding box center [834, 71] width 1212 height 47
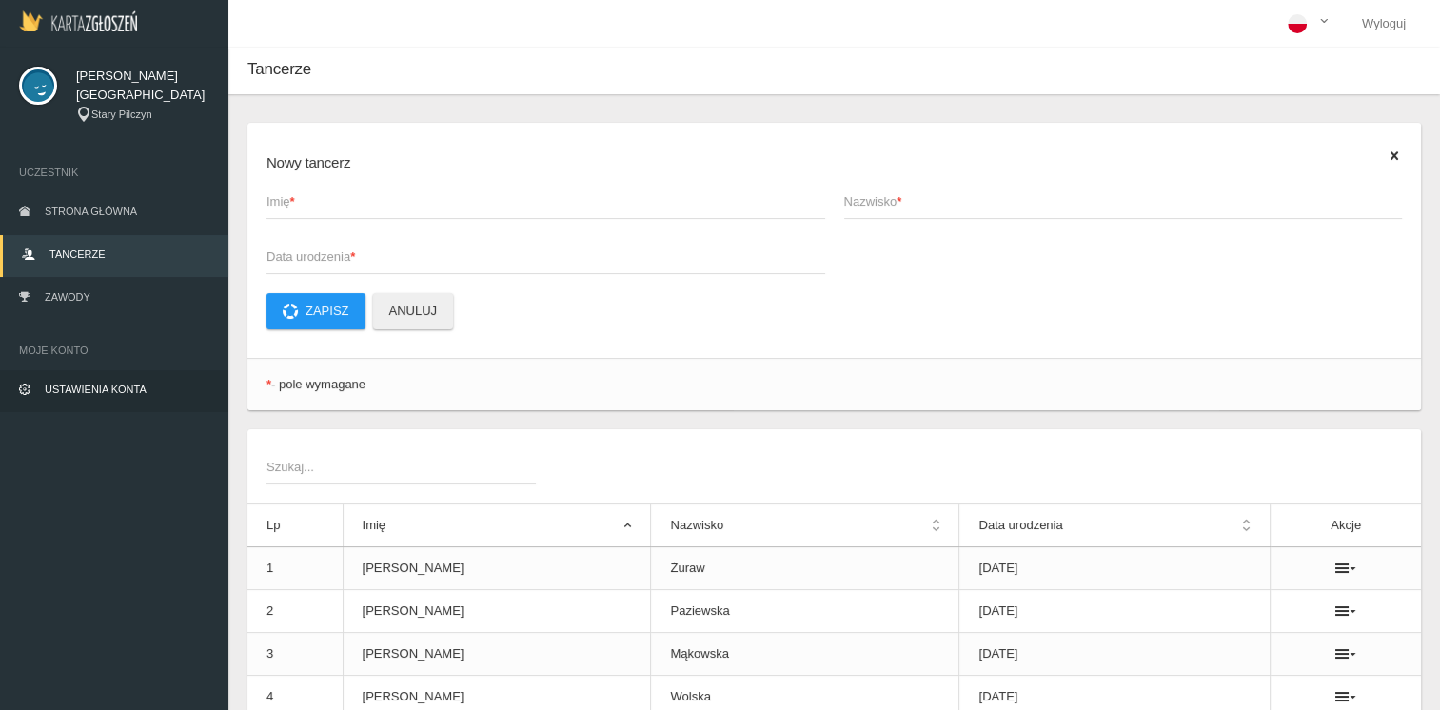
click at [78, 386] on span "Ustawienia konta" at bounding box center [96, 389] width 102 height 11
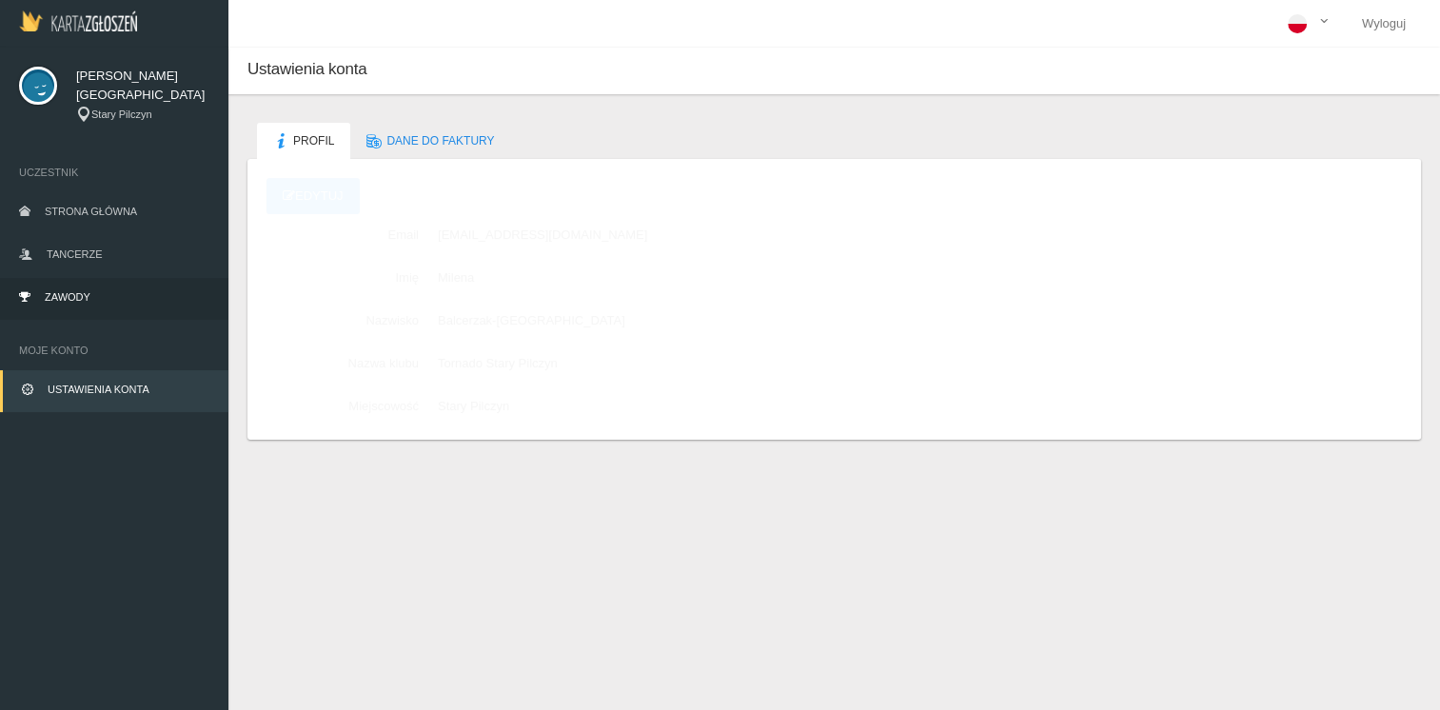
click at [69, 303] on link "Zawody" at bounding box center [114, 299] width 228 height 42
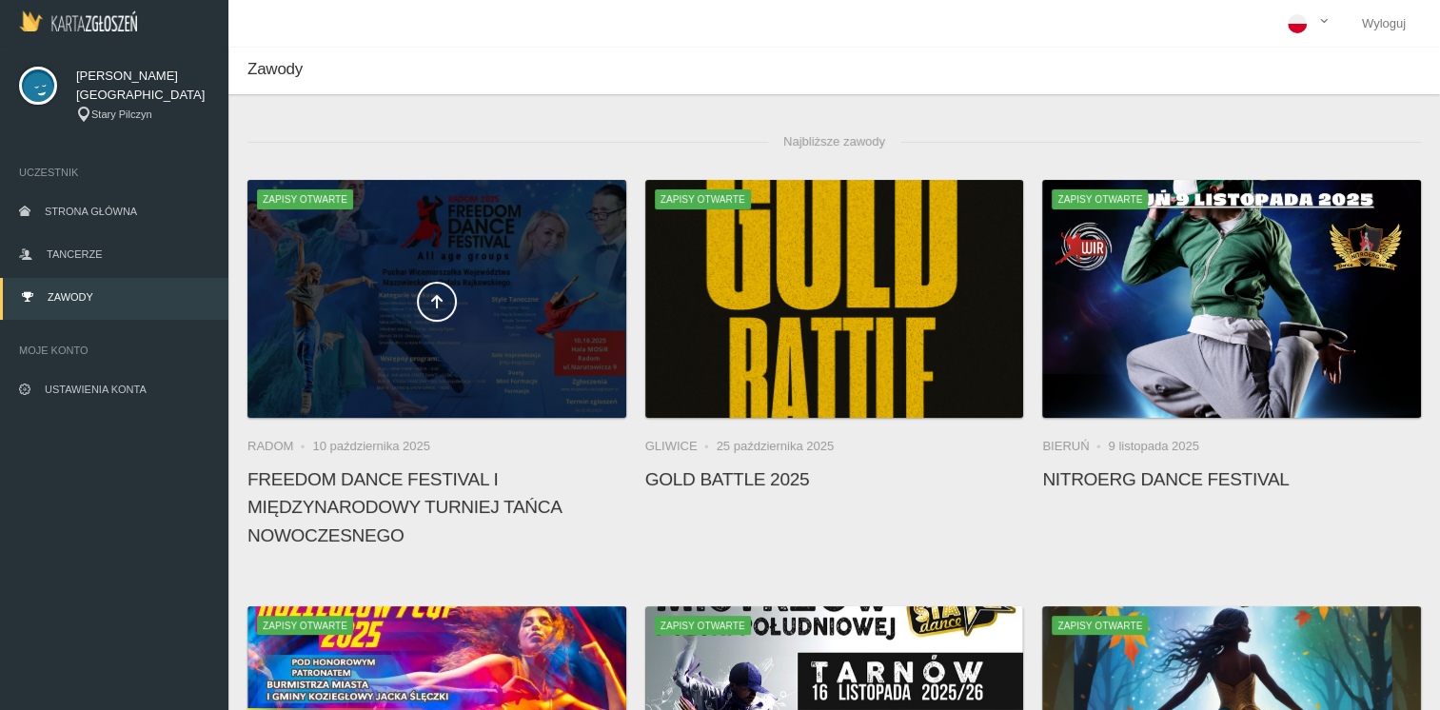
click at [338, 329] on div at bounding box center [436, 299] width 379 height 238
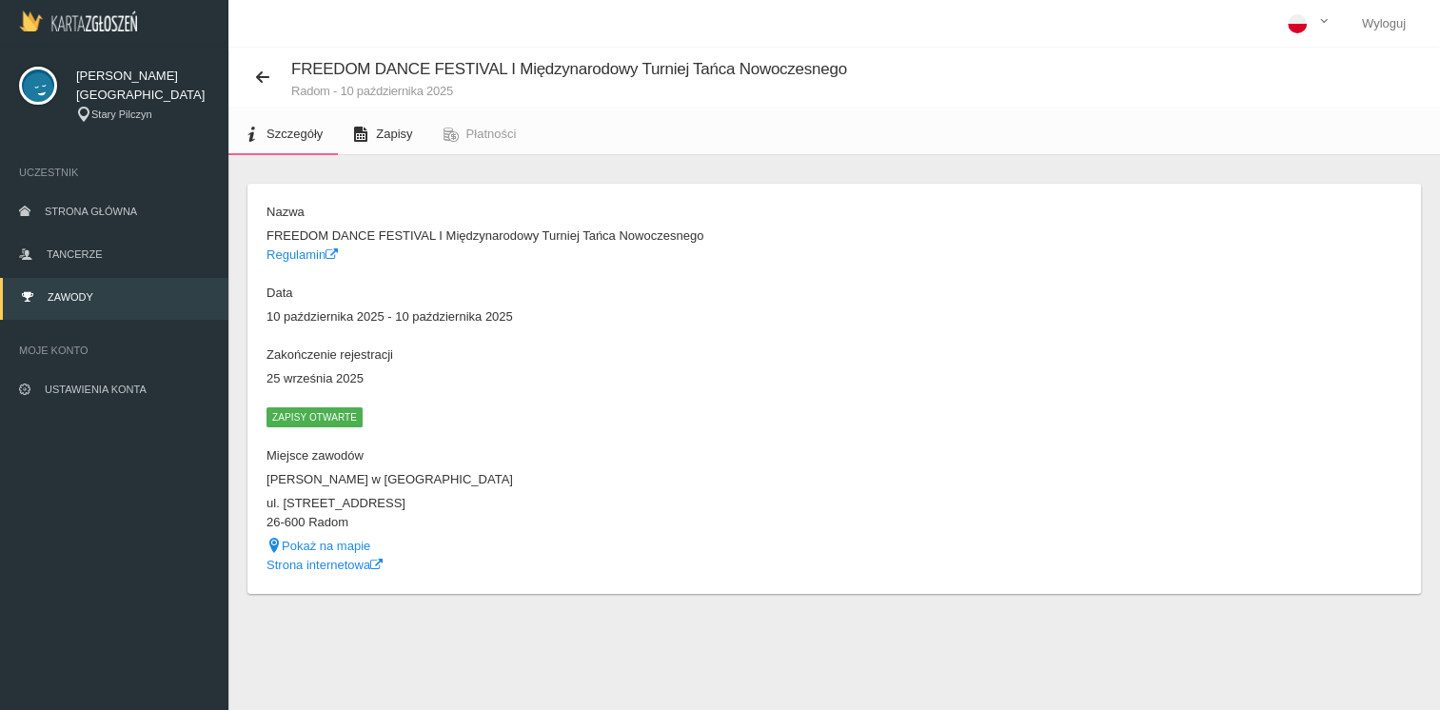
click at [372, 131] on link "Zapisy" at bounding box center [382, 134] width 89 height 42
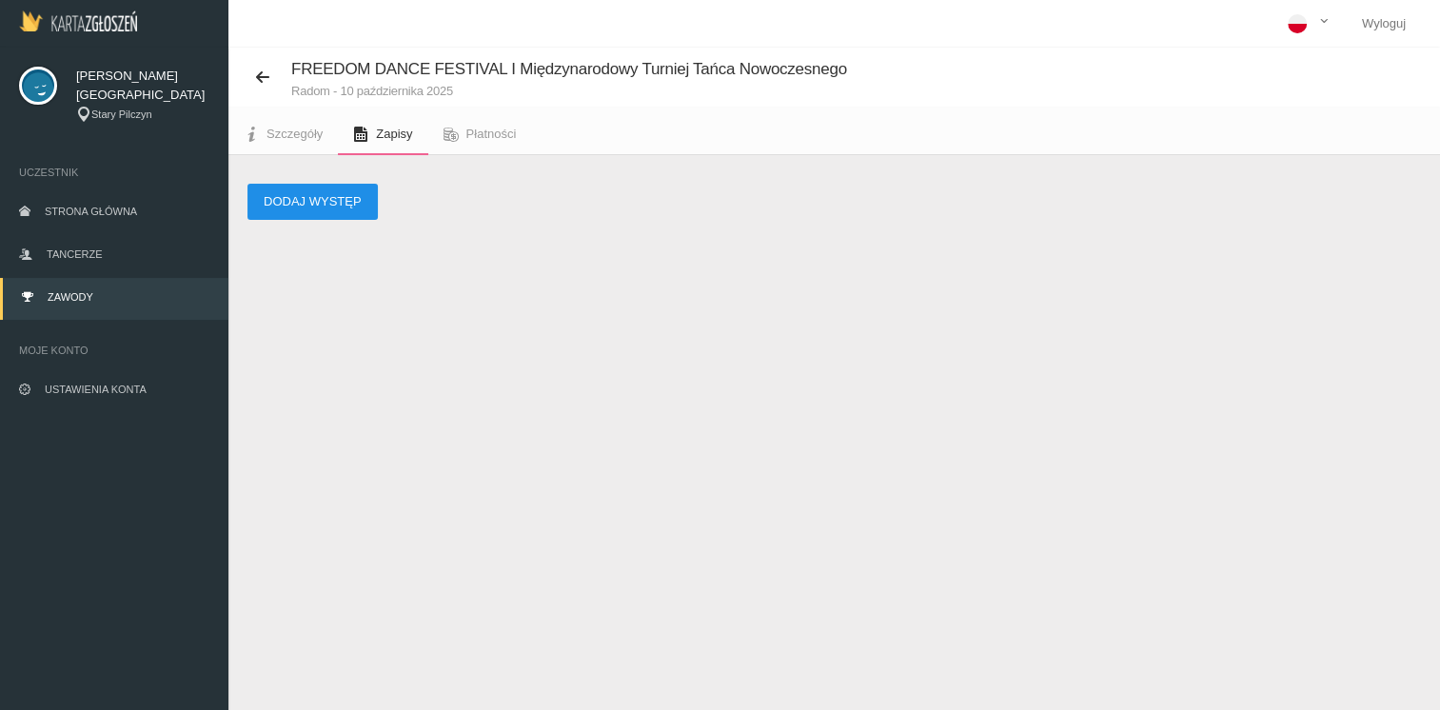
click at [316, 207] on button "Dodaj występ" at bounding box center [312, 202] width 130 height 36
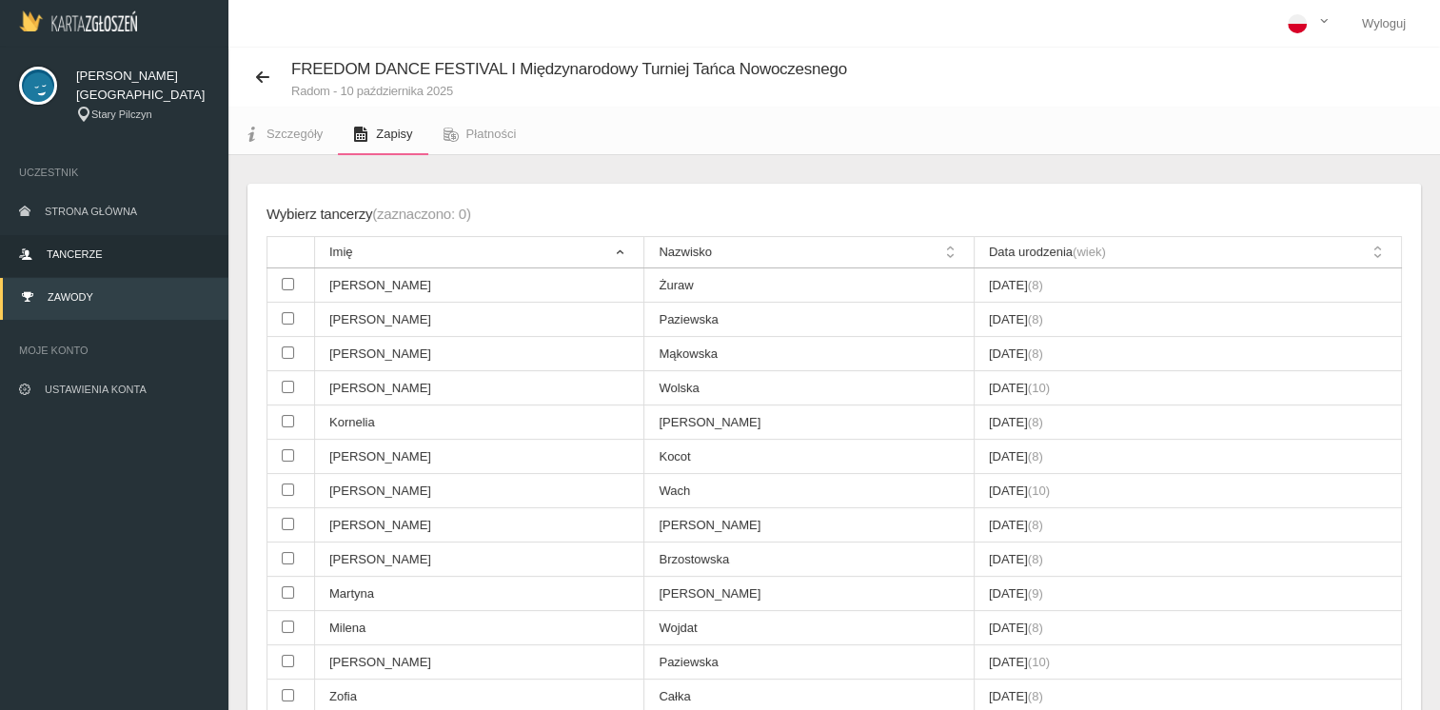
click at [71, 256] on span "Tancerze" at bounding box center [74, 253] width 55 height 11
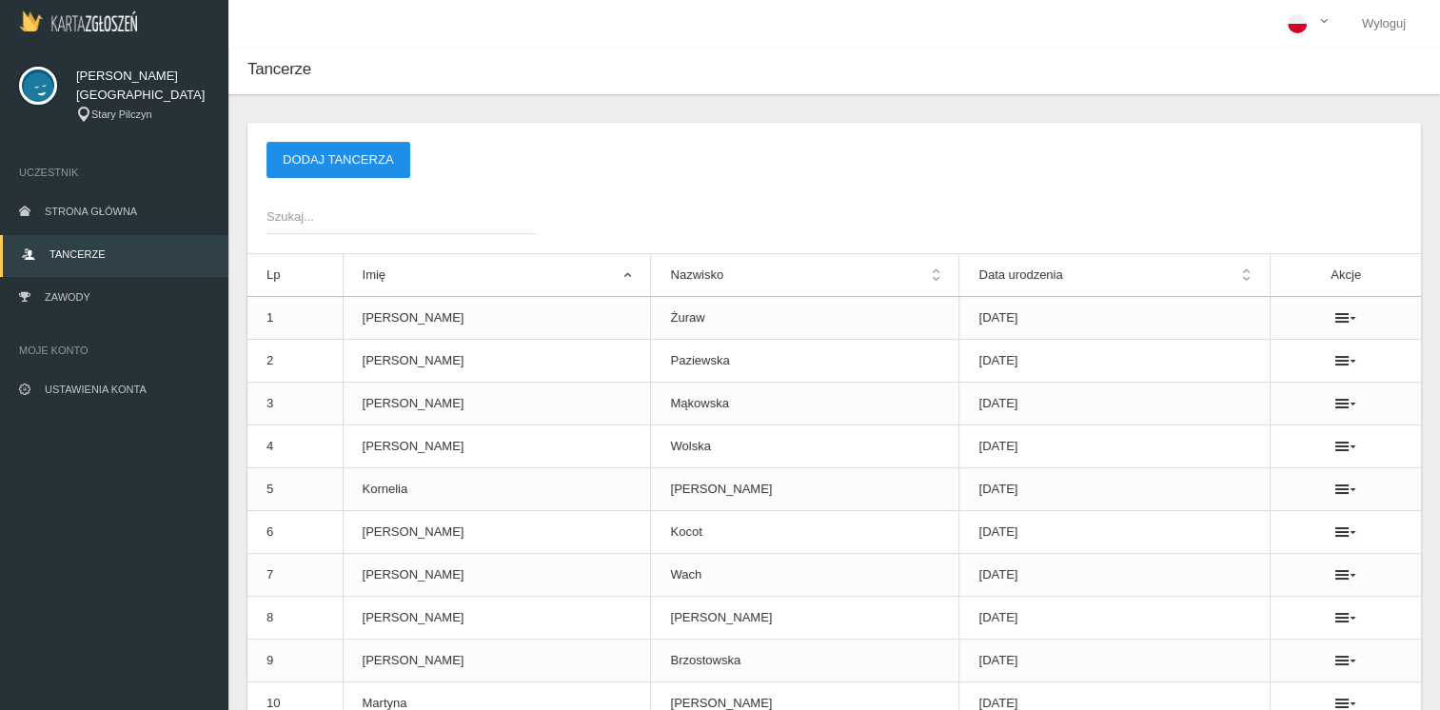
click at [331, 153] on button "Dodaj tancerza" at bounding box center [339, 160] width 144 height 36
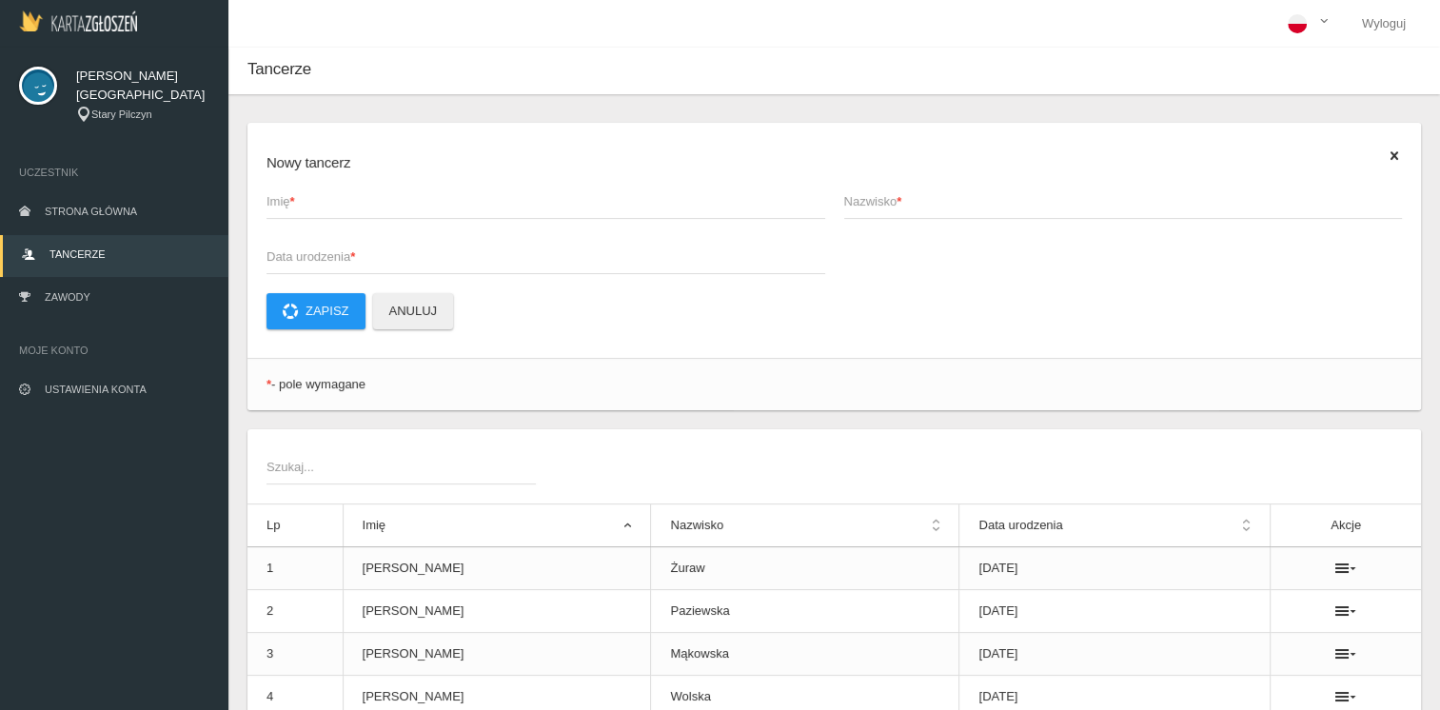
click at [308, 204] on span "Imię *" at bounding box center [537, 201] width 540 height 19
click at [308, 204] on input "Imię *" at bounding box center [546, 201] width 559 height 36
type input "J"
type input "[PERSON_NAME]"
click at [869, 198] on span "Nazwisko *" at bounding box center [1114, 201] width 540 height 19
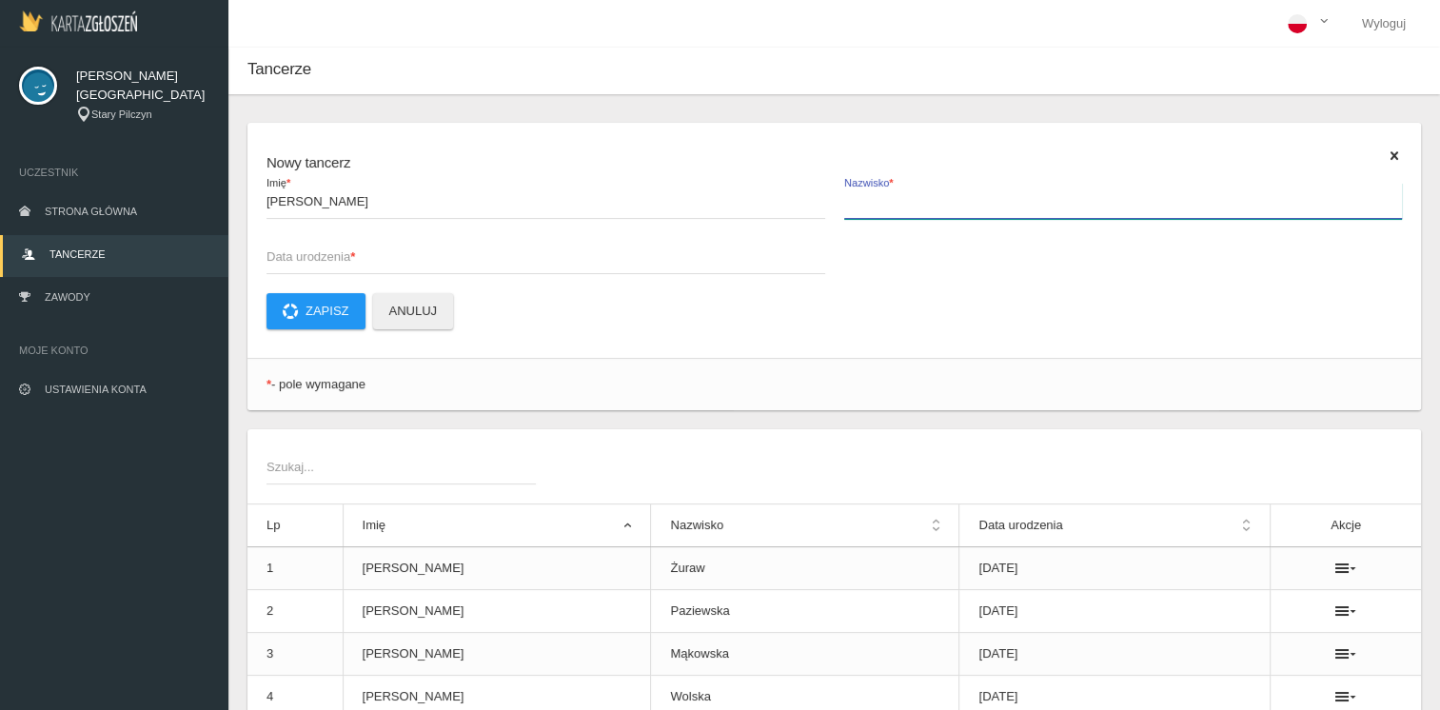
click at [869, 198] on input "Nazwisko *" at bounding box center [1123, 201] width 559 height 36
type input "[PERSON_NAME]"
click at [355, 251] on strong "*" at bounding box center [352, 256] width 5 height 14
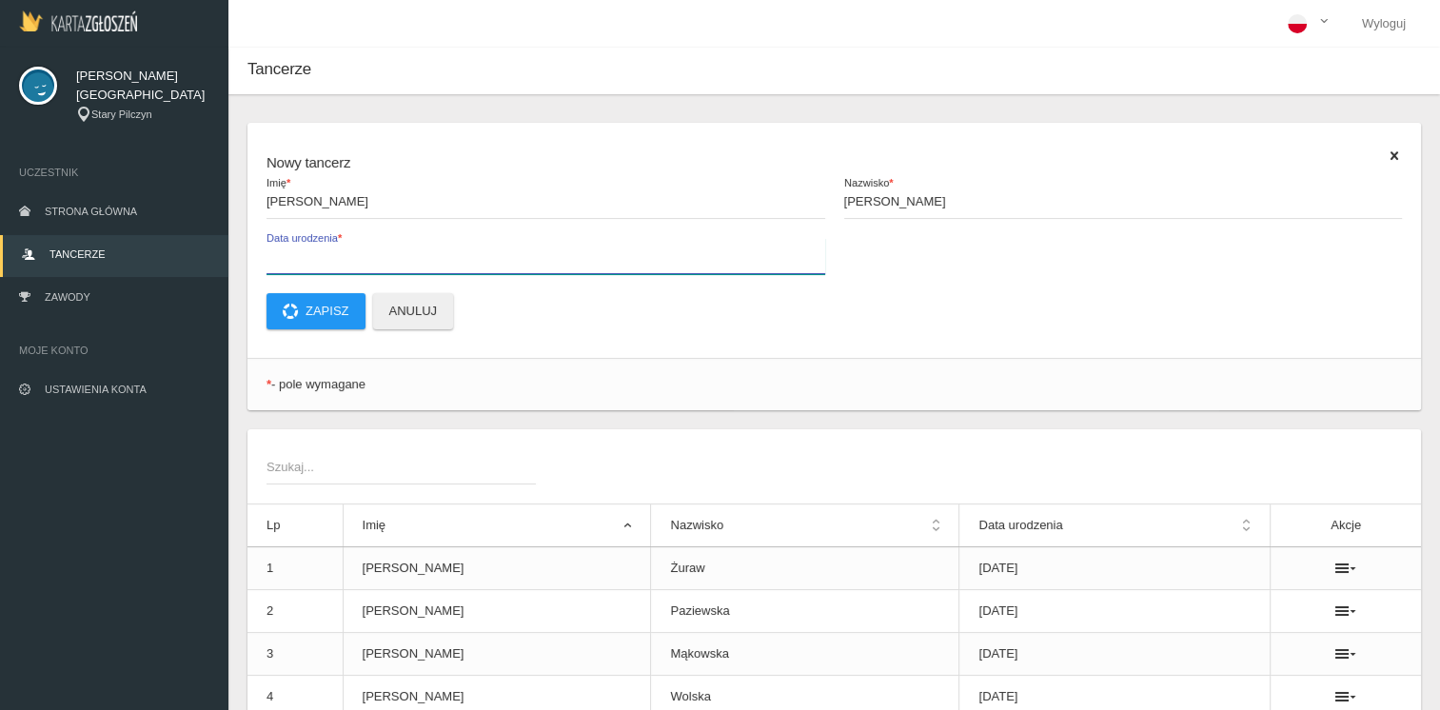
click at [355, 251] on input "Data urodzenia *" at bounding box center [546, 256] width 559 height 36
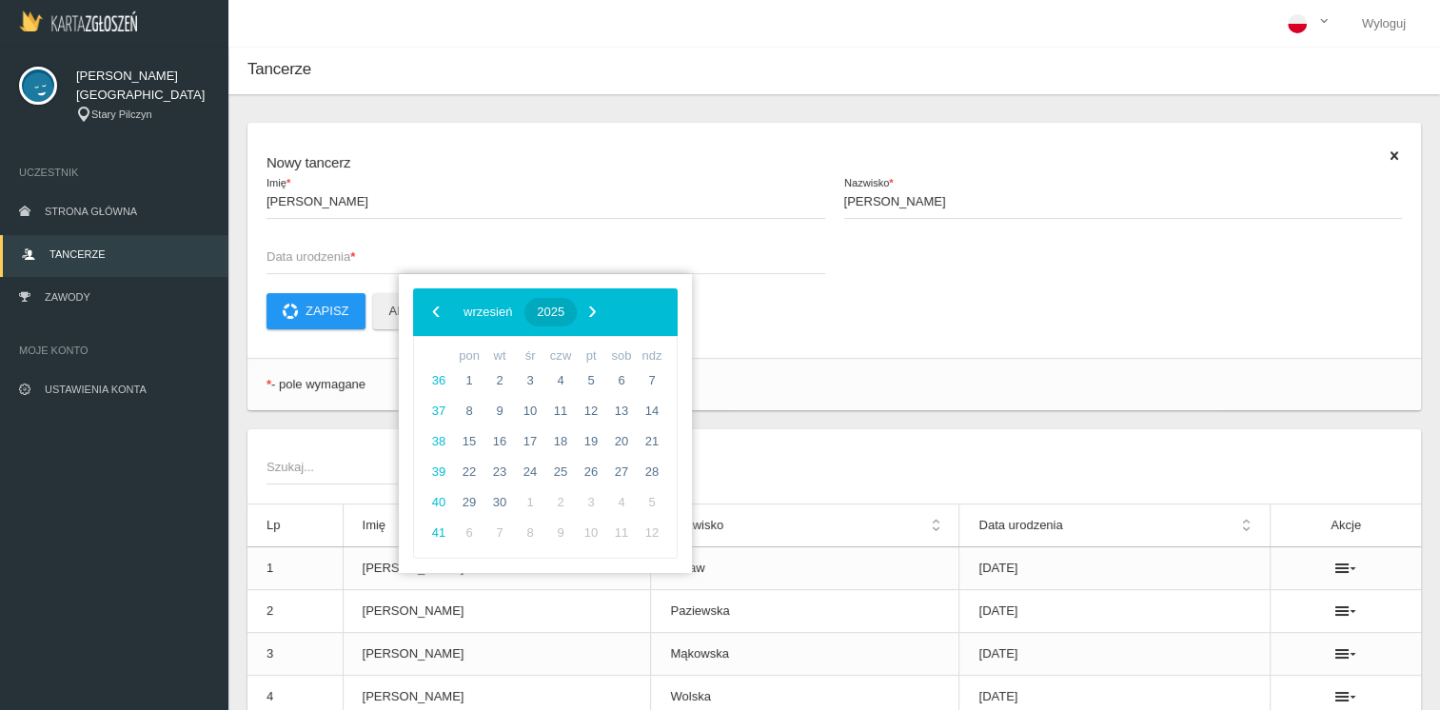
click at [564, 314] on span "2025" at bounding box center [551, 312] width 28 height 14
click at [434, 309] on span "‹" at bounding box center [436, 311] width 29 height 29
click at [642, 464] on span "2013" at bounding box center [637, 471] width 44 height 44
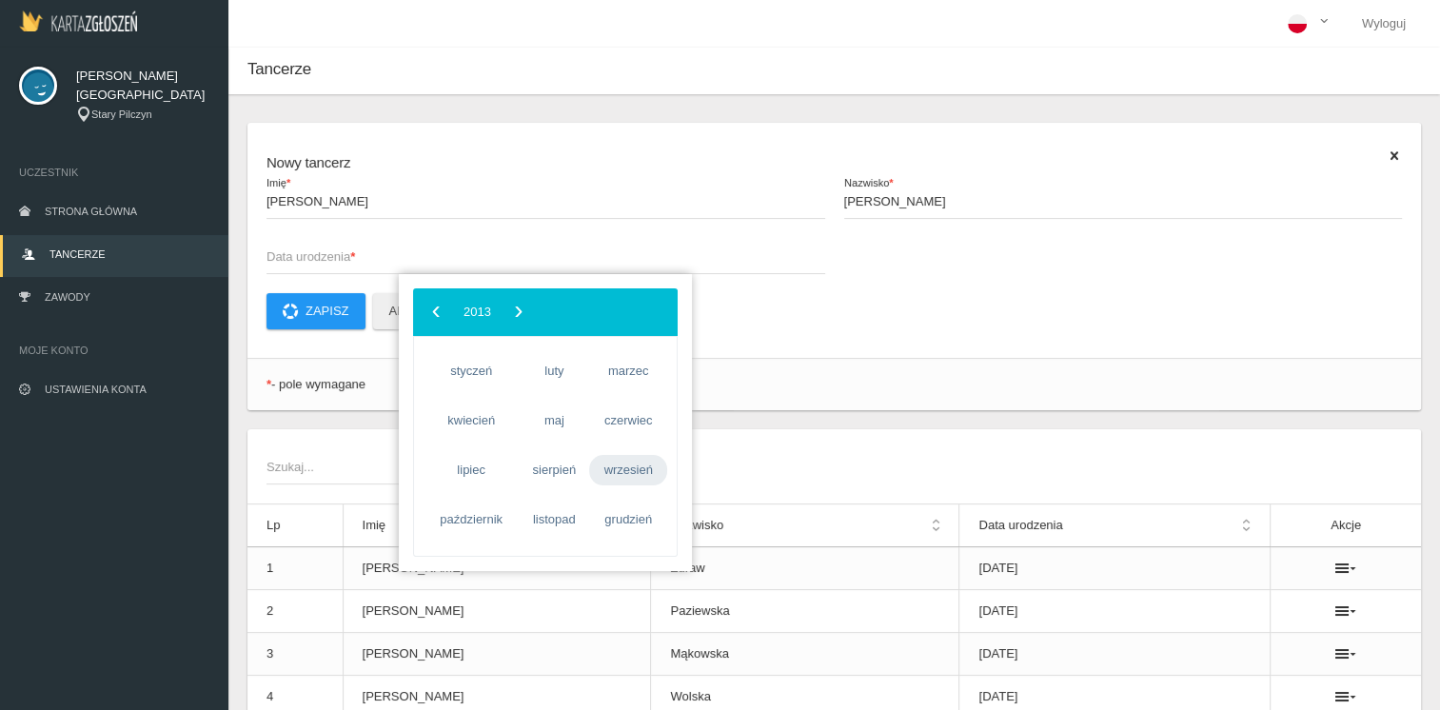
click at [631, 468] on span "wrzesień" at bounding box center [628, 470] width 78 height 30
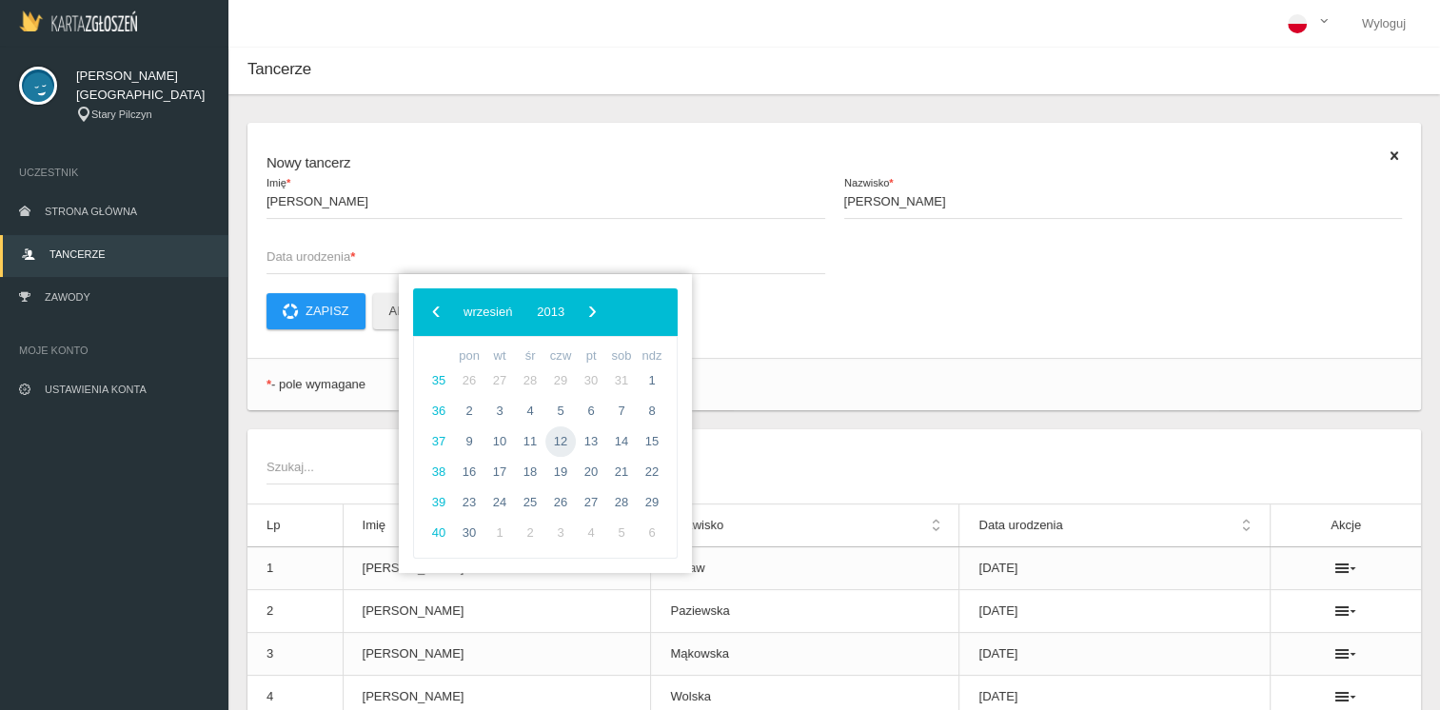
click at [555, 441] on span "12" at bounding box center [560, 441] width 30 height 30
type input "[DATE]"
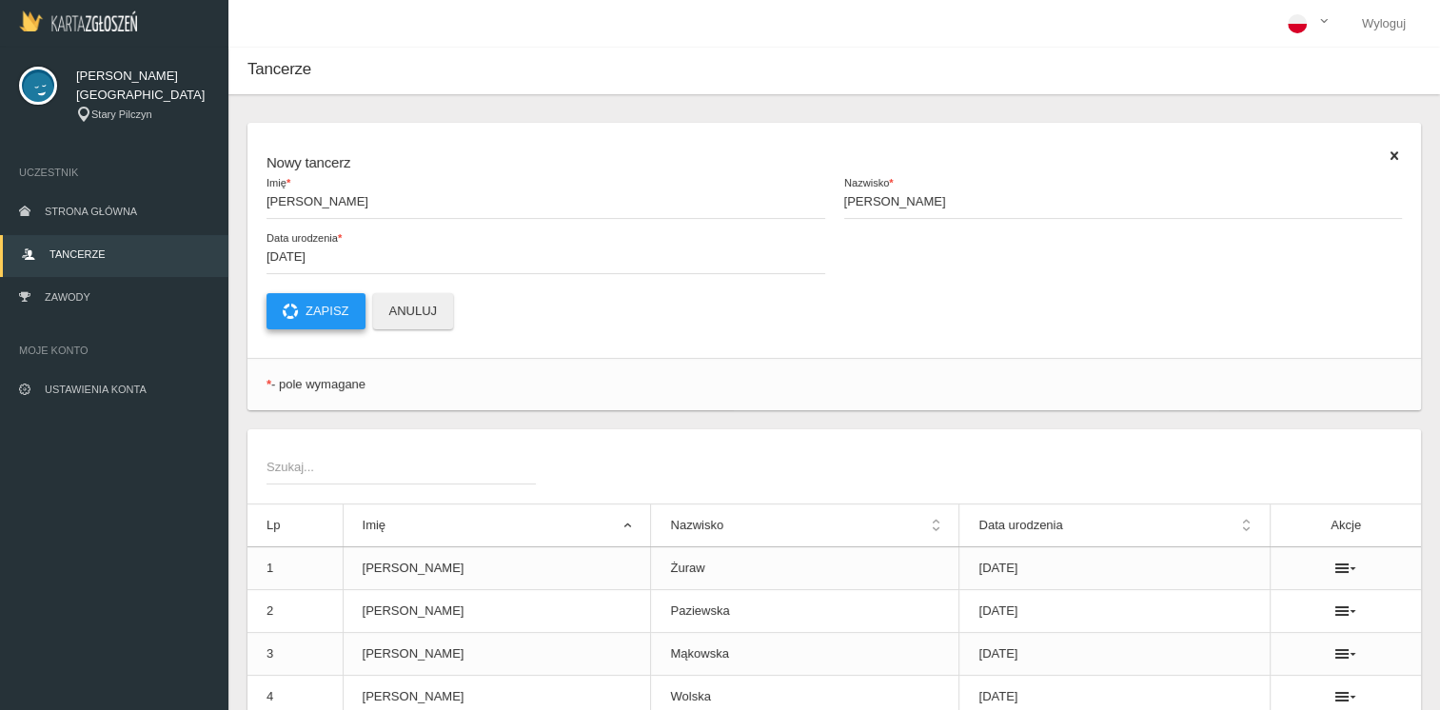
click at [322, 316] on button "Zapisz" at bounding box center [316, 311] width 99 height 36
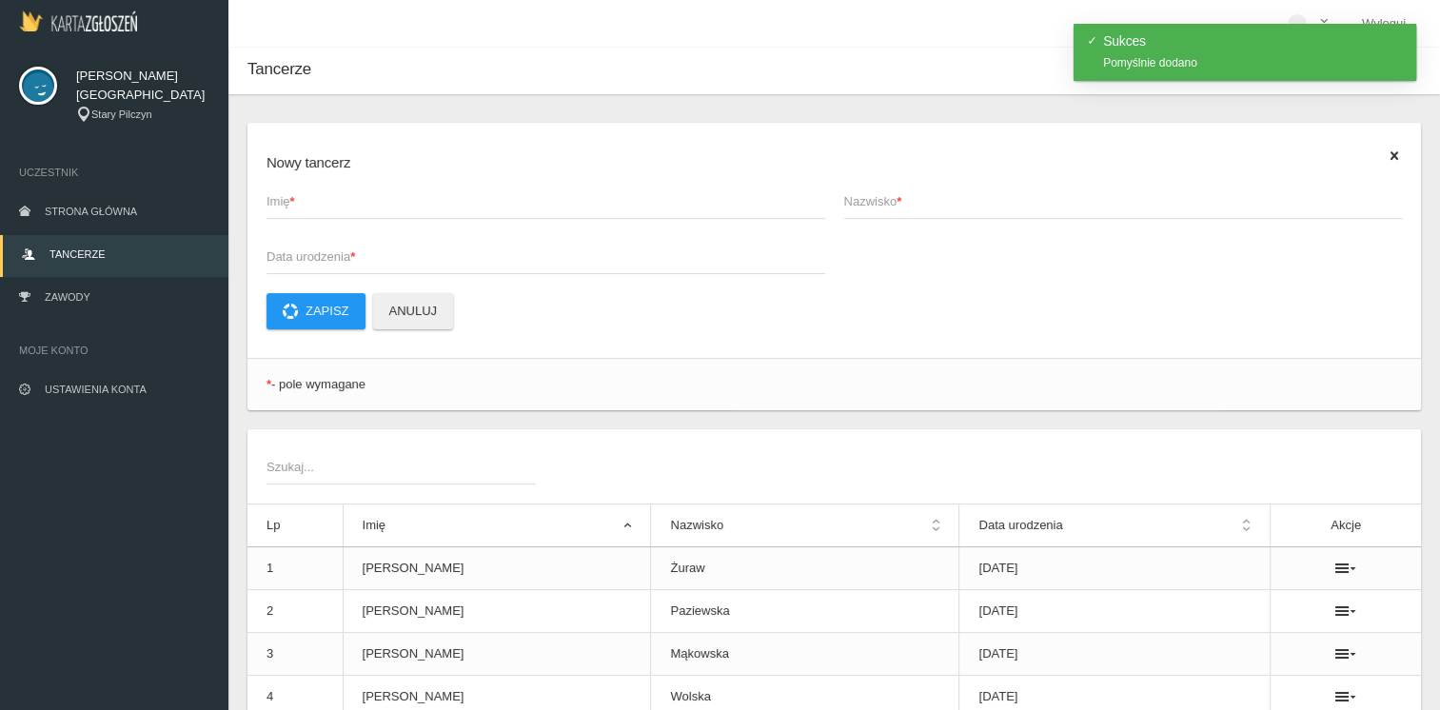
click at [332, 209] on span "Imię *" at bounding box center [537, 201] width 540 height 19
click at [332, 209] on input "Imię *" at bounding box center [546, 201] width 559 height 36
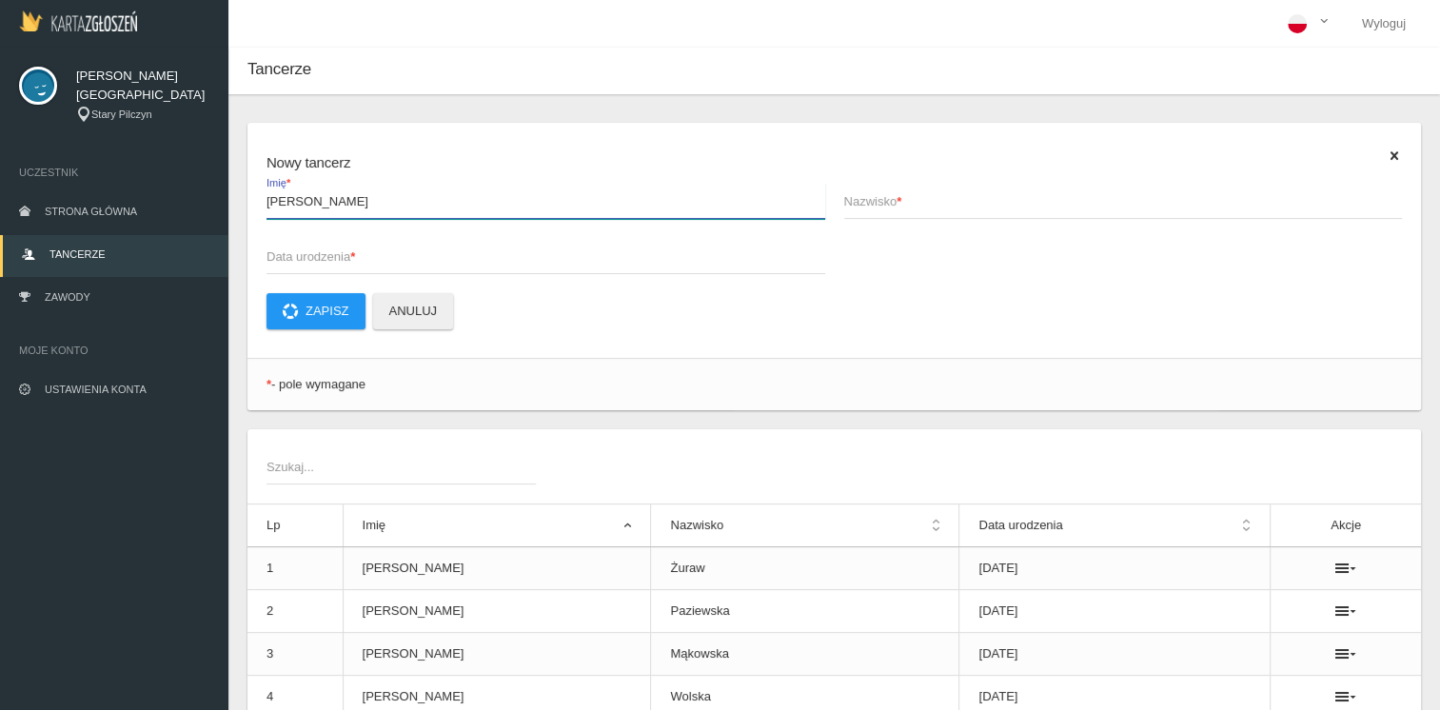
type input "[PERSON_NAME]"
click at [869, 197] on span "Nazwisko *" at bounding box center [1114, 201] width 540 height 19
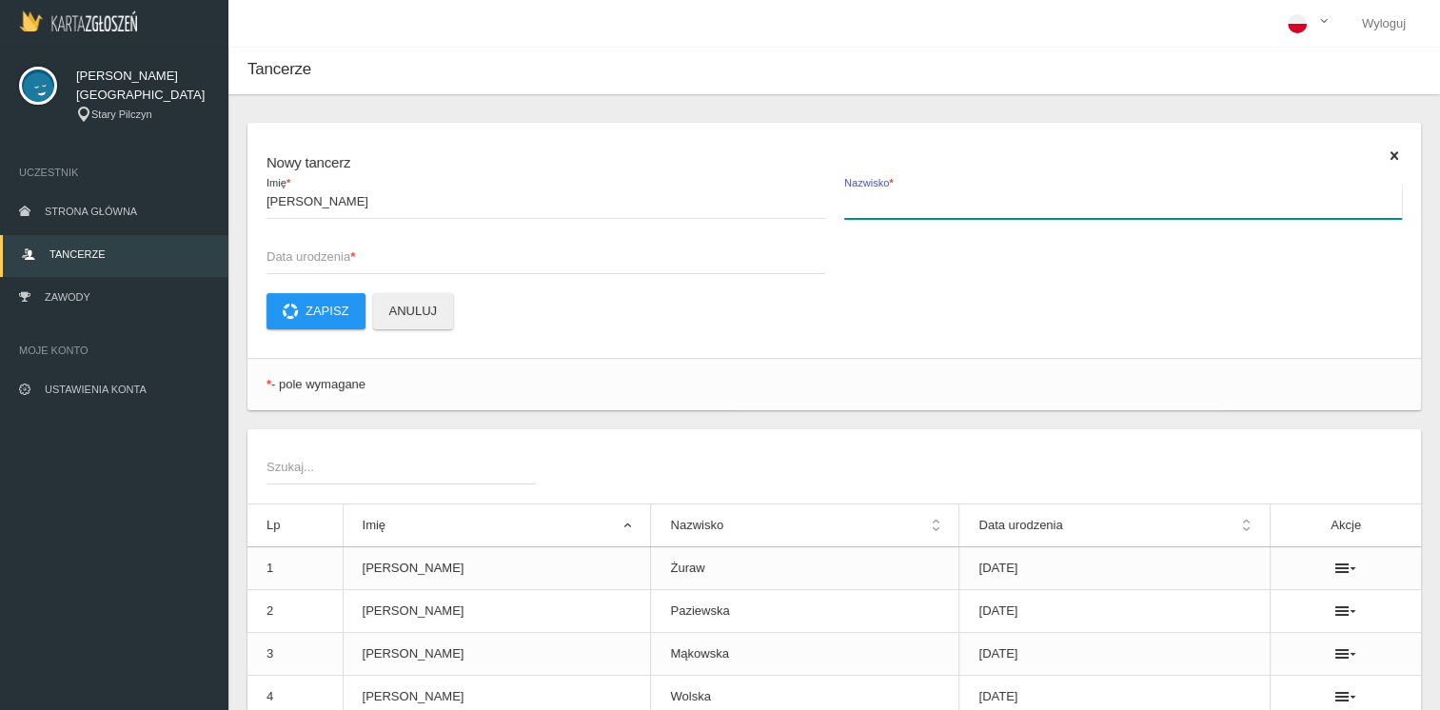
click at [869, 197] on input "Nazwisko *" at bounding box center [1123, 201] width 559 height 36
type input "Luśnia"
click at [298, 251] on span "Data urodzenia *" at bounding box center [537, 256] width 540 height 19
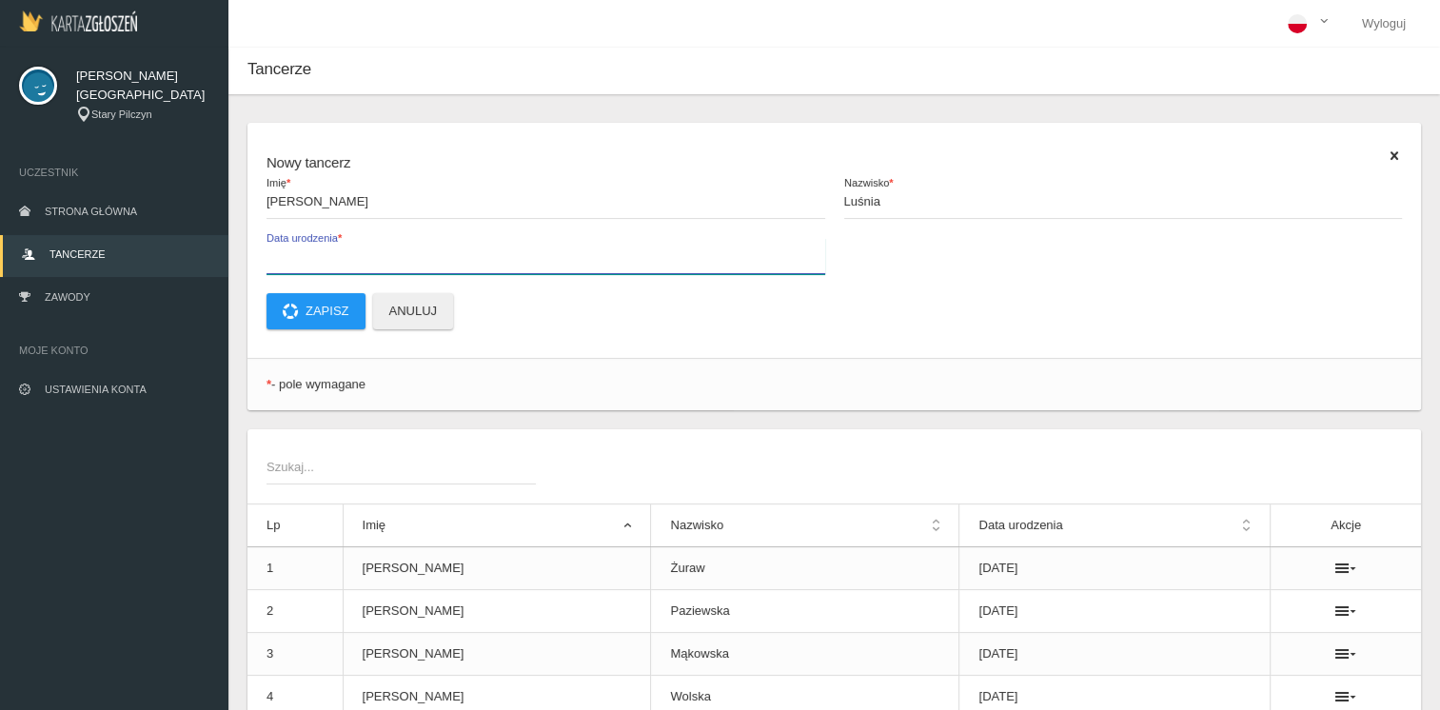
click at [298, 251] on input "Data urodzenia *" at bounding box center [546, 256] width 559 height 36
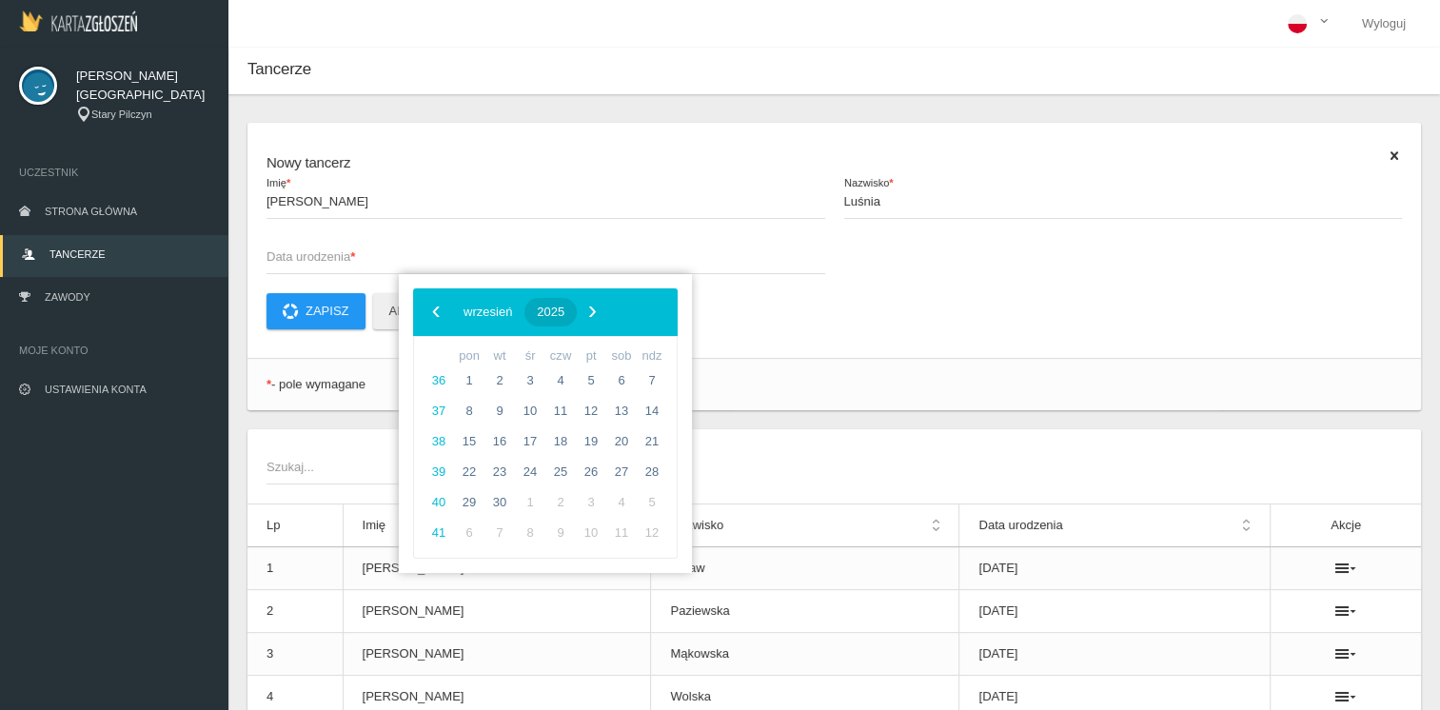
click at [564, 307] on span "2025" at bounding box center [551, 312] width 28 height 14
click at [432, 308] on span "‹" at bounding box center [436, 311] width 29 height 29
click at [637, 470] on span "2013" at bounding box center [637, 471] width 44 height 44
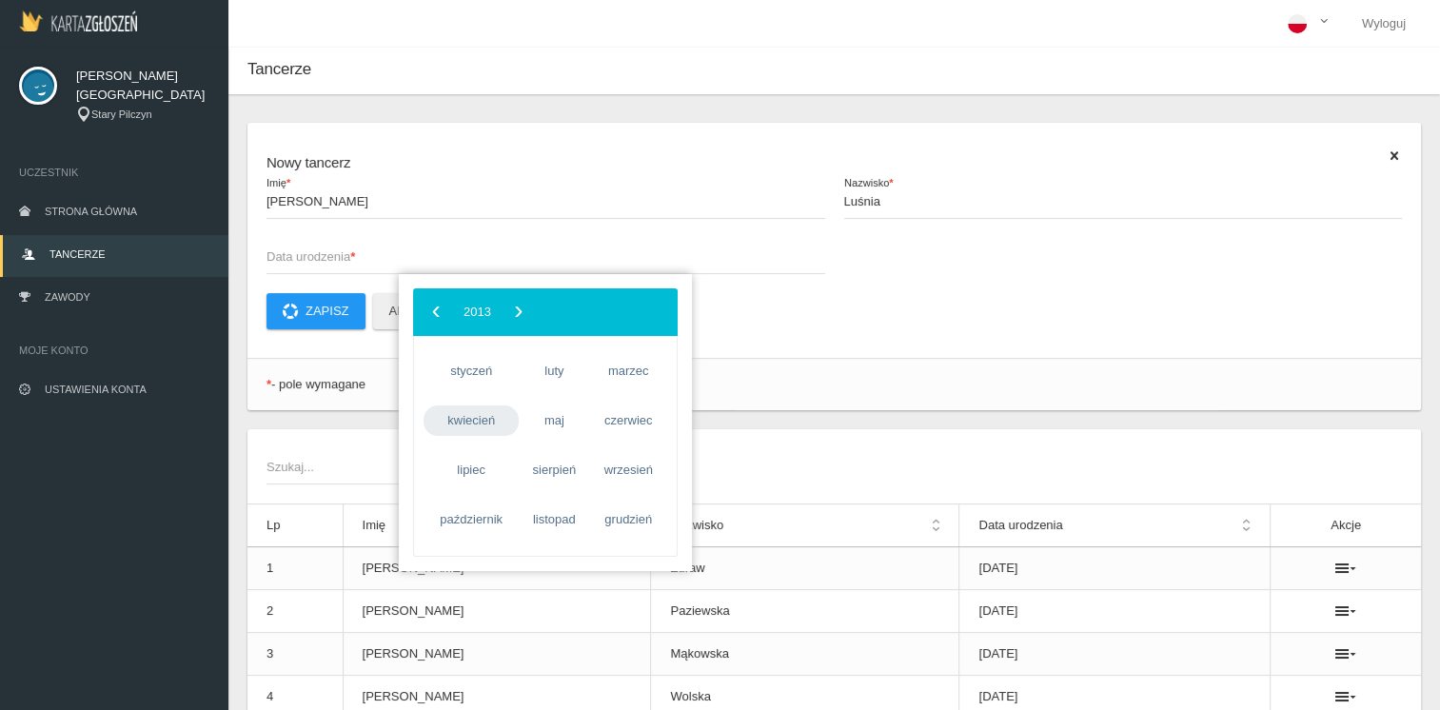
click at [495, 412] on span "kwiecień" at bounding box center [471, 421] width 95 height 30
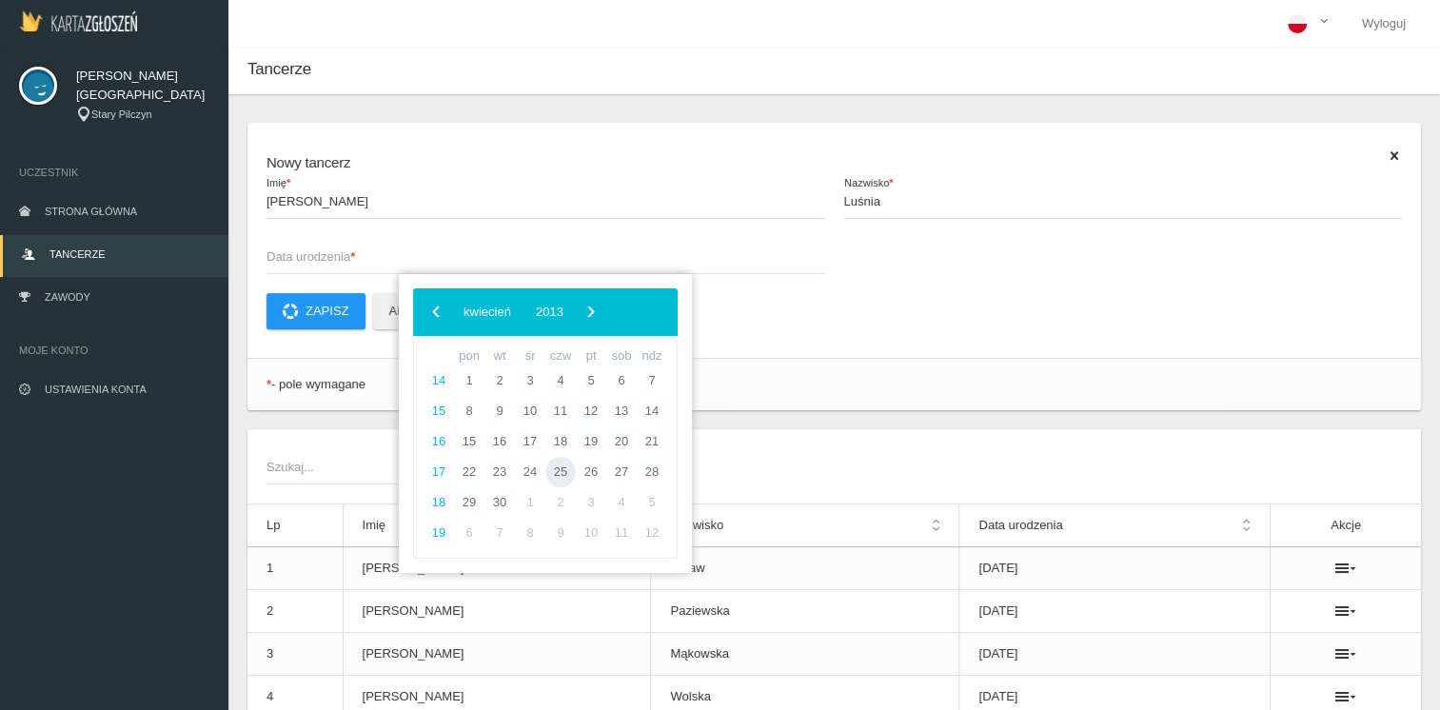
click at [559, 474] on span "25" at bounding box center [560, 472] width 30 height 30
type input "[DATE]"
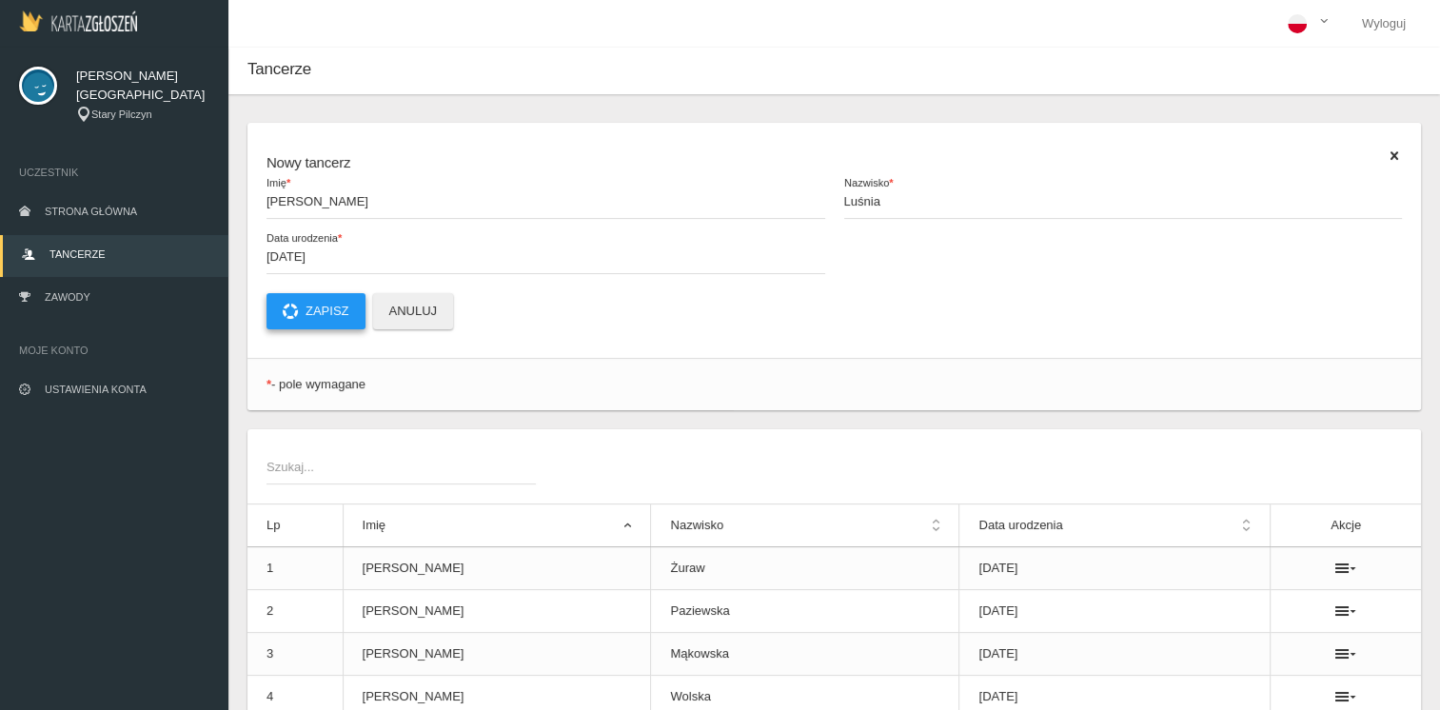
click at [317, 314] on button "Zapisz" at bounding box center [316, 311] width 99 height 36
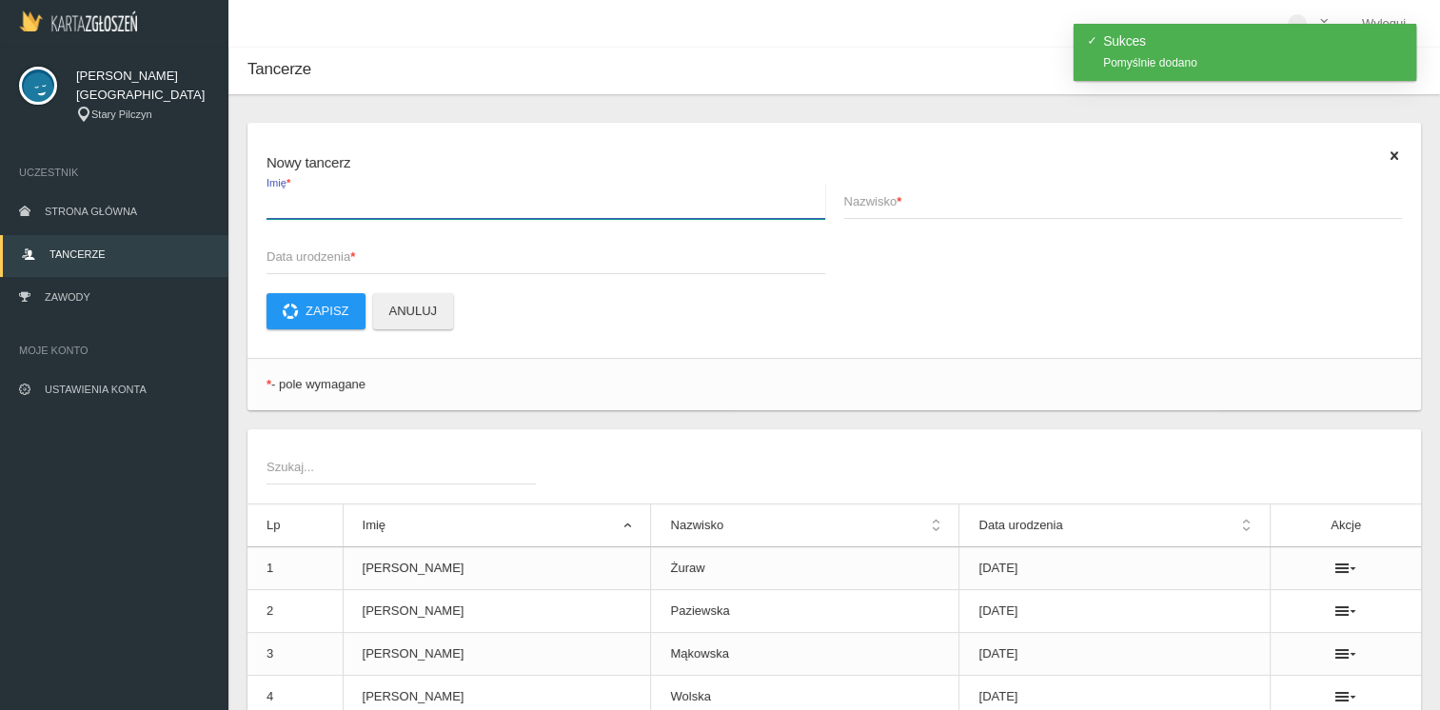
click at [332, 214] on input "Imię *" at bounding box center [546, 201] width 559 height 36
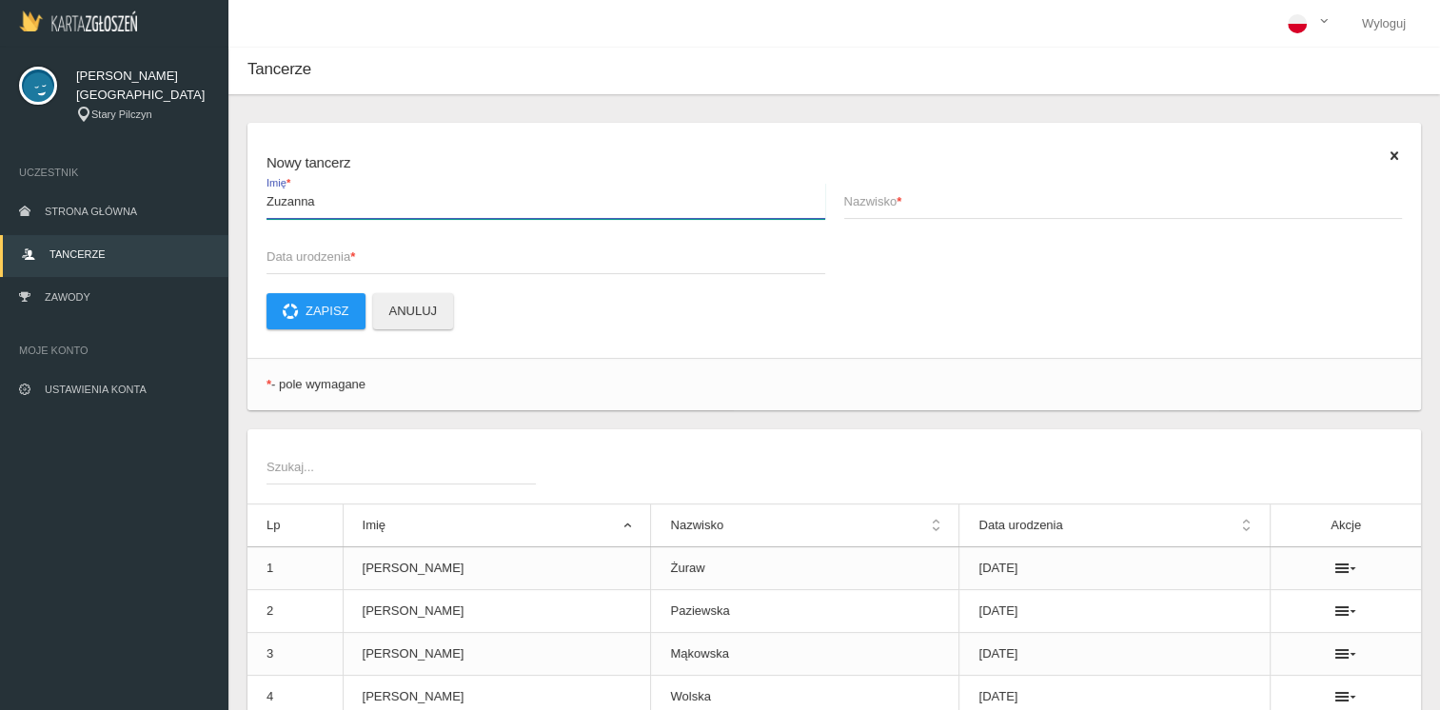
type input "Zuzanna"
click at [915, 204] on span "Nazwisko *" at bounding box center [1114, 201] width 540 height 19
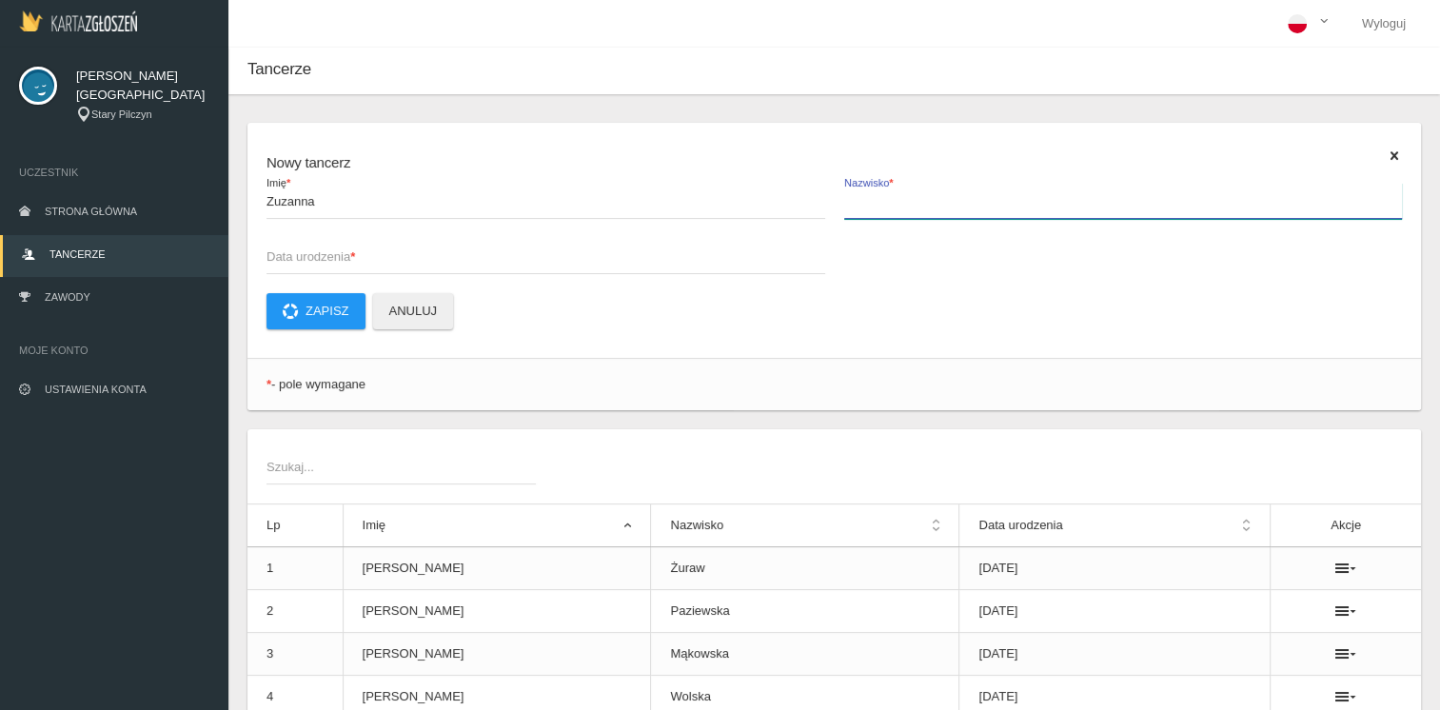
click at [915, 204] on input "Nazwisko *" at bounding box center [1123, 201] width 559 height 36
type input "Mąkowska"
click at [352, 251] on strong "*" at bounding box center [352, 256] width 5 height 14
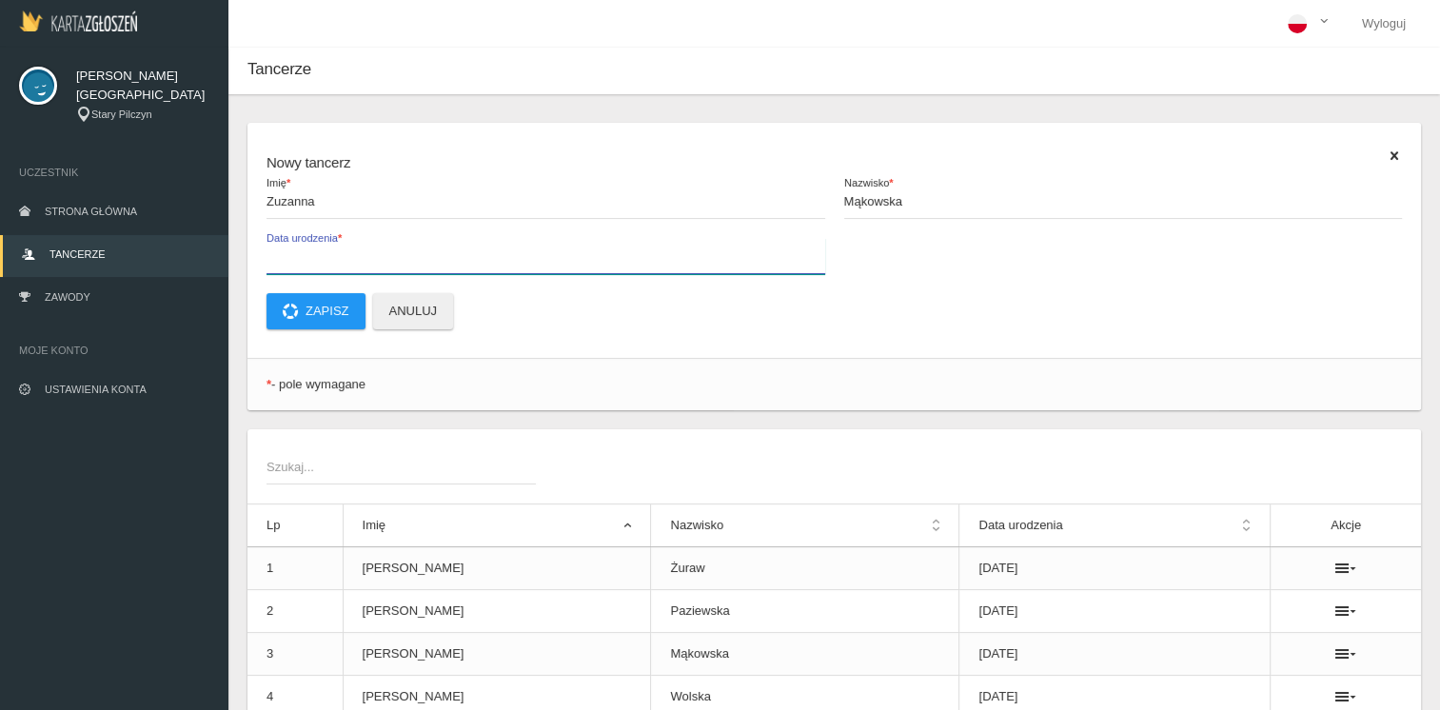
click at [352, 251] on input "Data urodzenia *" at bounding box center [546, 256] width 559 height 36
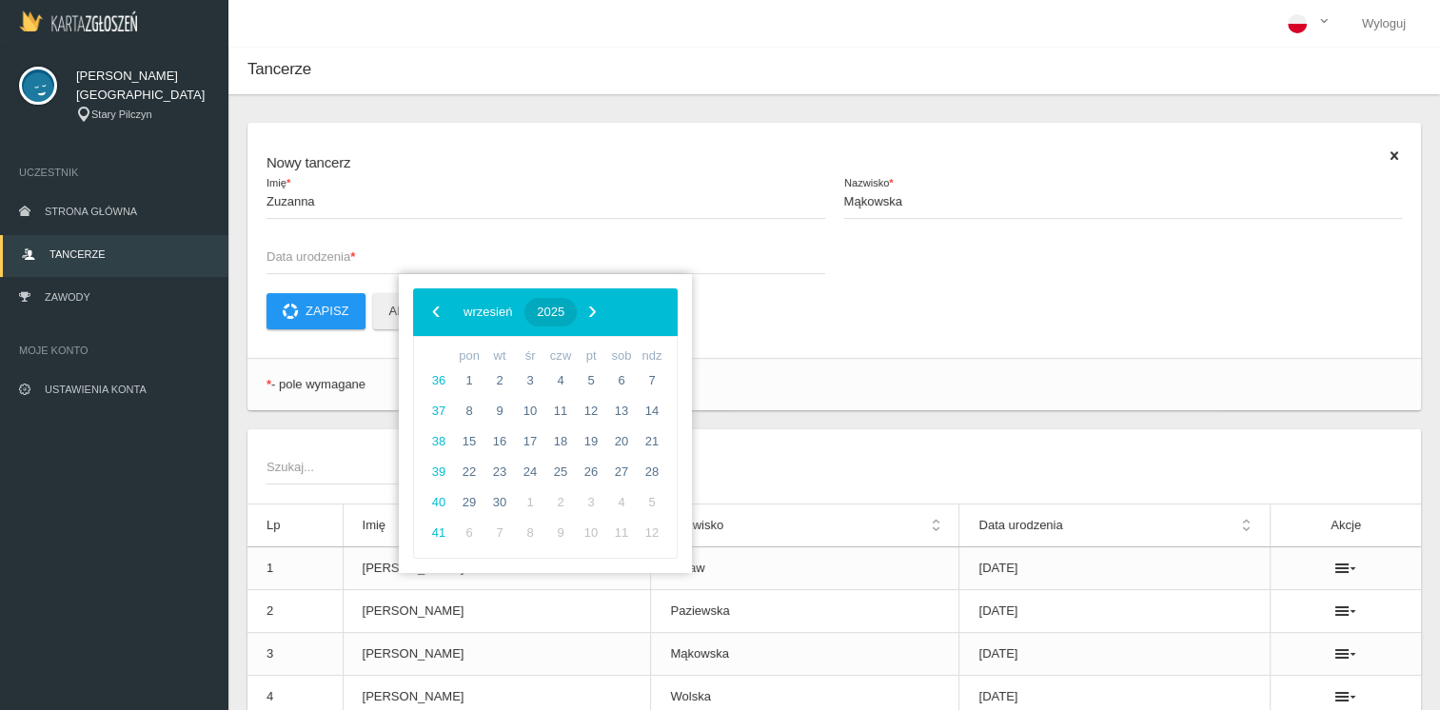
click at [564, 315] on span "2025" at bounding box center [551, 312] width 28 height 14
click at [434, 310] on span "‹" at bounding box center [436, 311] width 29 height 29
click at [635, 465] on span "2013" at bounding box center [637, 471] width 44 height 44
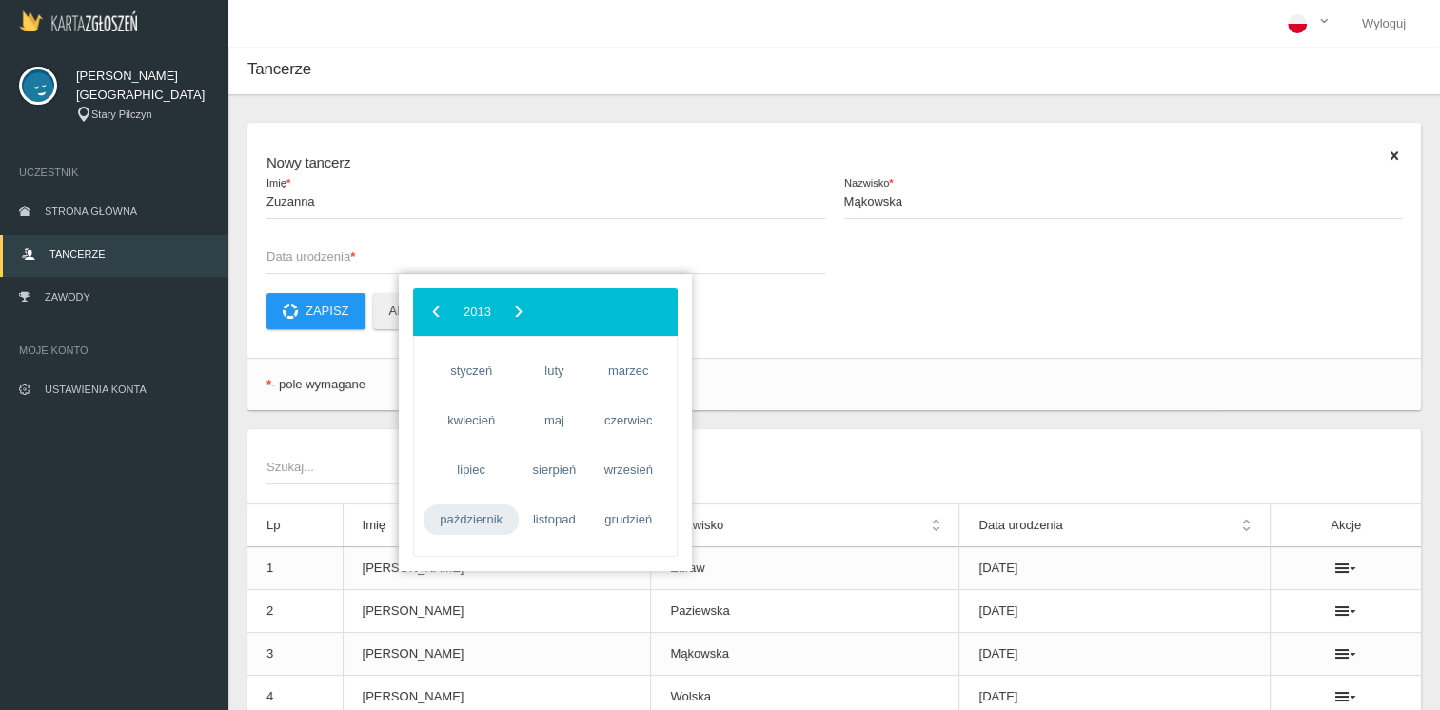
click at [494, 513] on span "październik" at bounding box center [471, 520] width 95 height 30
click at [472, 436] on span "14" at bounding box center [469, 441] width 30 height 30
type input "[DATE]"
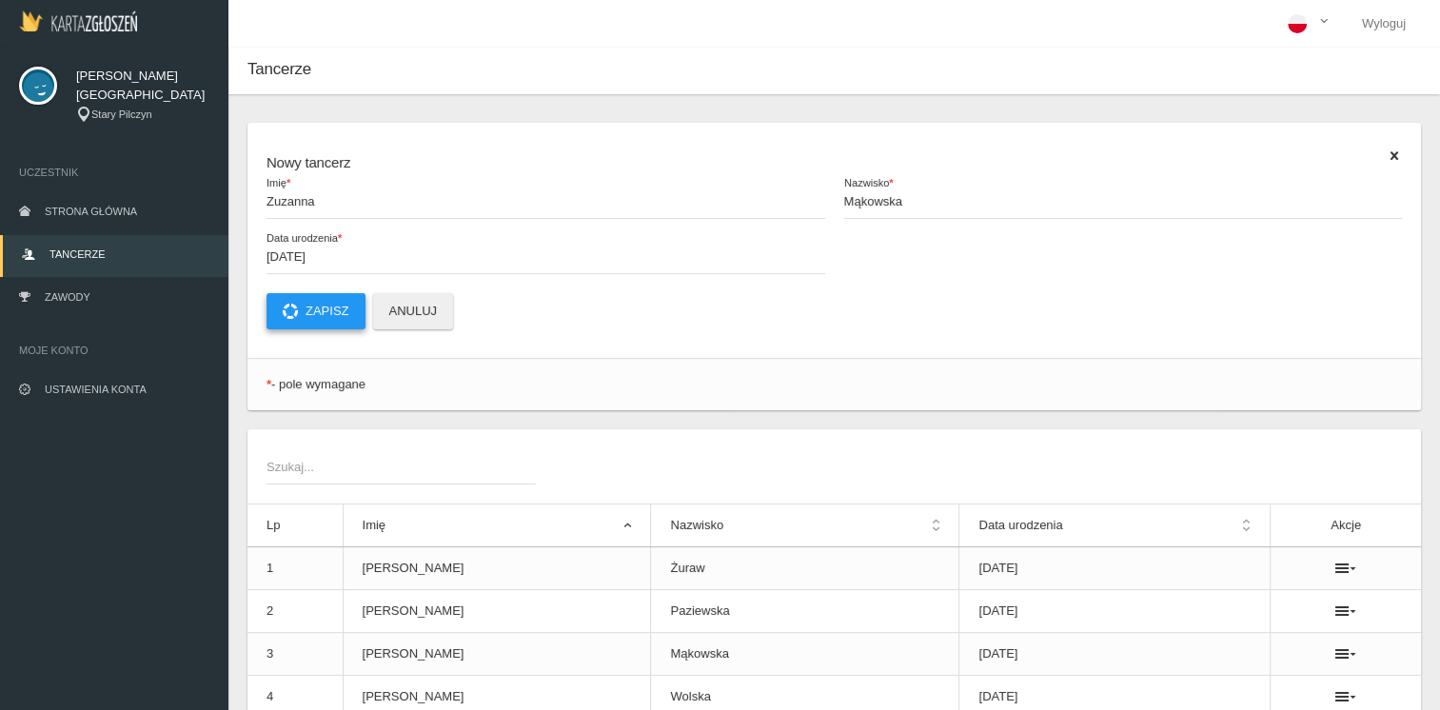
click at [312, 307] on button "Zapisz" at bounding box center [316, 311] width 99 height 36
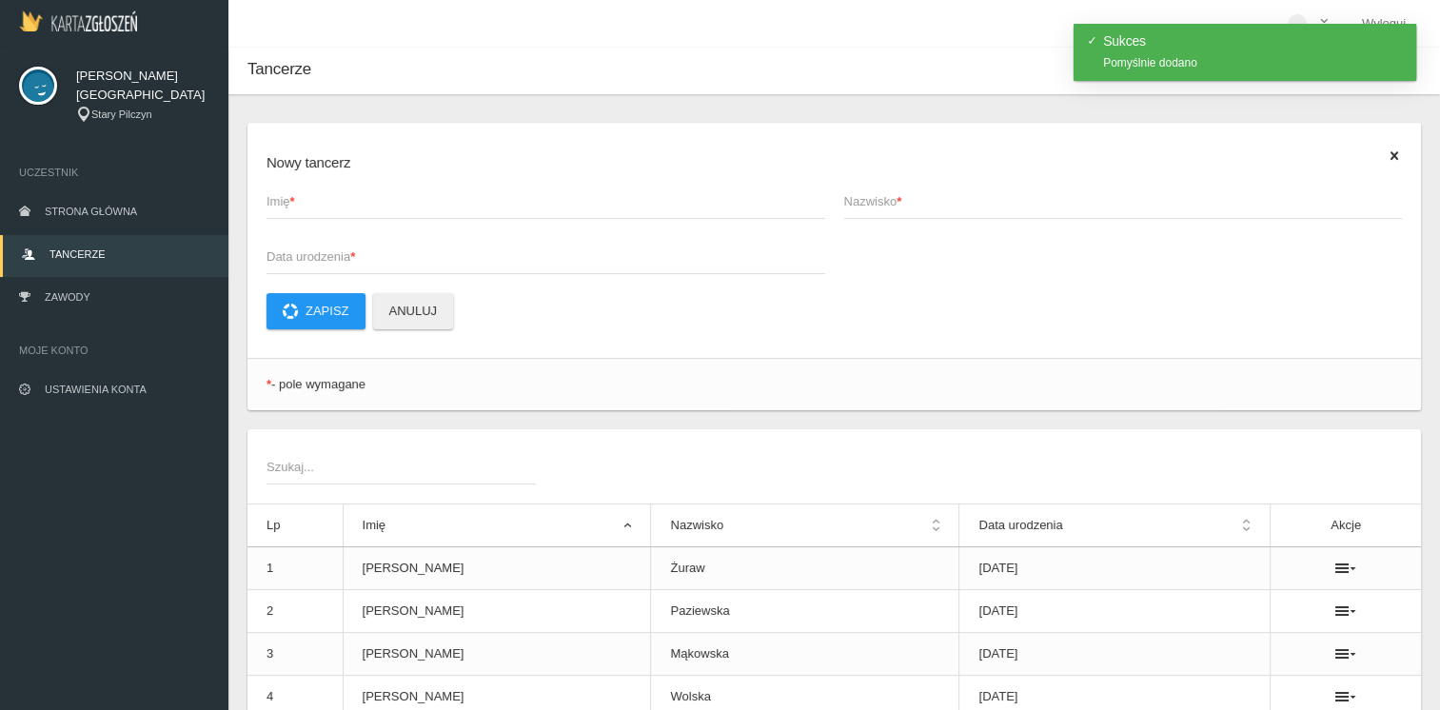
click at [331, 208] on span "Imię *" at bounding box center [537, 201] width 540 height 19
click at [331, 208] on input "Imię *" at bounding box center [546, 201] width 559 height 36
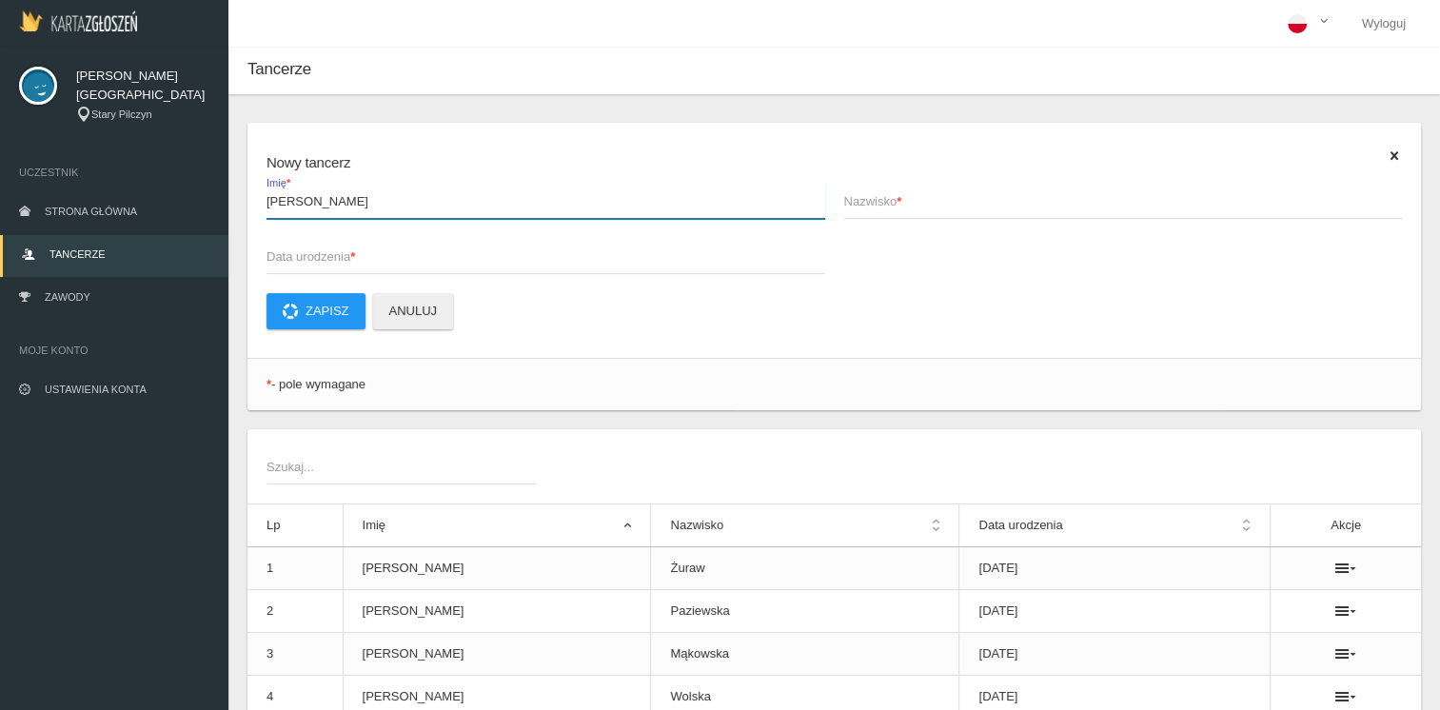
type input "[PERSON_NAME]"
click at [859, 206] on span "Nazwisko *" at bounding box center [1114, 201] width 540 height 19
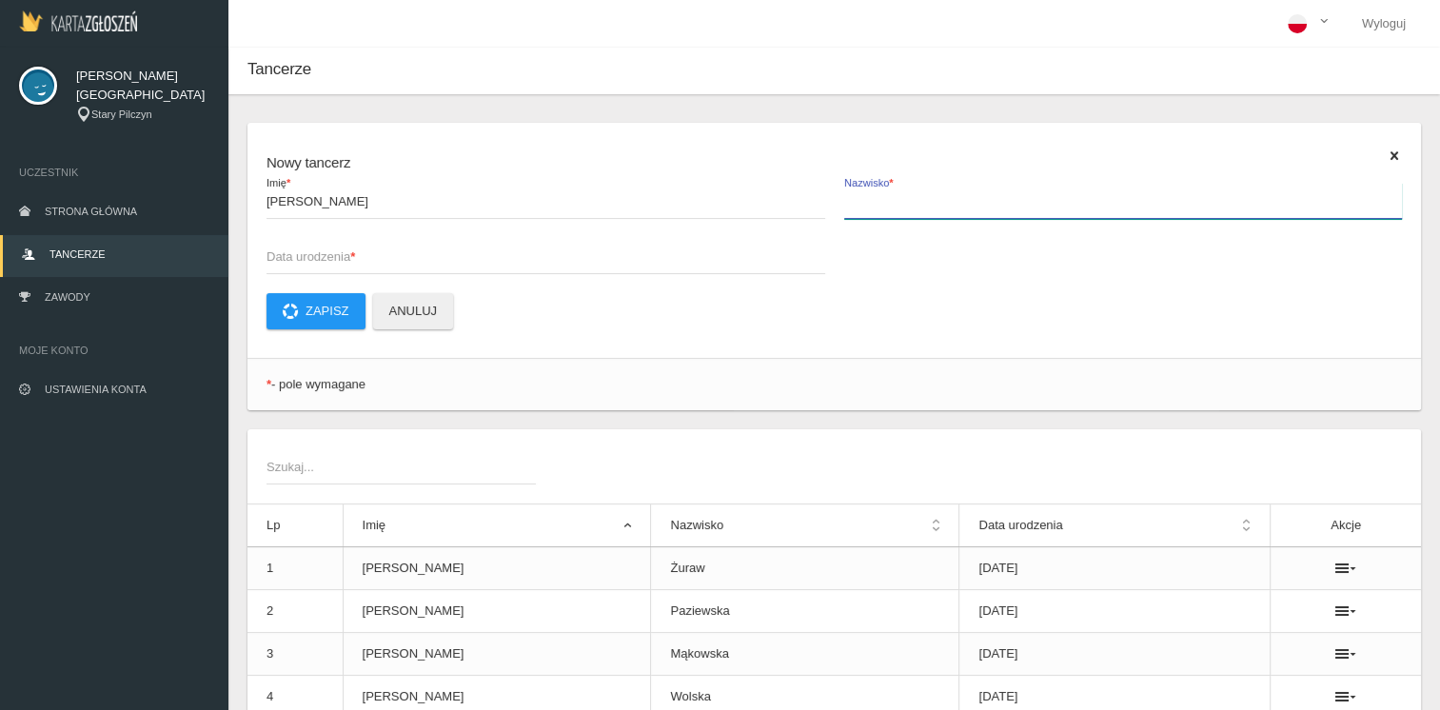
click at [859, 206] on input "Nazwisko *" at bounding box center [1123, 201] width 559 height 36
type input "Parol"
click at [312, 259] on span "Data urodzenia *" at bounding box center [537, 256] width 540 height 19
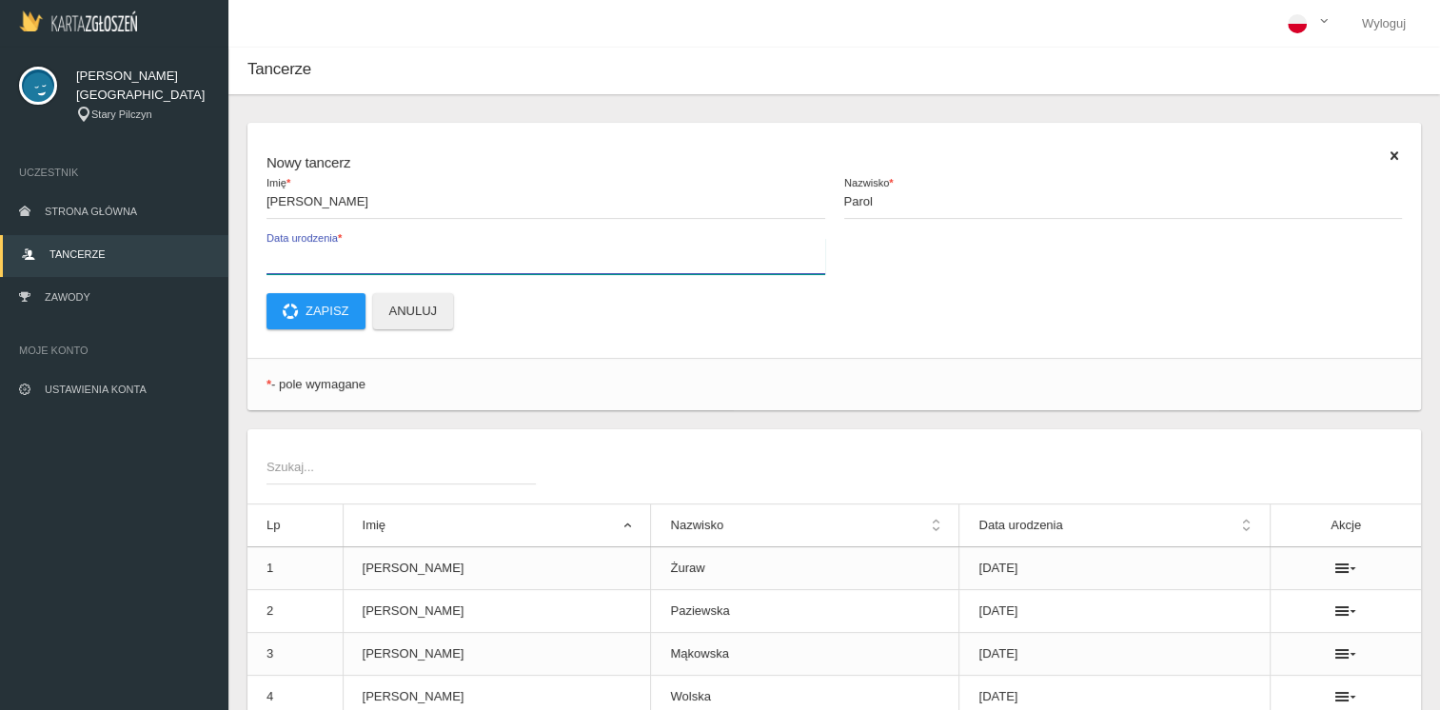
click at [312, 259] on input "Data urodzenia *" at bounding box center [546, 256] width 559 height 36
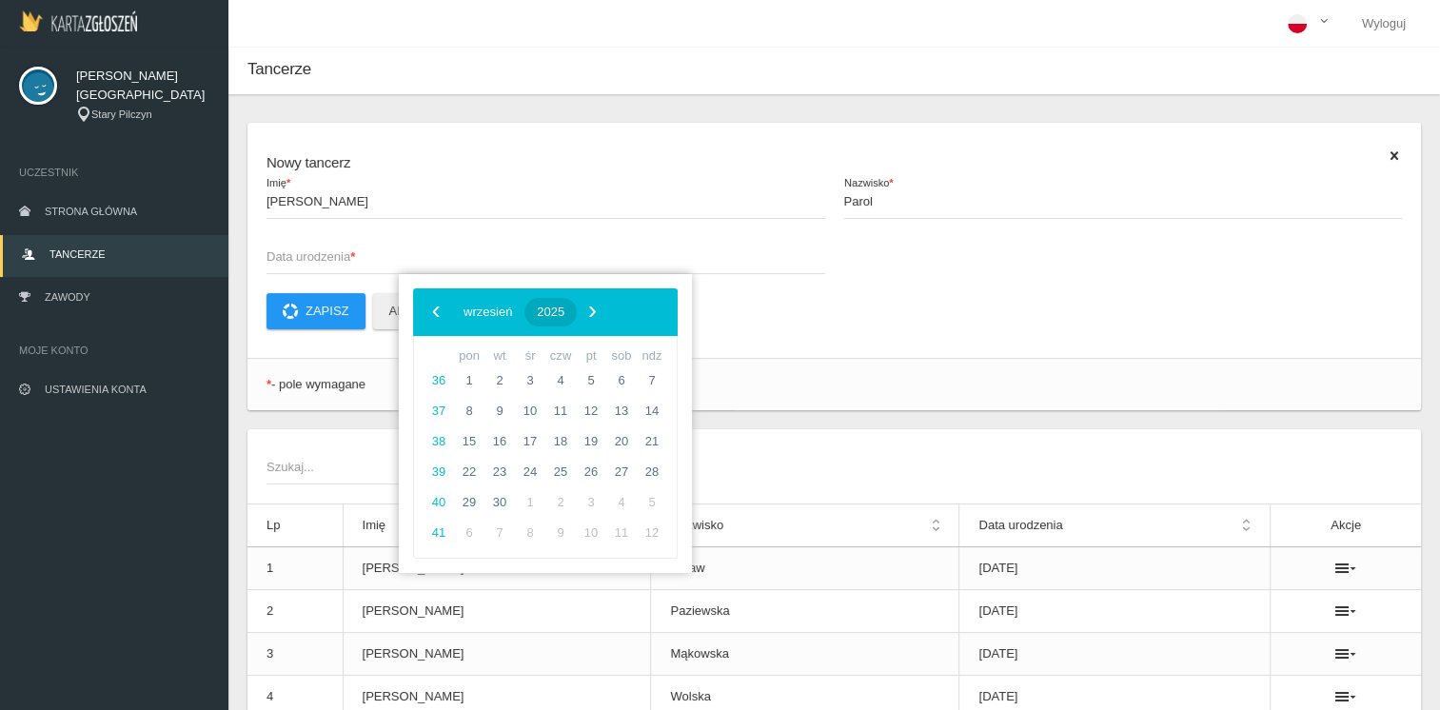
click at [564, 309] on span "2025" at bounding box center [551, 312] width 28 height 14
click at [443, 308] on span "‹" at bounding box center [436, 311] width 29 height 29
click at [638, 473] on span "2013" at bounding box center [637, 471] width 44 height 44
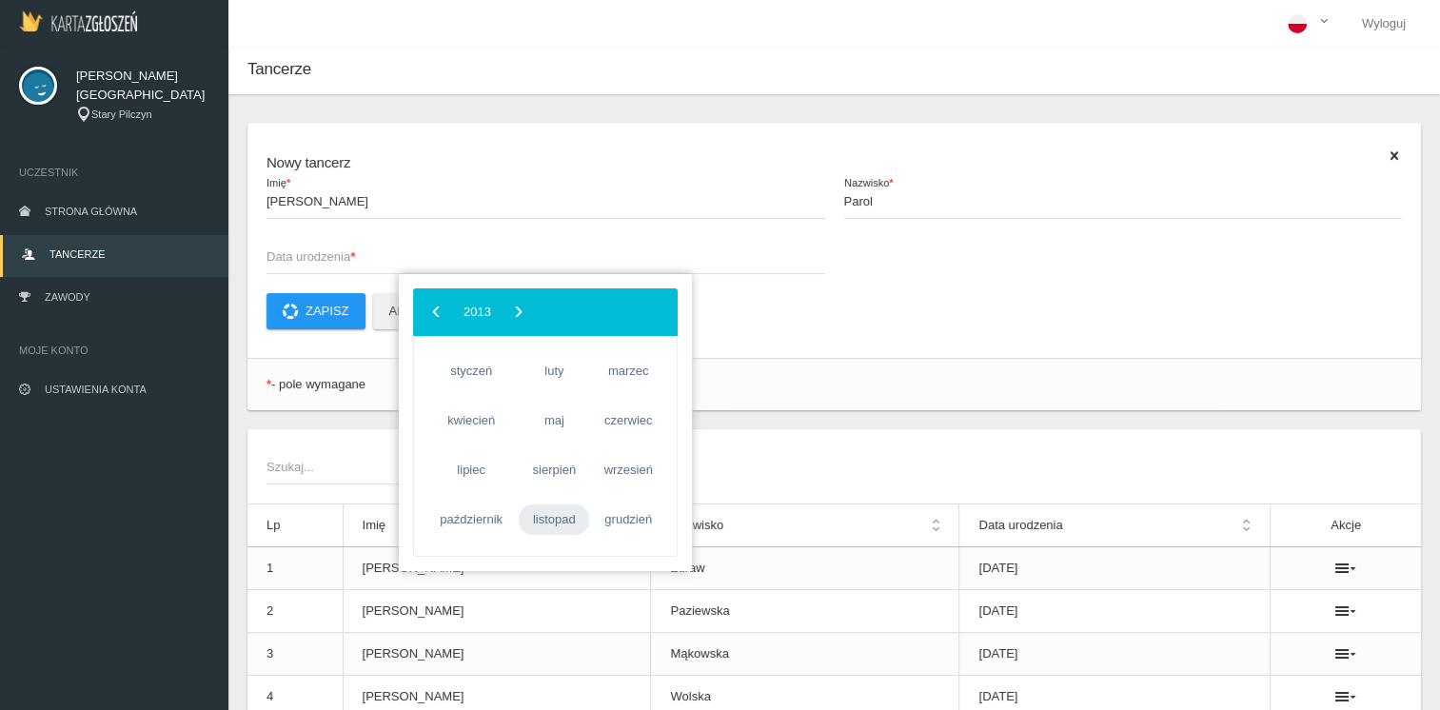
click at [557, 524] on span "listopad" at bounding box center [554, 520] width 70 height 30
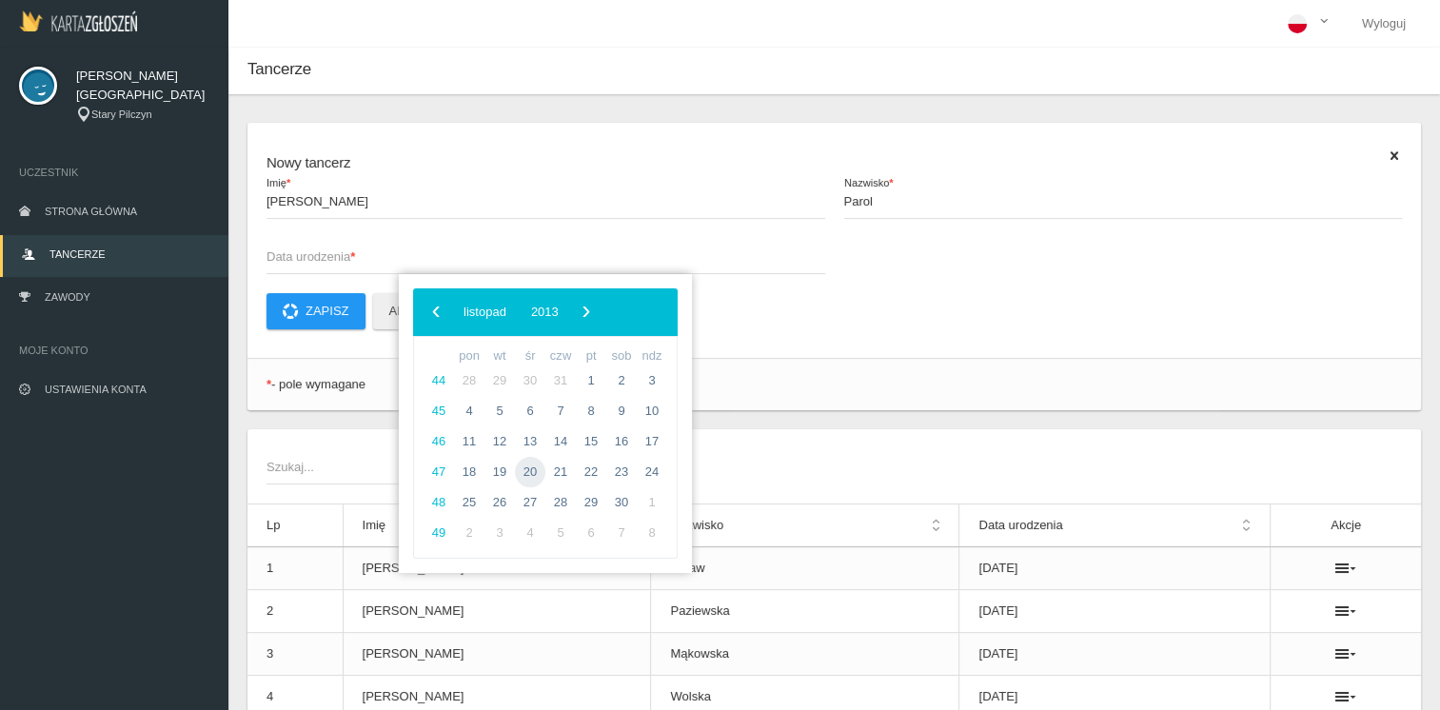
click at [526, 468] on span "20" at bounding box center [530, 472] width 30 height 30
type input "[DATE]"
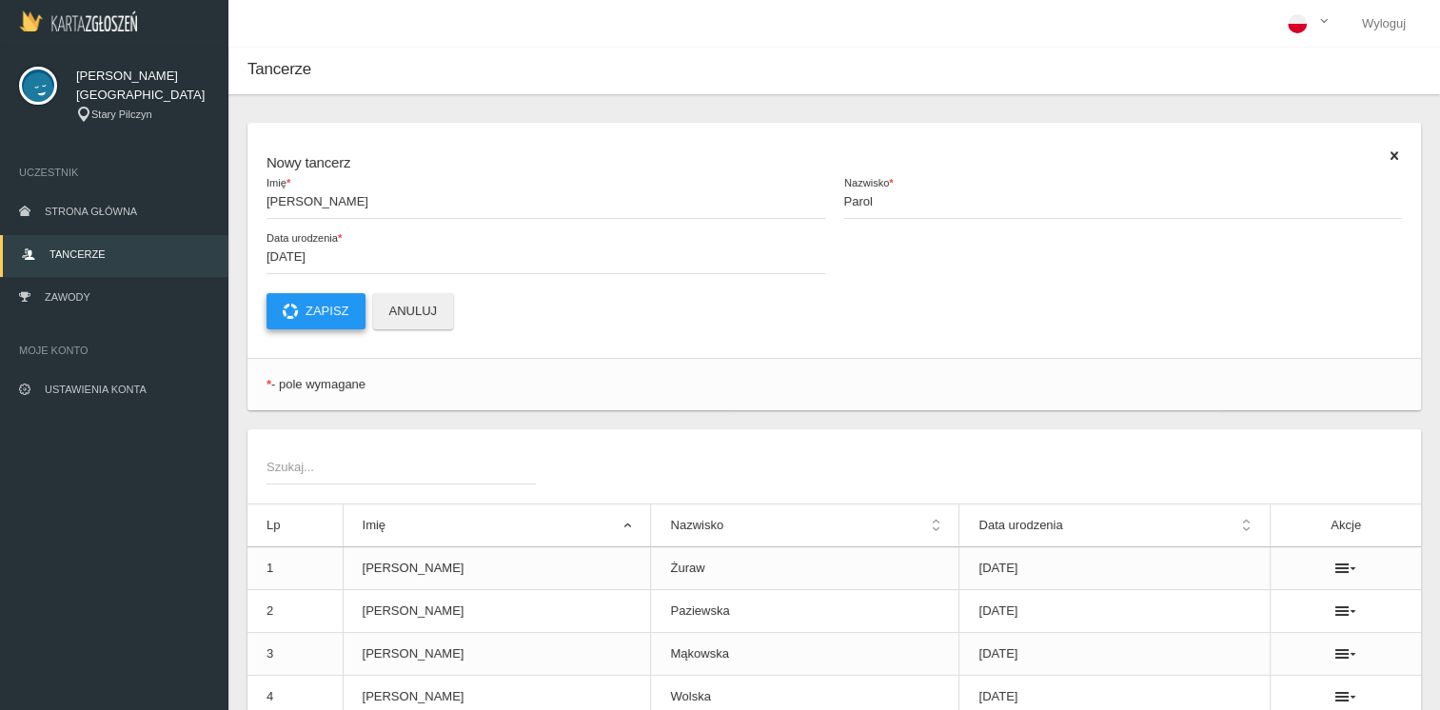
click at [335, 308] on button "Zapisz" at bounding box center [316, 311] width 99 height 36
click at [291, 202] on span "Imię *" at bounding box center [537, 201] width 540 height 19
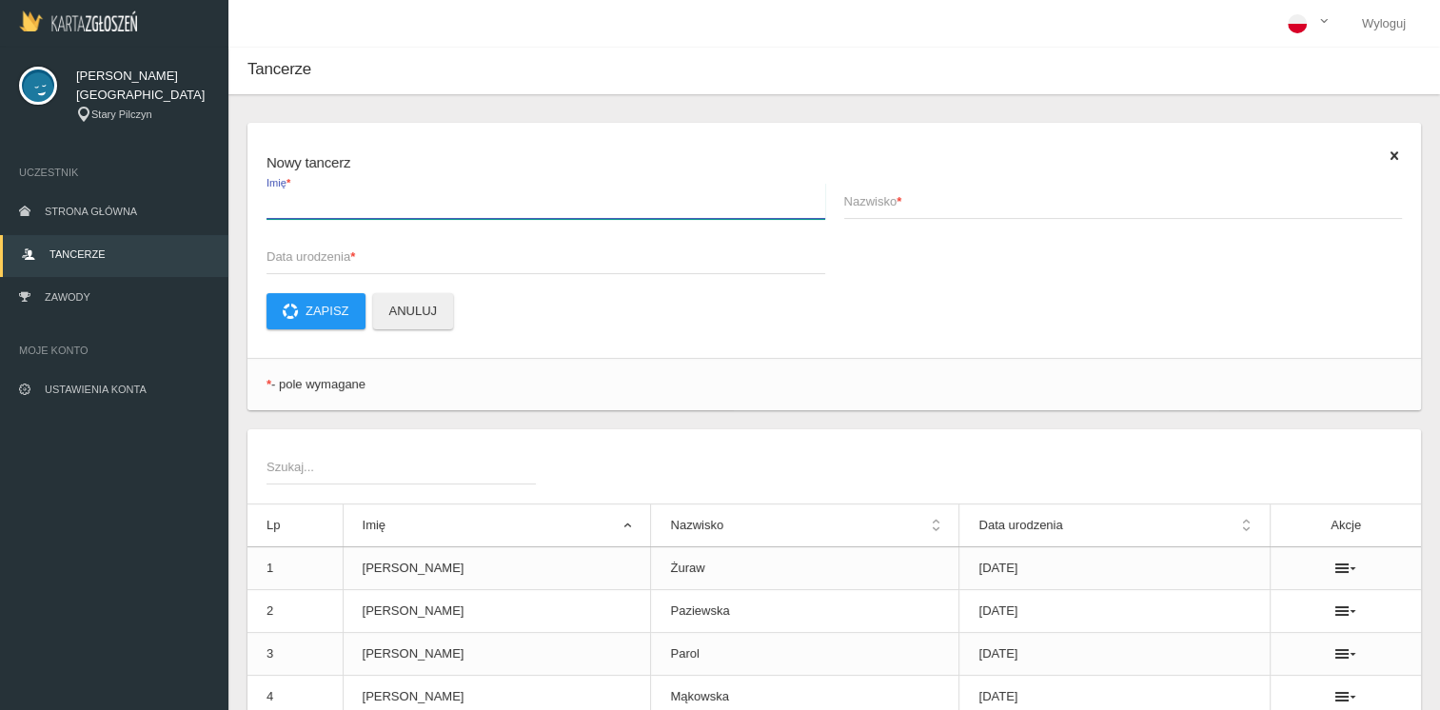
click at [291, 202] on input "Imię *" at bounding box center [546, 201] width 559 height 36
type input "Wiktoria"
click at [864, 207] on span "Nazwisko *" at bounding box center [1114, 201] width 540 height 19
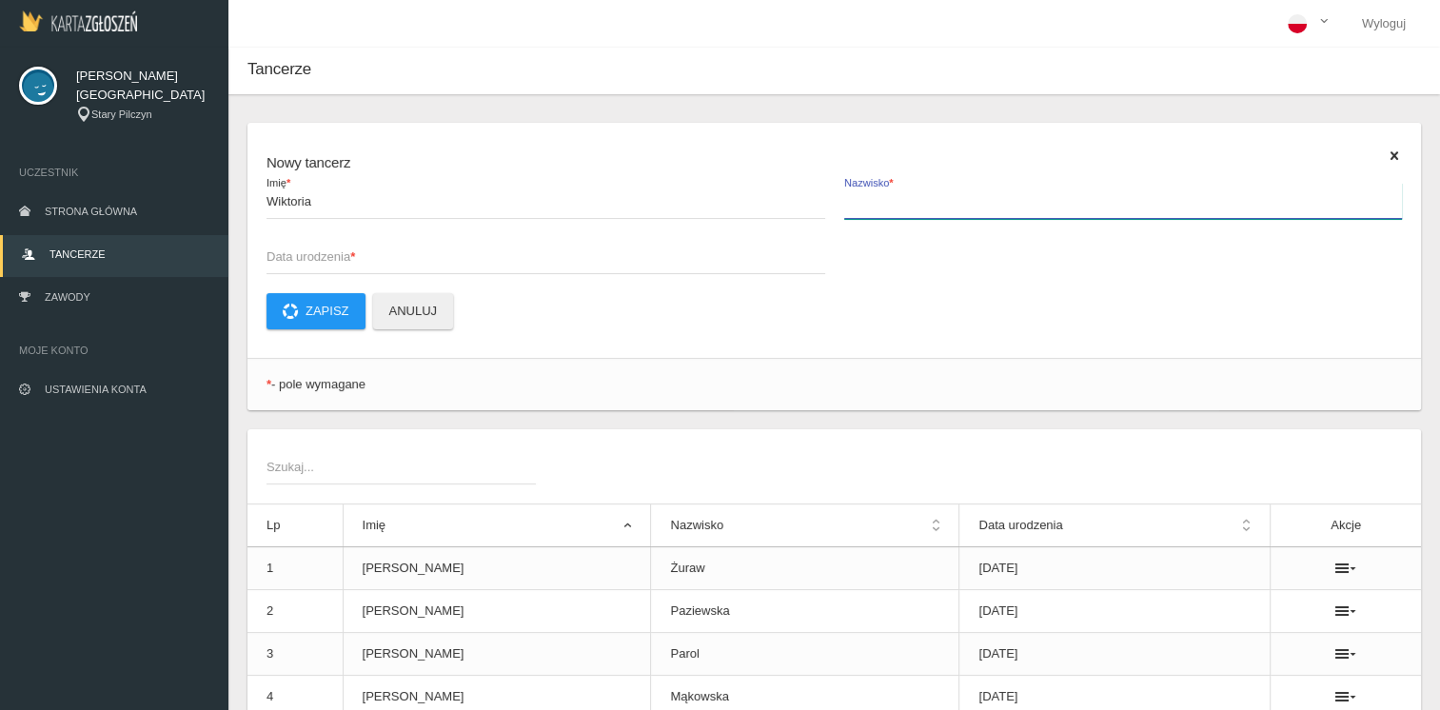
click at [864, 207] on input "Nazwisko *" at bounding box center [1123, 201] width 559 height 36
type input "[PERSON_NAME]"
click at [307, 255] on span "Data urodzenia *" at bounding box center [537, 256] width 540 height 19
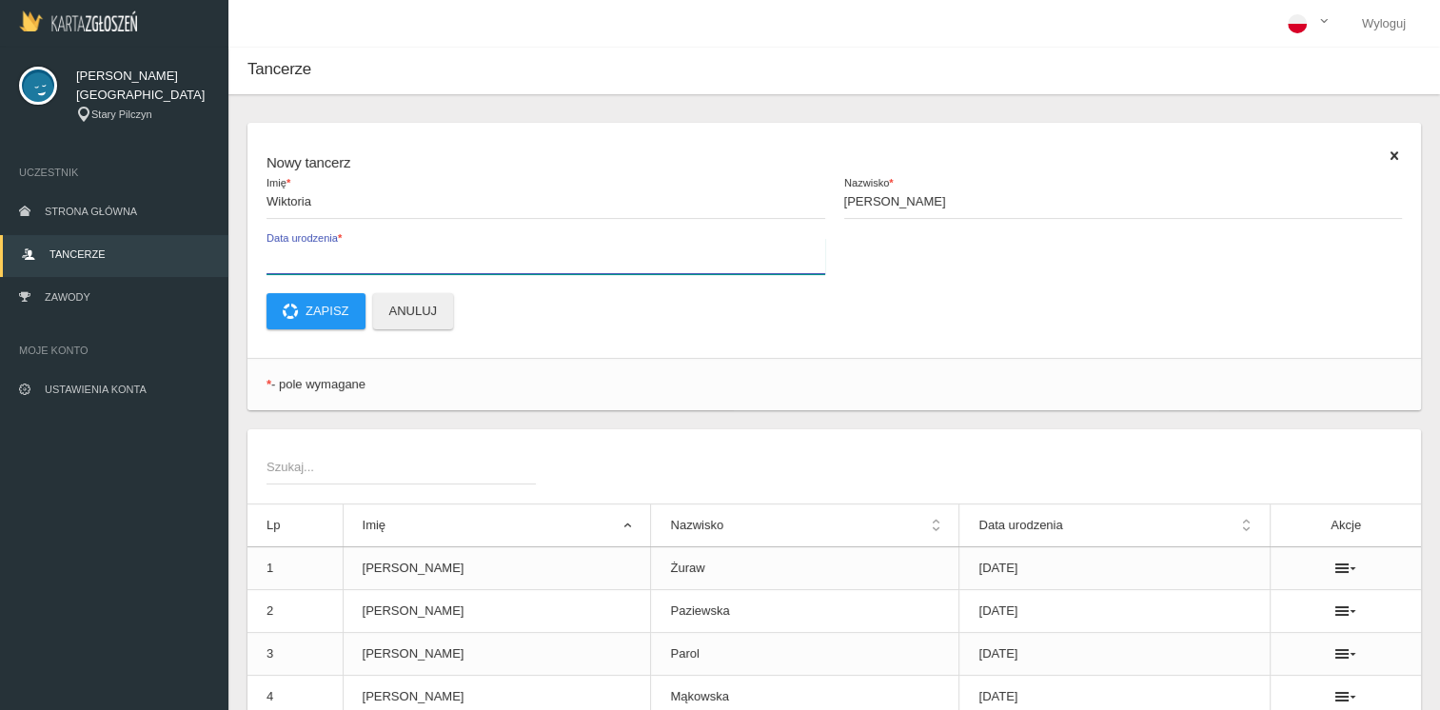
click at [307, 255] on input "Data urodzenia *" at bounding box center [546, 256] width 559 height 36
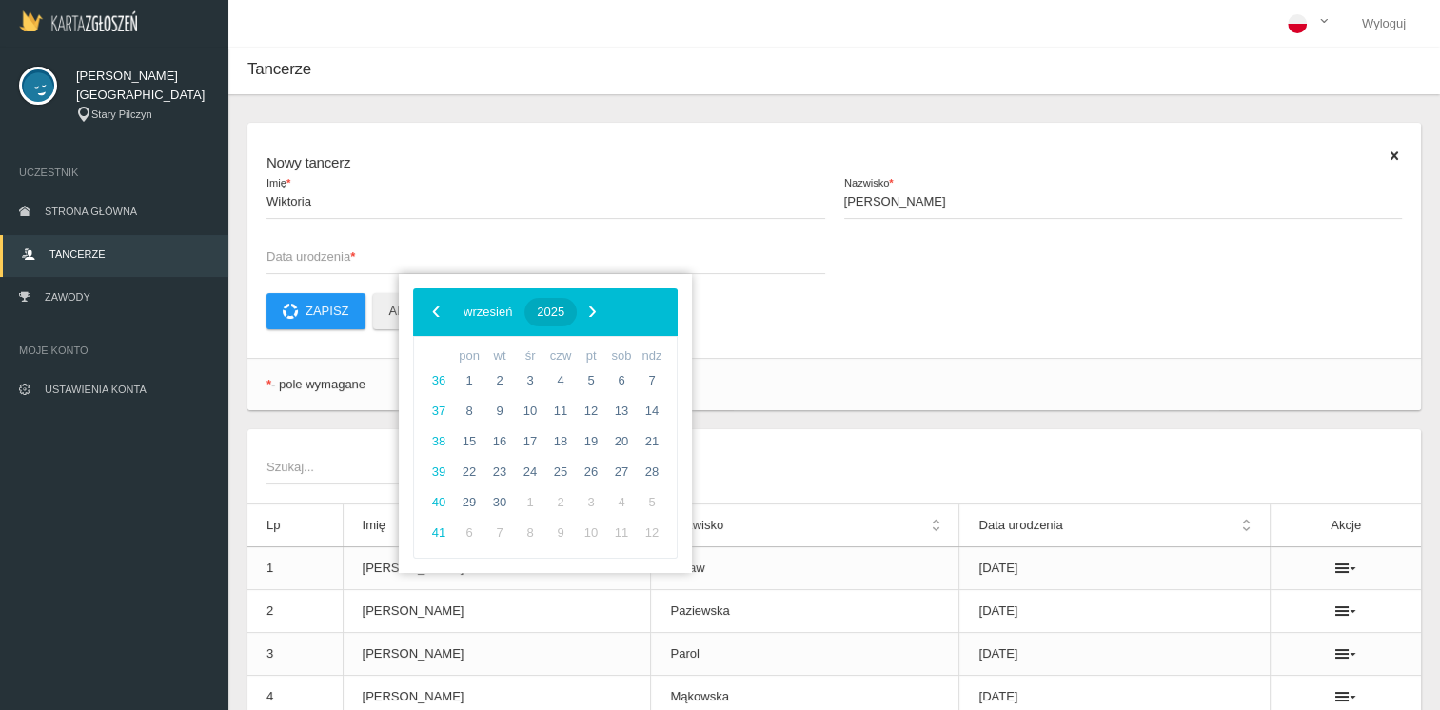
click at [564, 316] on span "2025" at bounding box center [551, 312] width 28 height 14
click at [432, 312] on span "‹" at bounding box center [436, 311] width 29 height 29
click at [621, 470] on span "2013" at bounding box center [637, 471] width 44 height 44
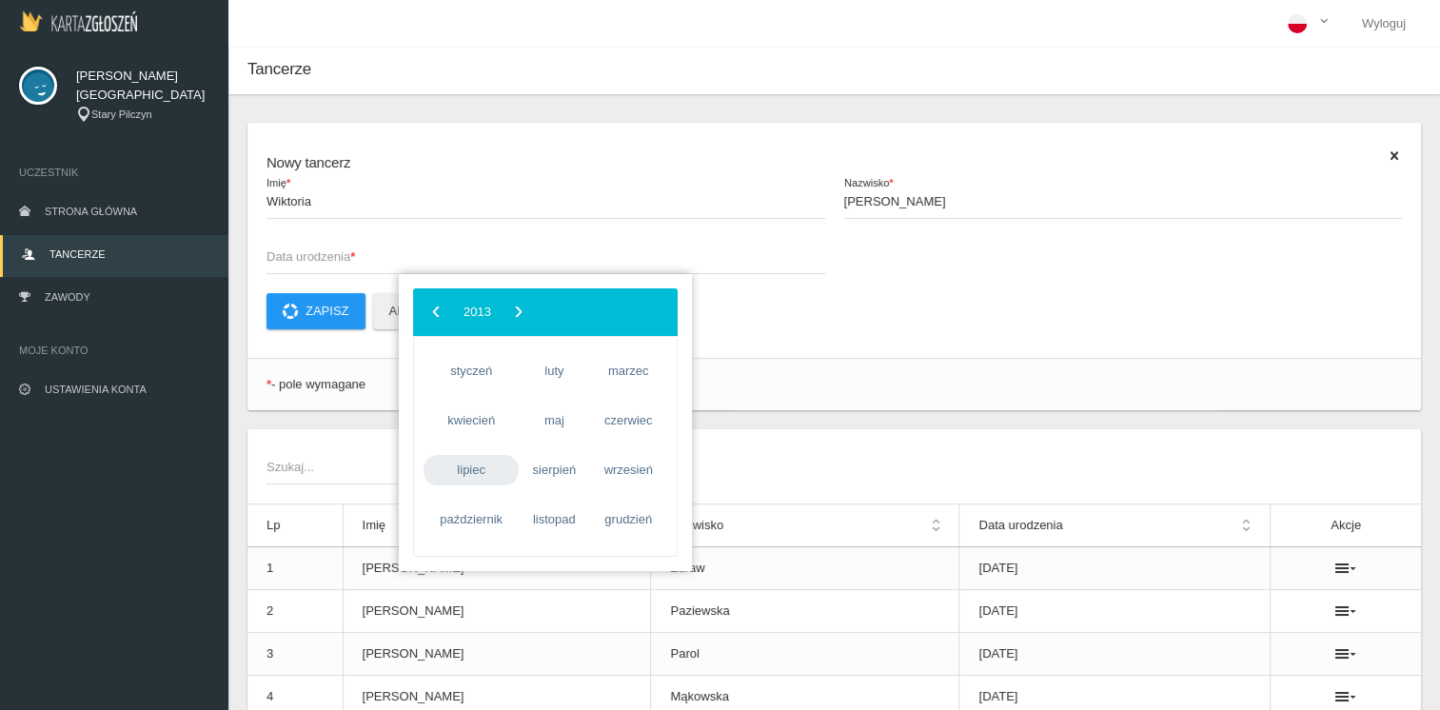
click at [468, 468] on span "lipiec" at bounding box center [471, 470] width 95 height 30
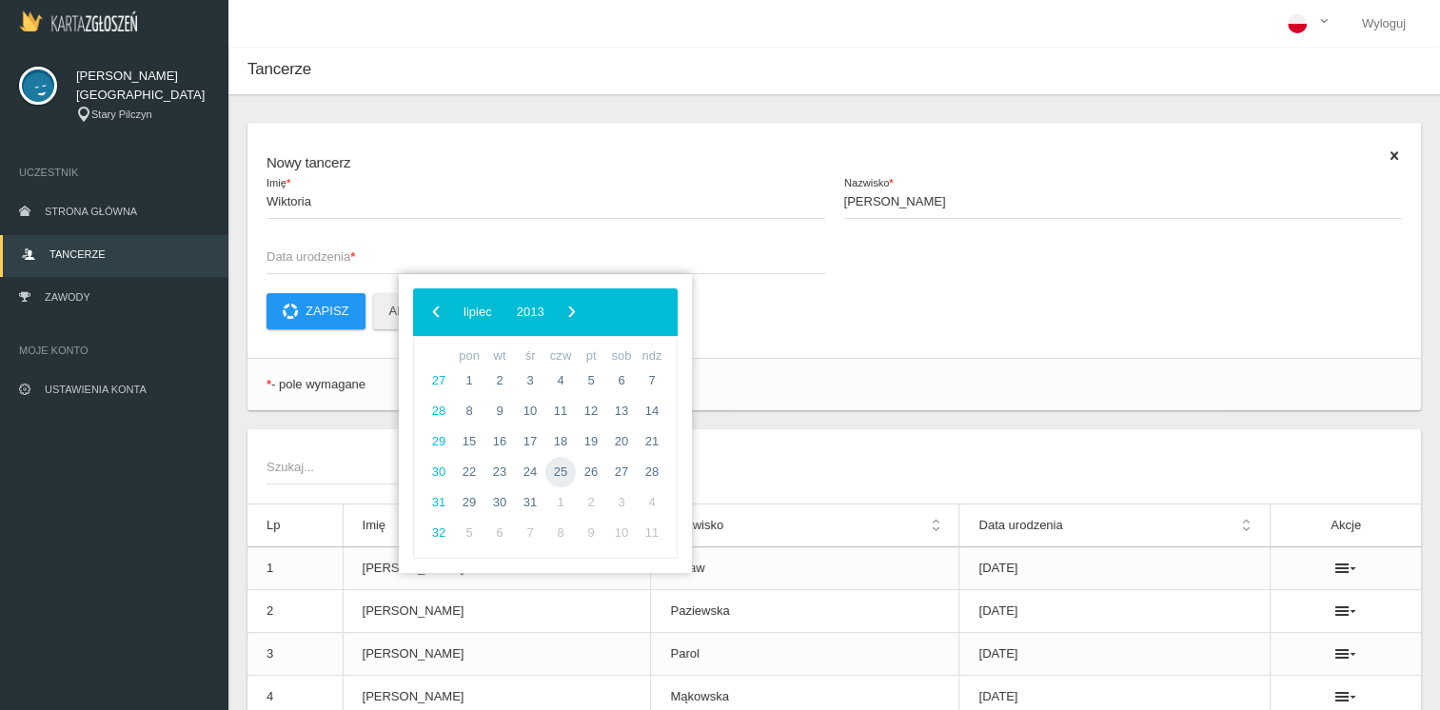
click at [567, 470] on span "25" at bounding box center [560, 472] width 30 height 30
type input "[DATE]"
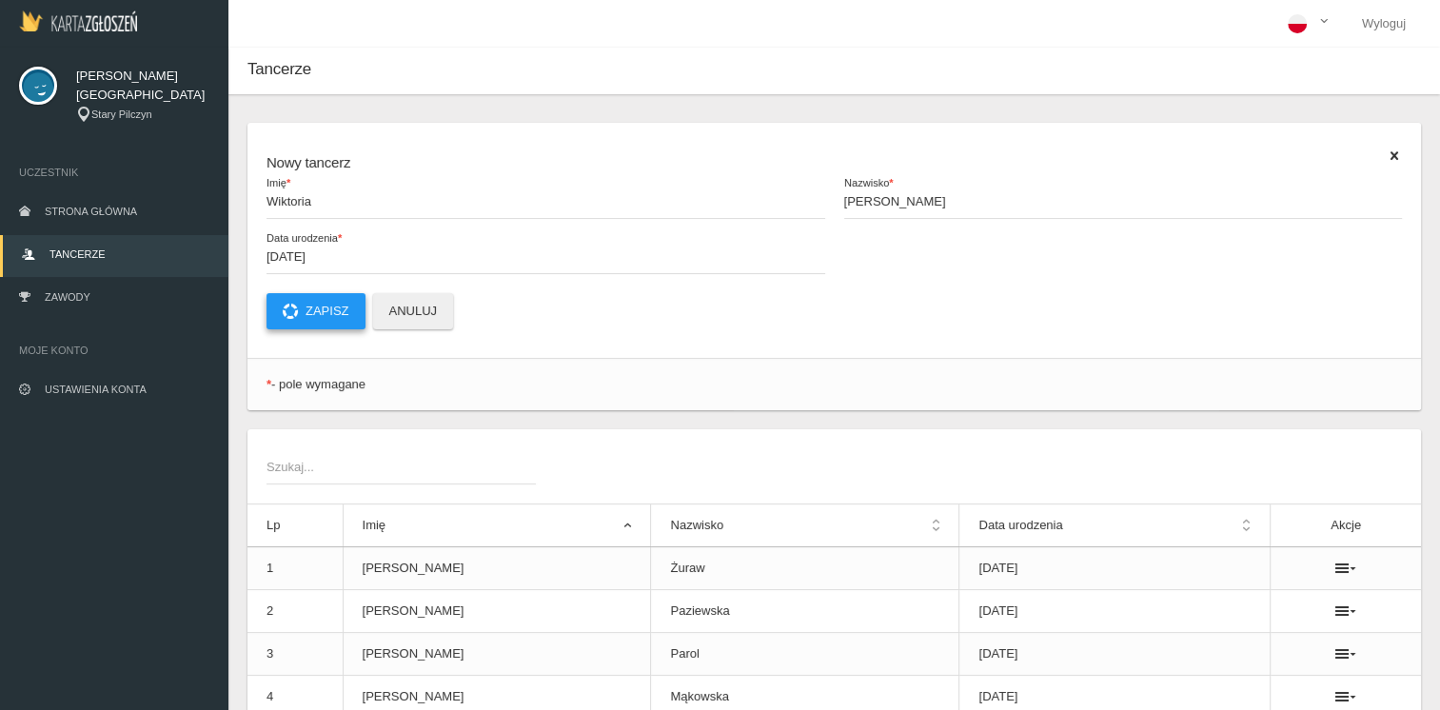
click at [321, 304] on button "Zapisz" at bounding box center [316, 311] width 99 height 36
click at [69, 288] on link "Zawody" at bounding box center [114, 299] width 228 height 42
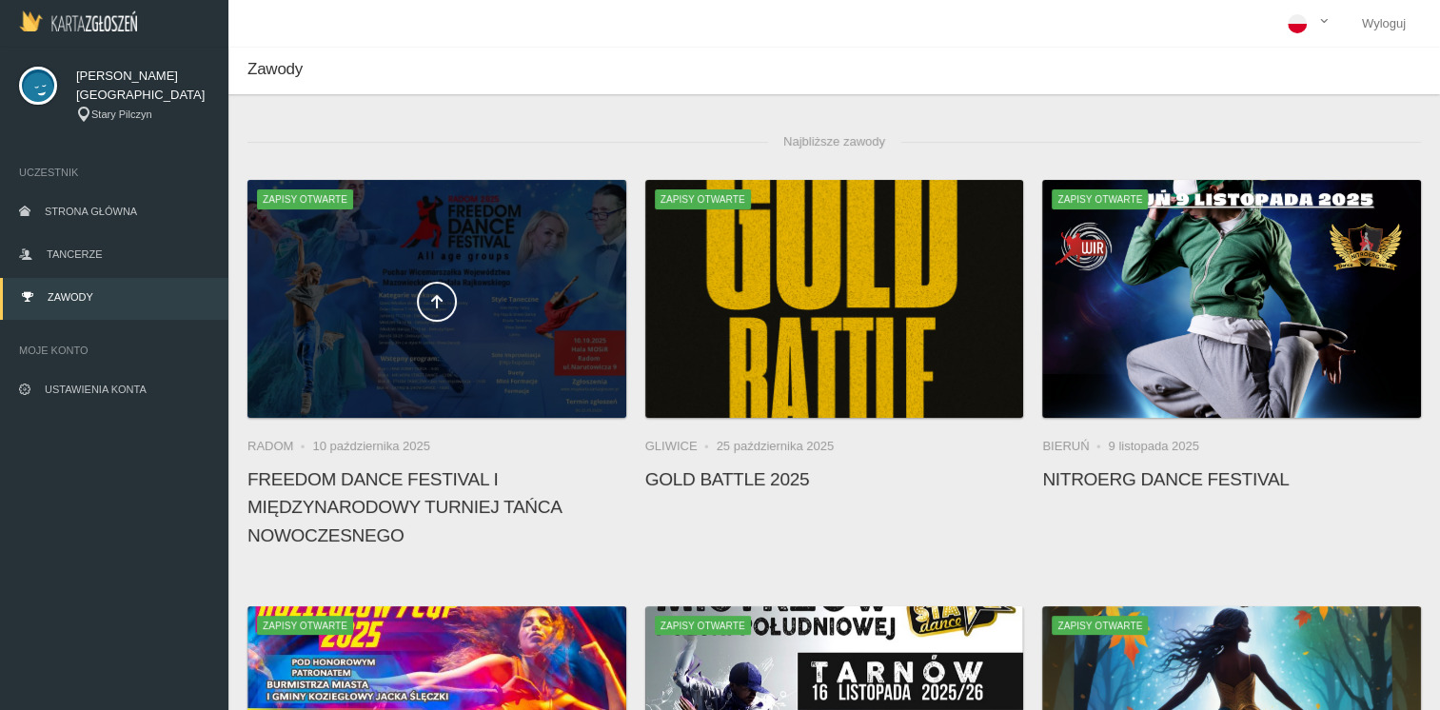
click at [462, 307] on span at bounding box center [436, 302] width 379 height 40
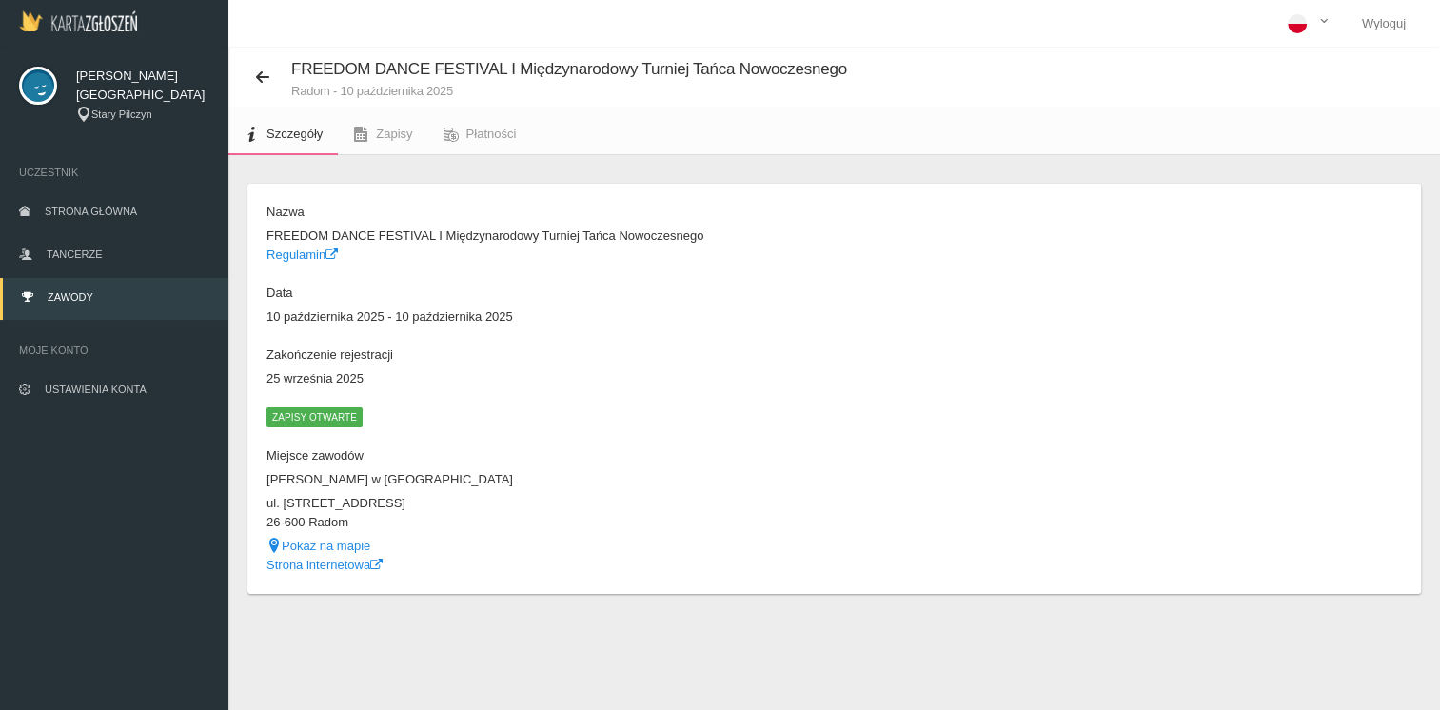
click at [307, 420] on span "Zapisy otwarte" at bounding box center [315, 416] width 96 height 19
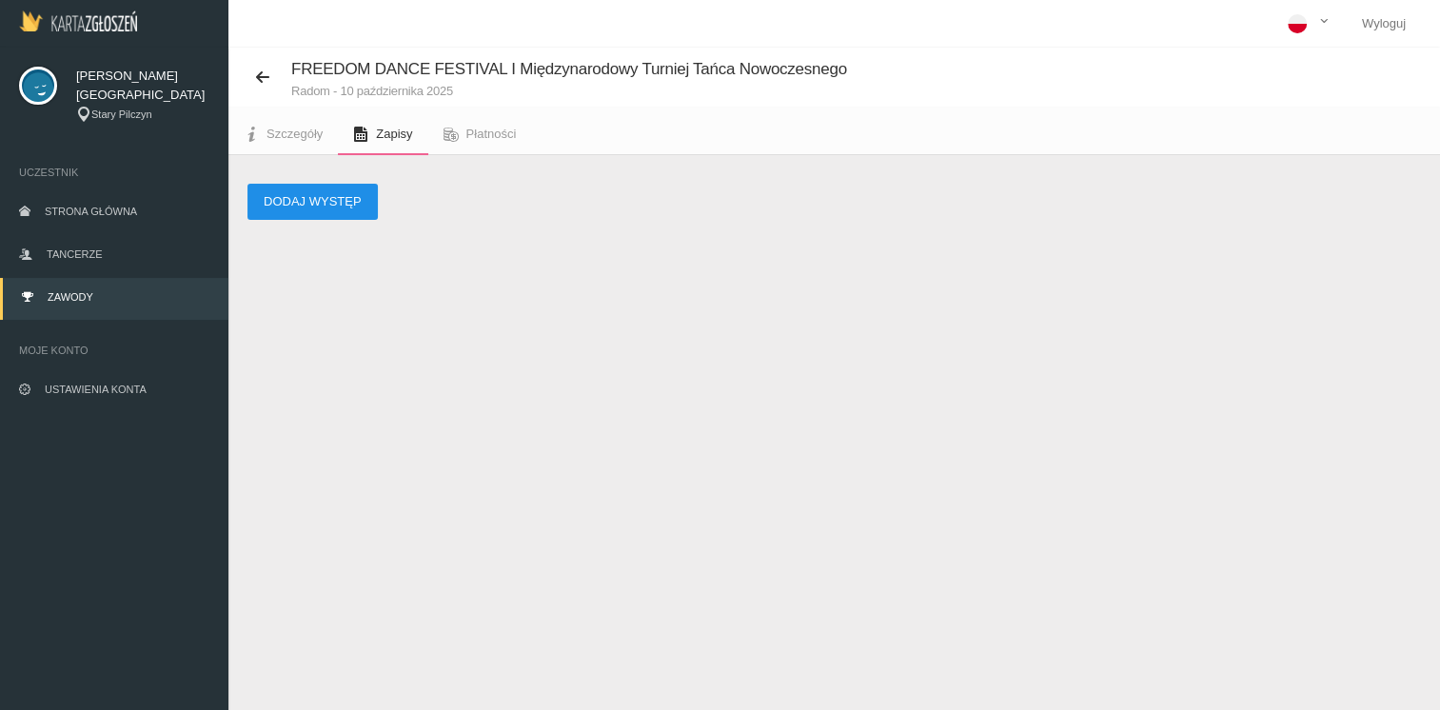
click at [325, 208] on button "Dodaj występ" at bounding box center [312, 202] width 130 height 36
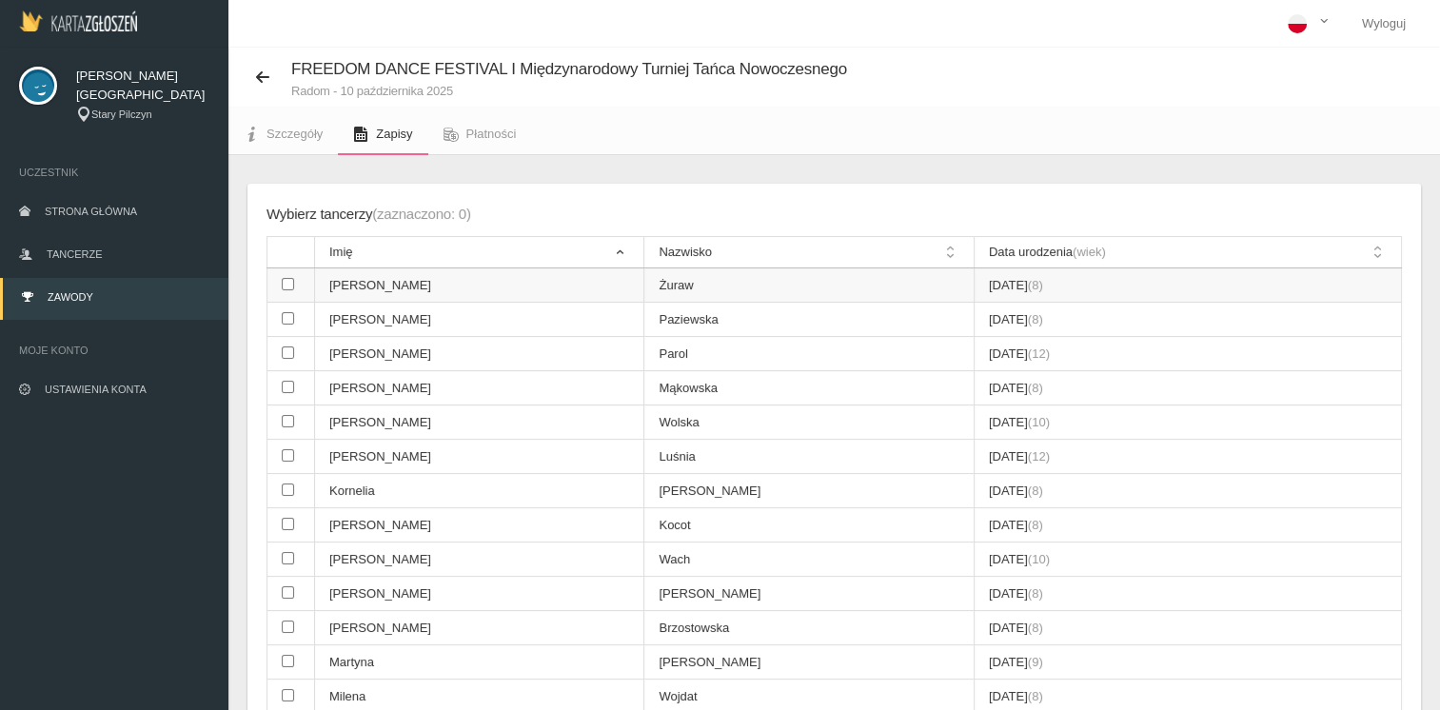
click at [288, 285] on input "checkbox" at bounding box center [288, 284] width 12 height 12
checkbox input "true"
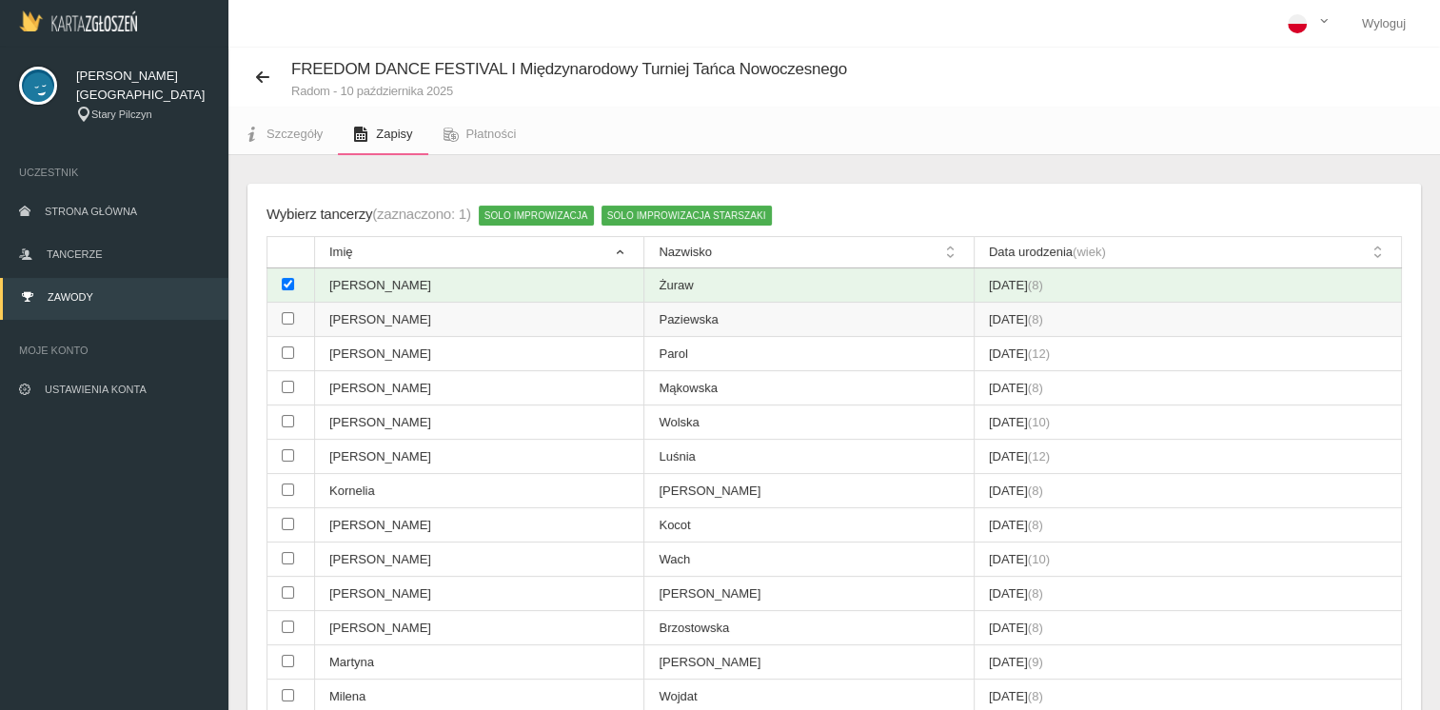
click at [287, 318] on input "checkbox" at bounding box center [288, 318] width 12 height 12
checkbox input "true"
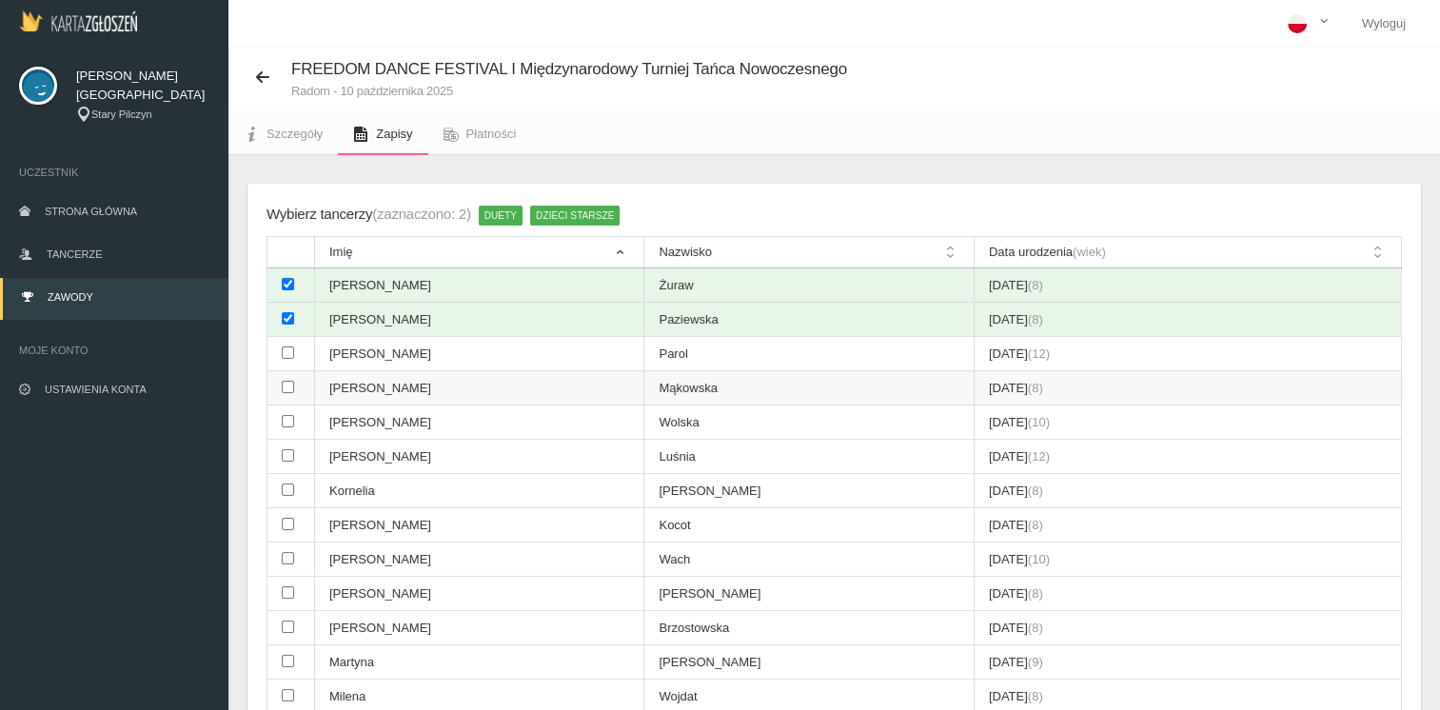
click at [285, 386] on input "checkbox" at bounding box center [288, 387] width 12 height 12
checkbox input "true"
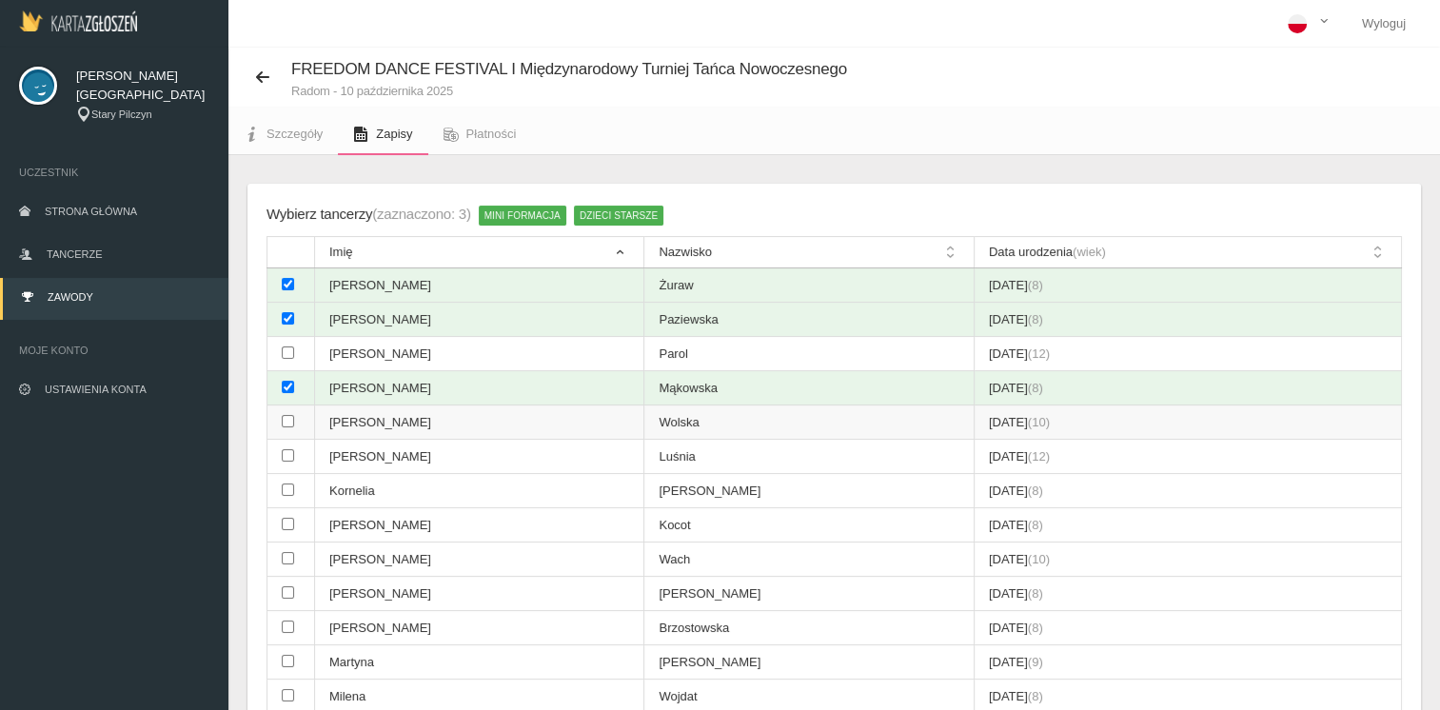
click at [287, 419] on input "checkbox" at bounding box center [288, 421] width 12 height 12
checkbox input "true"
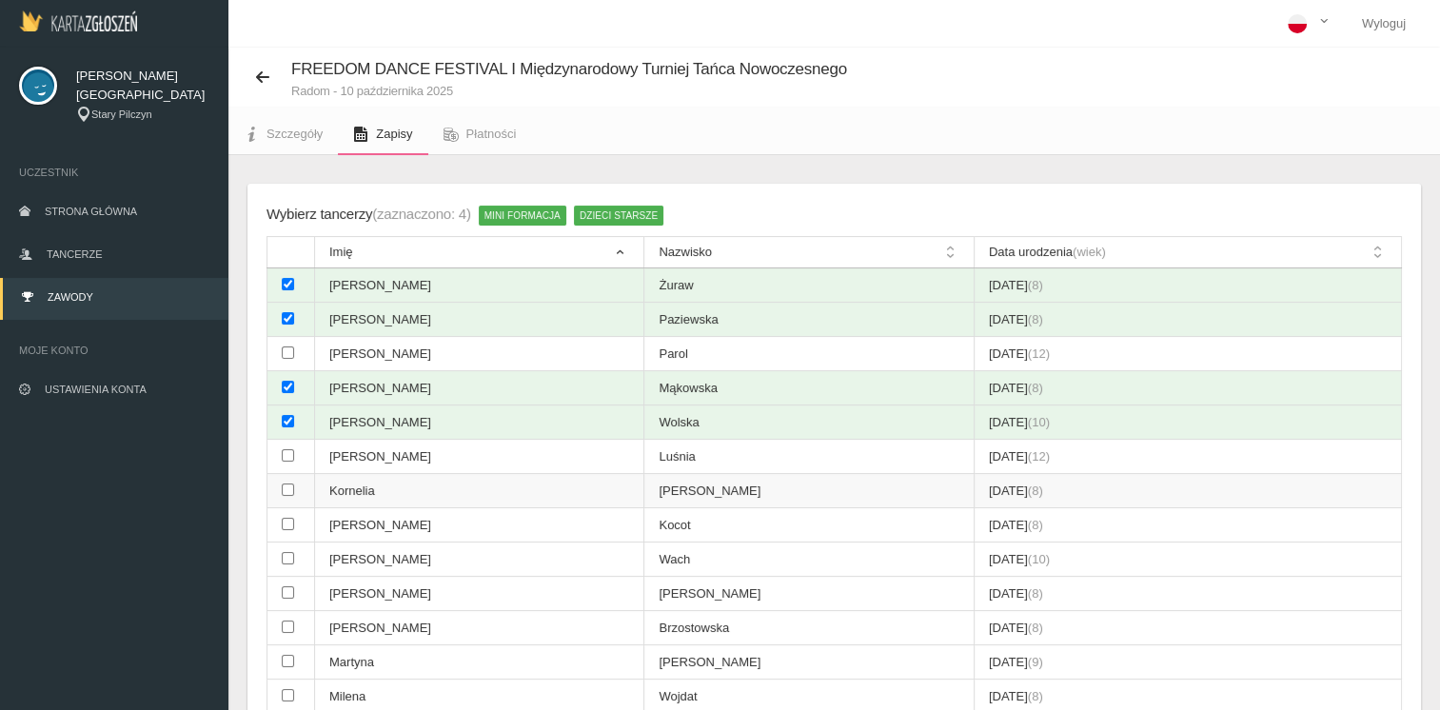
click at [286, 485] on input "checkbox" at bounding box center [288, 490] width 12 height 12
checkbox input "true"
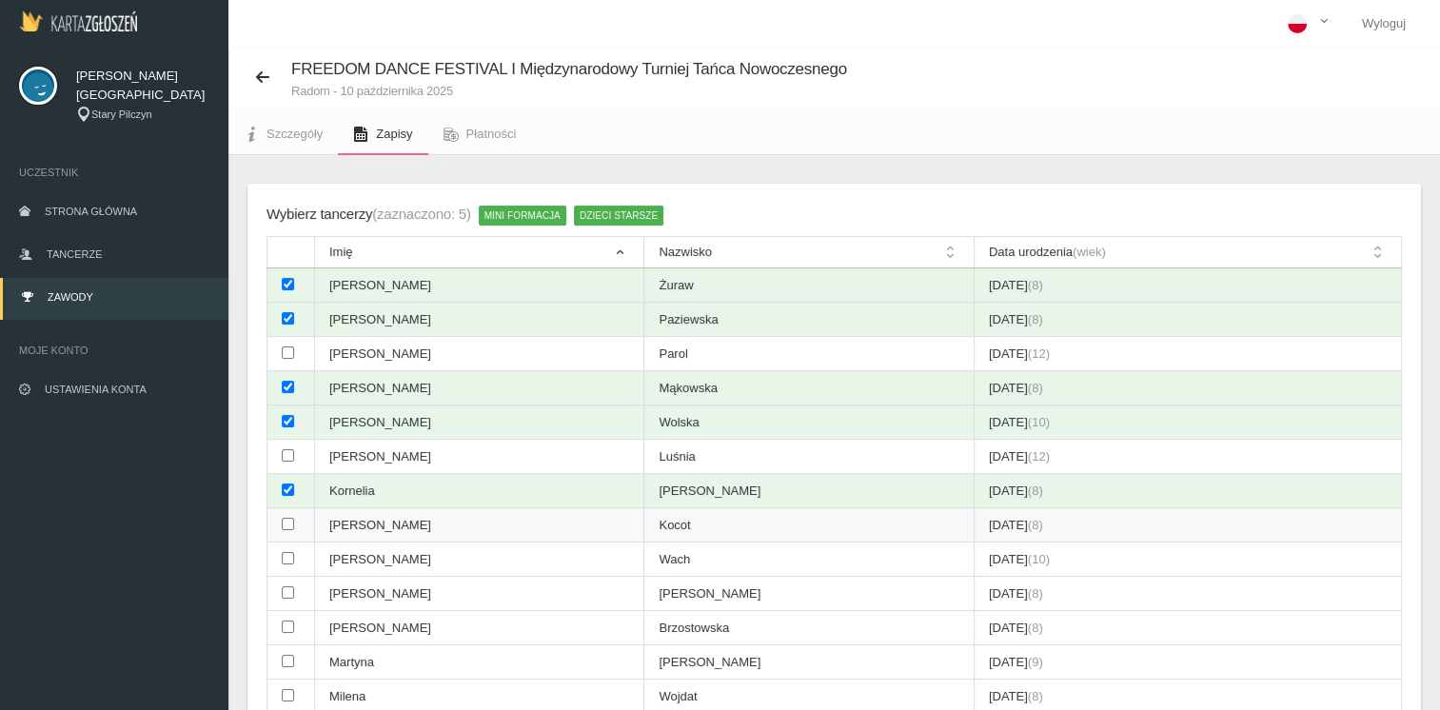
click at [288, 521] on input "checkbox" at bounding box center [288, 524] width 12 height 12
checkbox input "true"
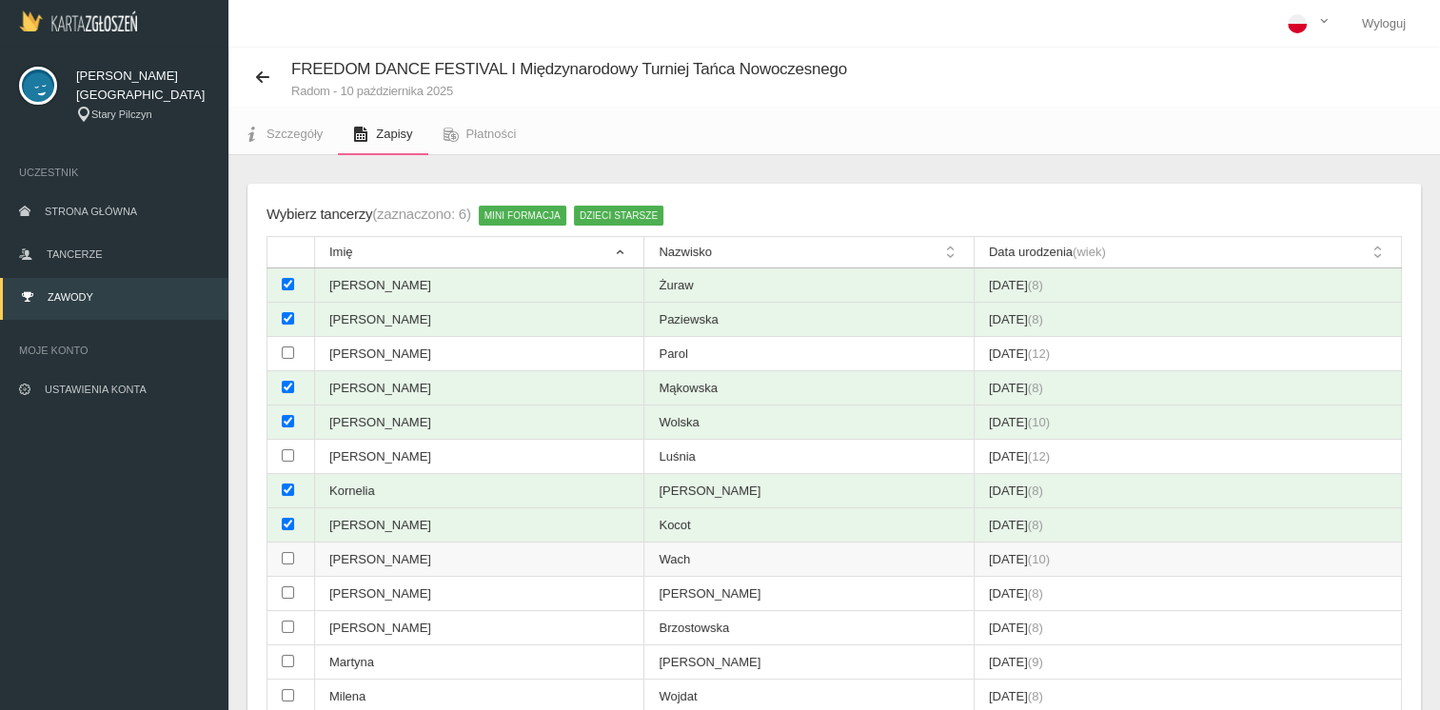
click at [289, 554] on input "checkbox" at bounding box center [288, 558] width 12 height 12
checkbox input "true"
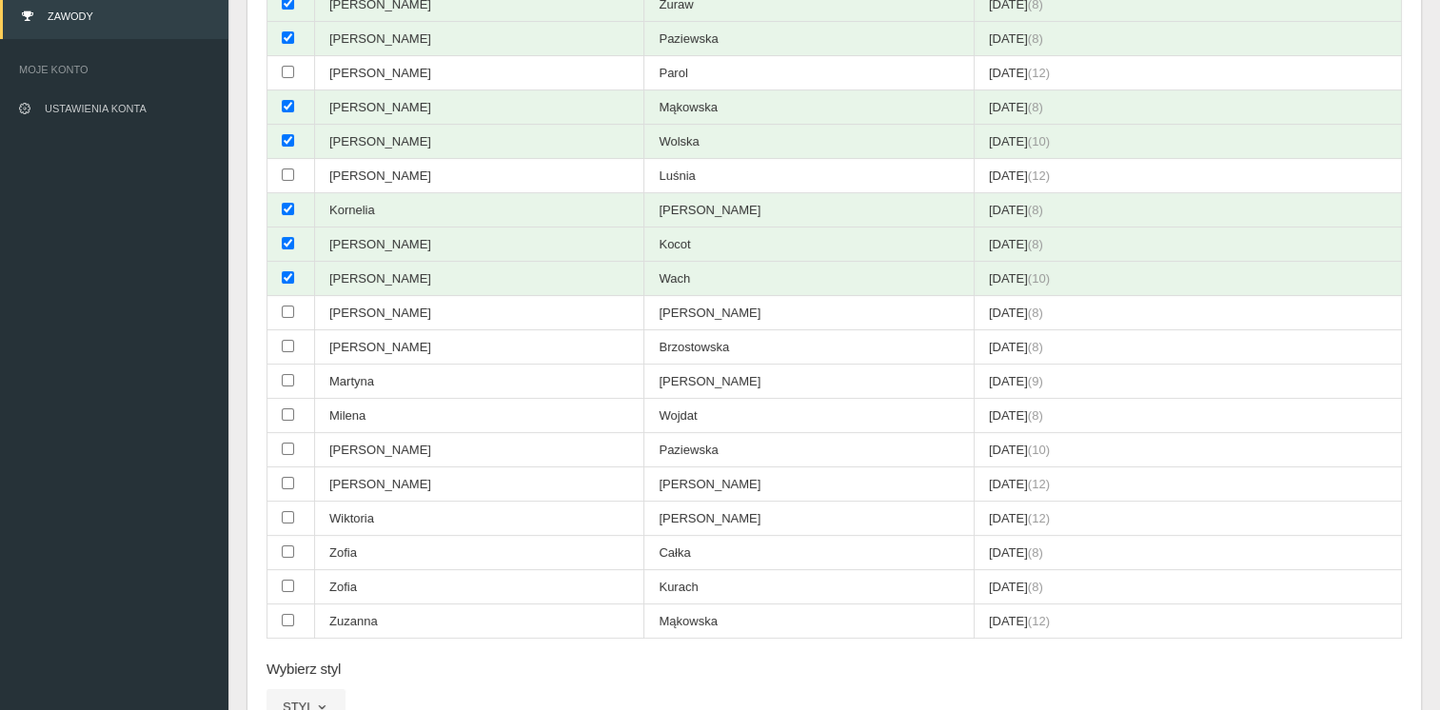
scroll to position [270, 0]
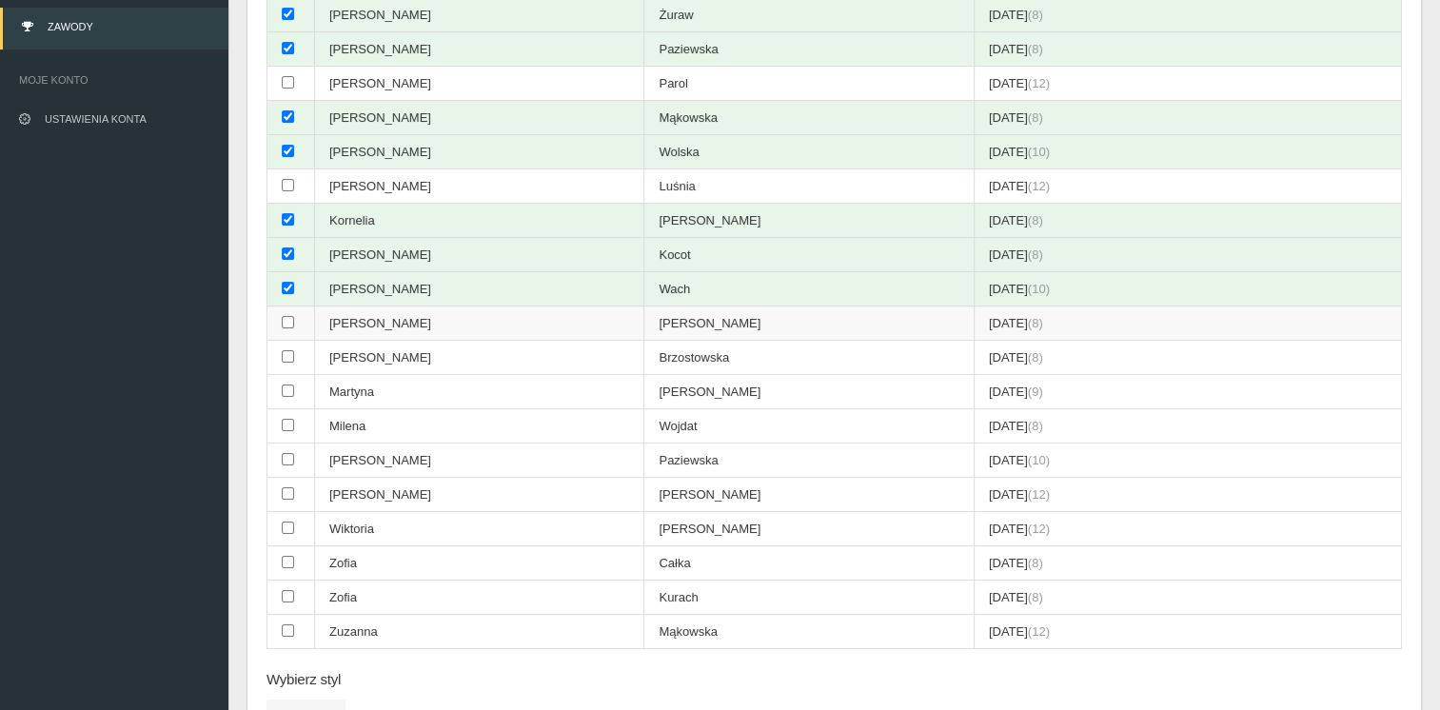
click at [289, 317] on input "checkbox" at bounding box center [288, 322] width 12 height 12
checkbox input "true"
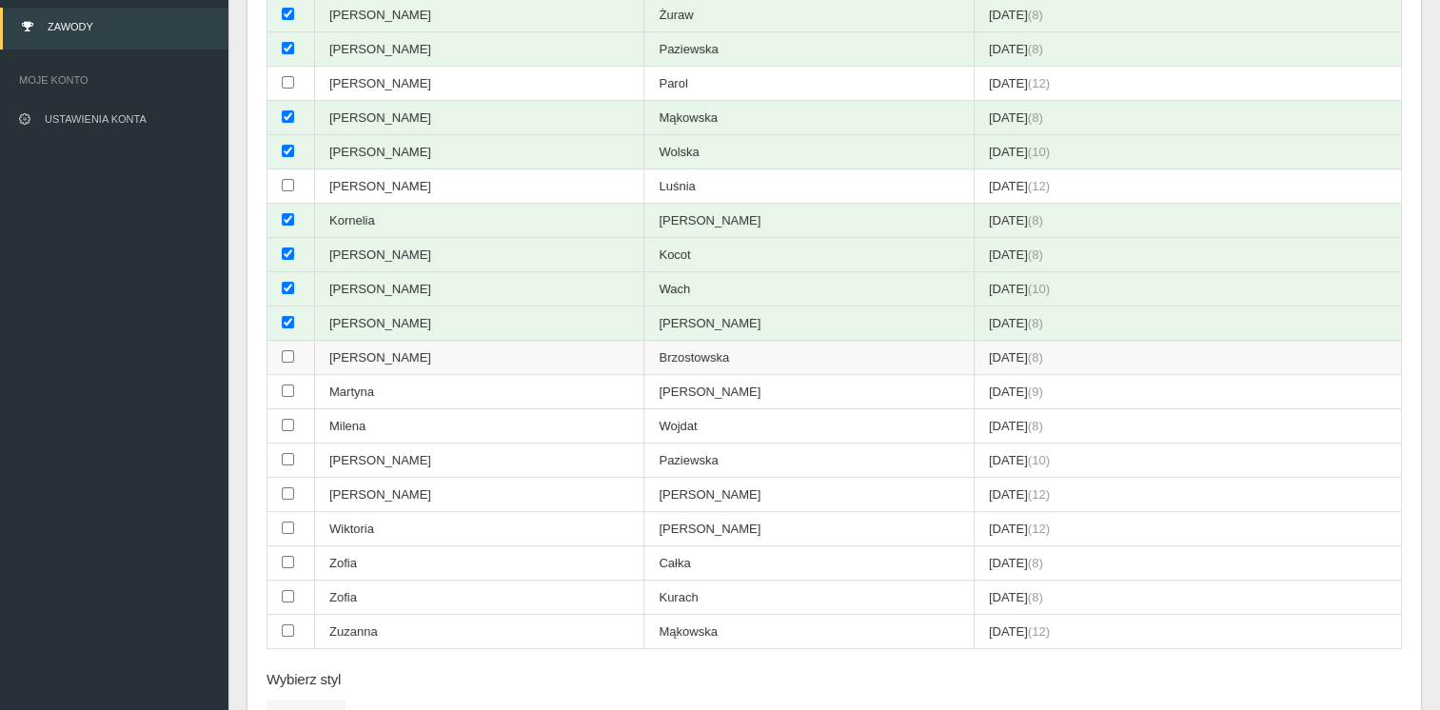
click at [288, 351] on input "checkbox" at bounding box center [288, 356] width 12 height 12
checkbox input "true"
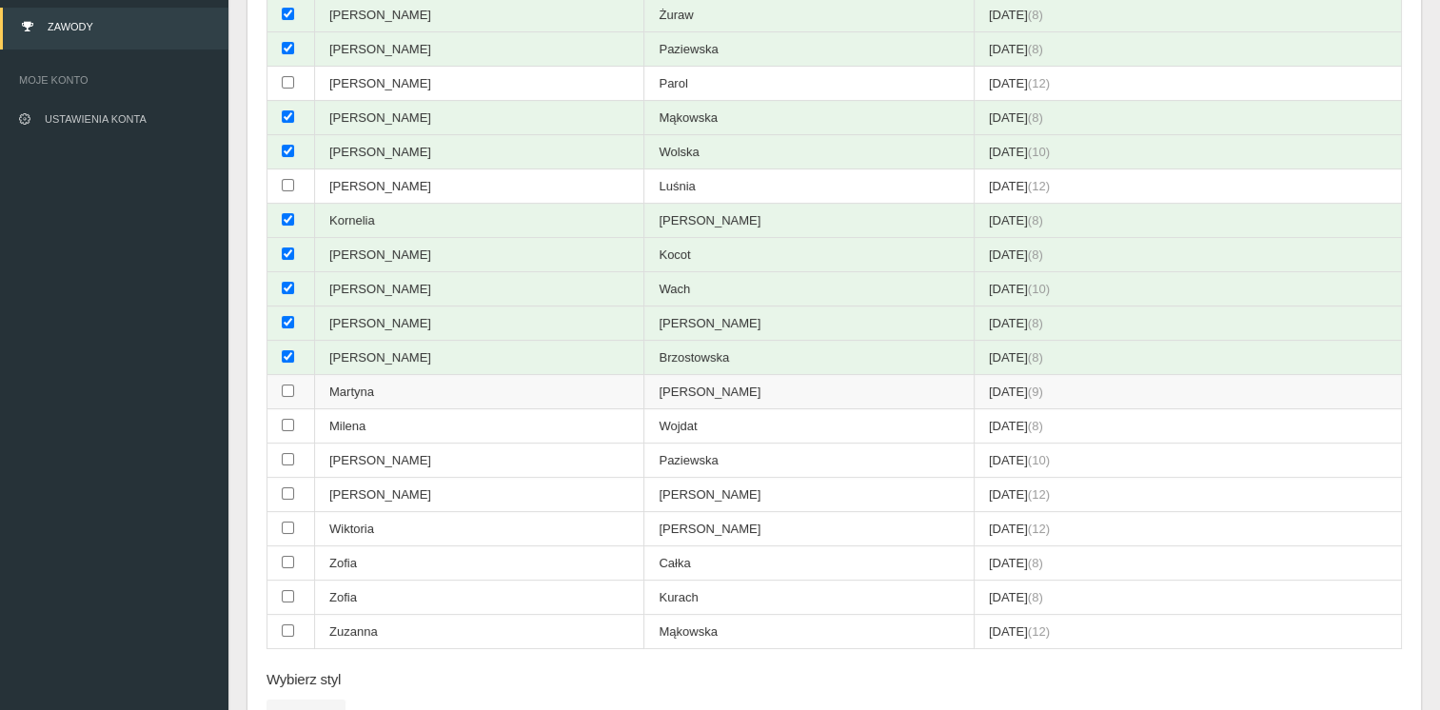
click at [288, 385] on input "checkbox" at bounding box center [288, 391] width 12 height 12
checkbox input "true"
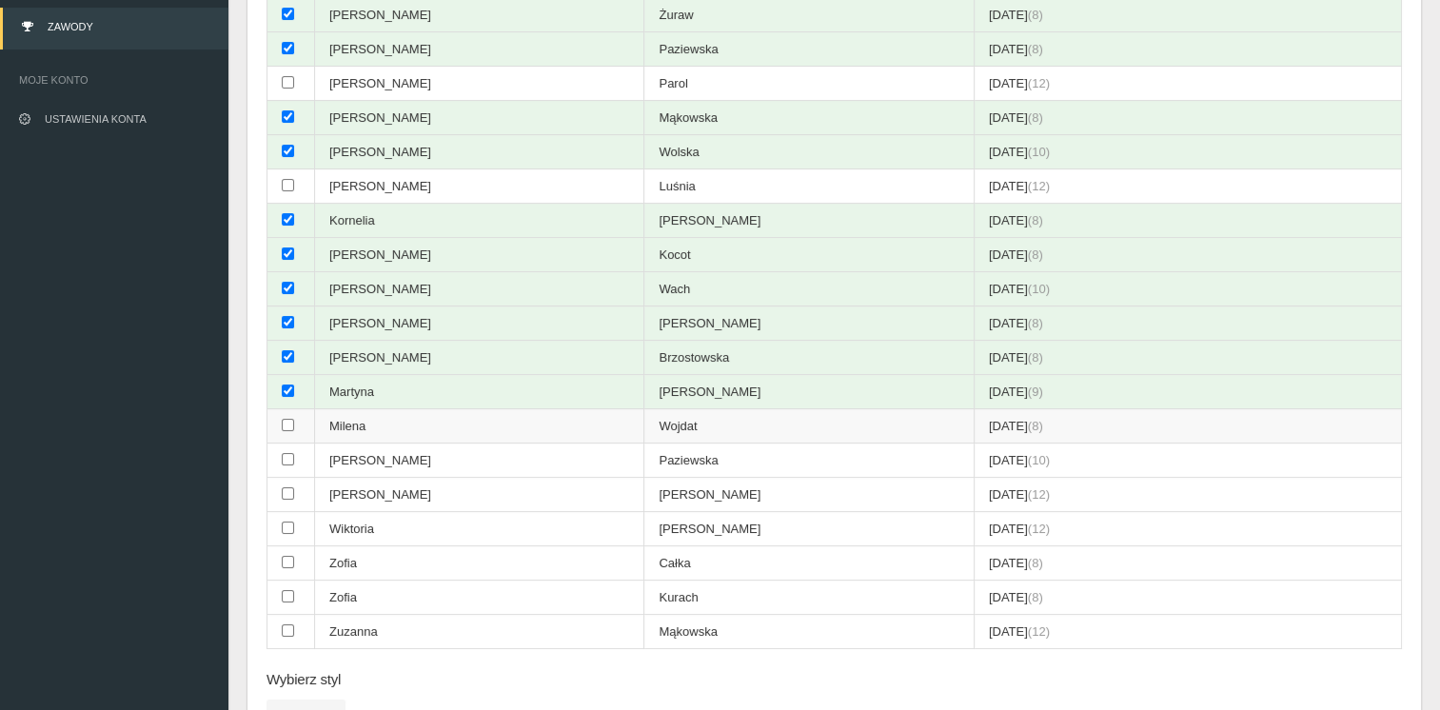
click at [286, 419] on input "checkbox" at bounding box center [288, 425] width 12 height 12
checkbox input "true"
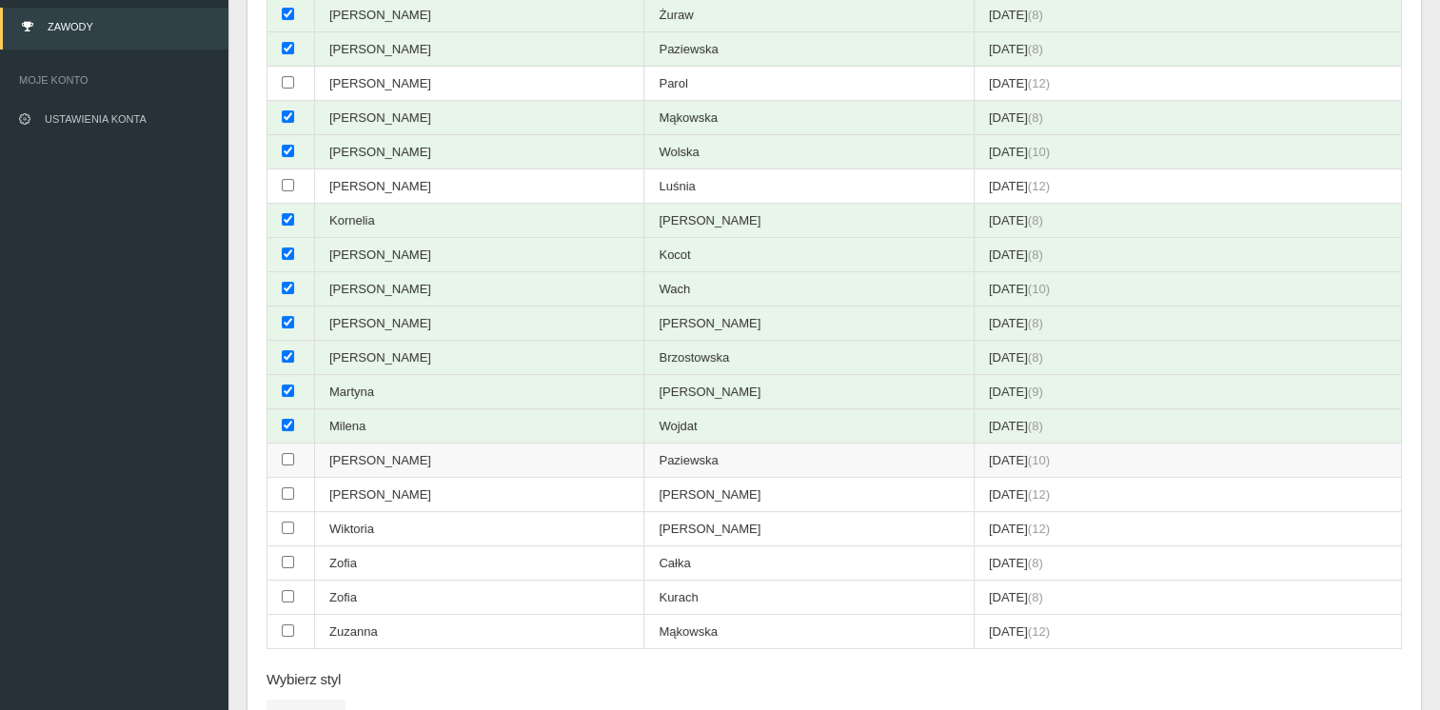
click at [287, 453] on input "checkbox" at bounding box center [288, 459] width 12 height 12
checkbox input "true"
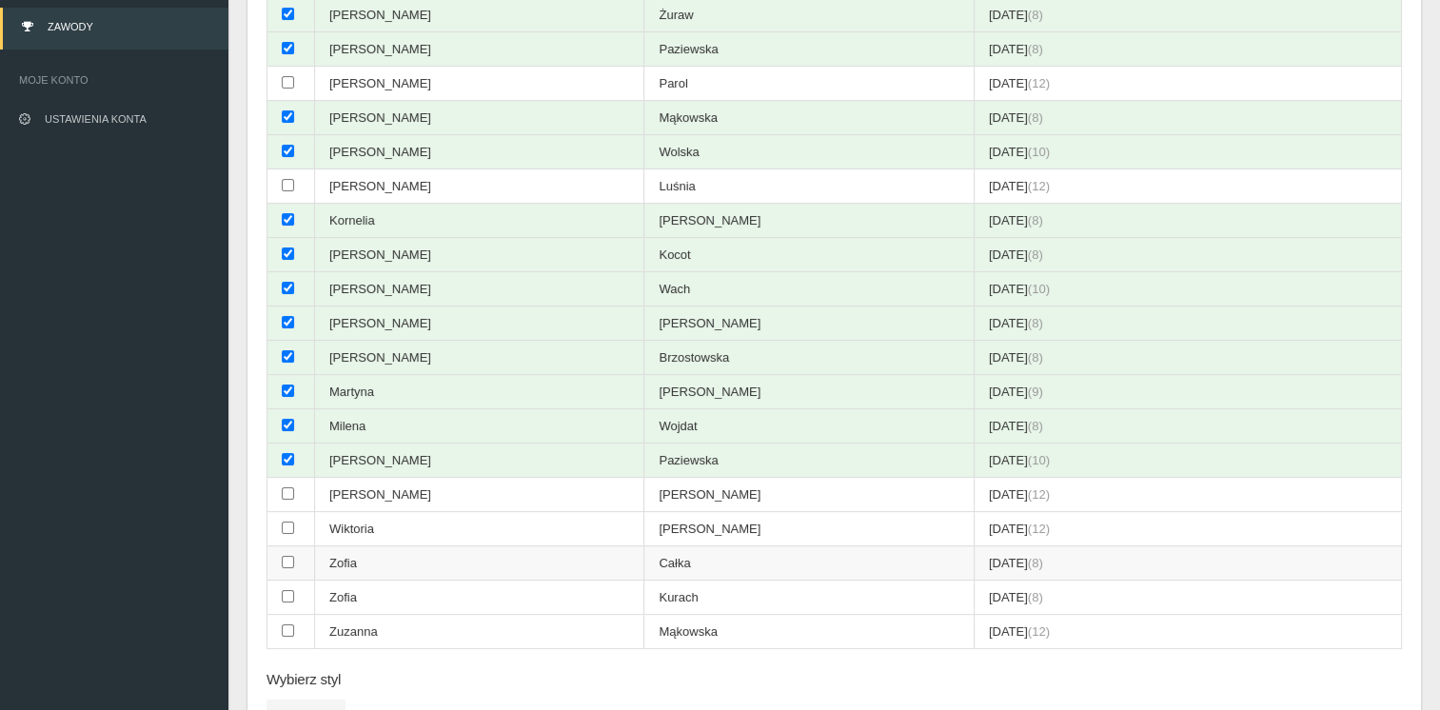
click at [286, 556] on input "checkbox" at bounding box center [288, 562] width 12 height 12
checkbox input "true"
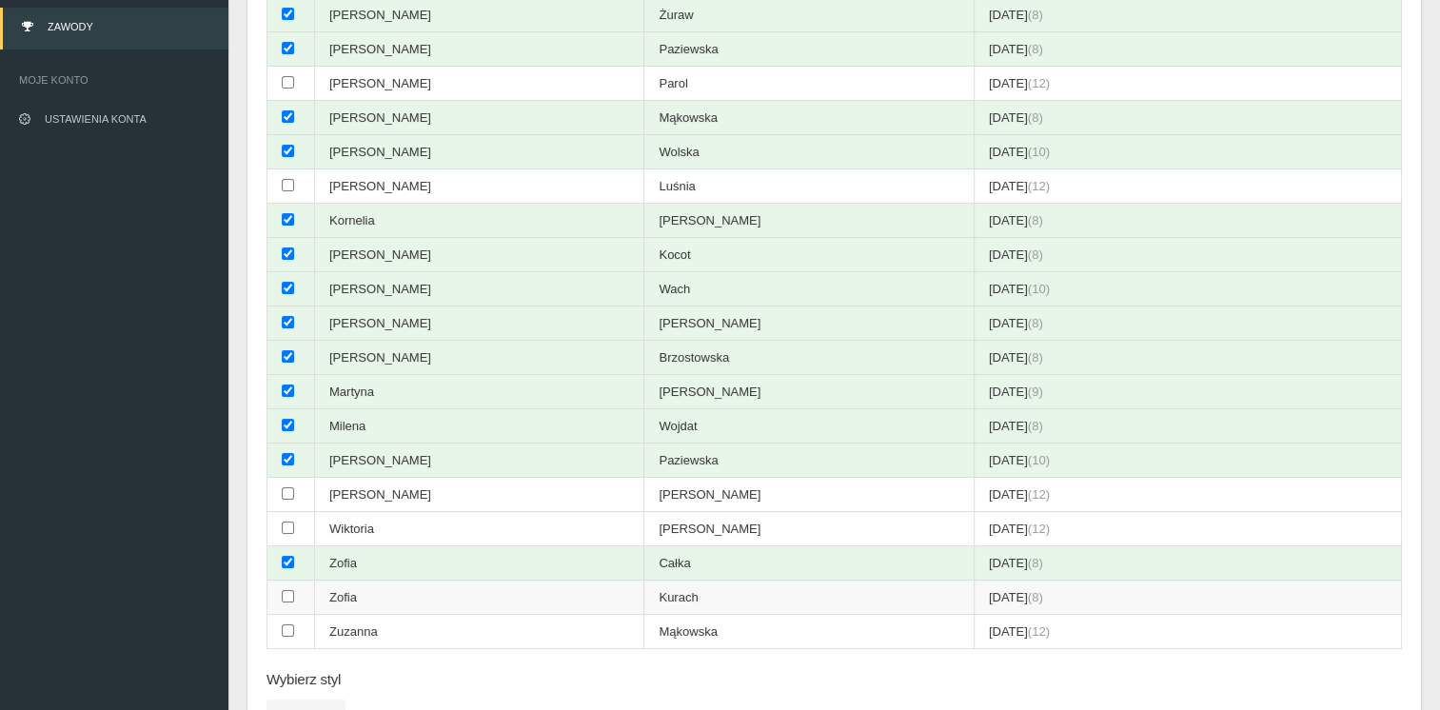
click at [289, 590] on input "checkbox" at bounding box center [288, 596] width 12 height 12
checkbox input "true"
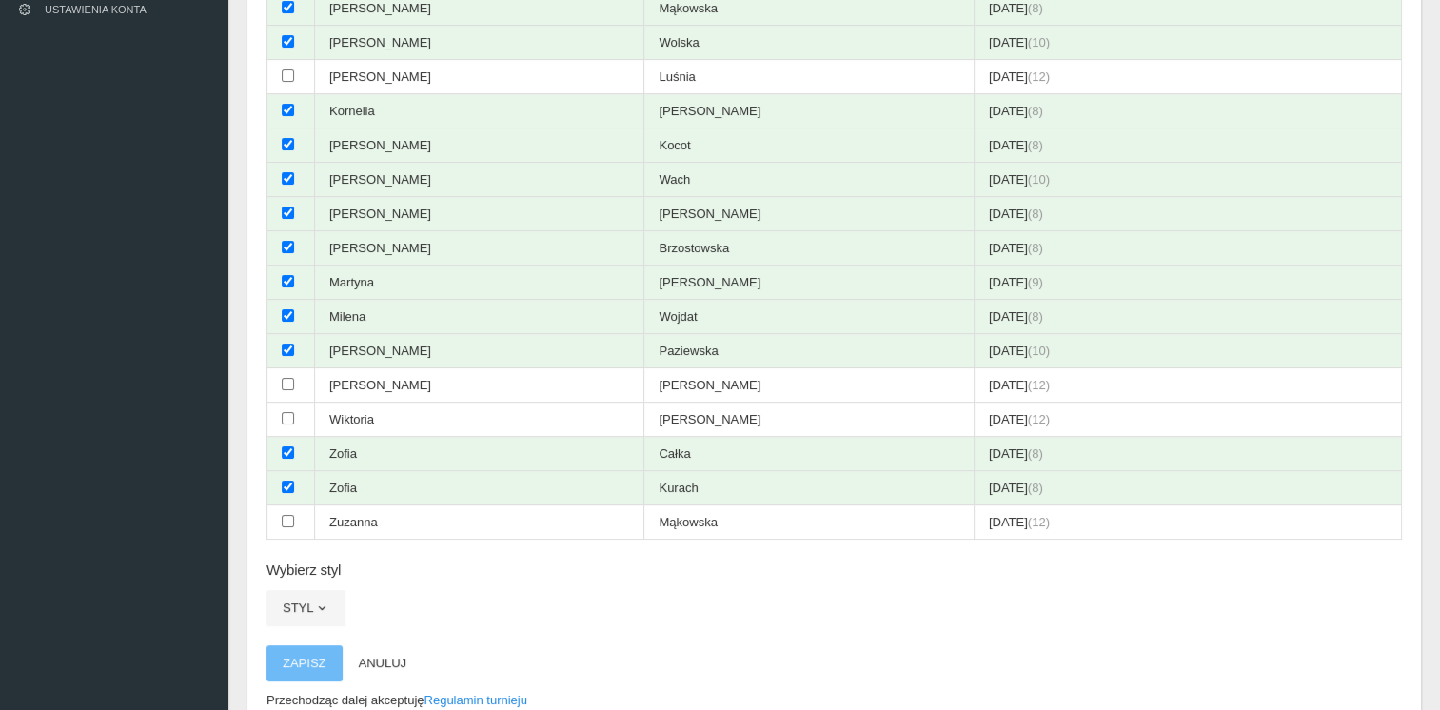
scroll to position [464, 0]
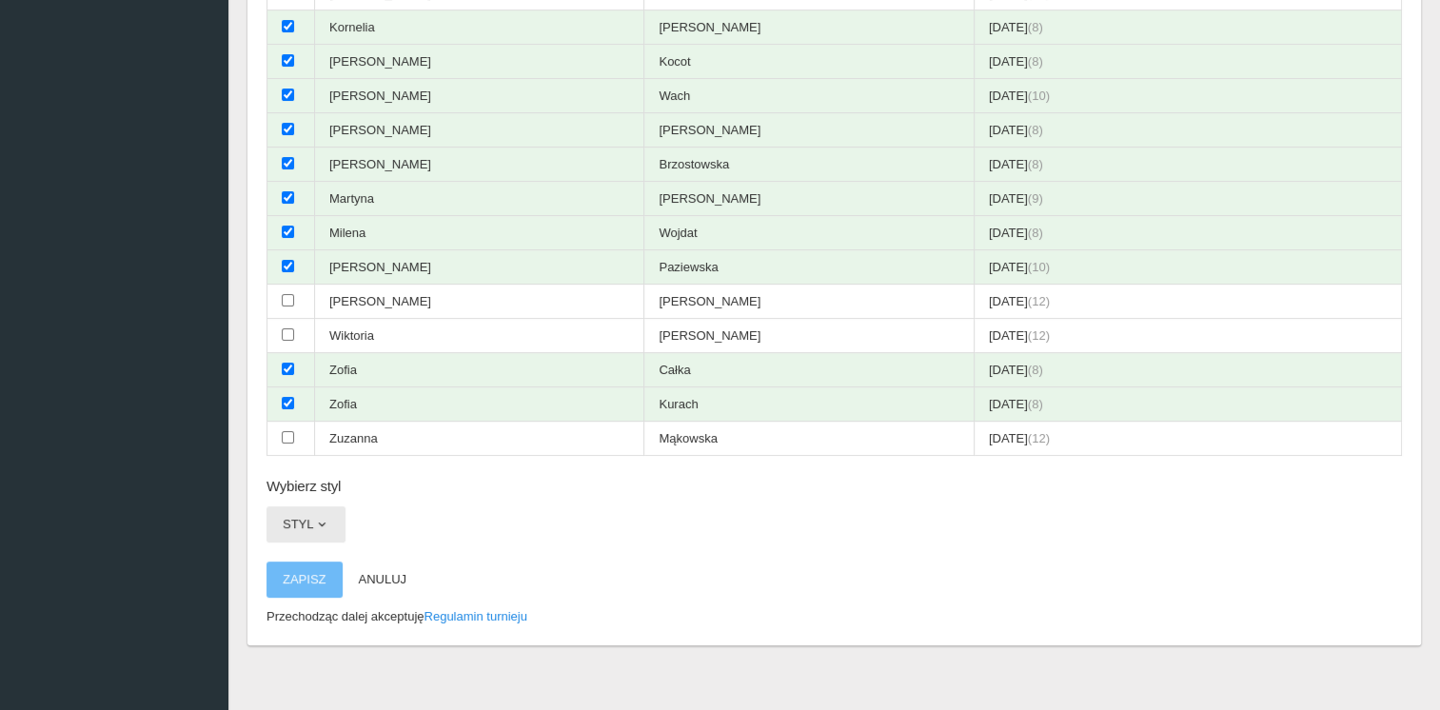
click at [315, 517] on span "button" at bounding box center [321, 524] width 15 height 15
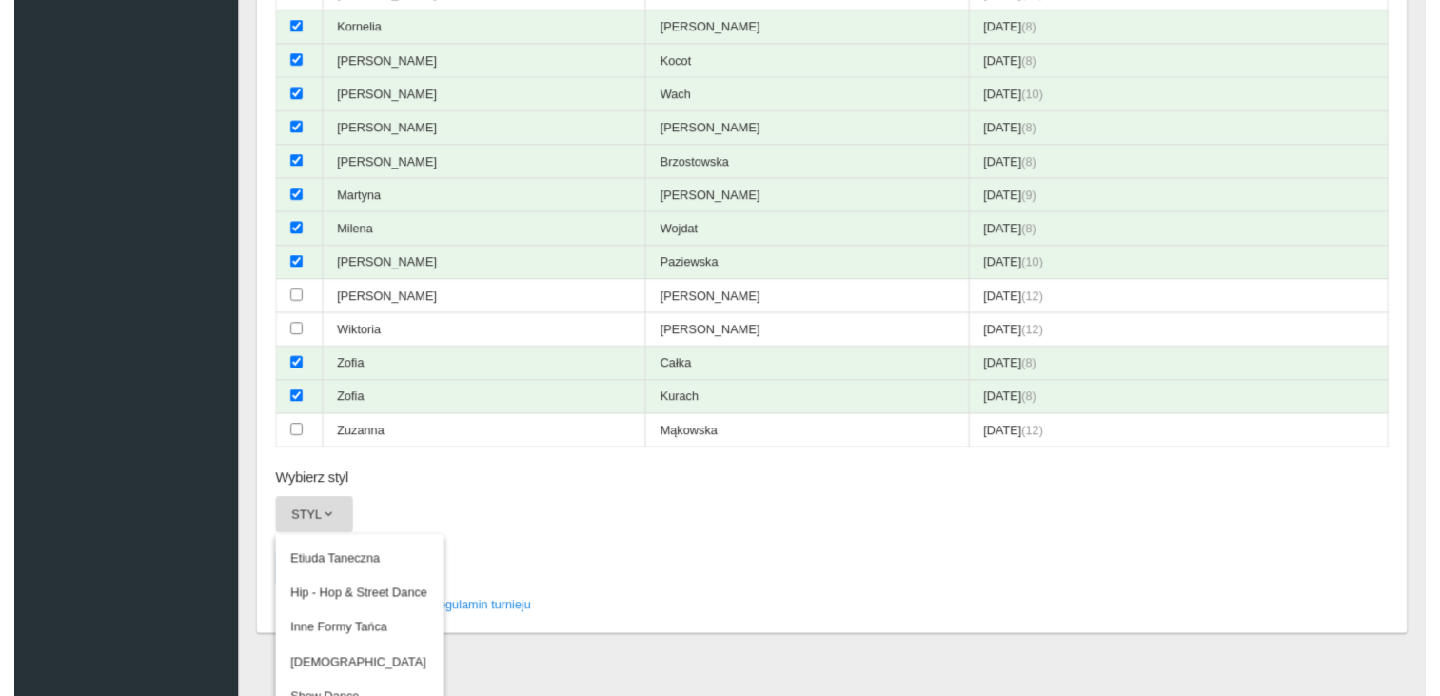
scroll to position [476, 0]
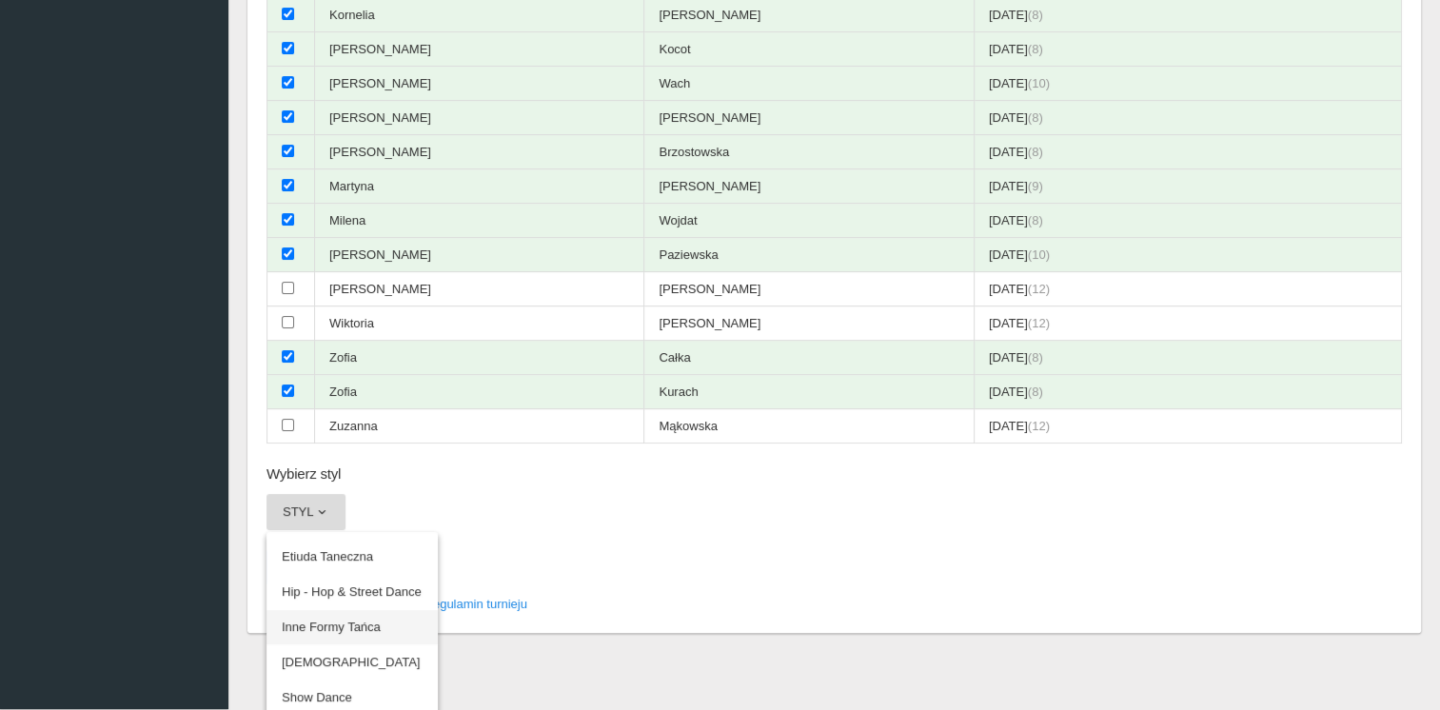
click at [316, 611] on link "Inne Formy Tańca" at bounding box center [352, 627] width 171 height 34
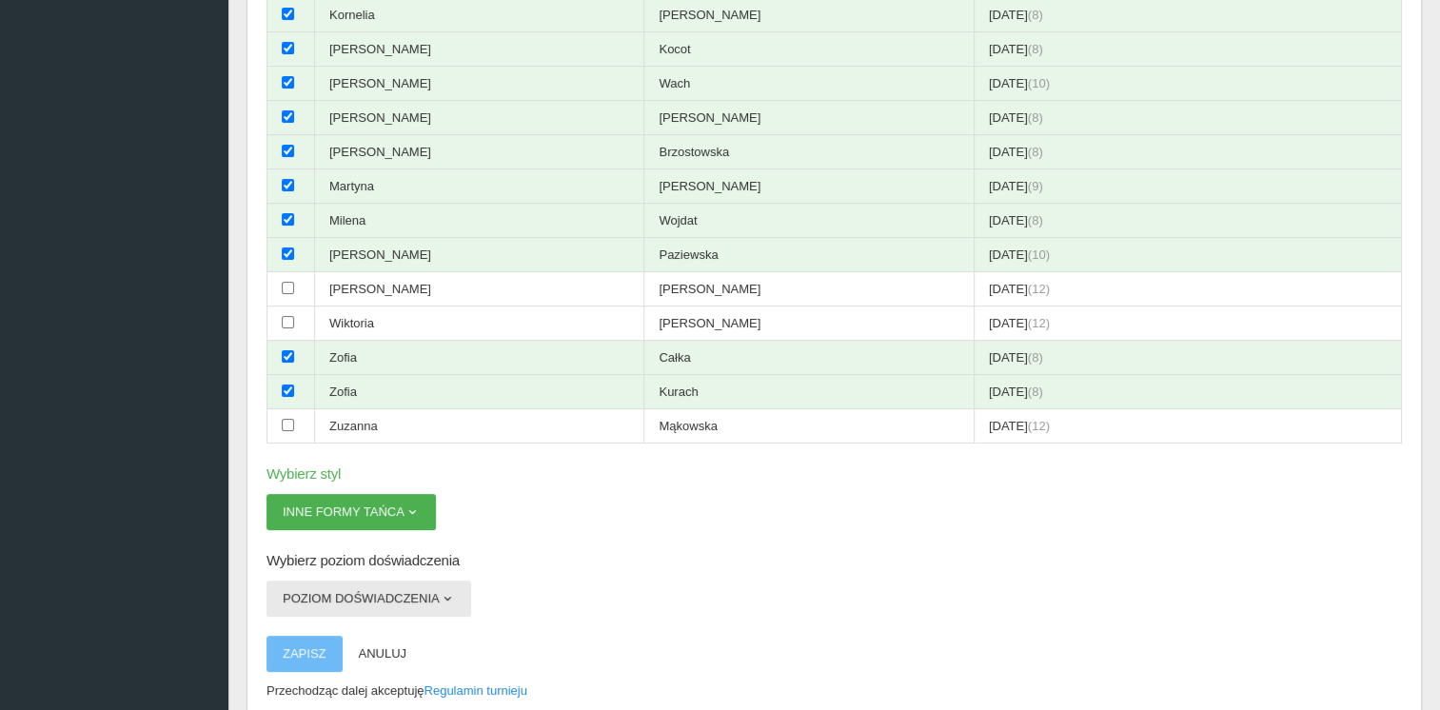
click at [385, 588] on button "Poziom doświadczenia" at bounding box center [369, 599] width 205 height 36
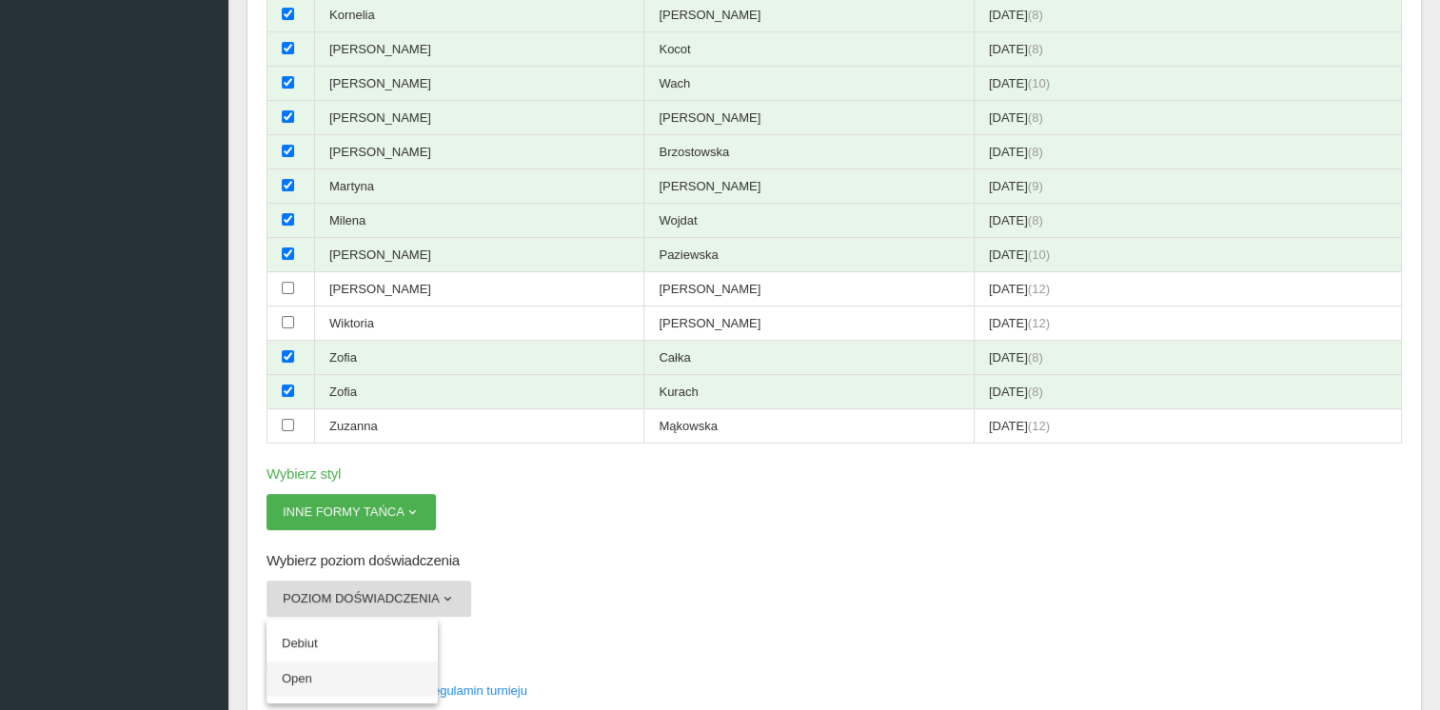
click at [305, 667] on link "Open" at bounding box center [352, 679] width 171 height 34
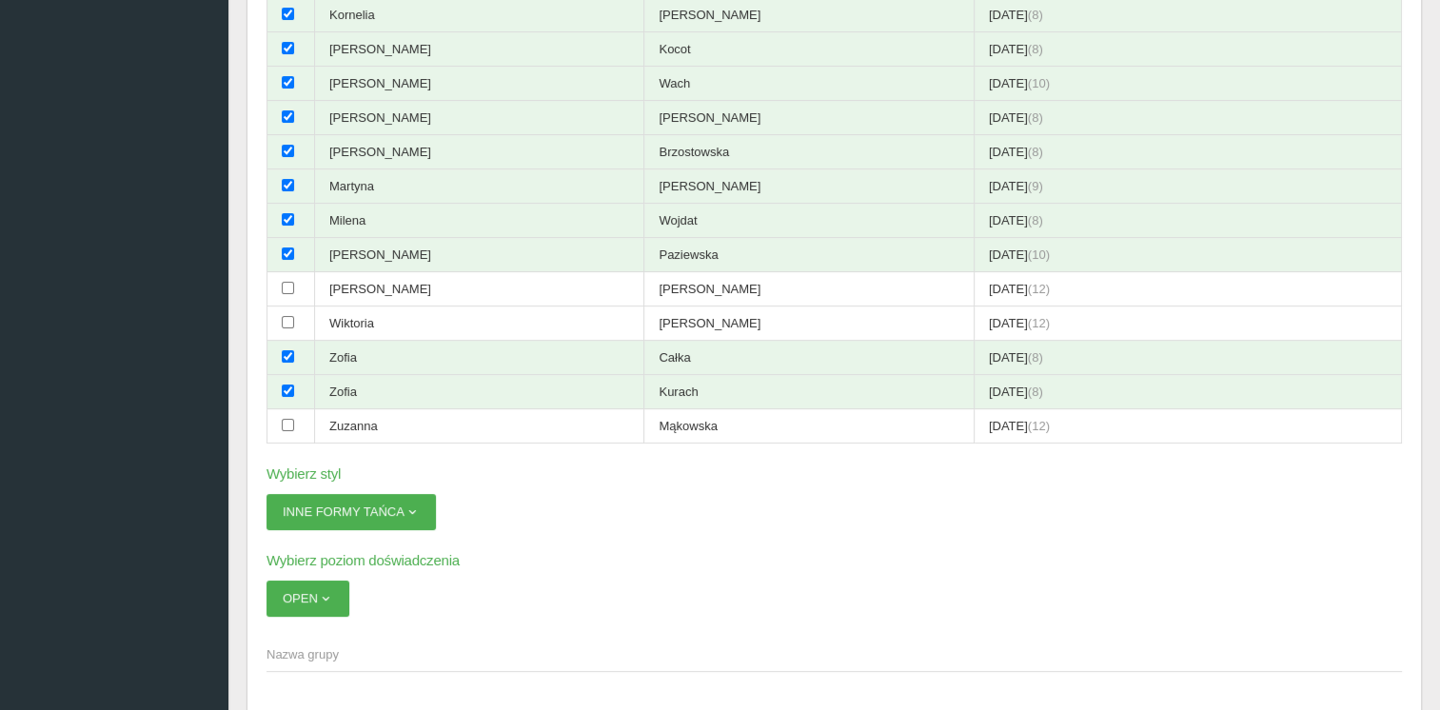
click at [321, 645] on span "Nazwa grupy" at bounding box center [825, 654] width 1117 height 19
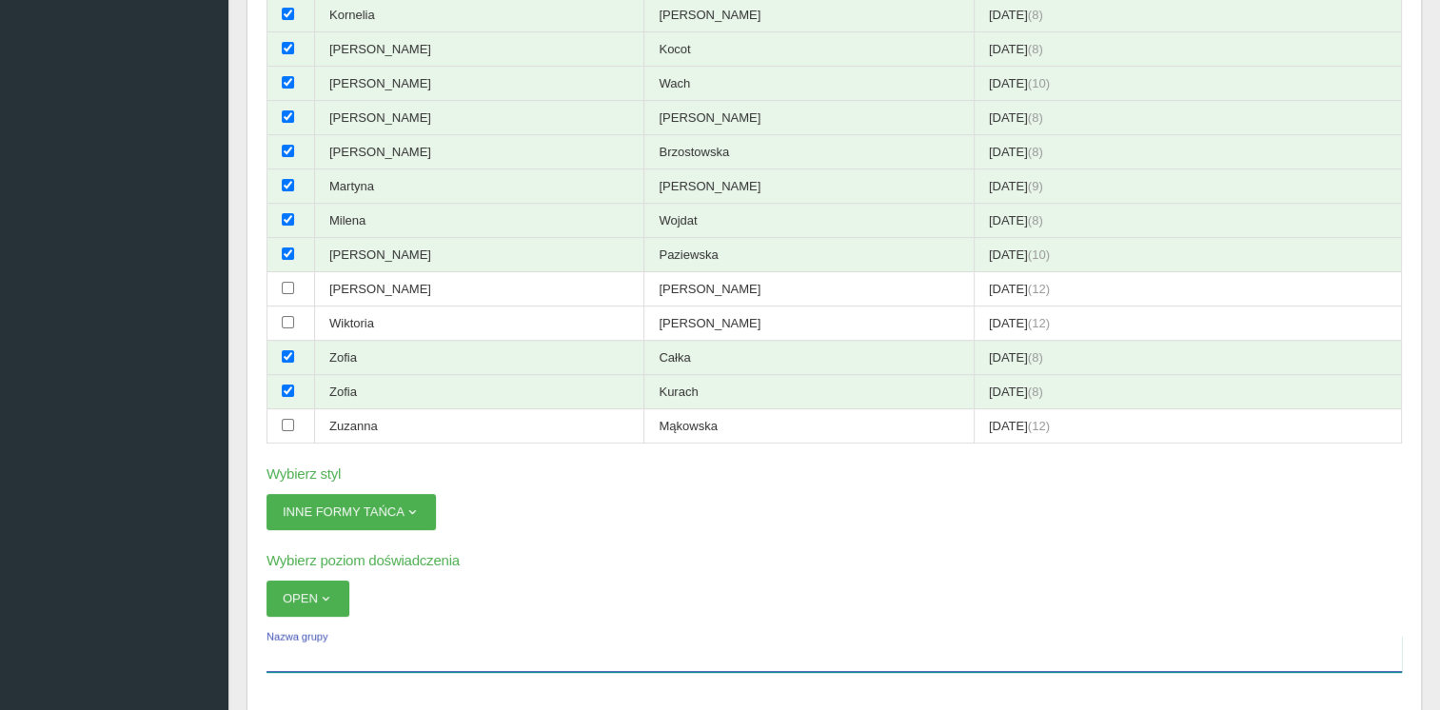
click at [321, 644] on input "Nazwa grupy" at bounding box center [835, 654] width 1136 height 36
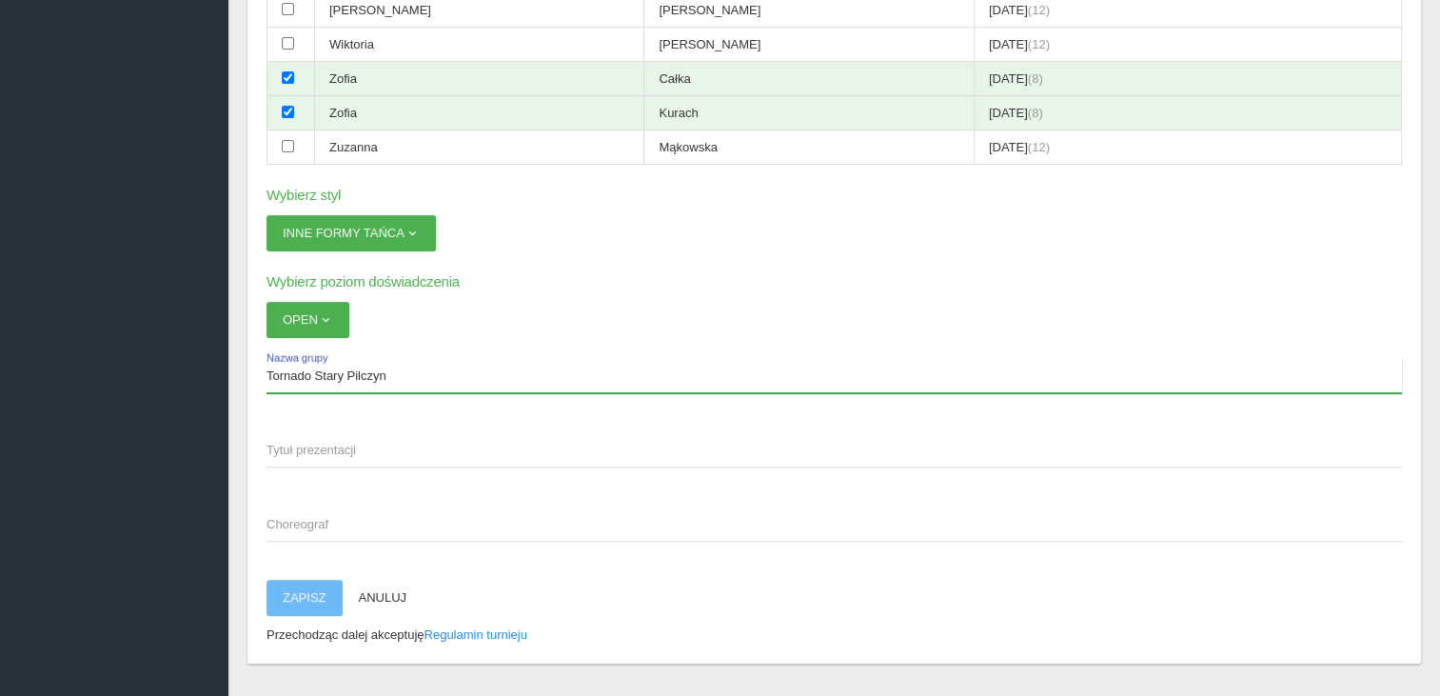
scroll to position [787, 0]
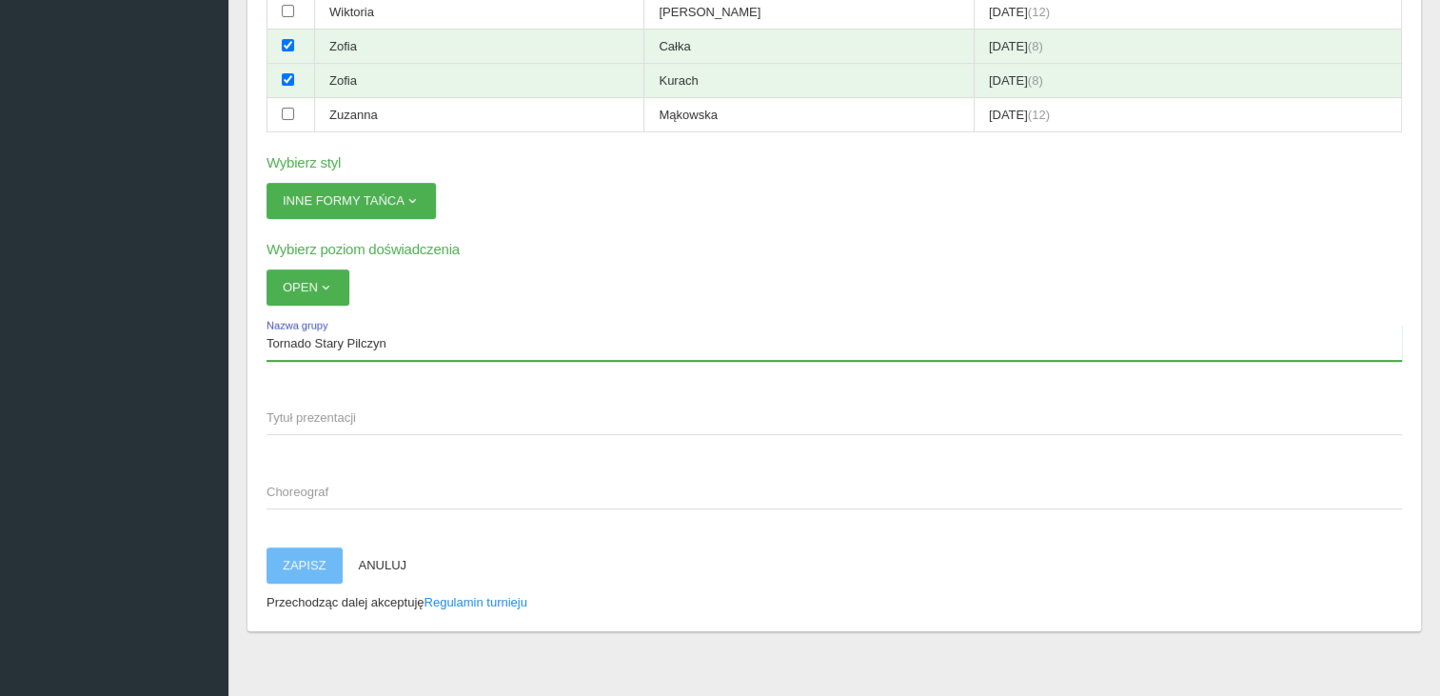
type input "Tornado Stary Pilczyn"
click at [306, 483] on span "Choreograf" at bounding box center [825, 492] width 1117 height 19
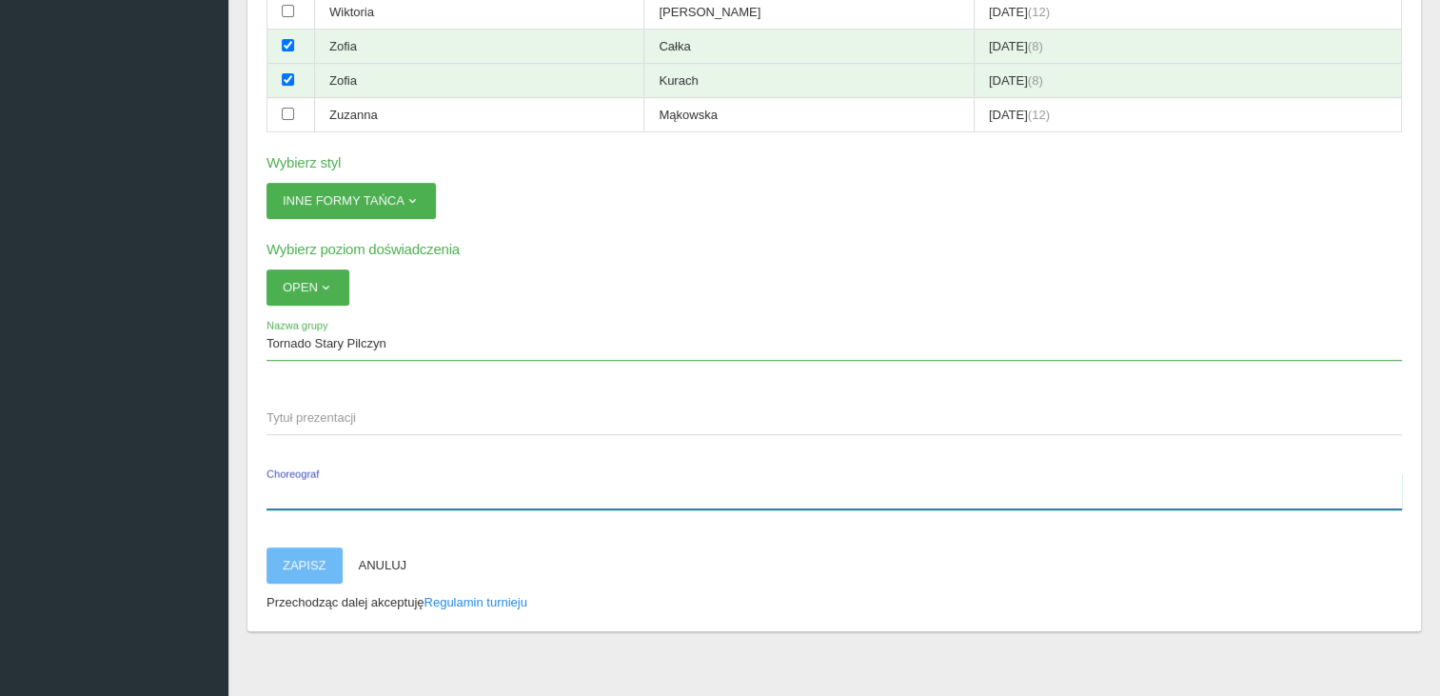
click at [306, 479] on input "Choreograf" at bounding box center [835, 491] width 1136 height 36
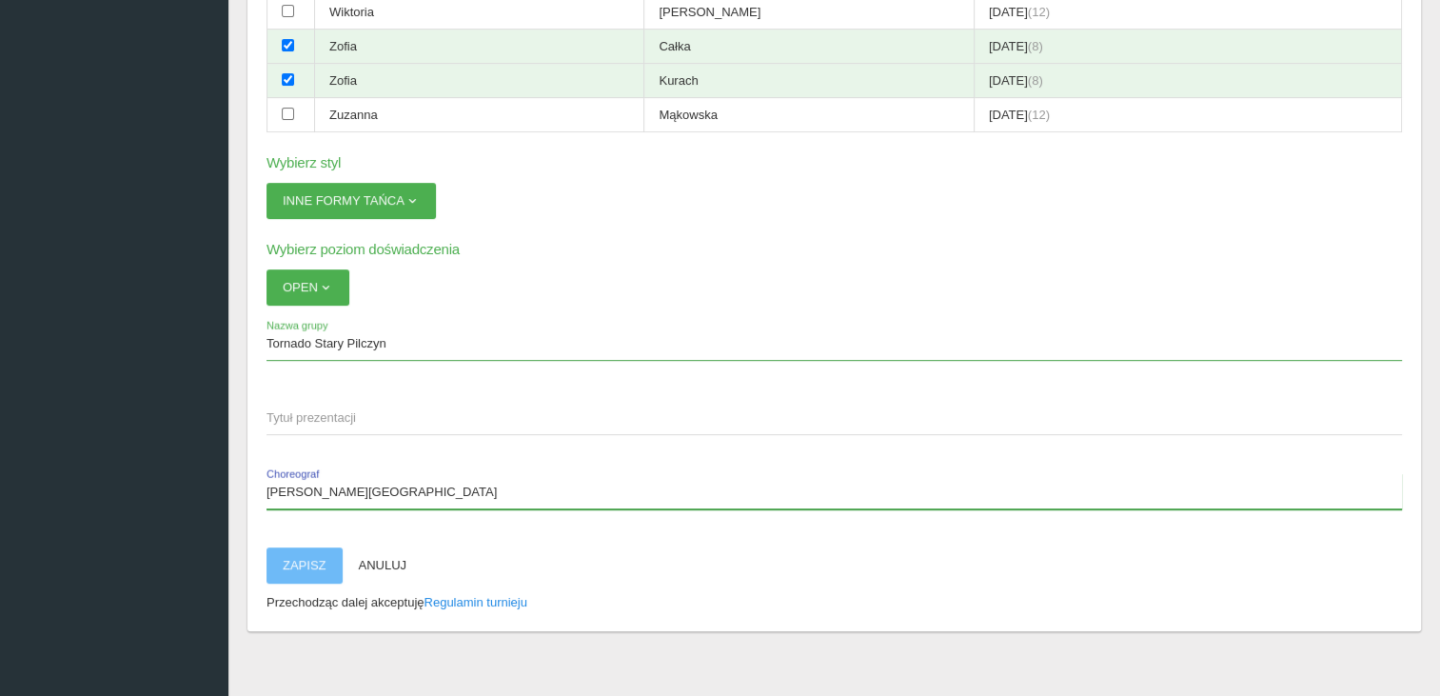
type input "[PERSON_NAME][GEOGRAPHIC_DATA]"
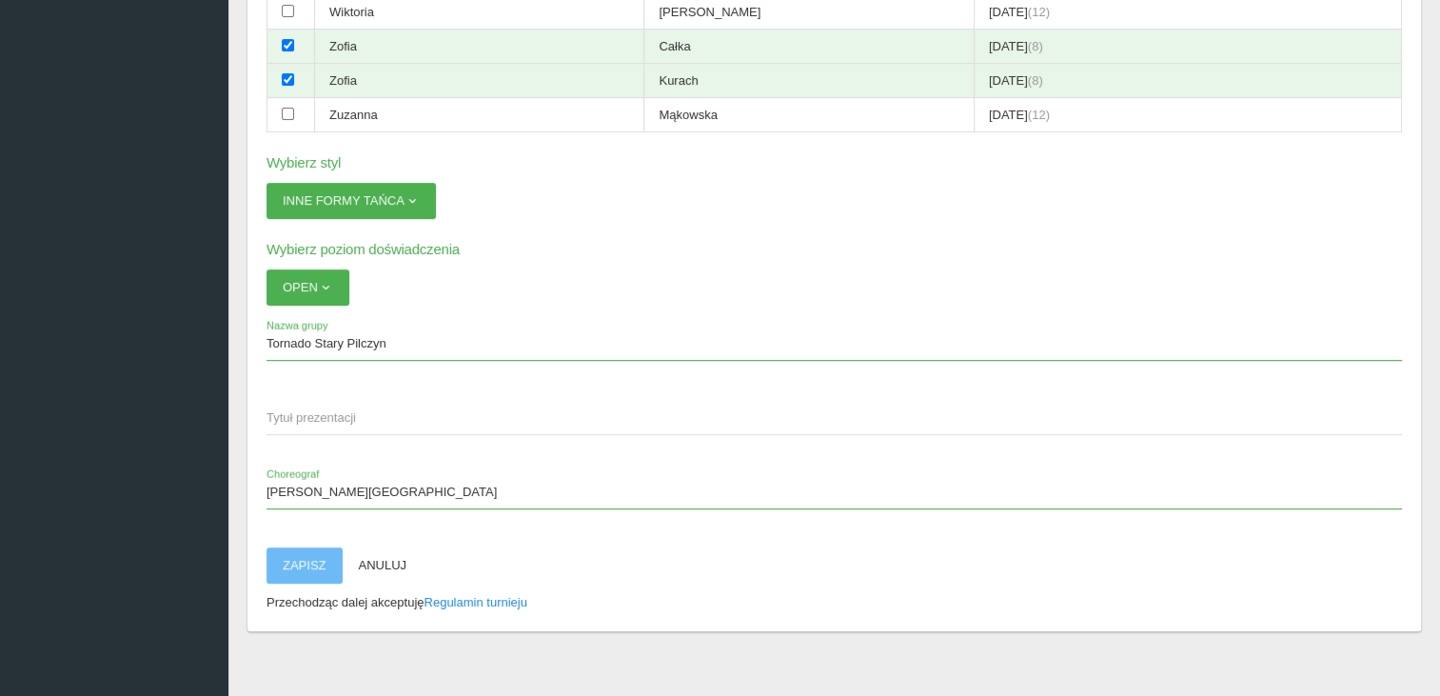
click at [310, 408] on span "Tytuł prezentacji" at bounding box center [825, 417] width 1117 height 19
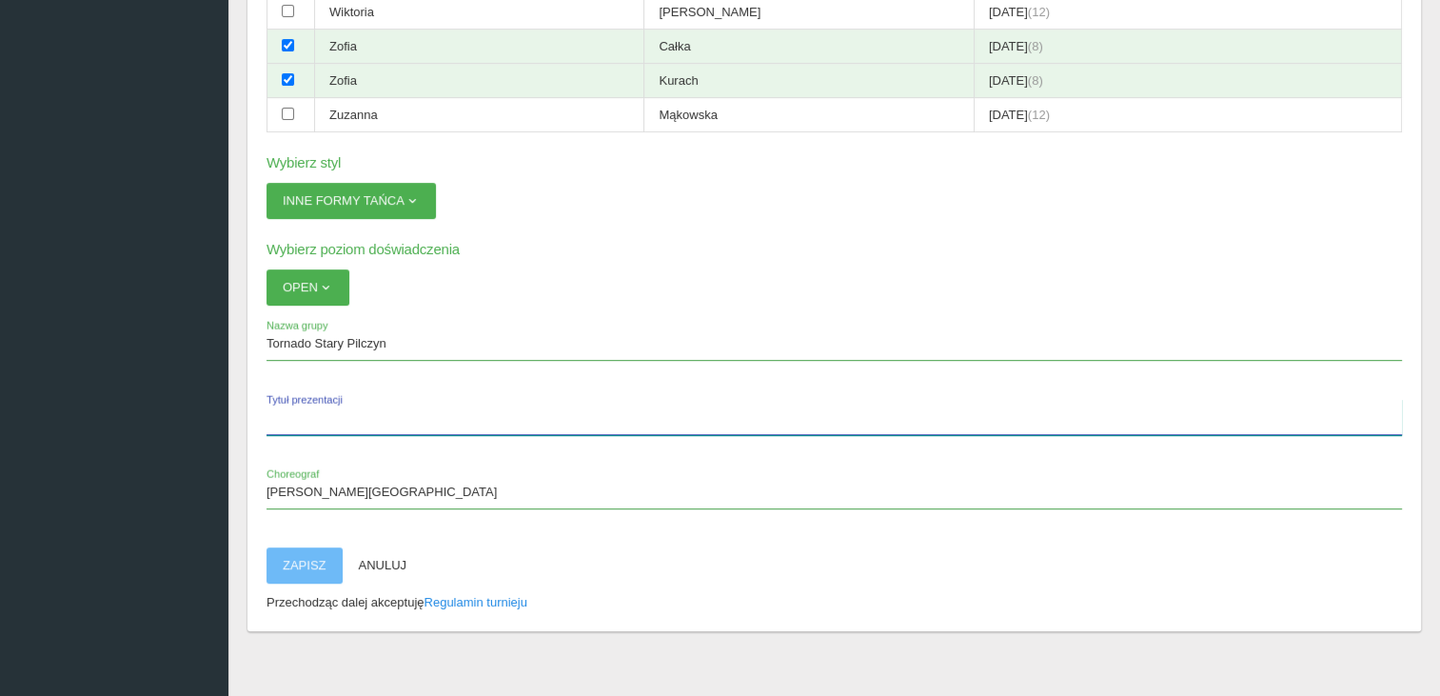
click at [310, 404] on input "Tytuł prezentacji" at bounding box center [835, 417] width 1136 height 36
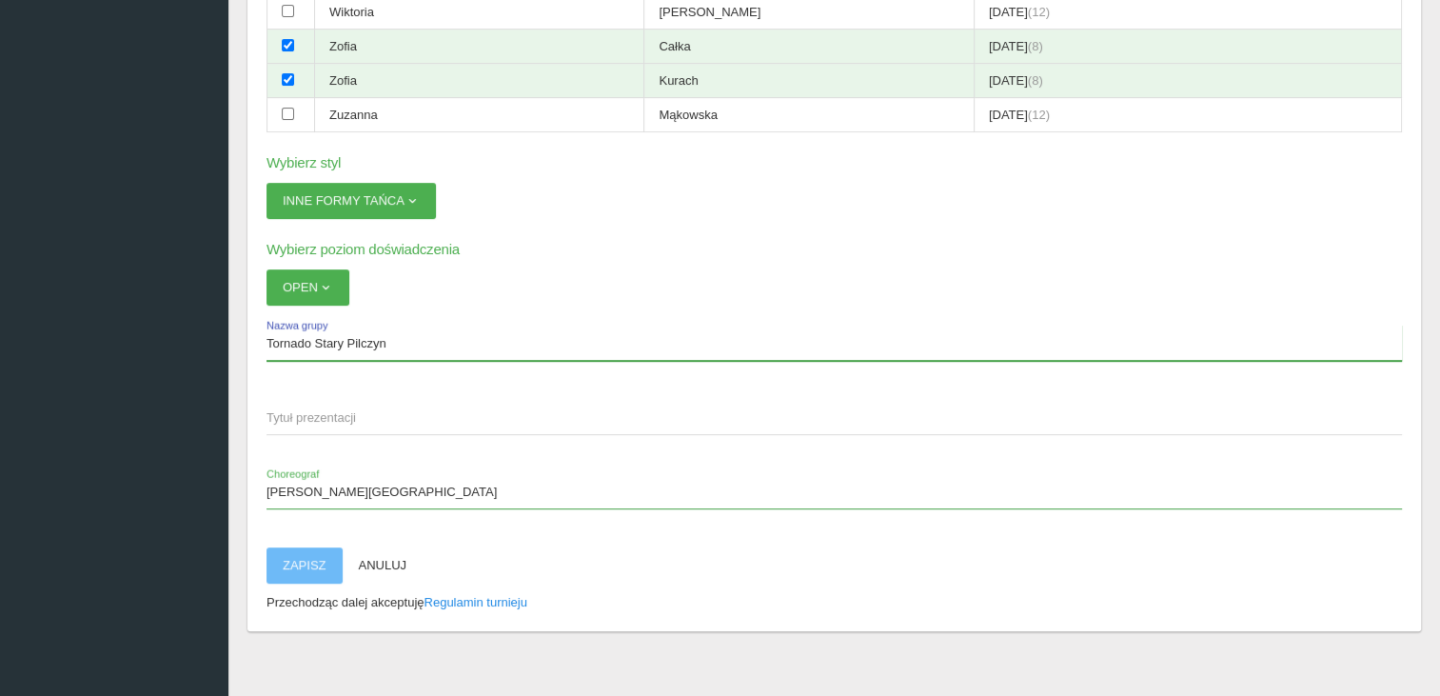
click at [406, 334] on input "Tornado Stary Pilczyn" at bounding box center [835, 343] width 1136 height 36
type input "Tornado Stary Pilczyn - mażoretki"
click at [360, 408] on span "Tytuł prezentacji" at bounding box center [825, 417] width 1117 height 19
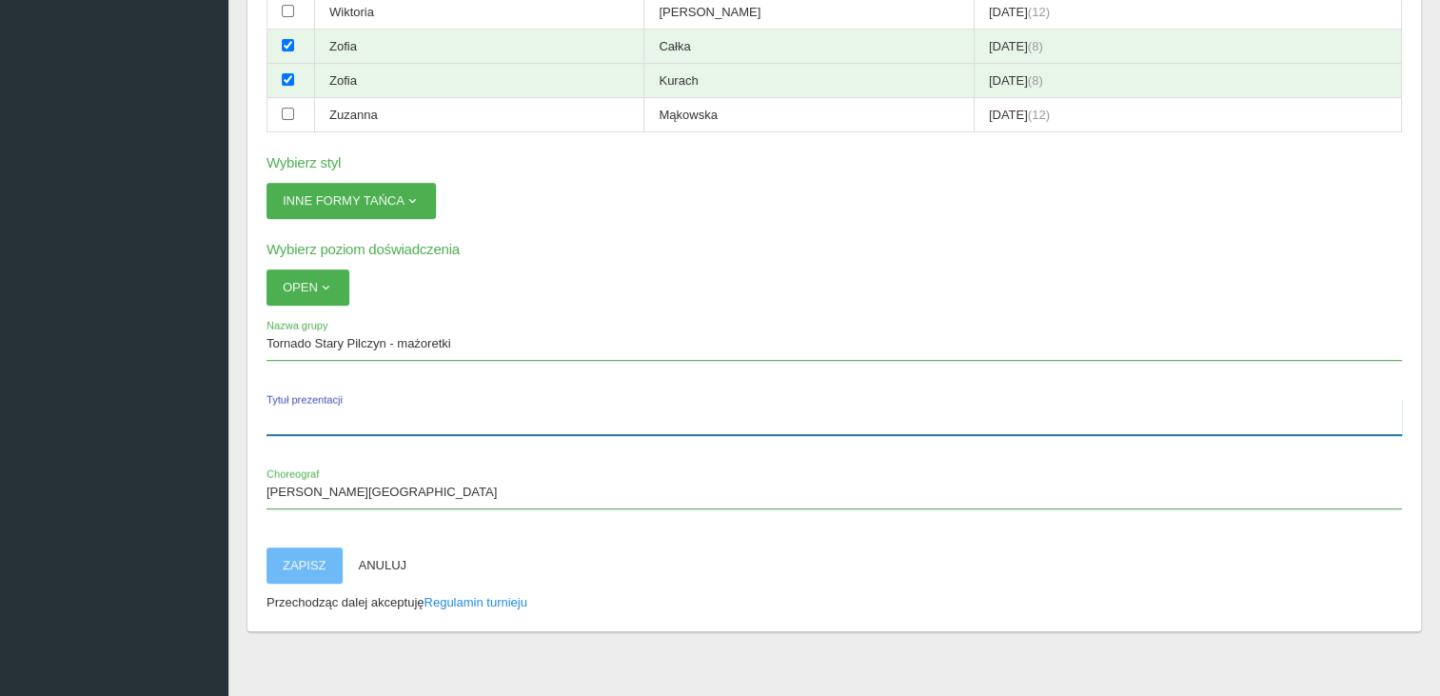
click at [360, 402] on input "Tytuł prezentacji" at bounding box center [835, 417] width 1136 height 36
type input "Zostań moją przyjaciółką"
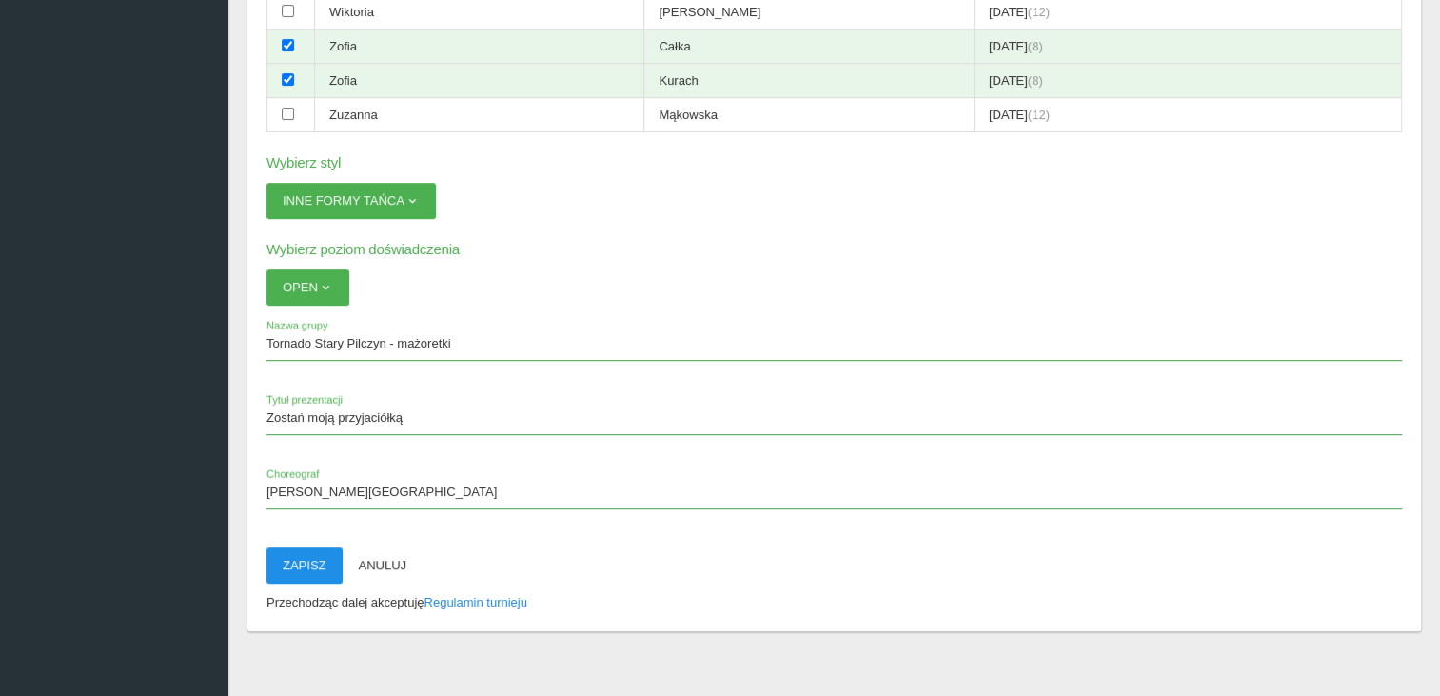
click at [314, 550] on button "Zapisz" at bounding box center [305, 565] width 76 height 36
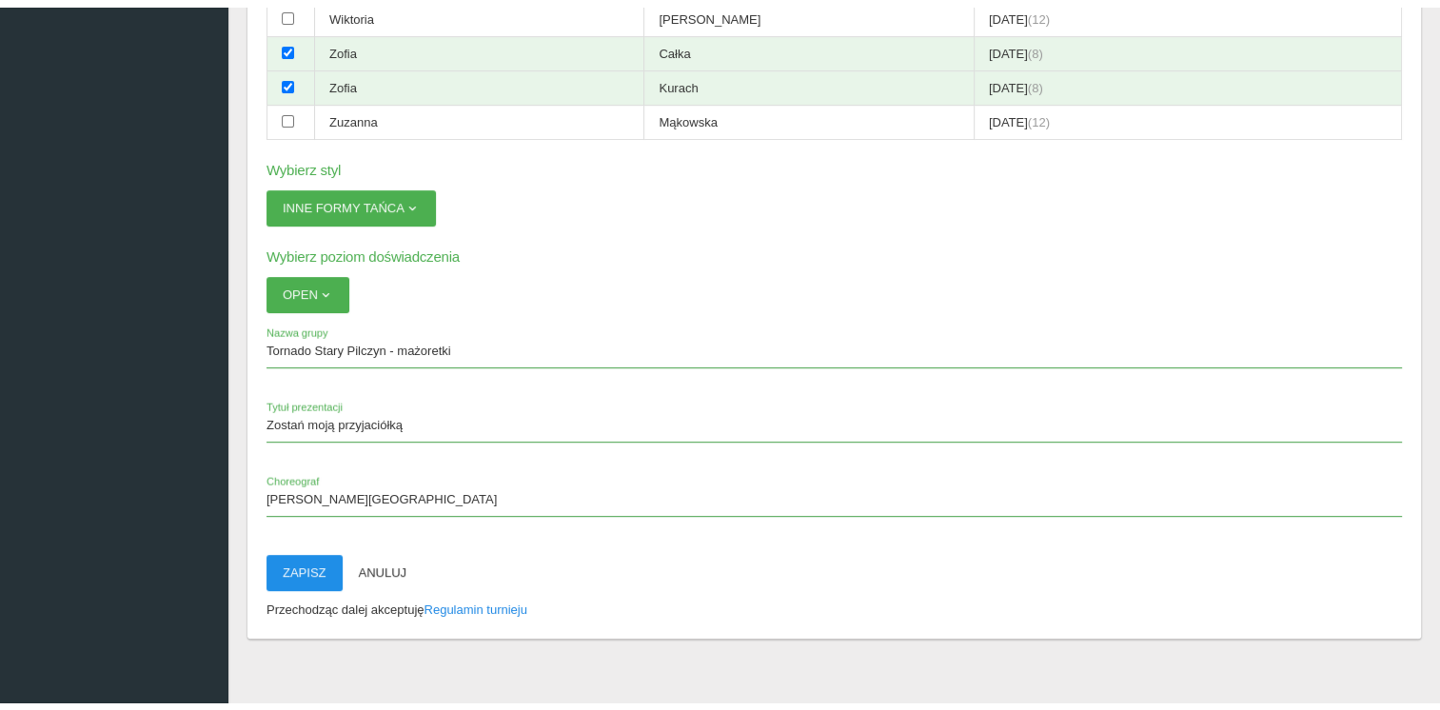
scroll to position [48, 0]
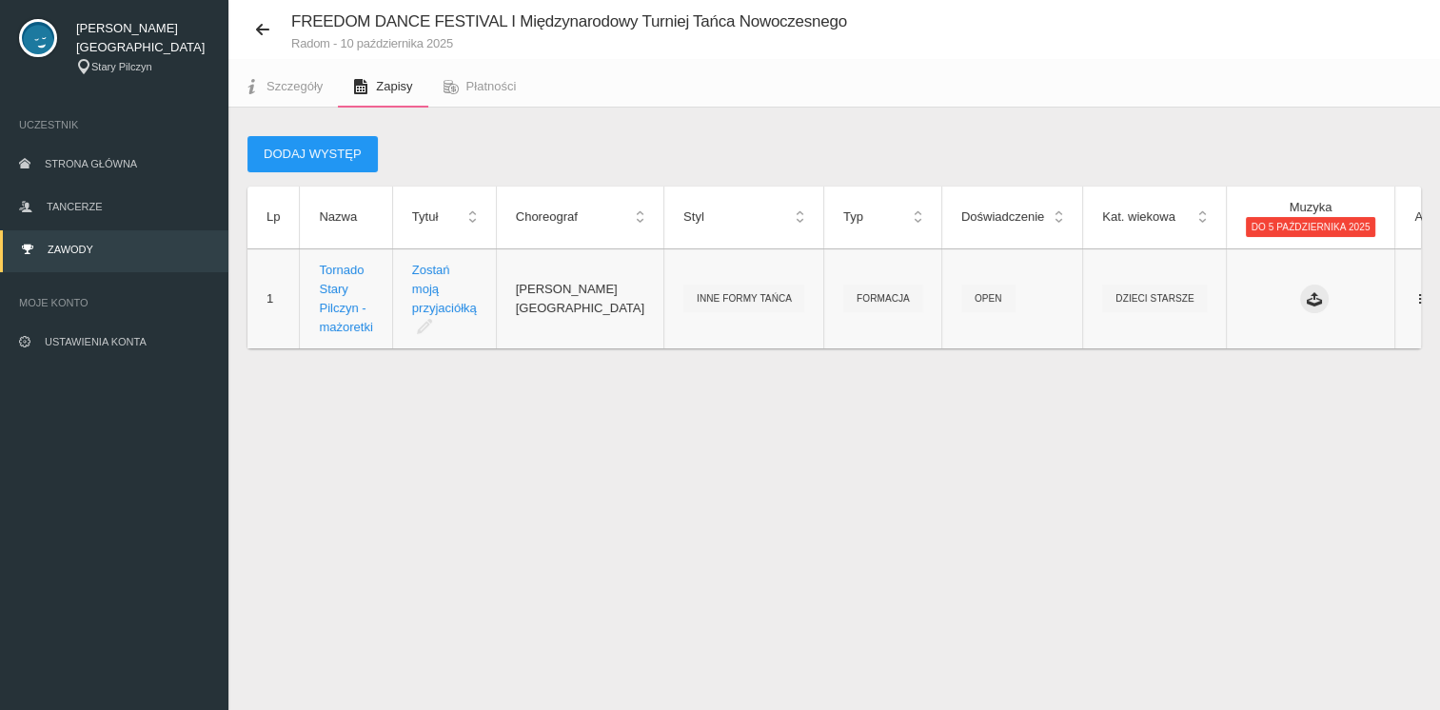
click at [1307, 298] on icon at bounding box center [1314, 298] width 15 height 15
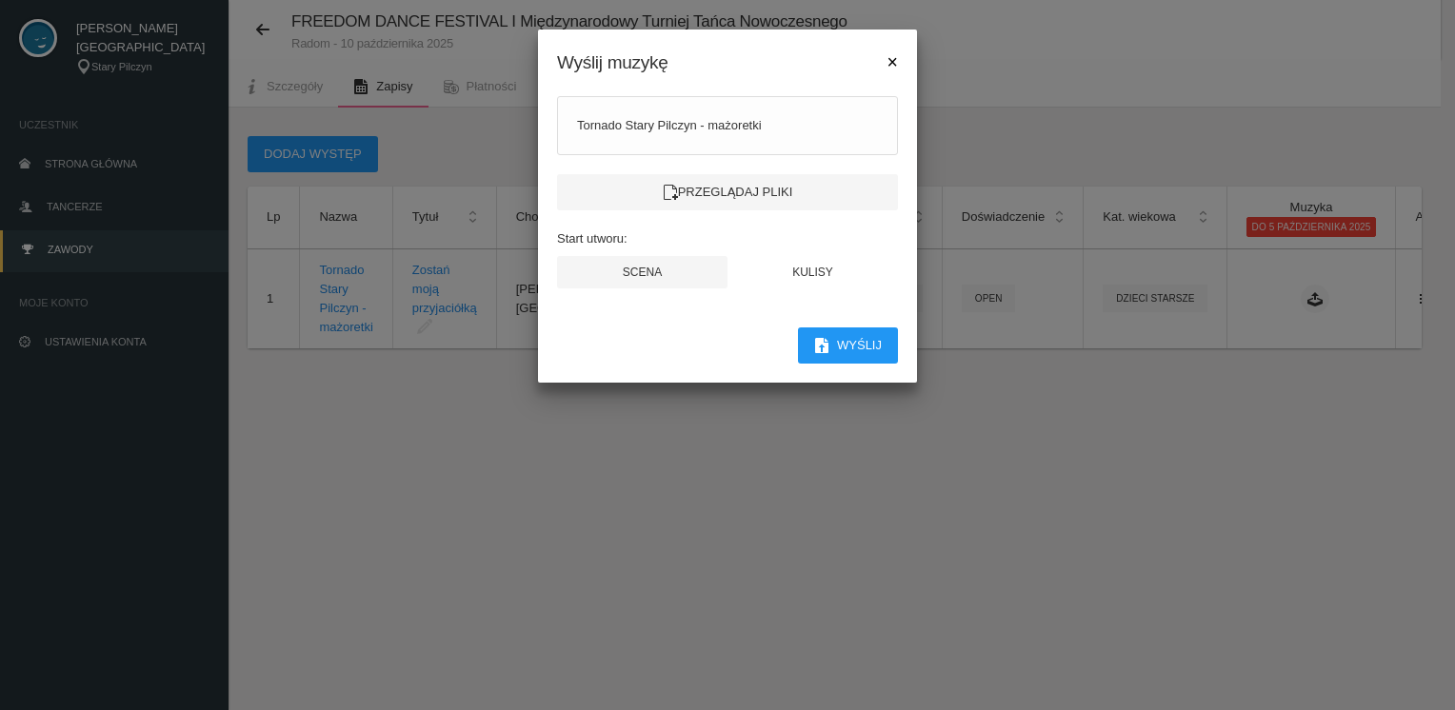
click at [894, 64] on span "×" at bounding box center [892, 61] width 10 height 21
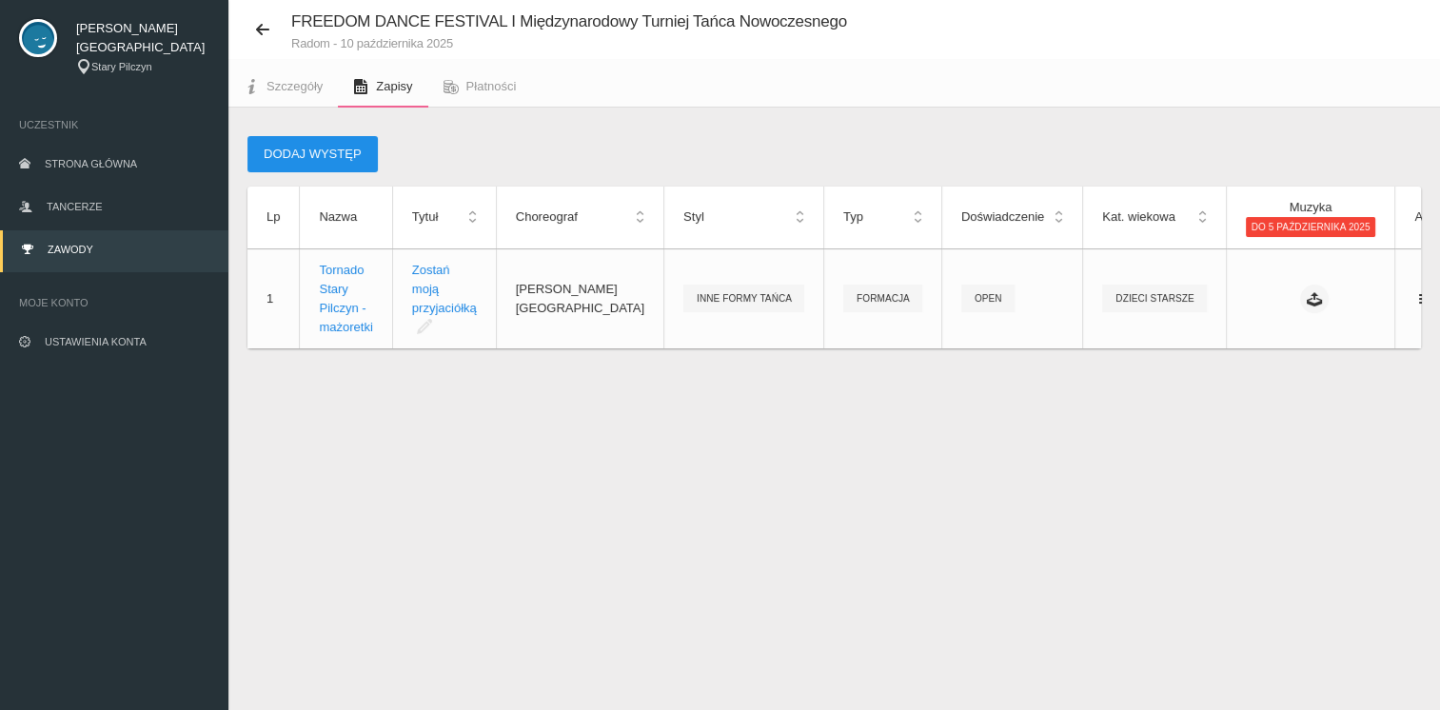
click at [302, 151] on button "Dodaj występ" at bounding box center [312, 154] width 130 height 36
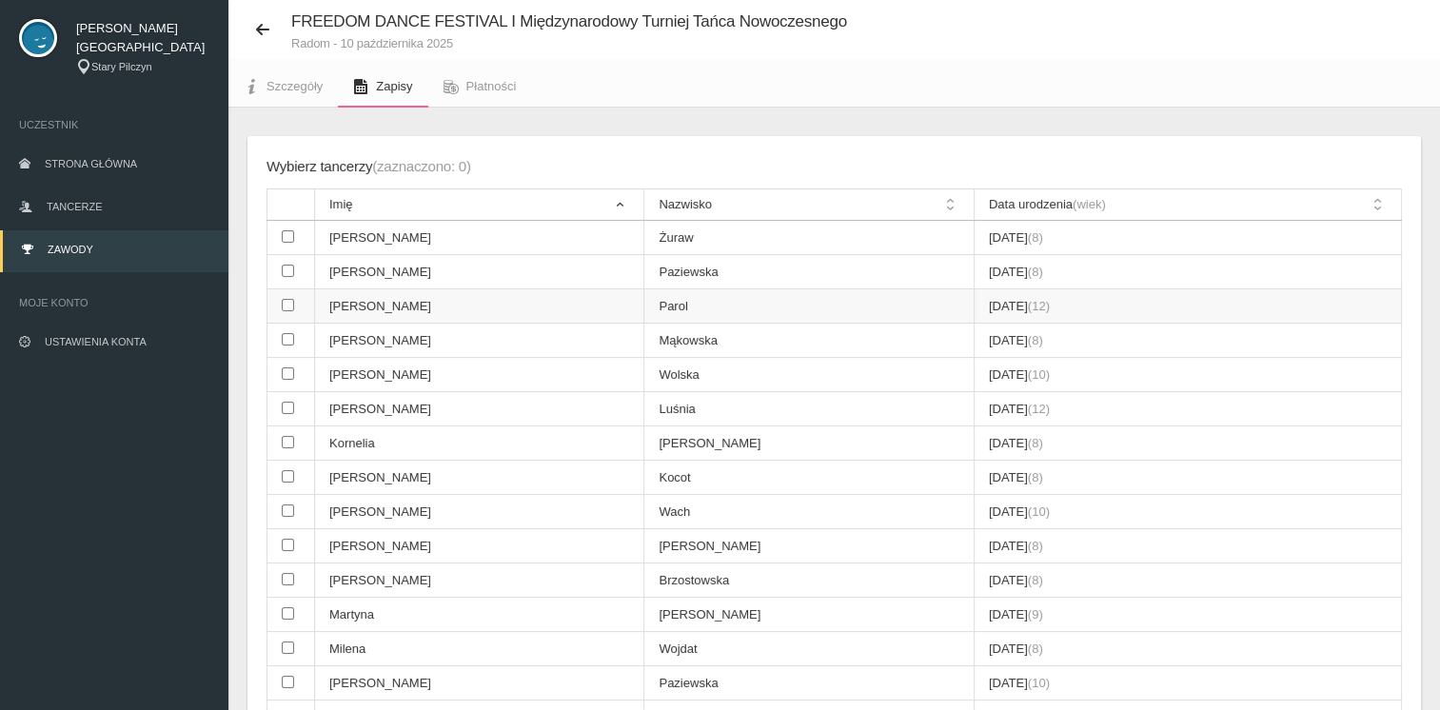
click at [290, 303] on input "checkbox" at bounding box center [288, 305] width 12 height 12
checkbox input "true"
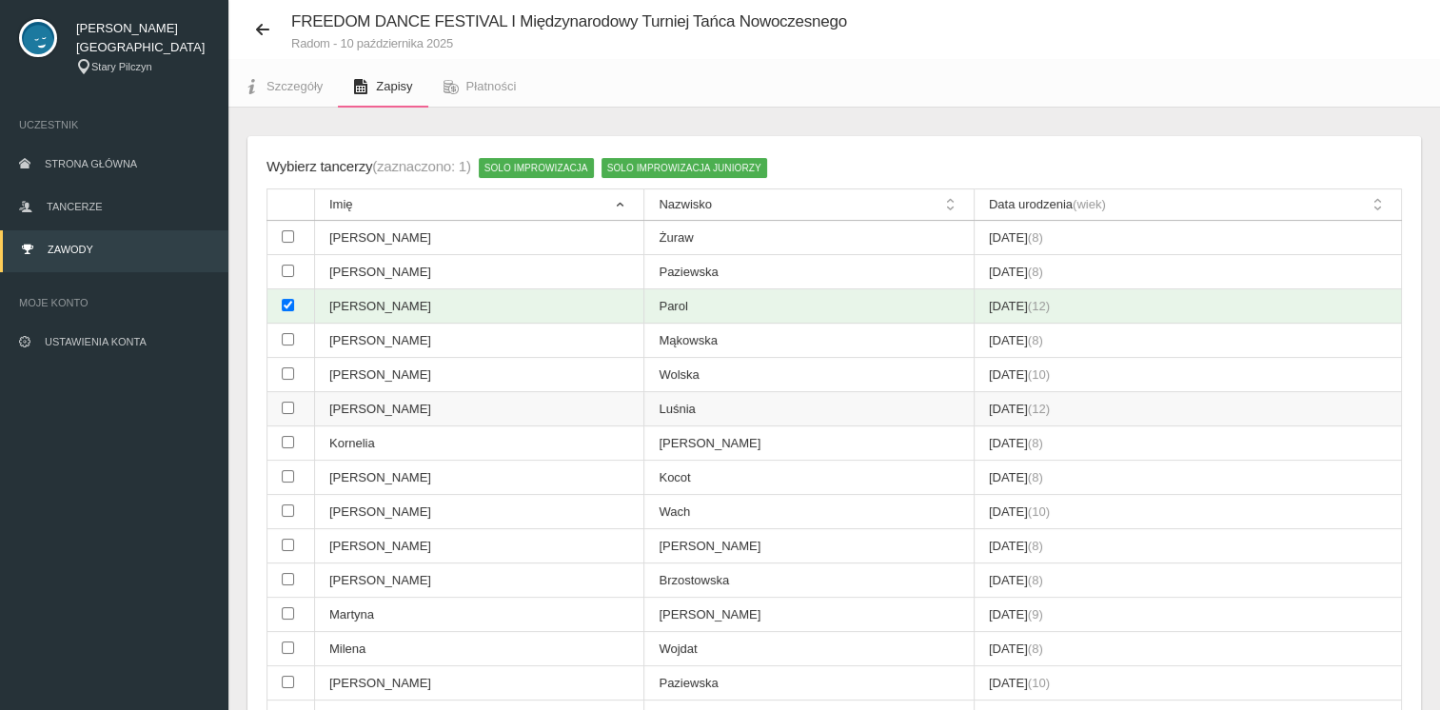
click at [287, 404] on input "checkbox" at bounding box center [288, 408] width 12 height 12
checkbox input "true"
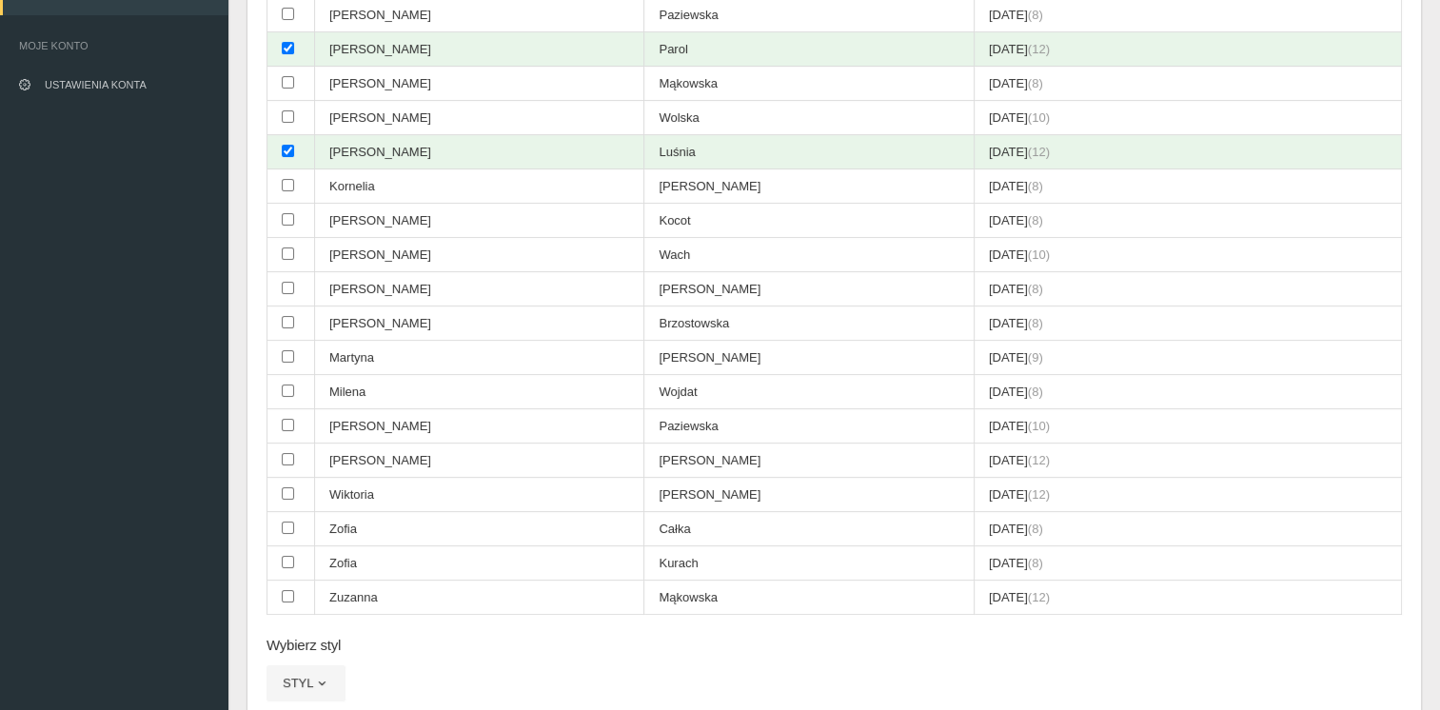
scroll to position [319, 0]
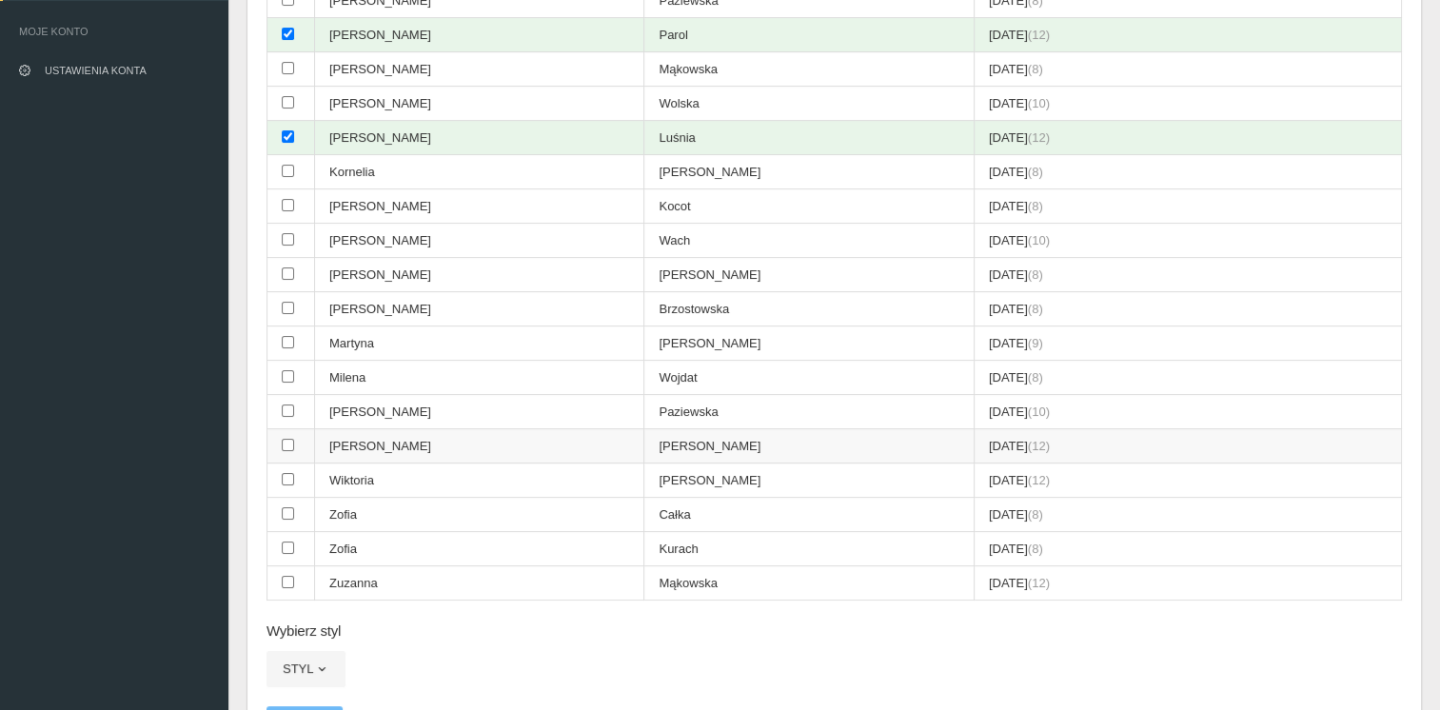
click at [293, 440] on td at bounding box center [291, 446] width 48 height 34
checkbox input "true"
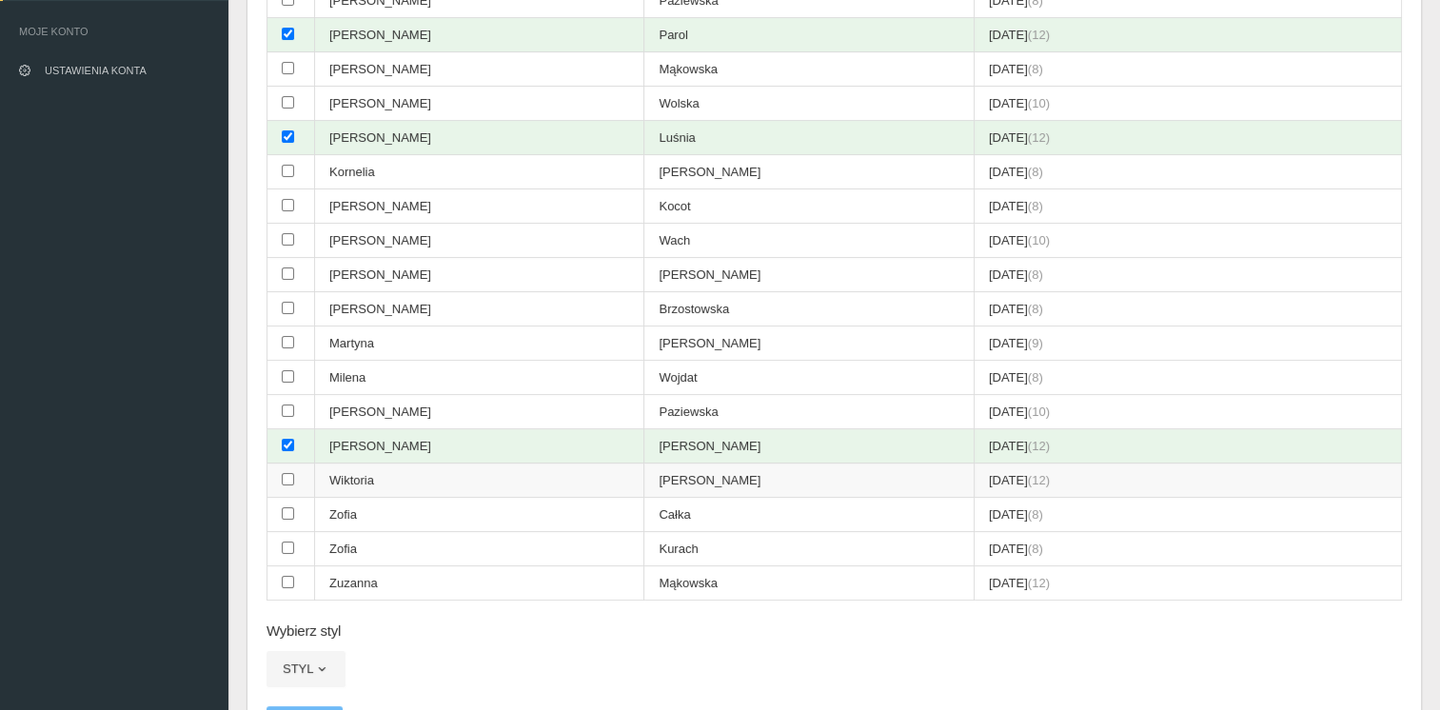
click at [289, 473] on input "checkbox" at bounding box center [288, 479] width 12 height 12
checkbox input "true"
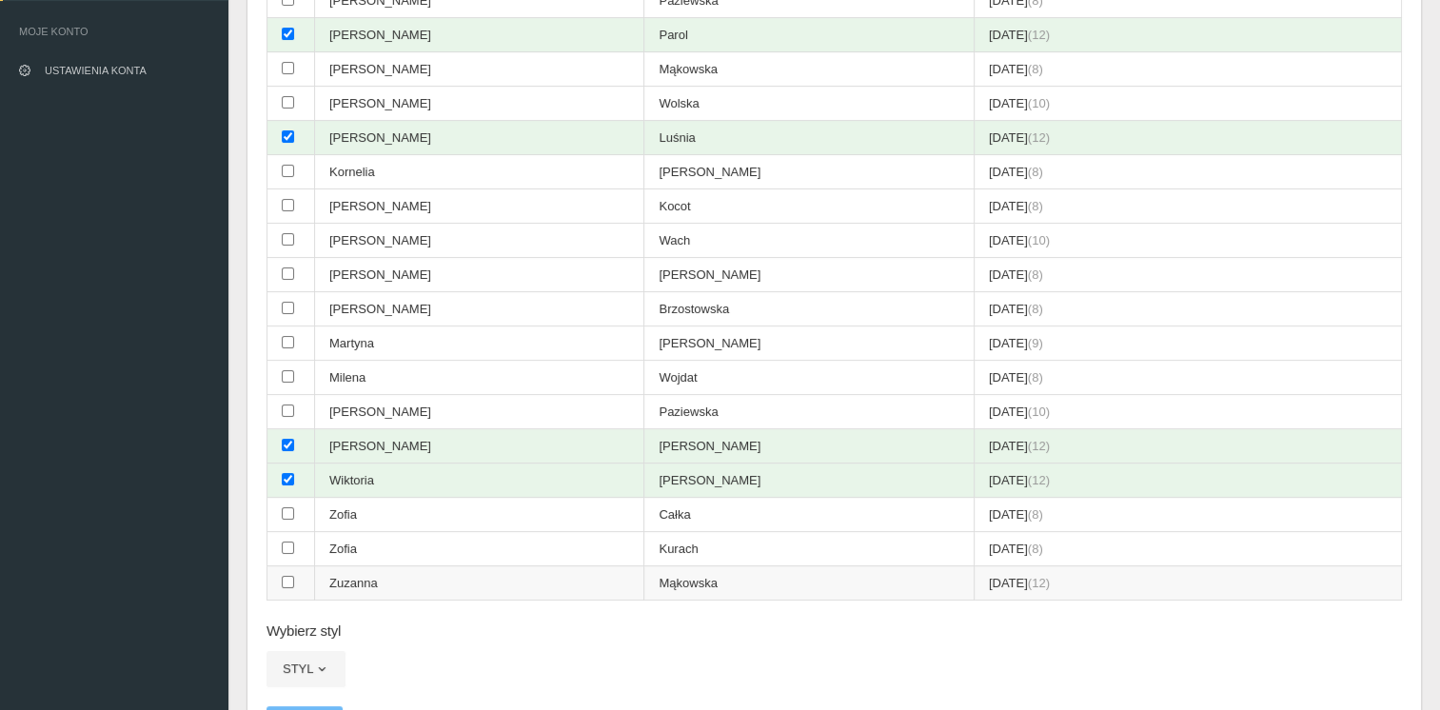
click at [286, 576] on input "checkbox" at bounding box center [288, 582] width 12 height 12
checkbox input "true"
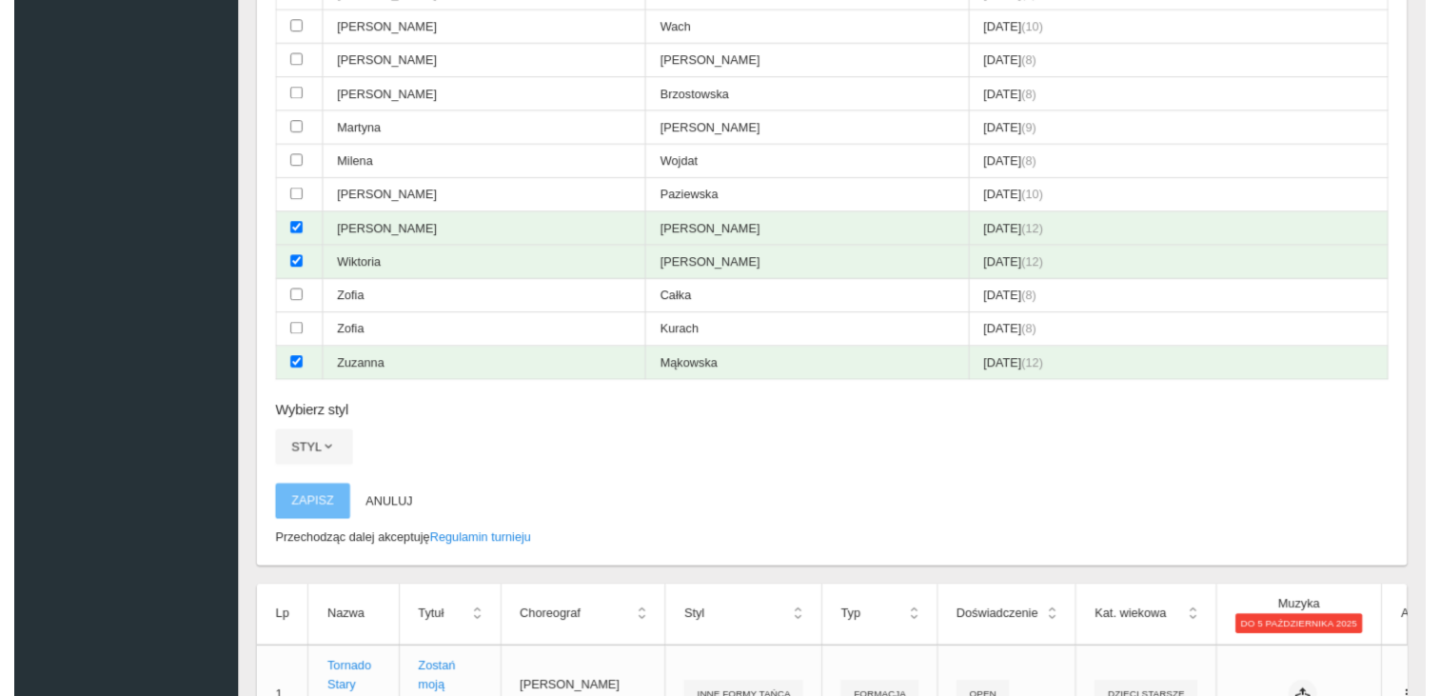
scroll to position [520, 0]
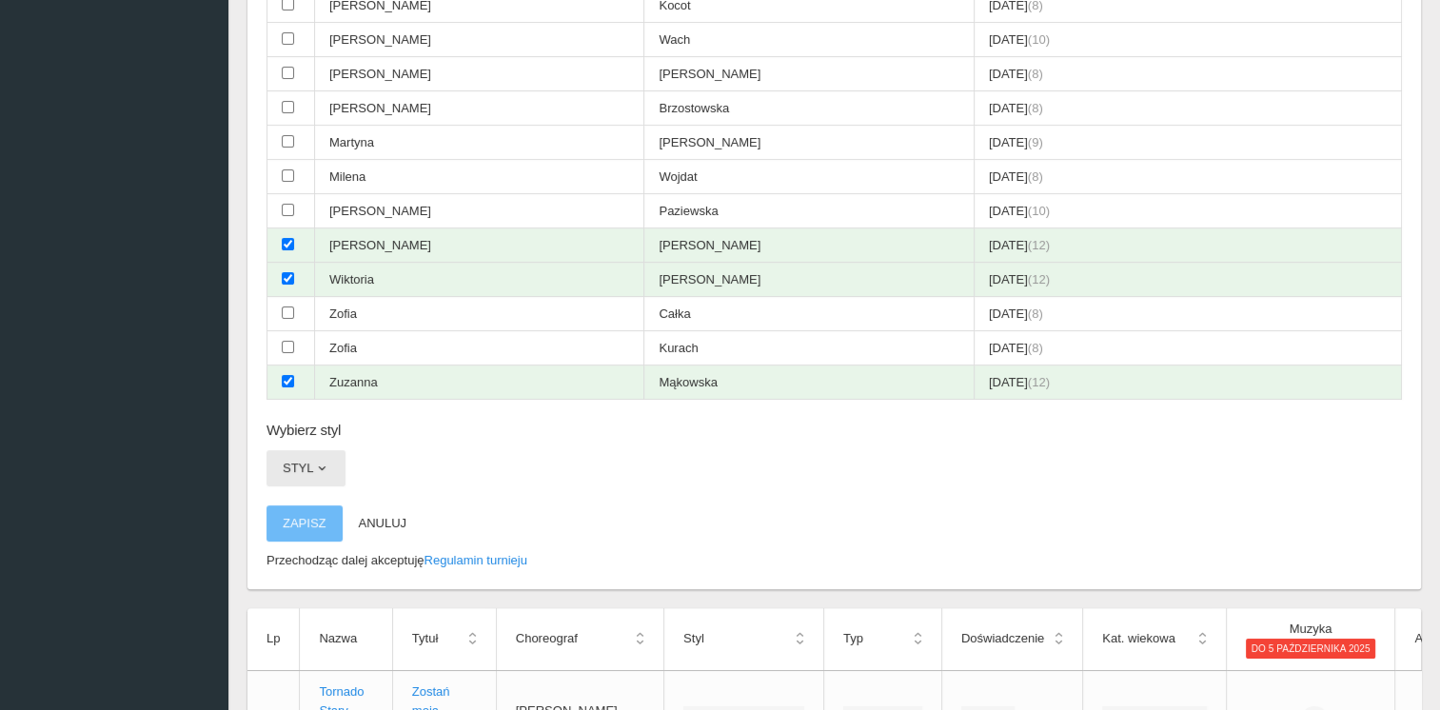
click at [307, 450] on button "Styl" at bounding box center [306, 468] width 79 height 36
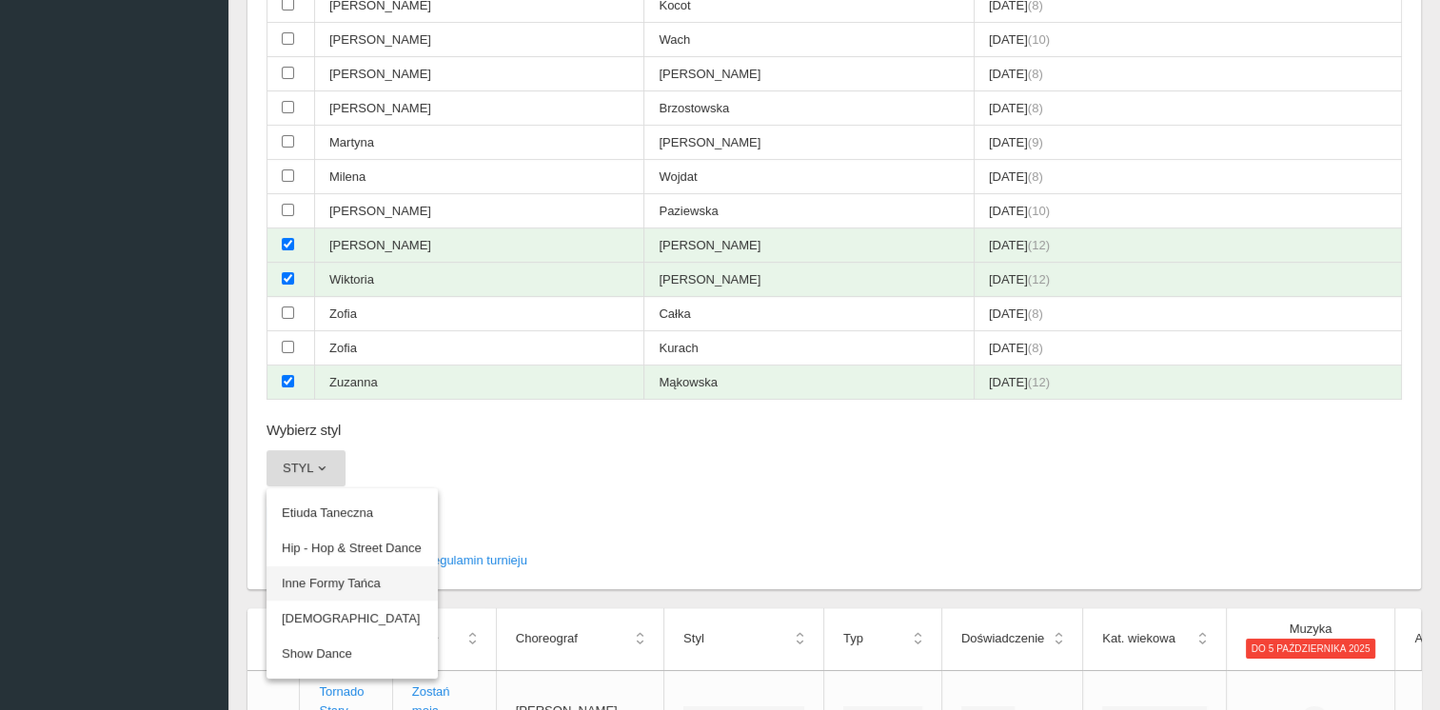
click at [321, 570] on link "Inne Formy Tańca" at bounding box center [352, 583] width 171 height 34
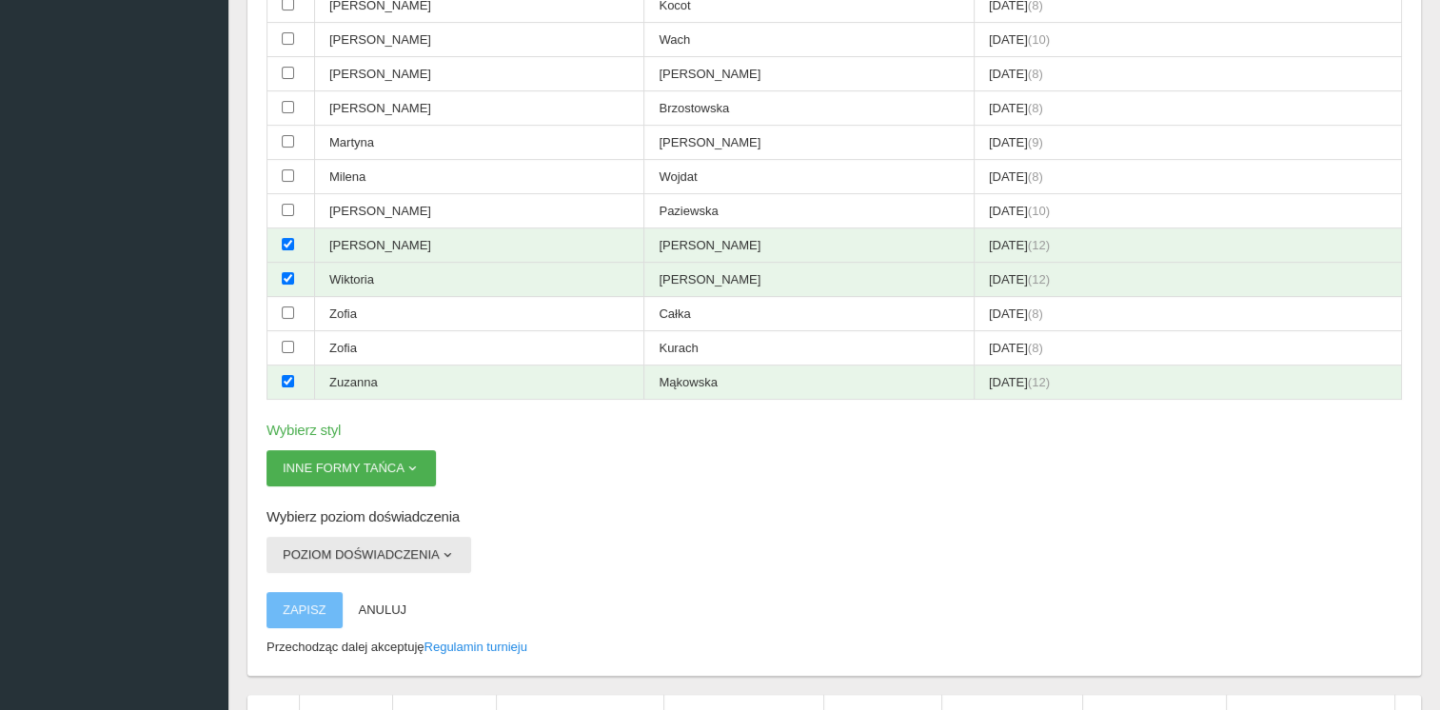
click at [440, 547] on span "button" at bounding box center [447, 554] width 15 height 15
click at [297, 618] on link "Open" at bounding box center [352, 635] width 171 height 34
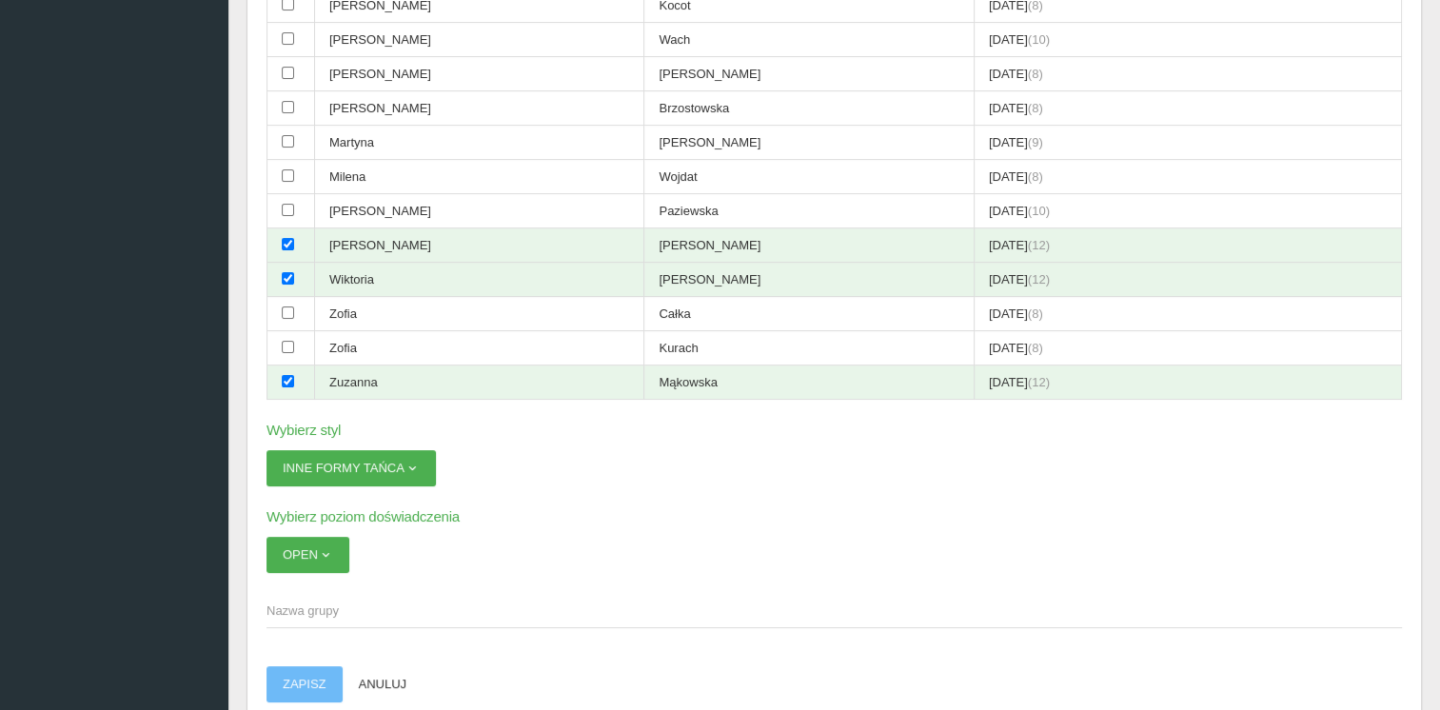
click at [303, 602] on span "Nazwa grupy" at bounding box center [825, 611] width 1117 height 19
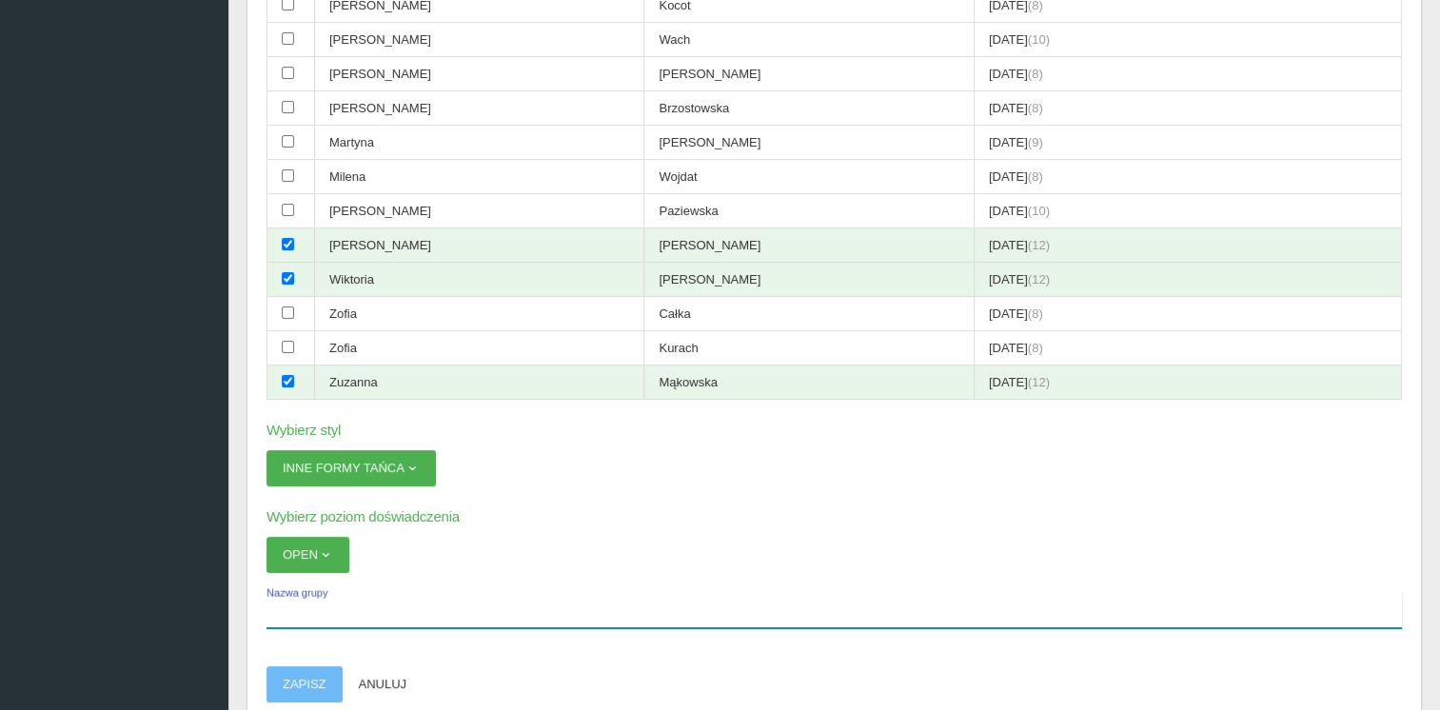
click at [303, 599] on input "Nazwa grupy" at bounding box center [835, 610] width 1136 height 36
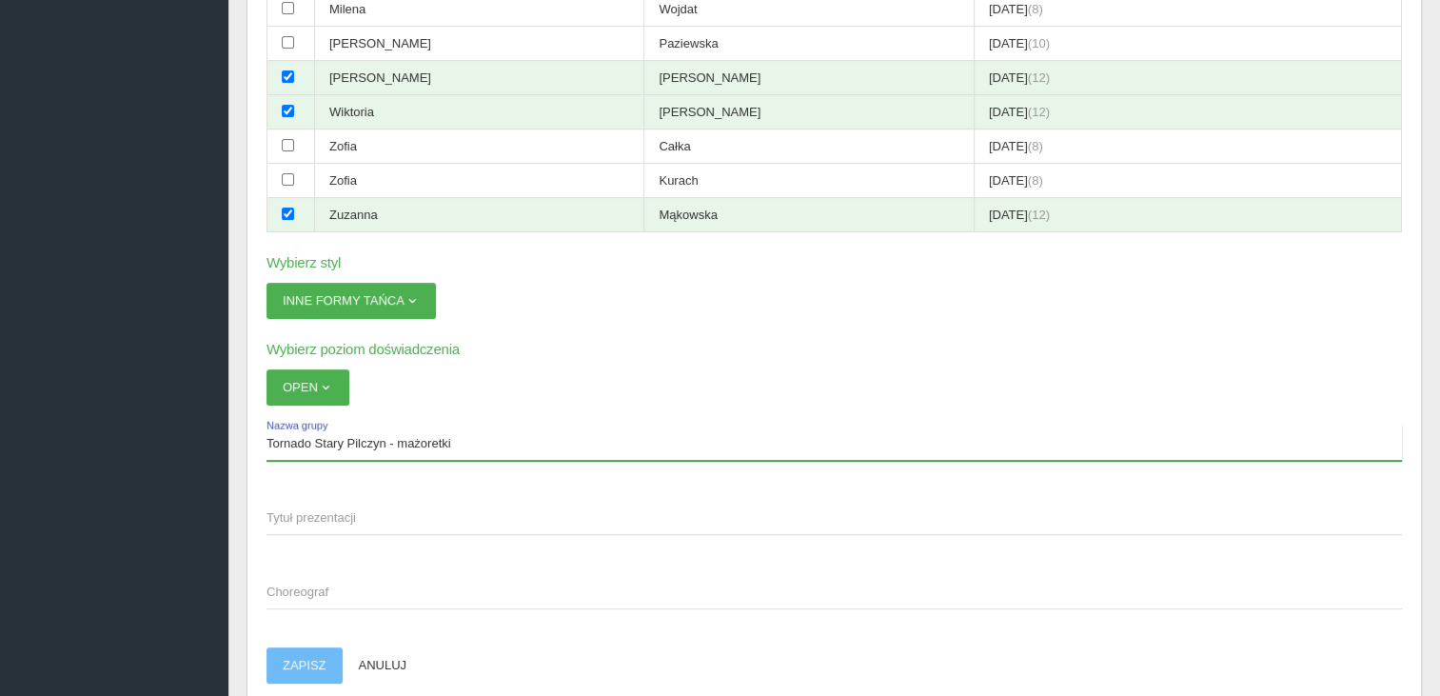
scroll to position [663, 0]
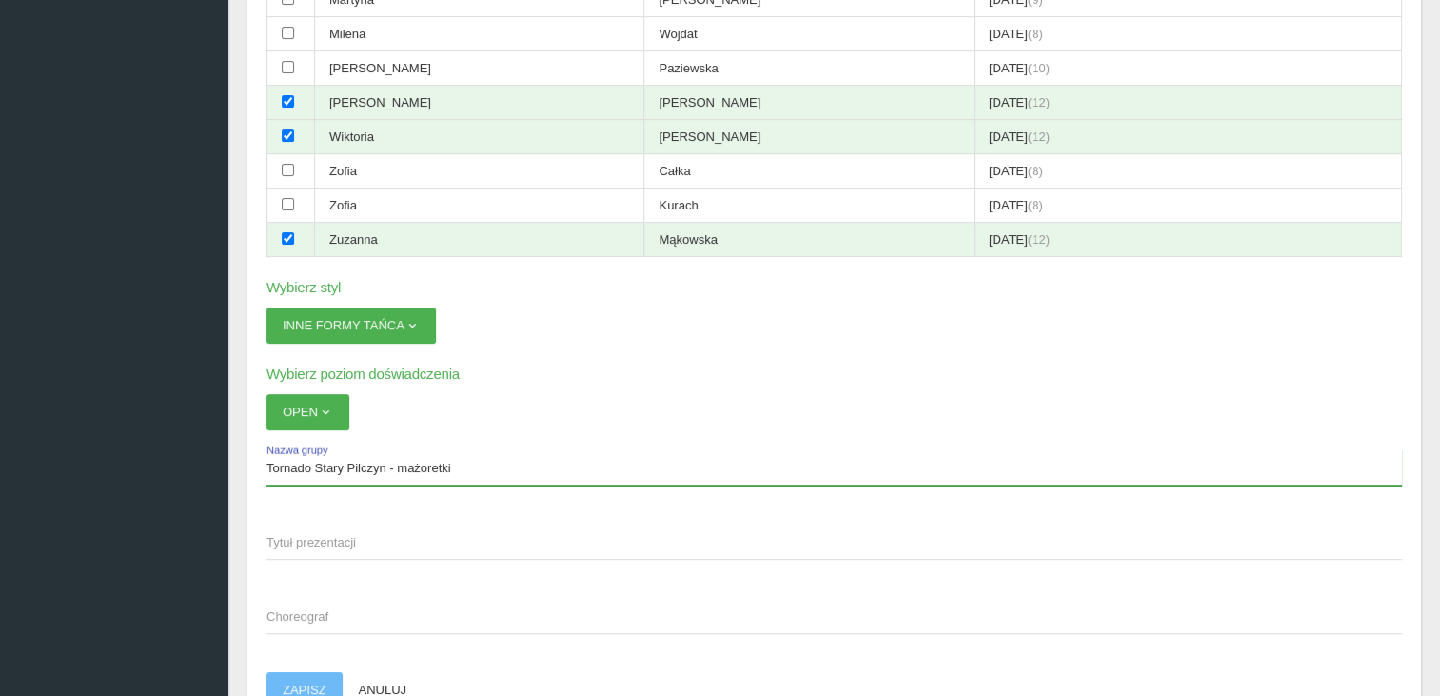
type input "Tornado Stary Pilczyn - mażoretki"
click at [320, 607] on span "Choreograf" at bounding box center [825, 616] width 1117 height 19
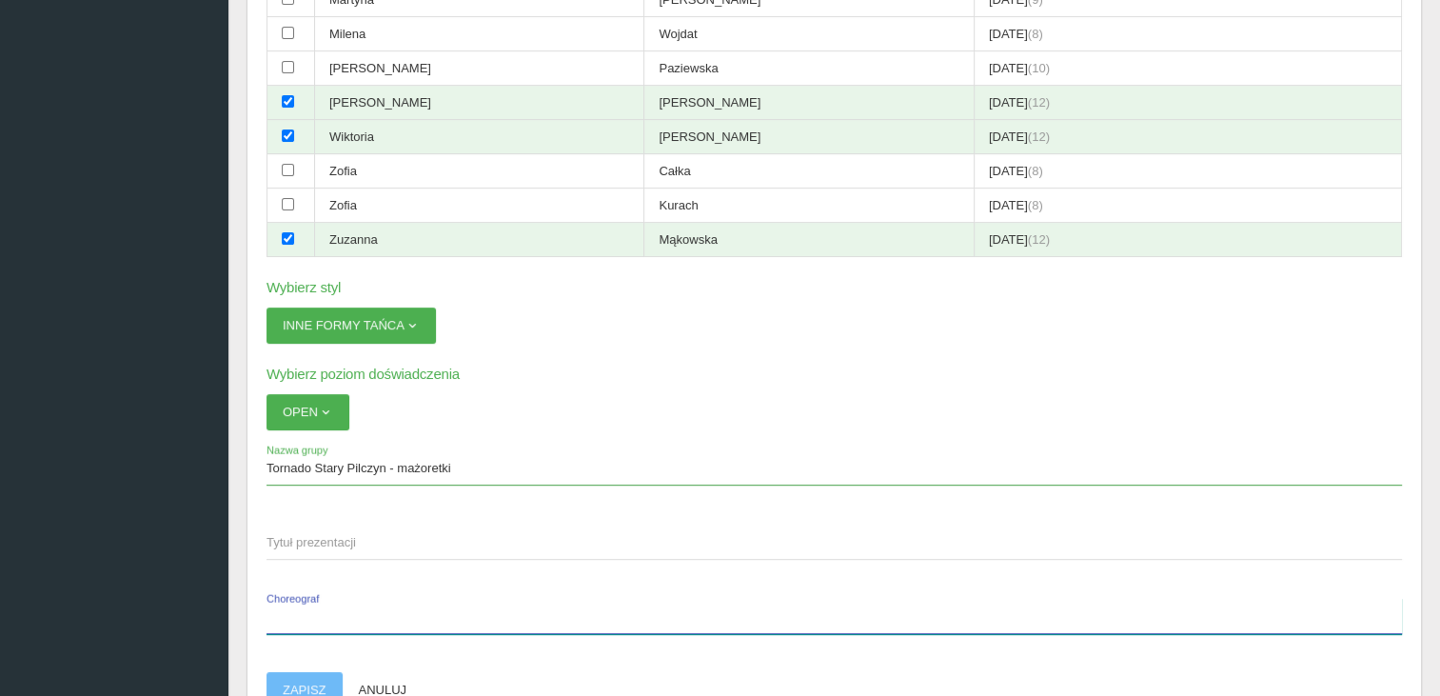
click at [320, 606] on input "Choreograf" at bounding box center [835, 616] width 1136 height 36
type input "[PERSON_NAME][GEOGRAPHIC_DATA]"
click at [336, 533] on span "Tytuł prezentacji" at bounding box center [825, 542] width 1117 height 19
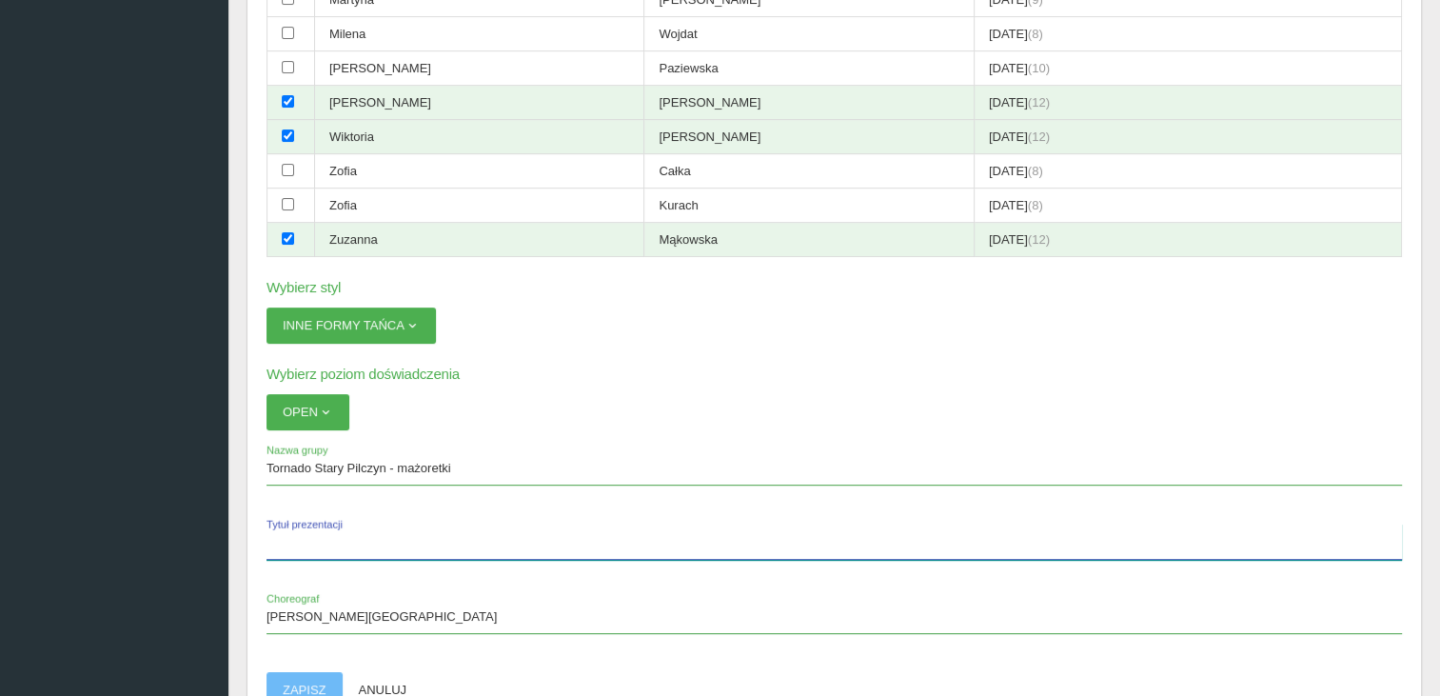
click at [336, 530] on input "Tytuł prezentacji" at bounding box center [835, 542] width 1136 height 36
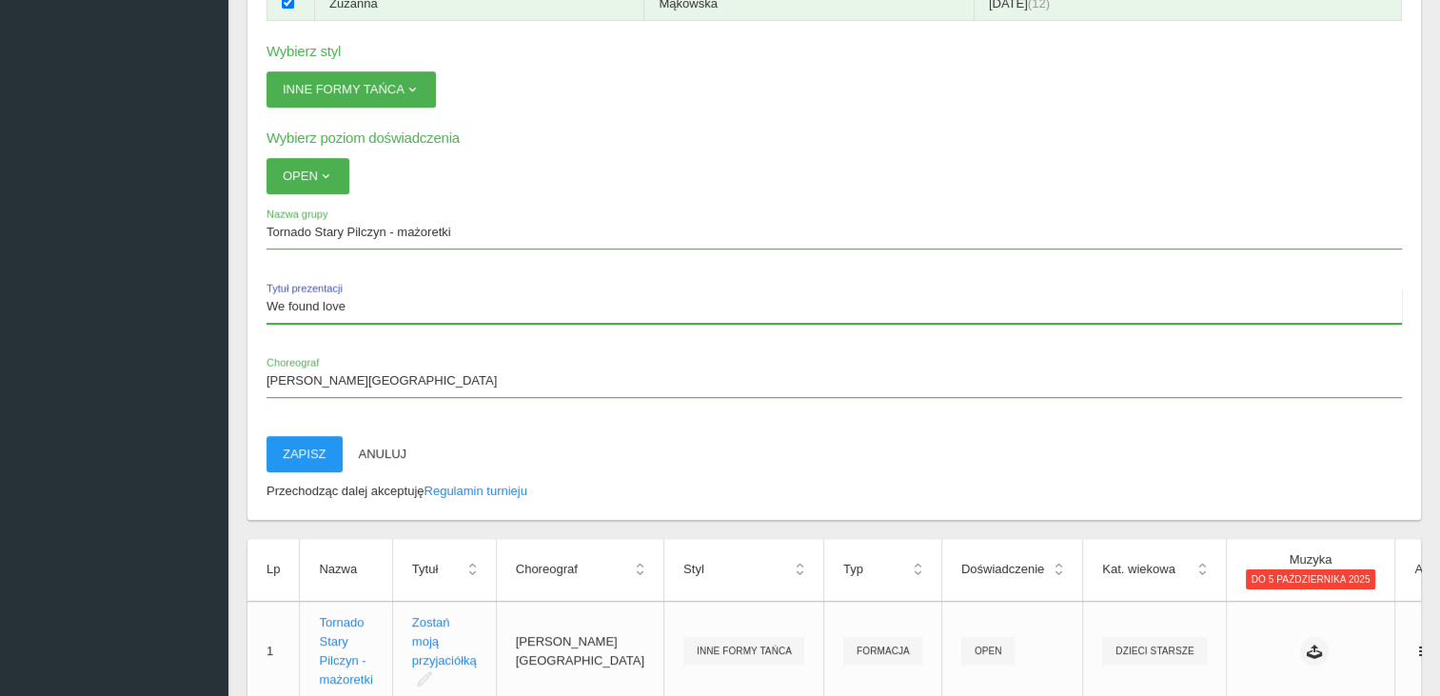
scroll to position [967, 0]
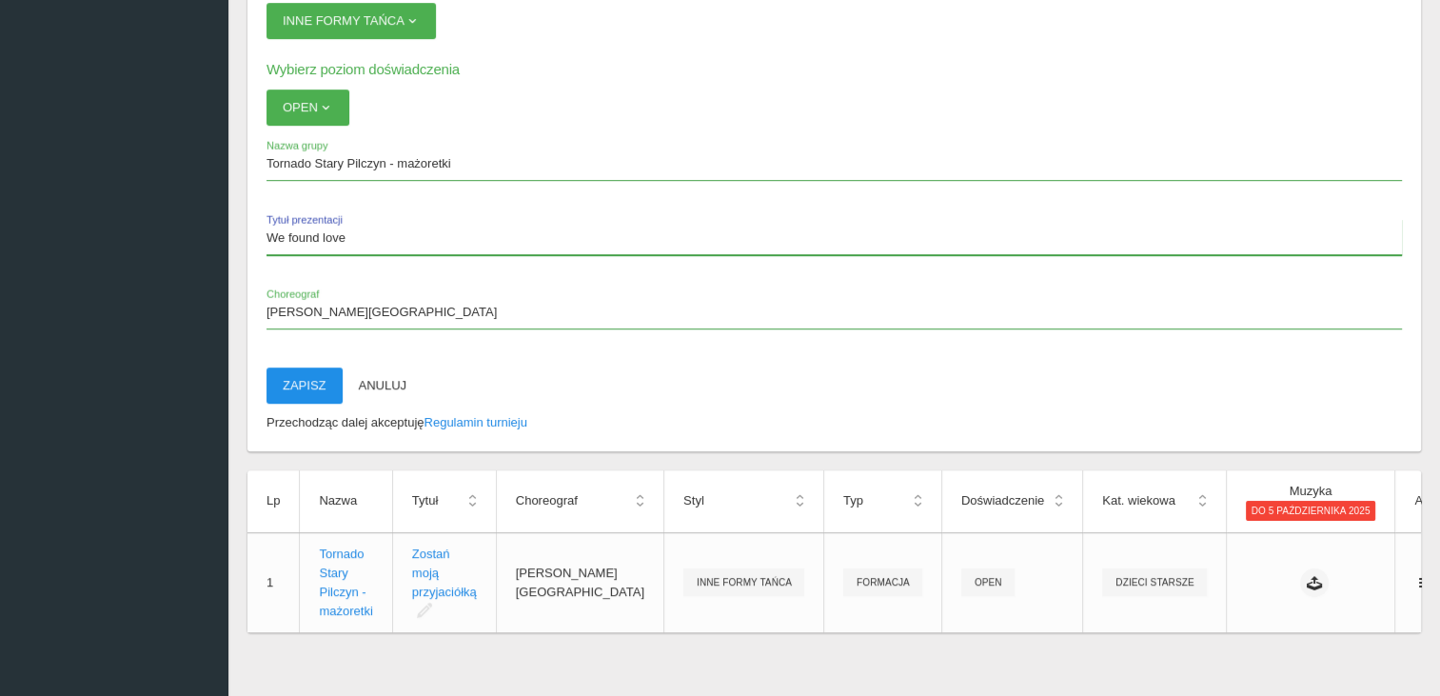
type input "We found love"
click at [311, 367] on button "Zapisz" at bounding box center [305, 385] width 76 height 36
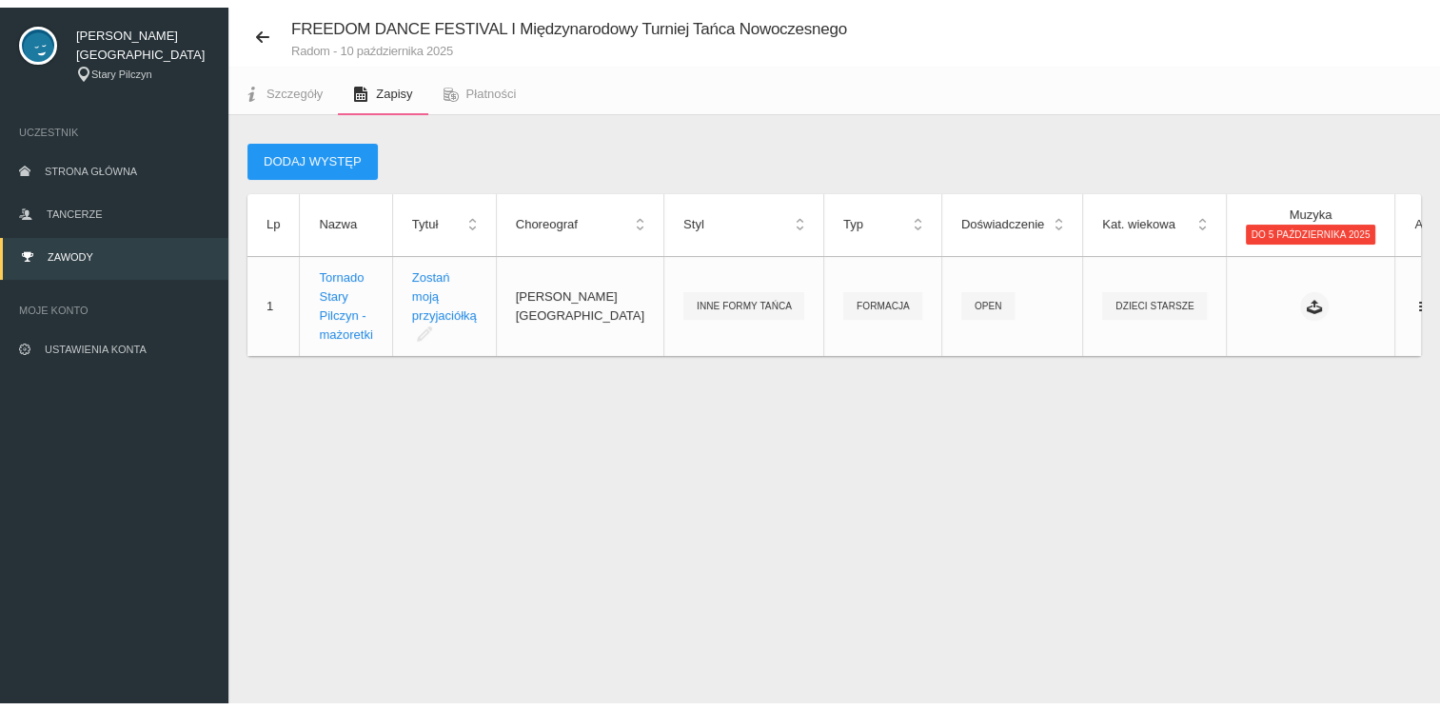
scroll to position [48, 0]
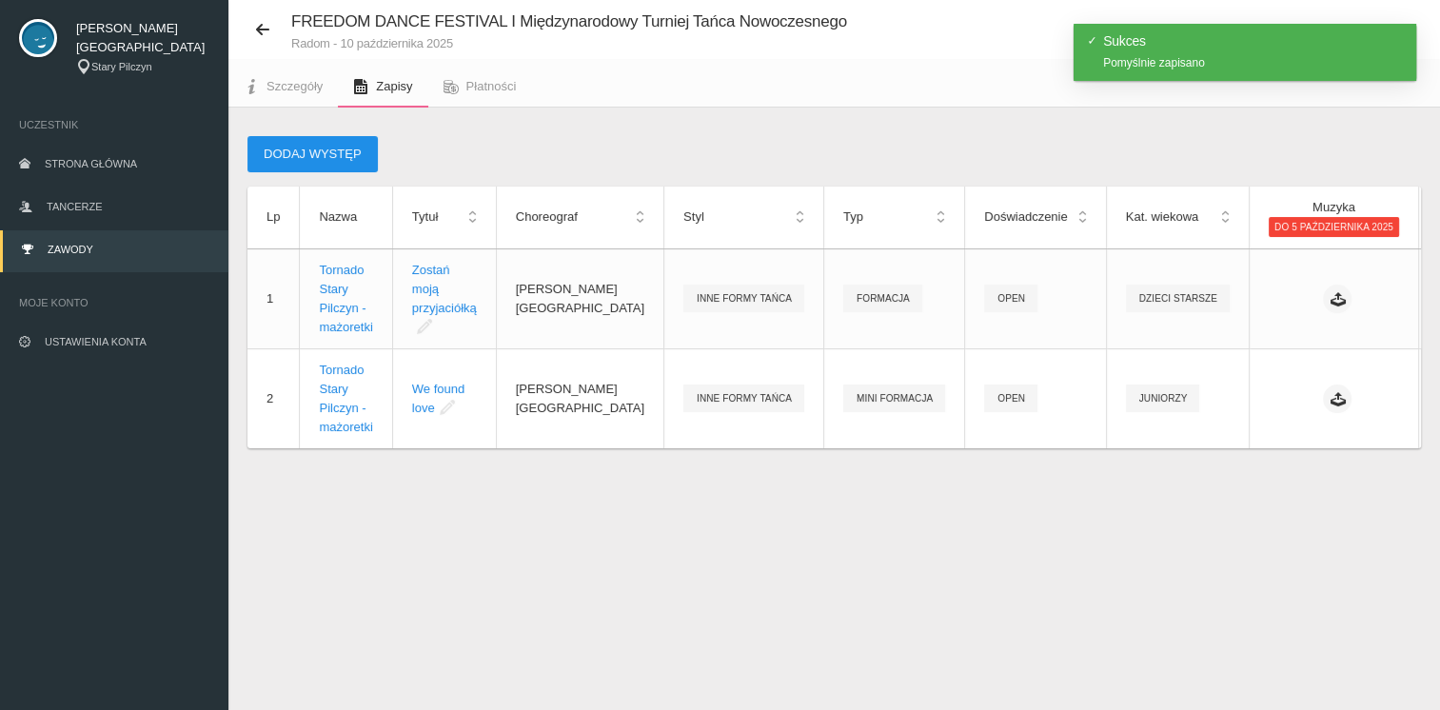
click at [339, 148] on button "Dodaj występ" at bounding box center [312, 154] width 130 height 36
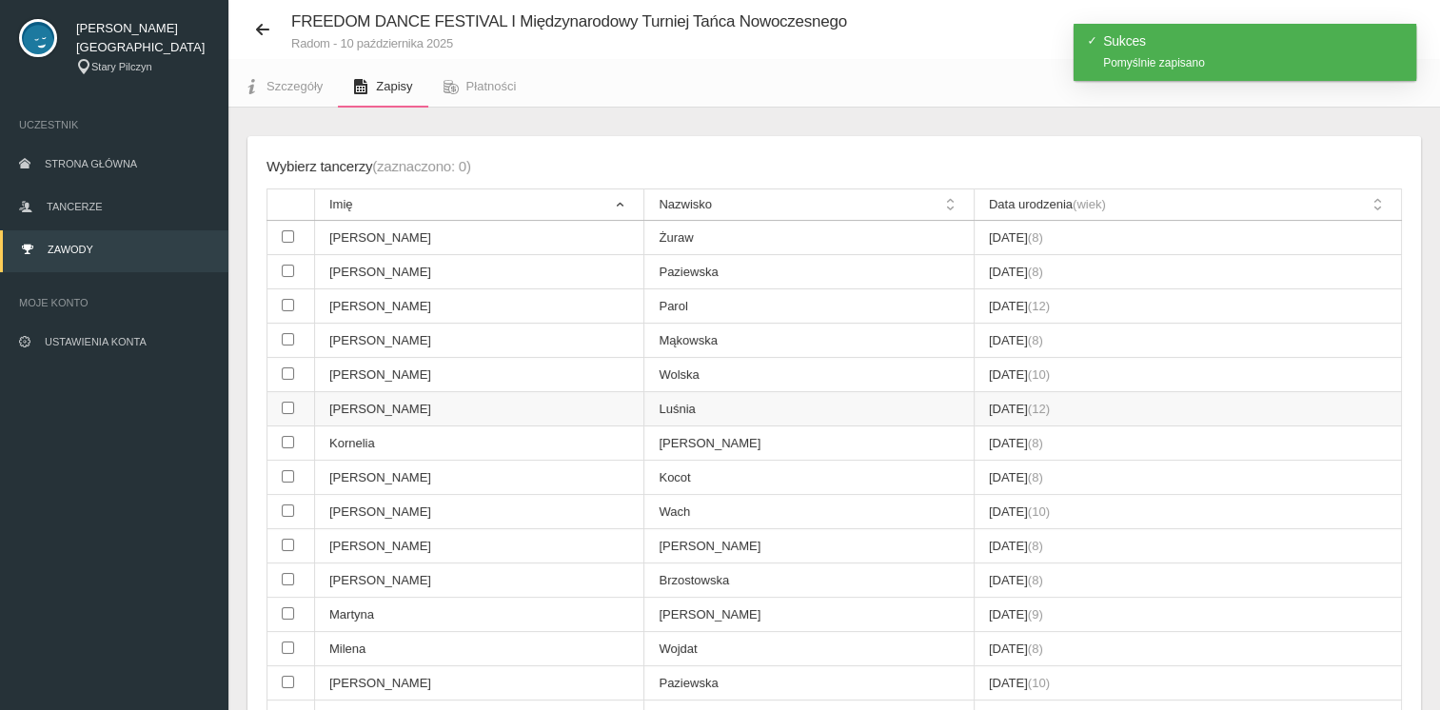
click at [293, 406] on input "checkbox" at bounding box center [288, 408] width 12 height 12
checkbox input "true"
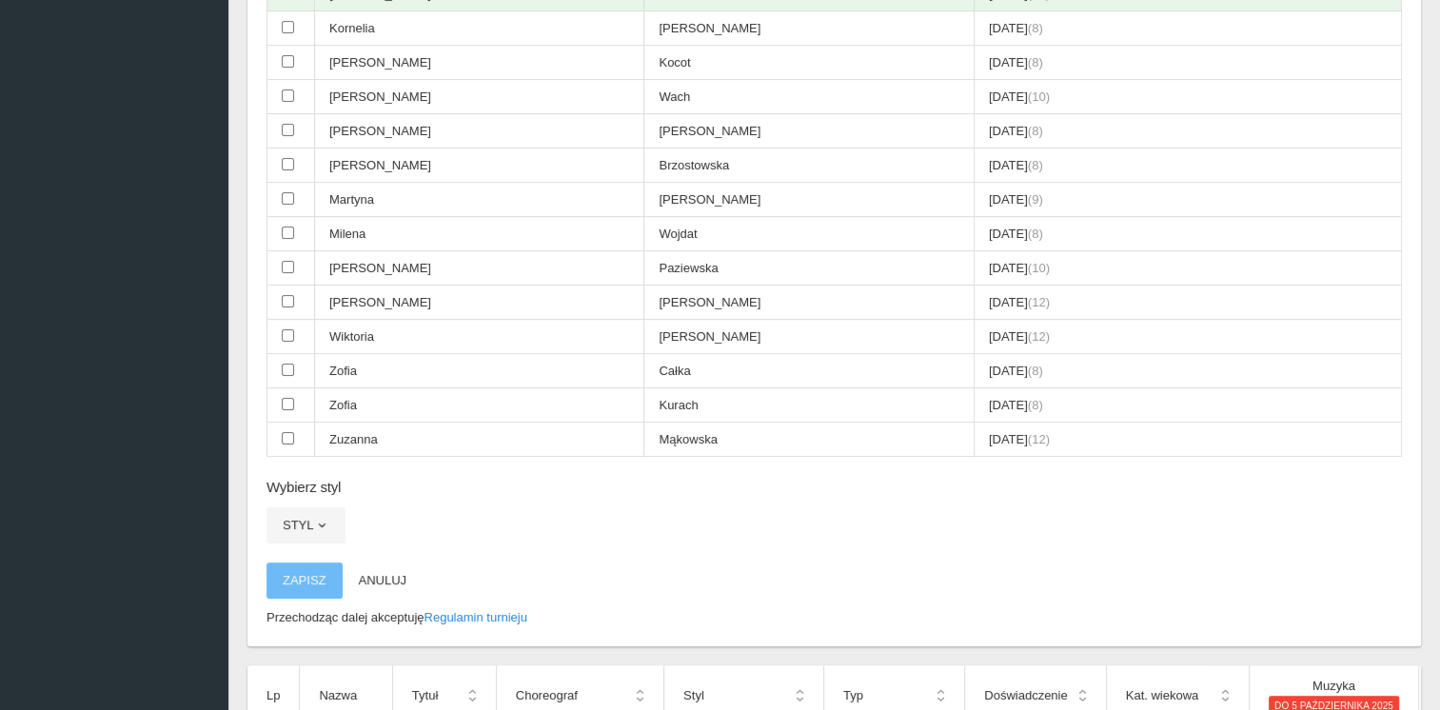
scroll to position [643, 0]
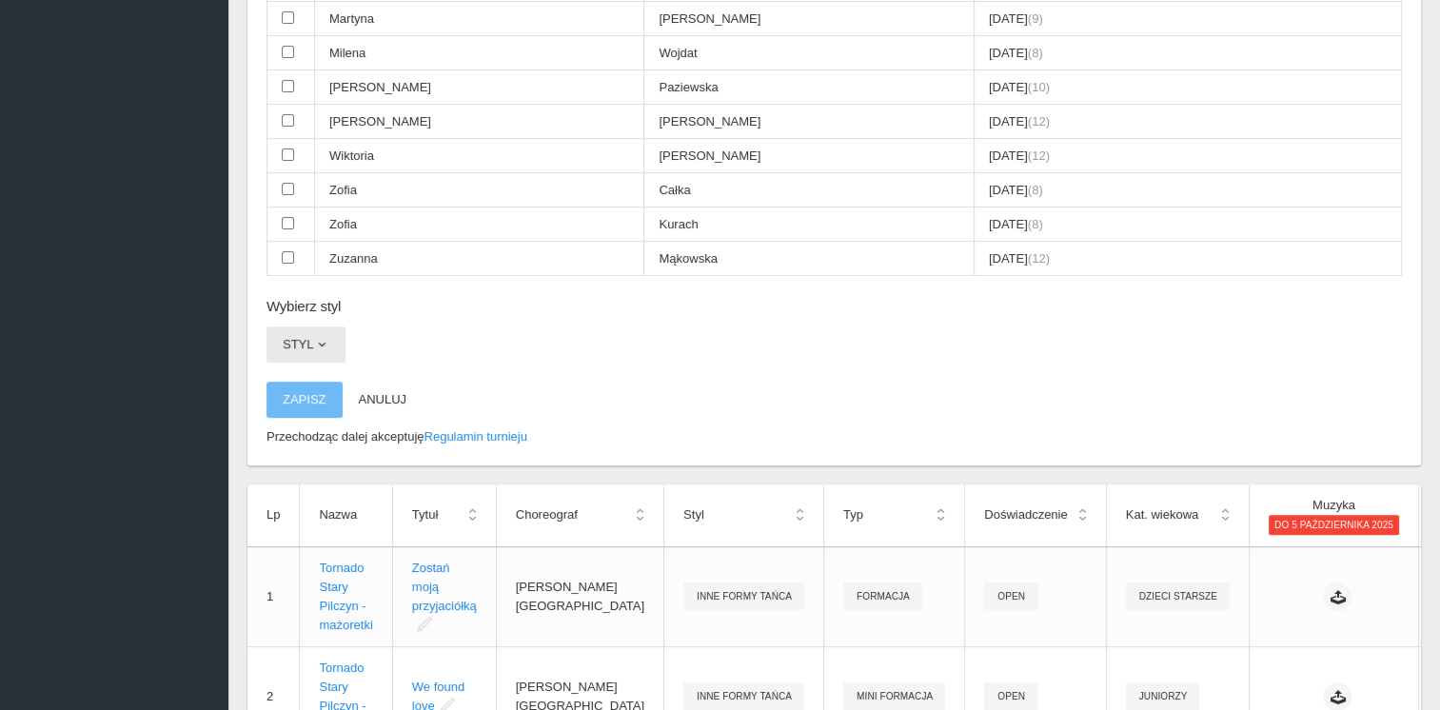
click at [314, 337] on span "button" at bounding box center [321, 344] width 15 height 15
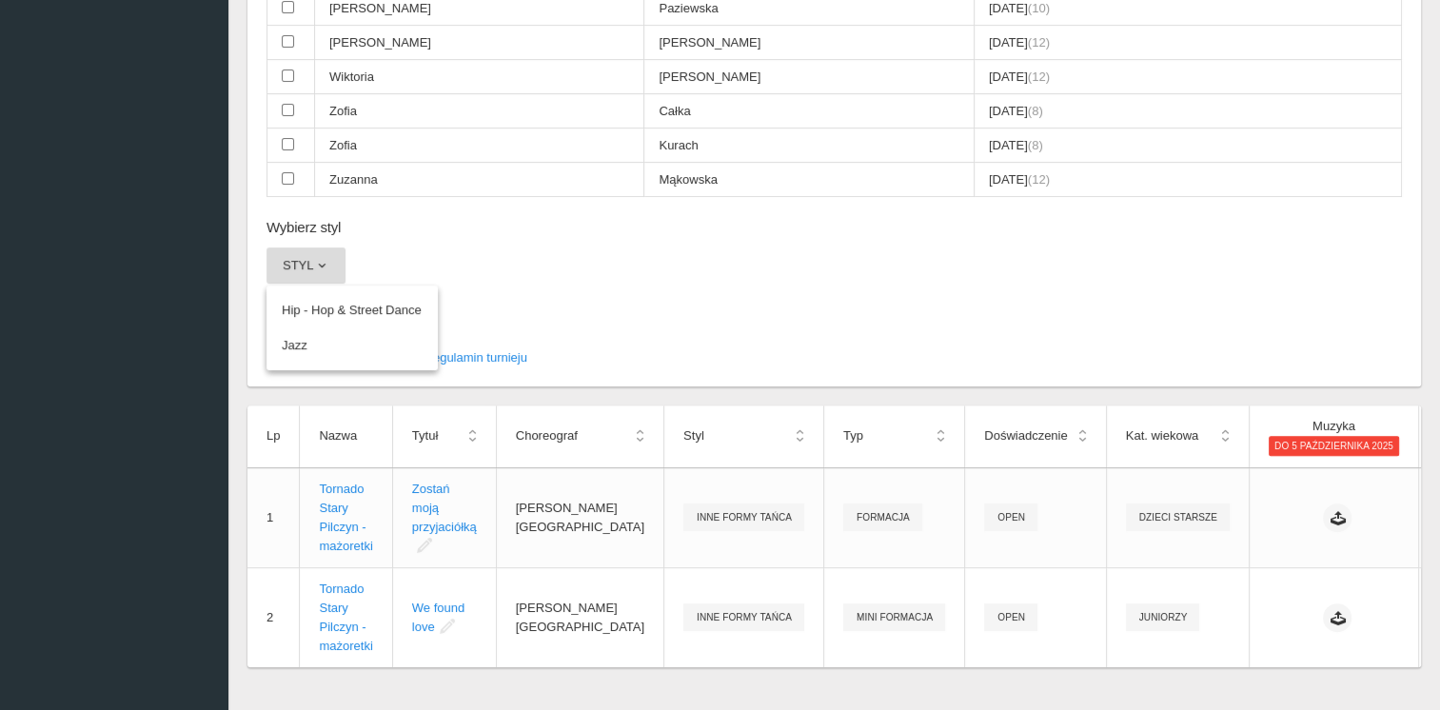
scroll to position [742, 0]
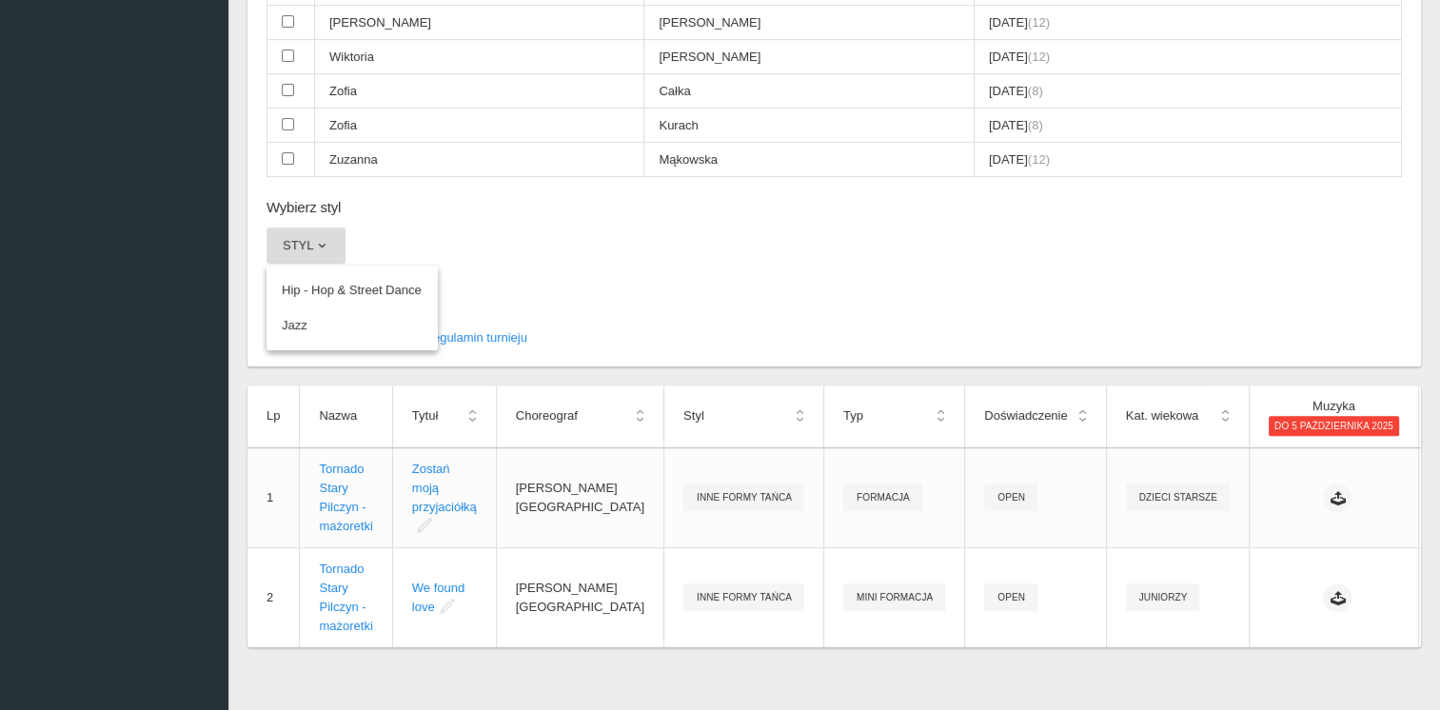
click at [267, 228] on button "Styl" at bounding box center [306, 246] width 79 height 36
click at [319, 238] on span "button" at bounding box center [321, 245] width 15 height 15
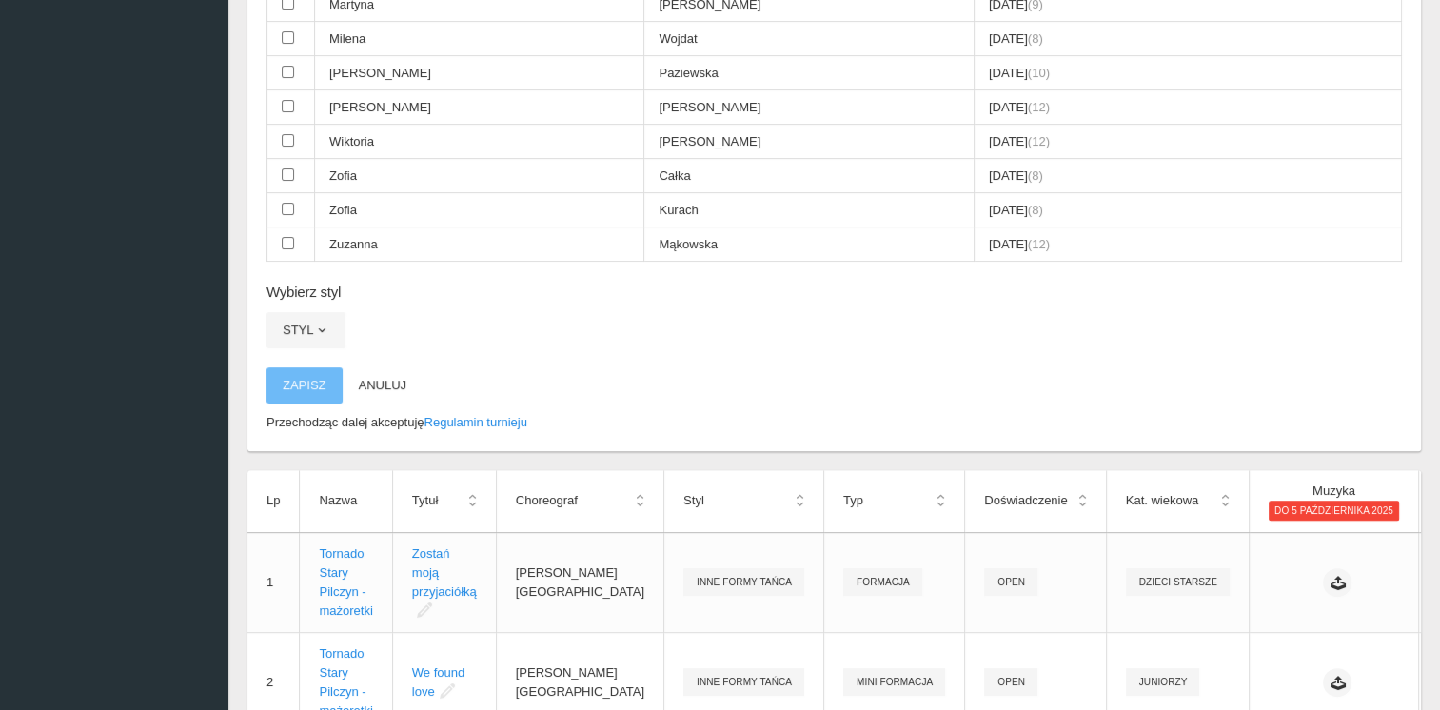
scroll to position [735, 0]
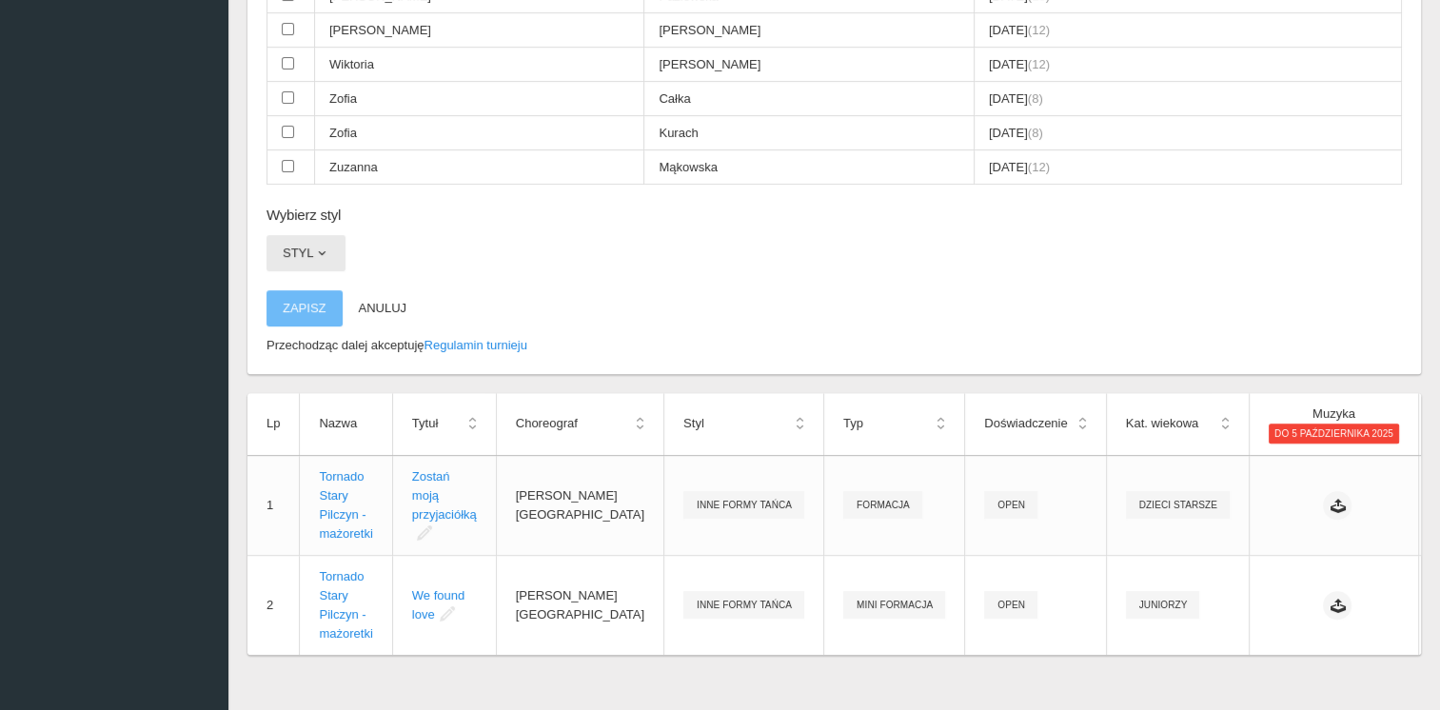
click at [300, 235] on button "Styl" at bounding box center [306, 253] width 79 height 36
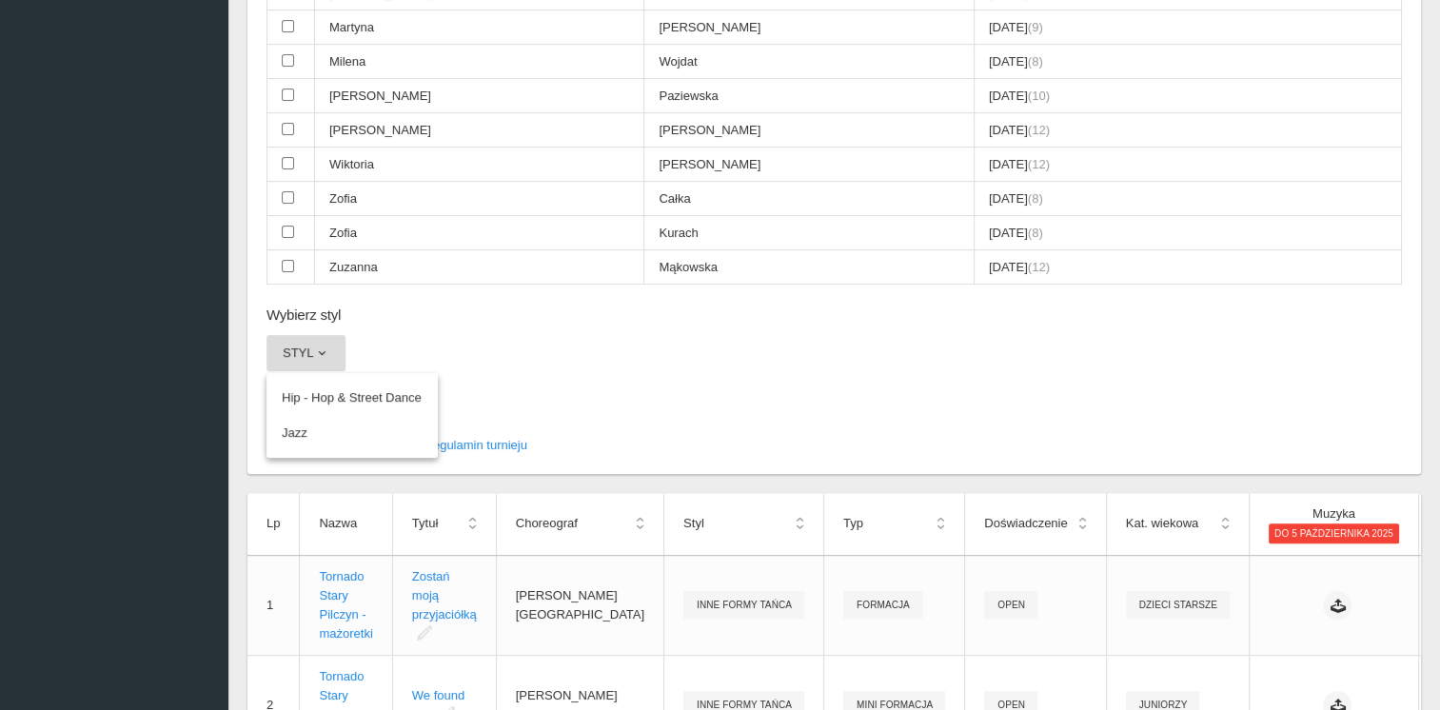
scroll to position [742, 0]
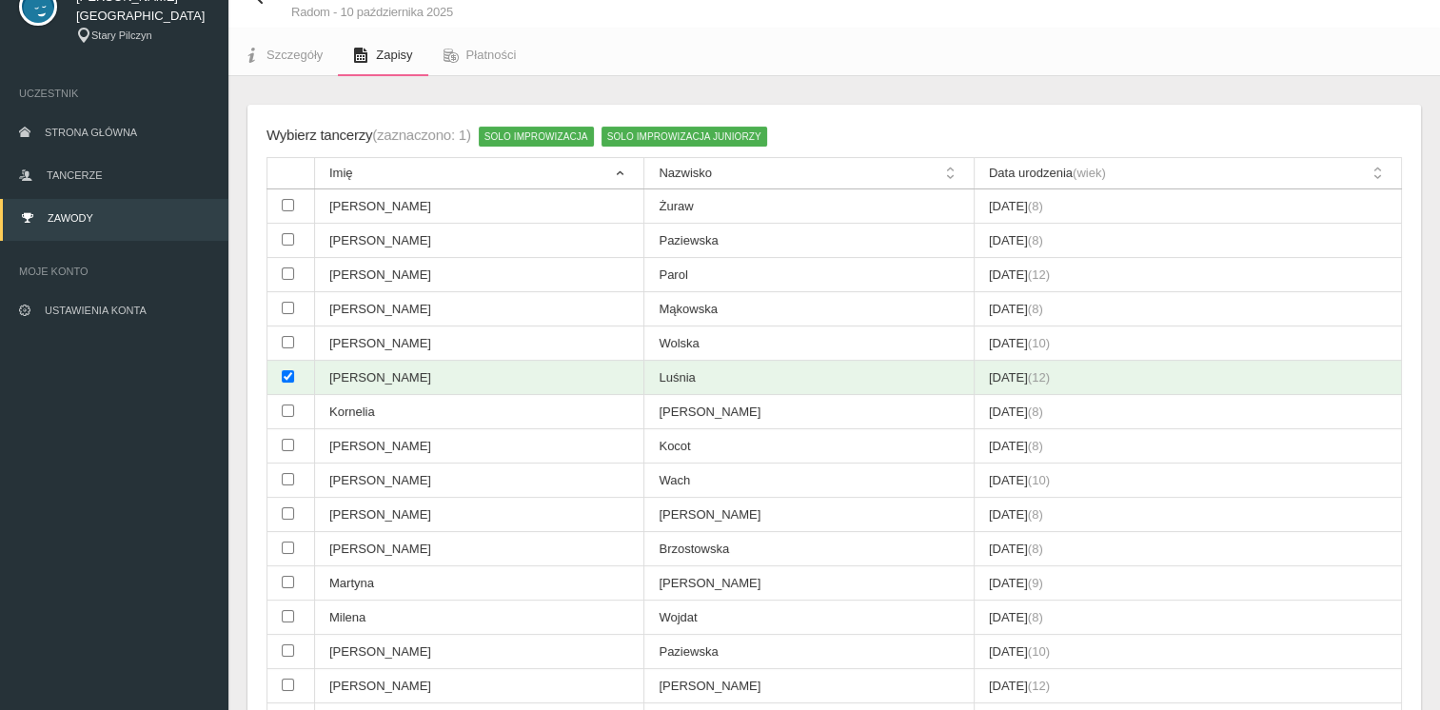
scroll to position [0, 0]
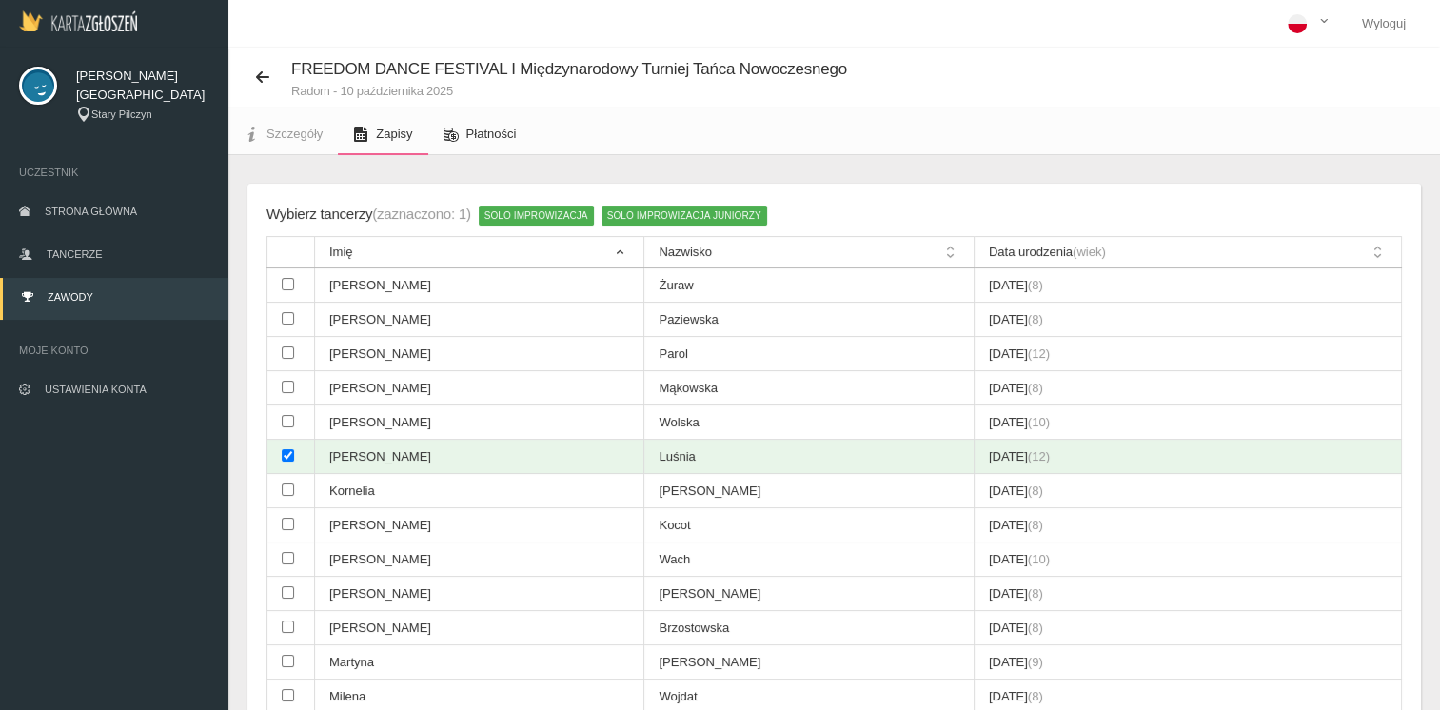
click at [477, 129] on span "Płatności" at bounding box center [491, 134] width 50 height 14
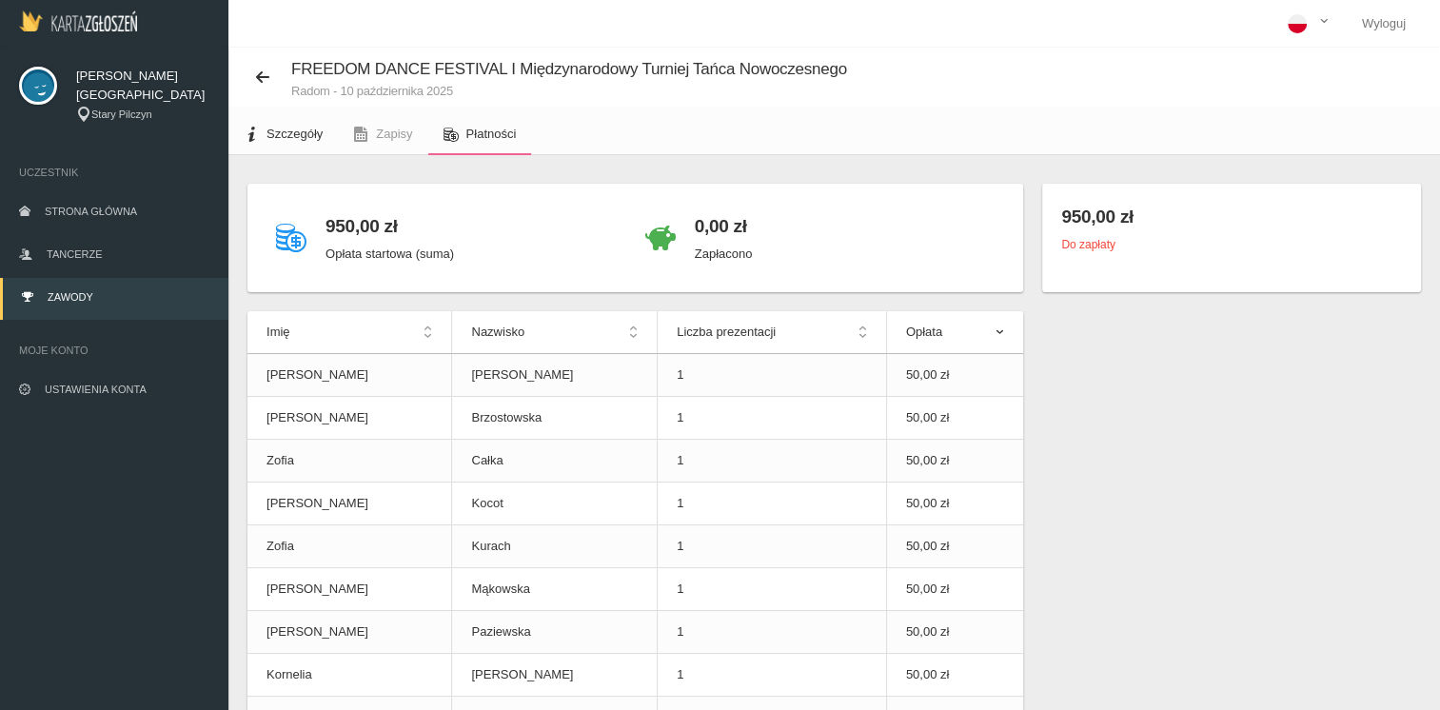
click at [282, 140] on span "Szczegóły" at bounding box center [295, 134] width 56 height 14
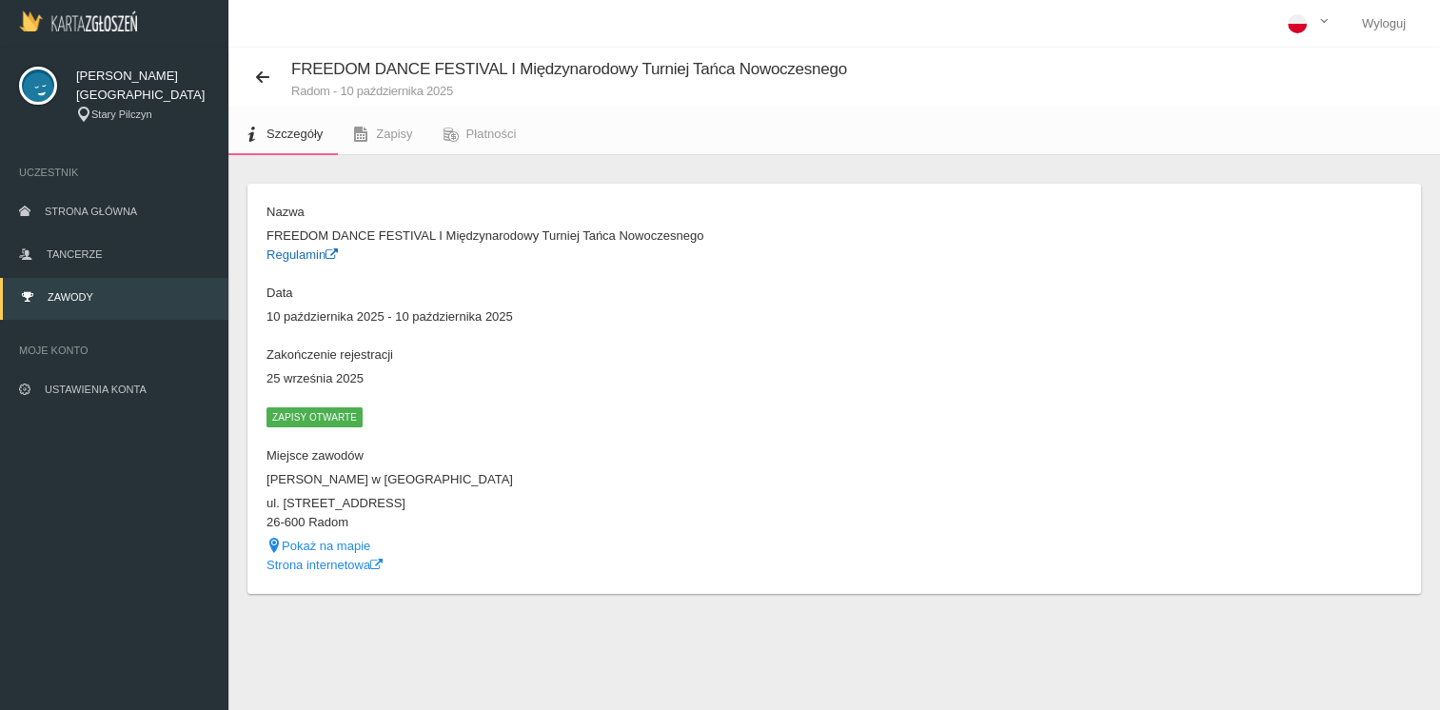
click at [293, 257] on link "Regulamin" at bounding box center [302, 254] width 71 height 14
click at [108, 211] on span "Strona główna" at bounding box center [91, 211] width 92 height 11
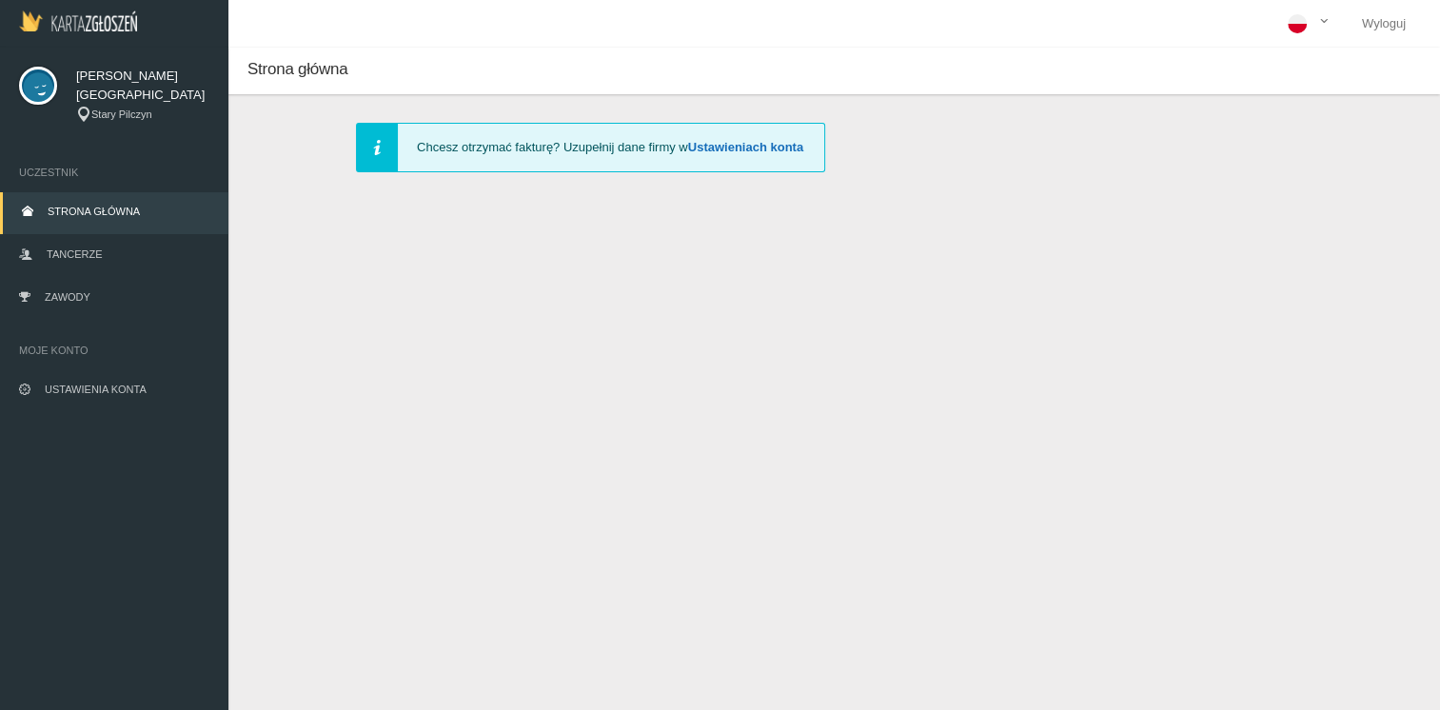
click at [729, 143] on link "Ustawieniach konta" at bounding box center [745, 147] width 115 height 14
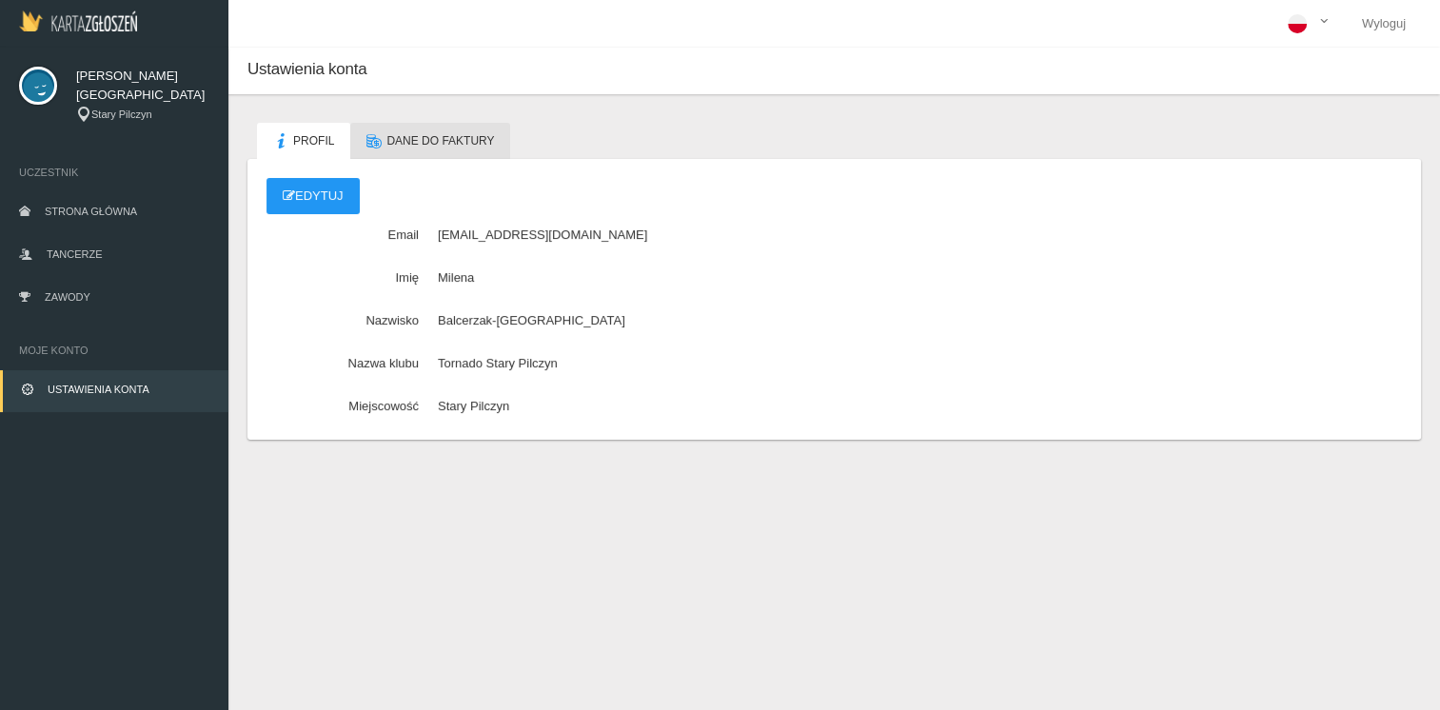
click at [422, 141] on span "Dane do faktury" at bounding box center [440, 140] width 108 height 13
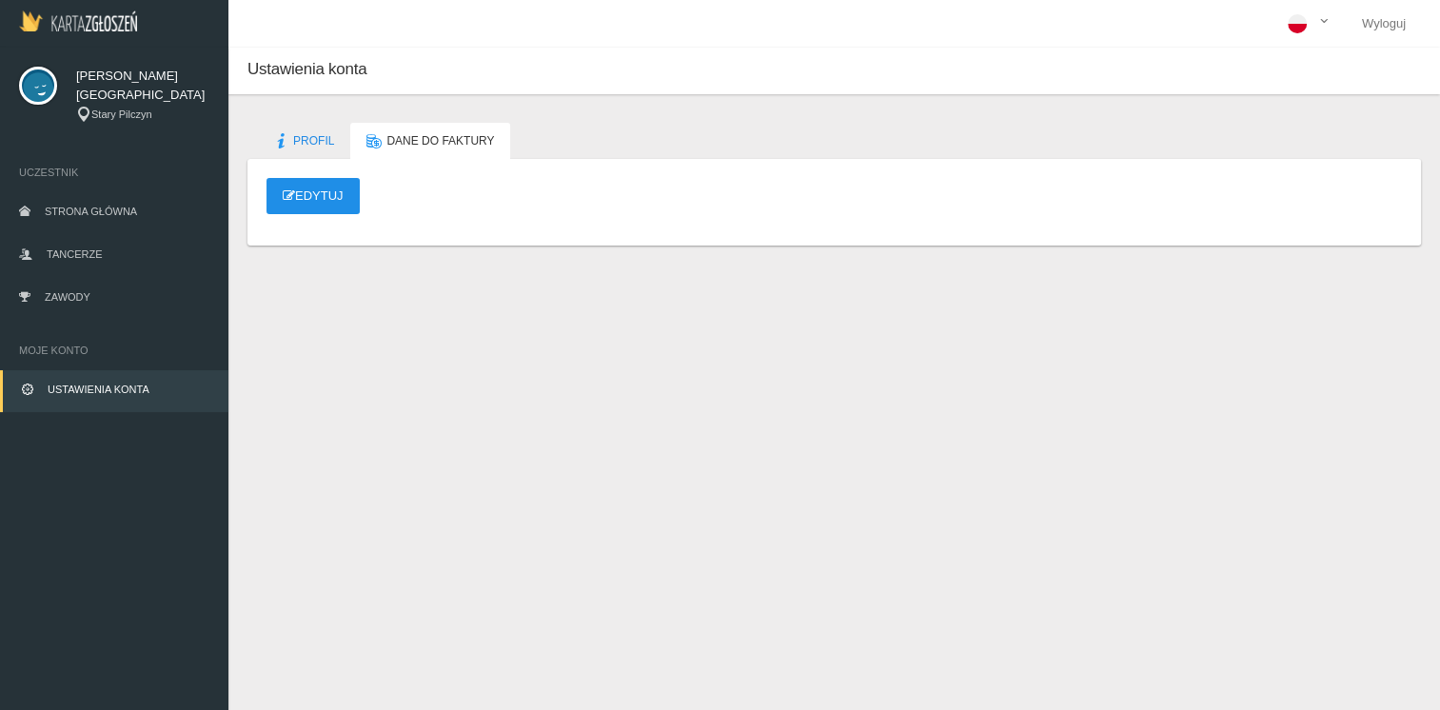
click at [318, 198] on link "Edytuj" at bounding box center [313, 196] width 93 height 36
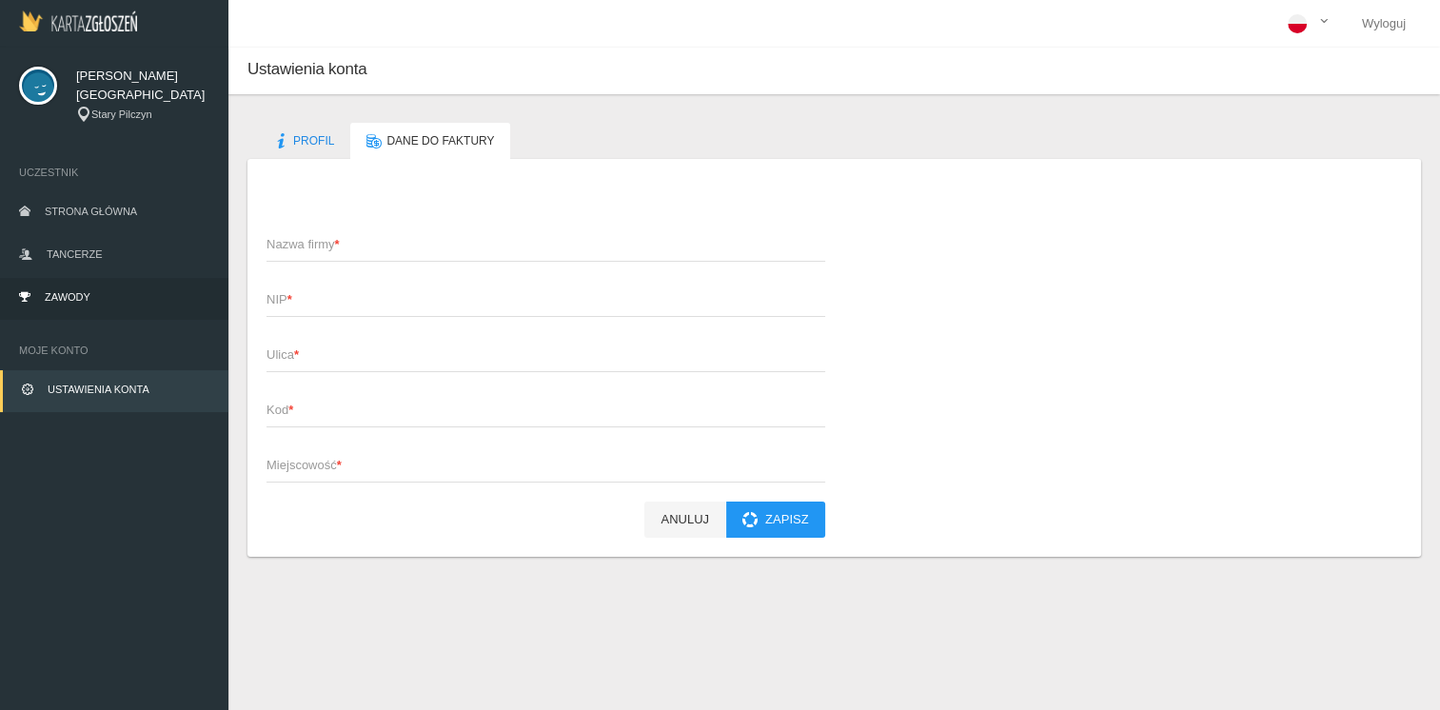
click at [60, 293] on span "Zawody" at bounding box center [68, 296] width 46 height 11
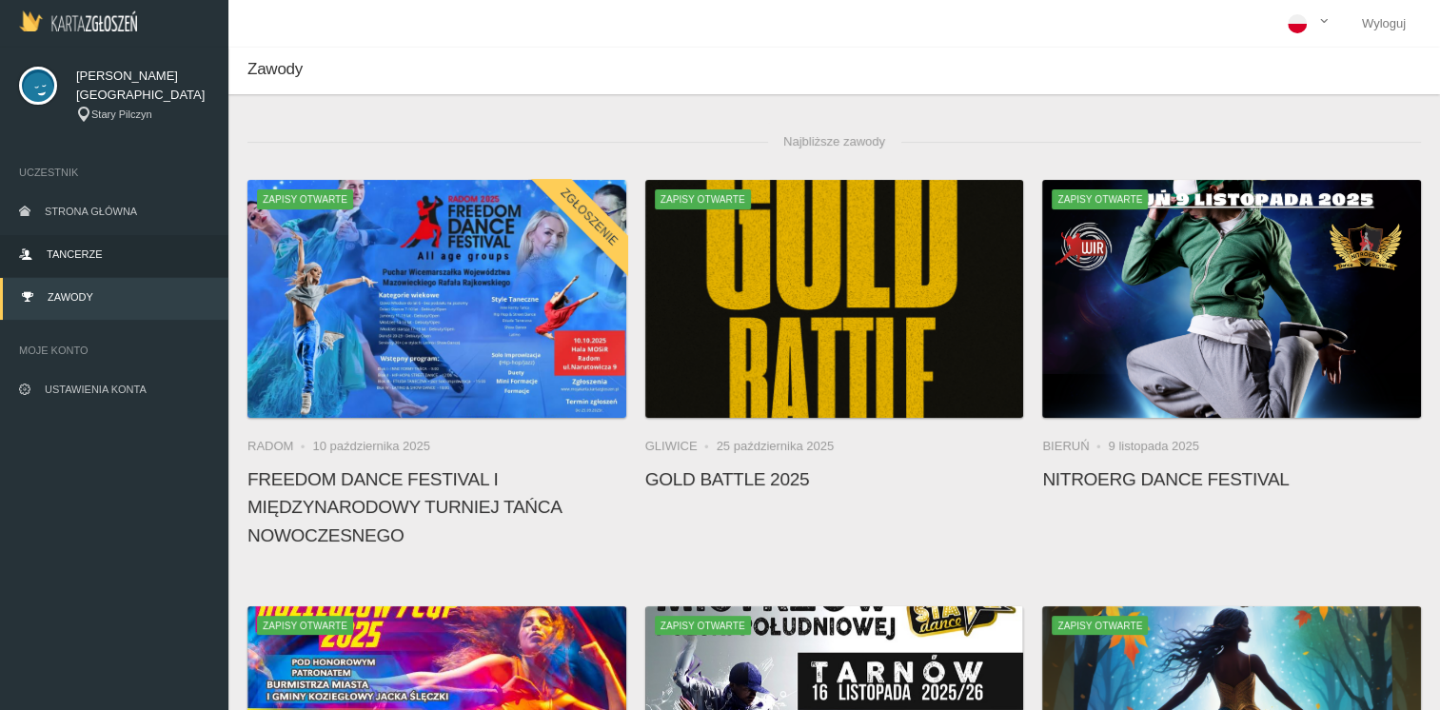
click at [60, 258] on span "Tancerze" at bounding box center [74, 253] width 55 height 11
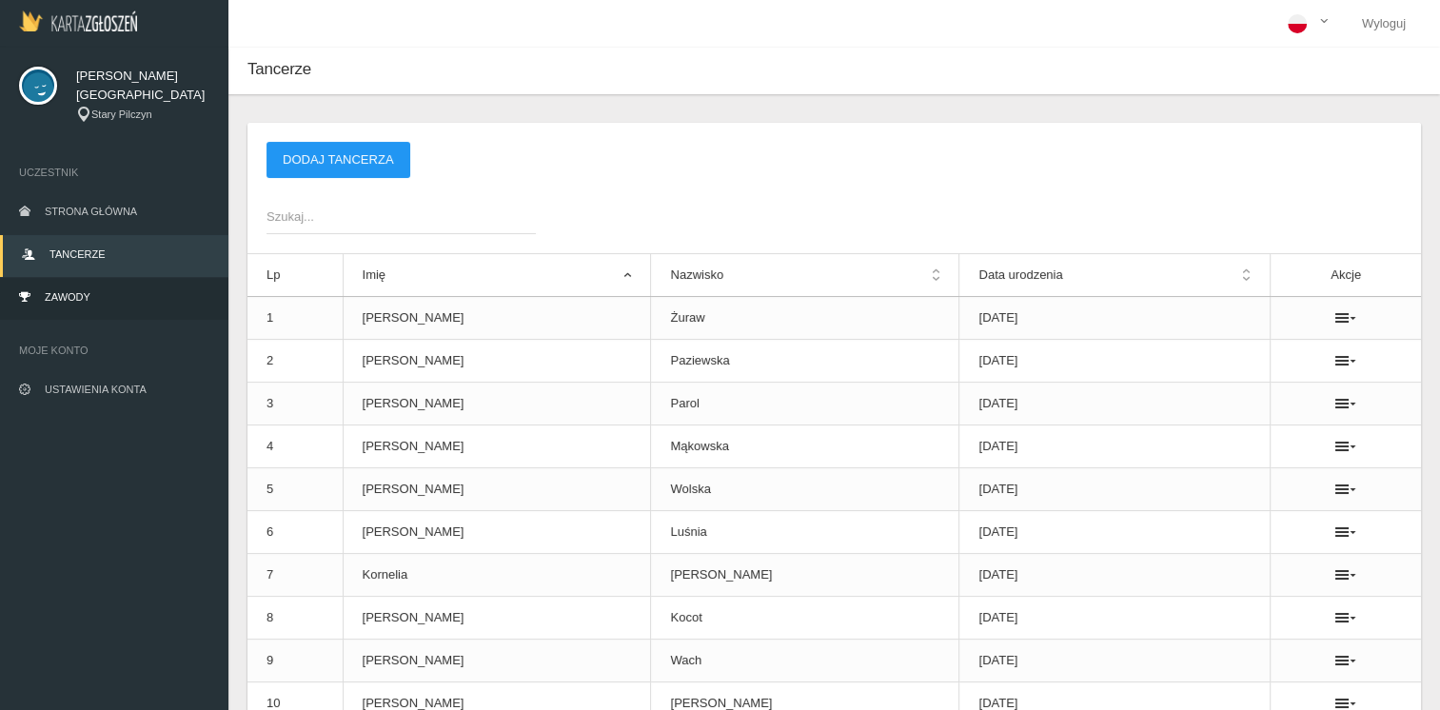
click at [72, 295] on span "Zawody" at bounding box center [68, 296] width 46 height 11
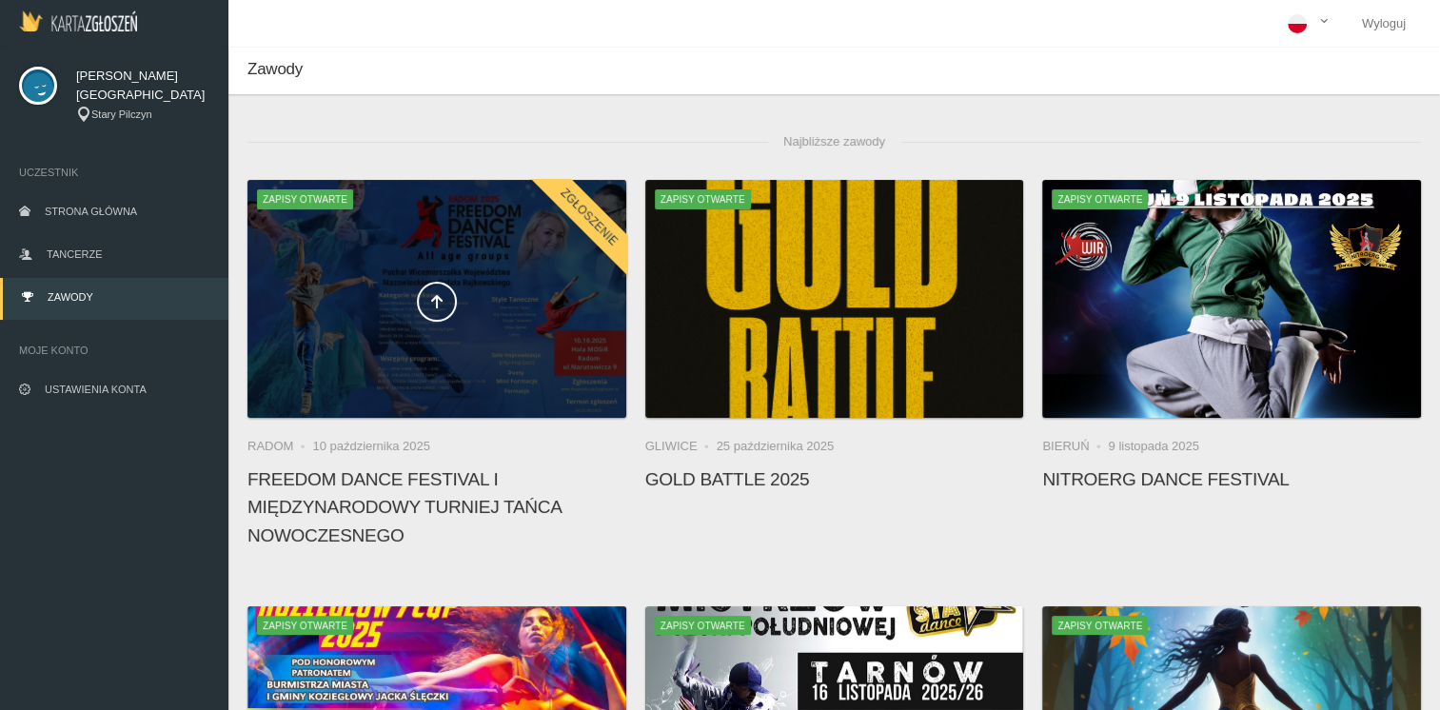
click at [390, 305] on span at bounding box center [436, 302] width 379 height 40
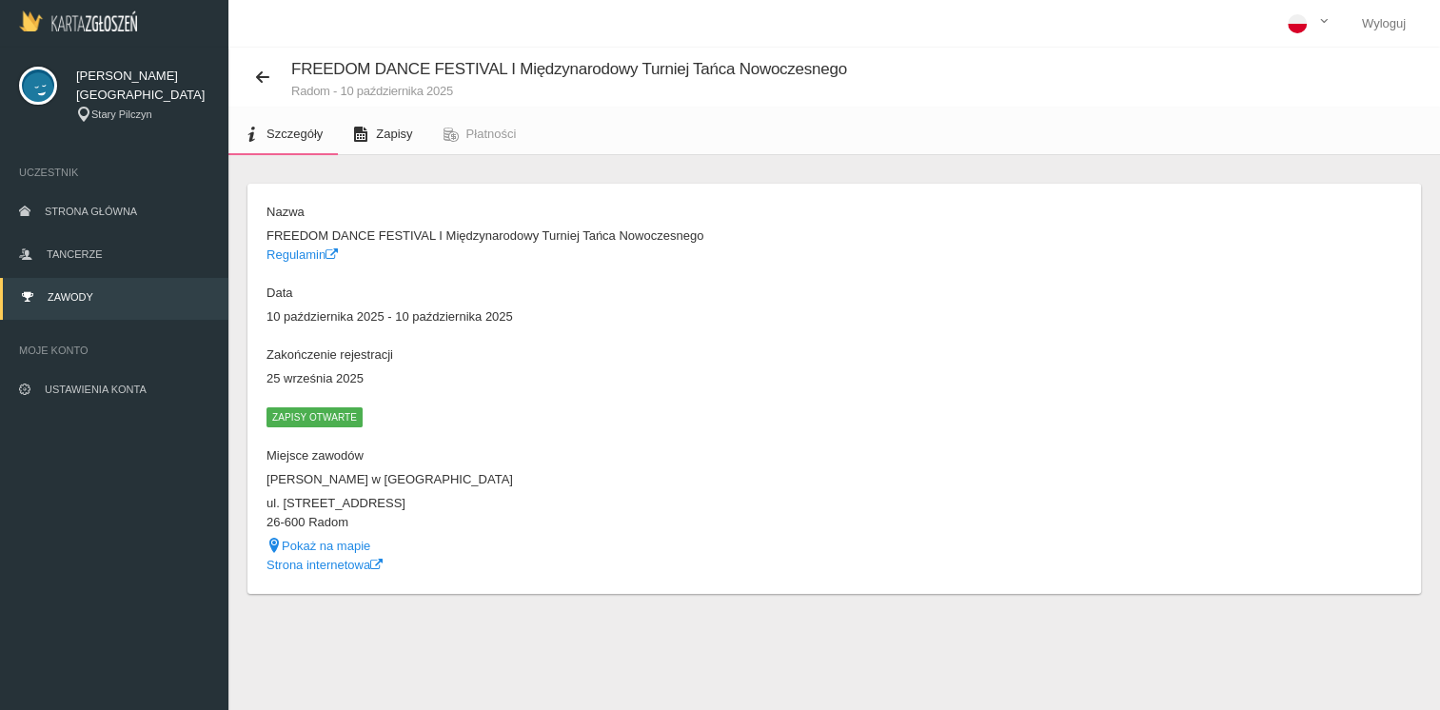
click at [393, 136] on span "Zapisy" at bounding box center [394, 134] width 36 height 14
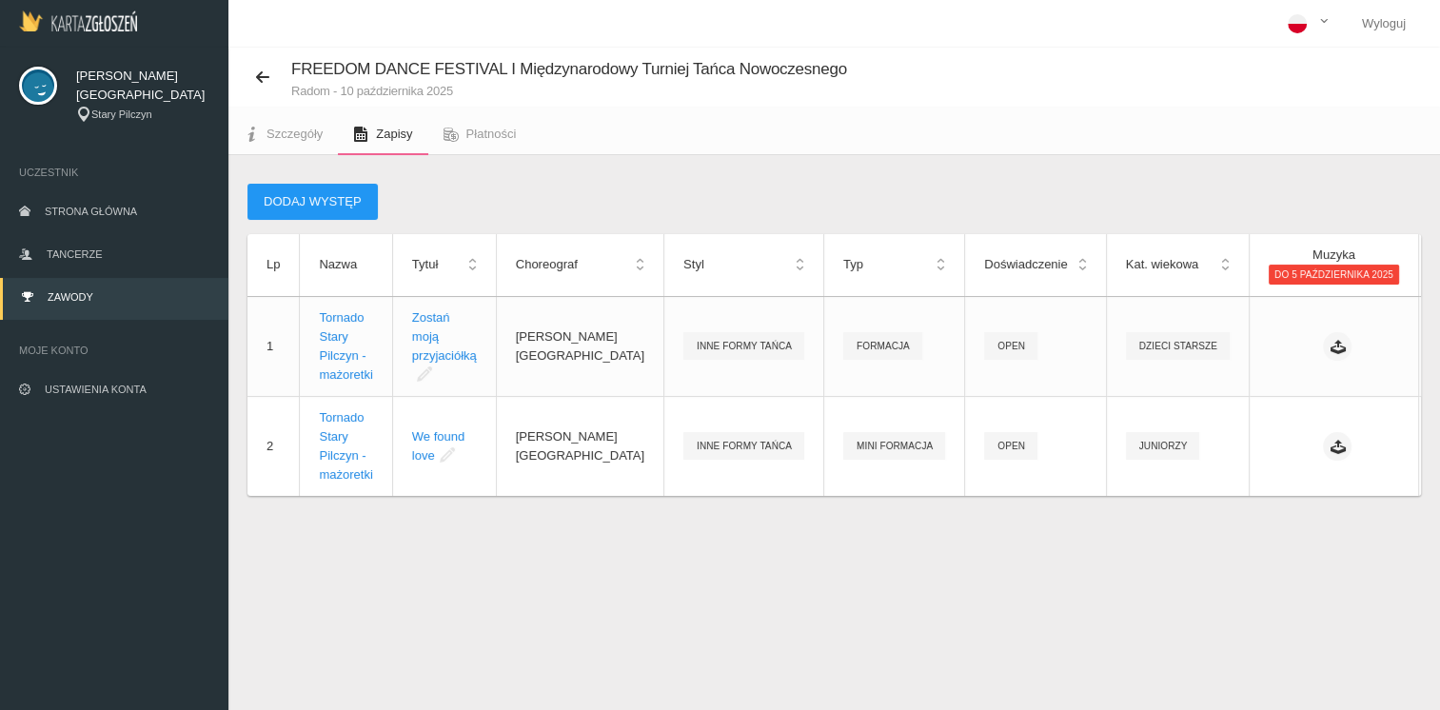
click at [1024, 261] on th "Doświadczenie" at bounding box center [1035, 265] width 141 height 62
click at [1027, 263] on th "Doświadczenie" at bounding box center [1035, 265] width 141 height 62
click at [993, 264] on th "Doświadczenie" at bounding box center [1035, 265] width 141 height 62
click at [320, 194] on button "Dodaj występ" at bounding box center [312, 202] width 130 height 36
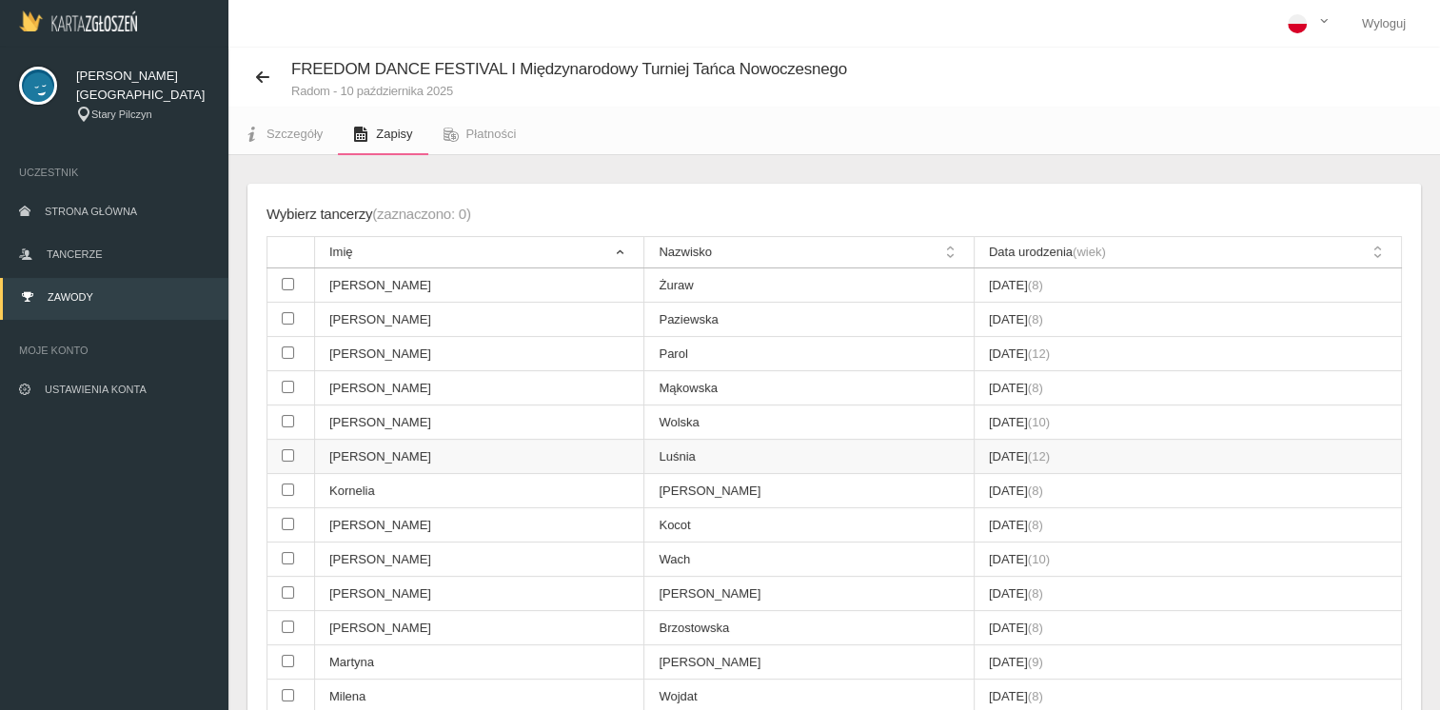
click at [287, 455] on input "checkbox" at bounding box center [288, 455] width 12 height 12
checkbox input "true"
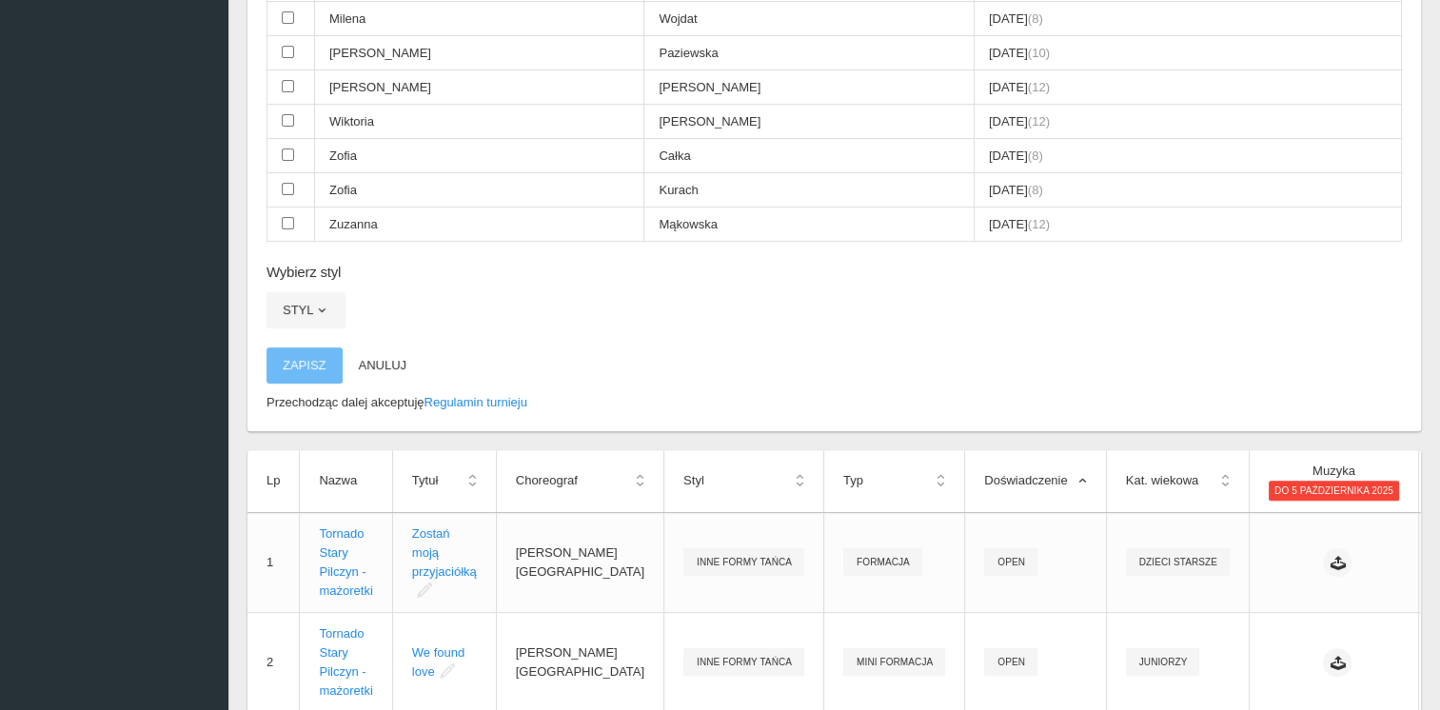
scroll to position [742, 0]
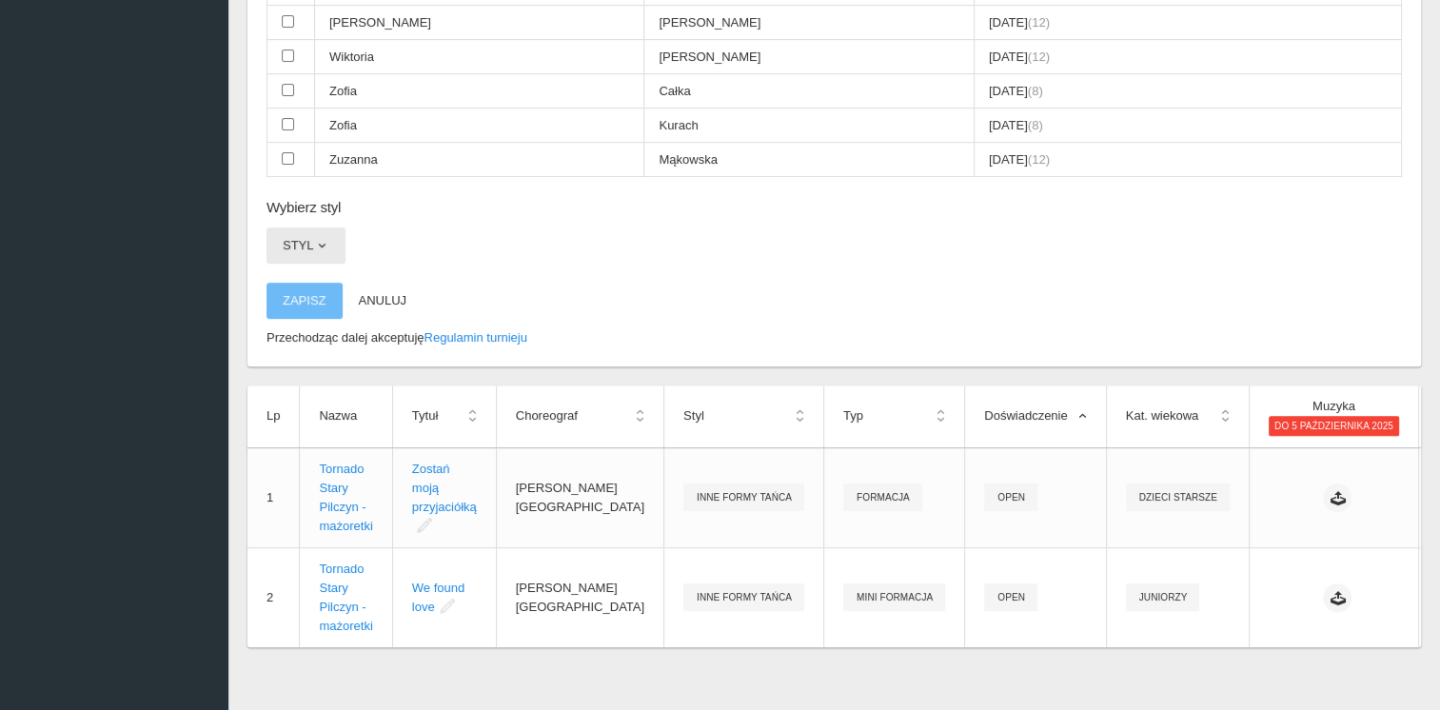
click at [301, 240] on button "Styl" at bounding box center [306, 246] width 79 height 36
click at [301, 308] on link "Jazz" at bounding box center [352, 325] width 171 height 34
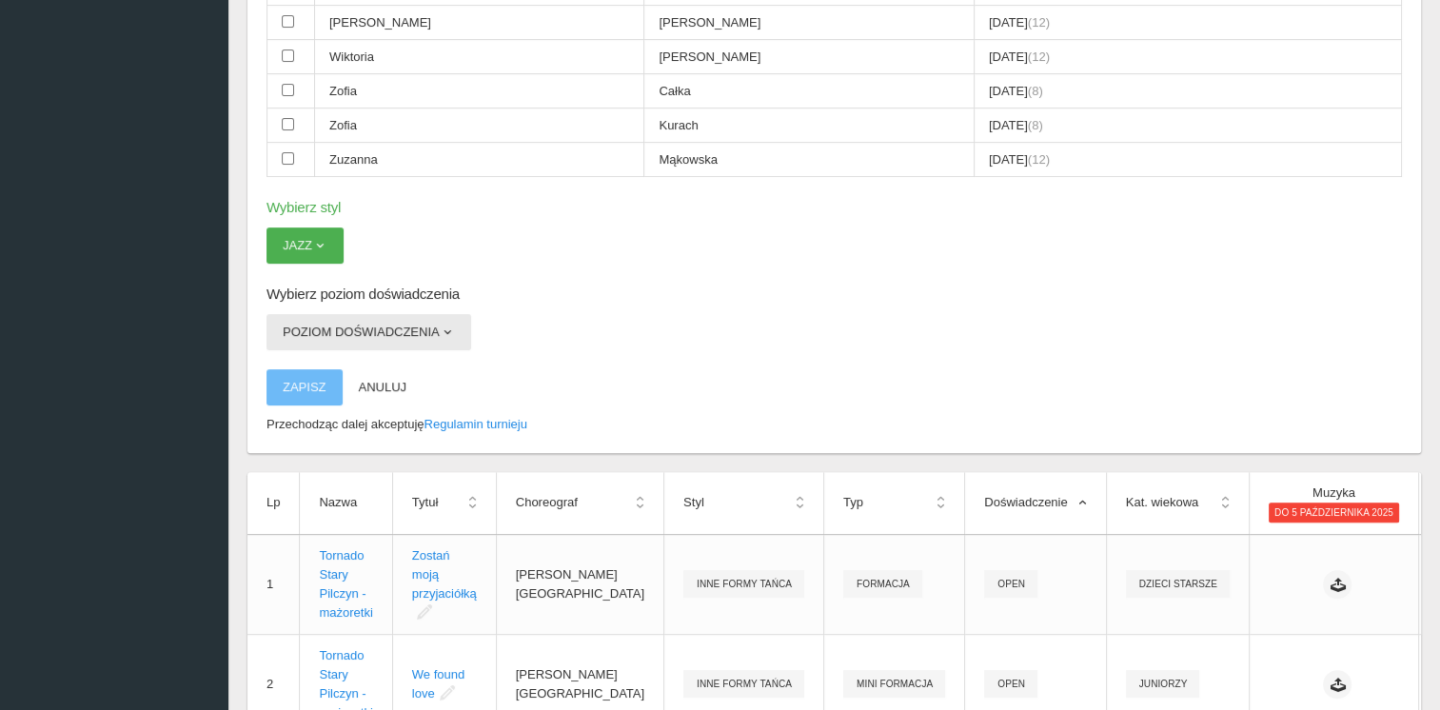
click at [440, 325] on span "button" at bounding box center [447, 332] width 15 height 15
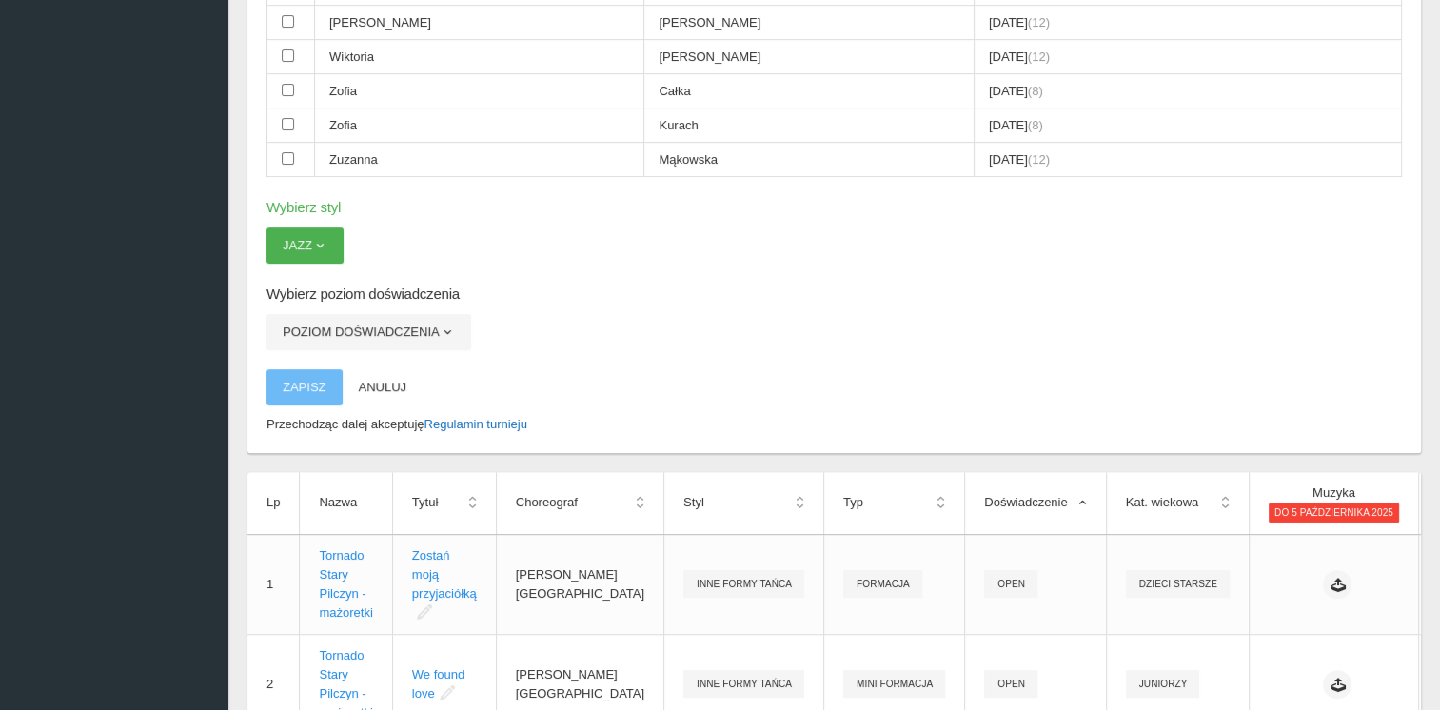
click at [485, 417] on link "Regulamin turnieju" at bounding box center [476, 424] width 103 height 14
